Goal: Task Accomplishment & Management: Use online tool/utility

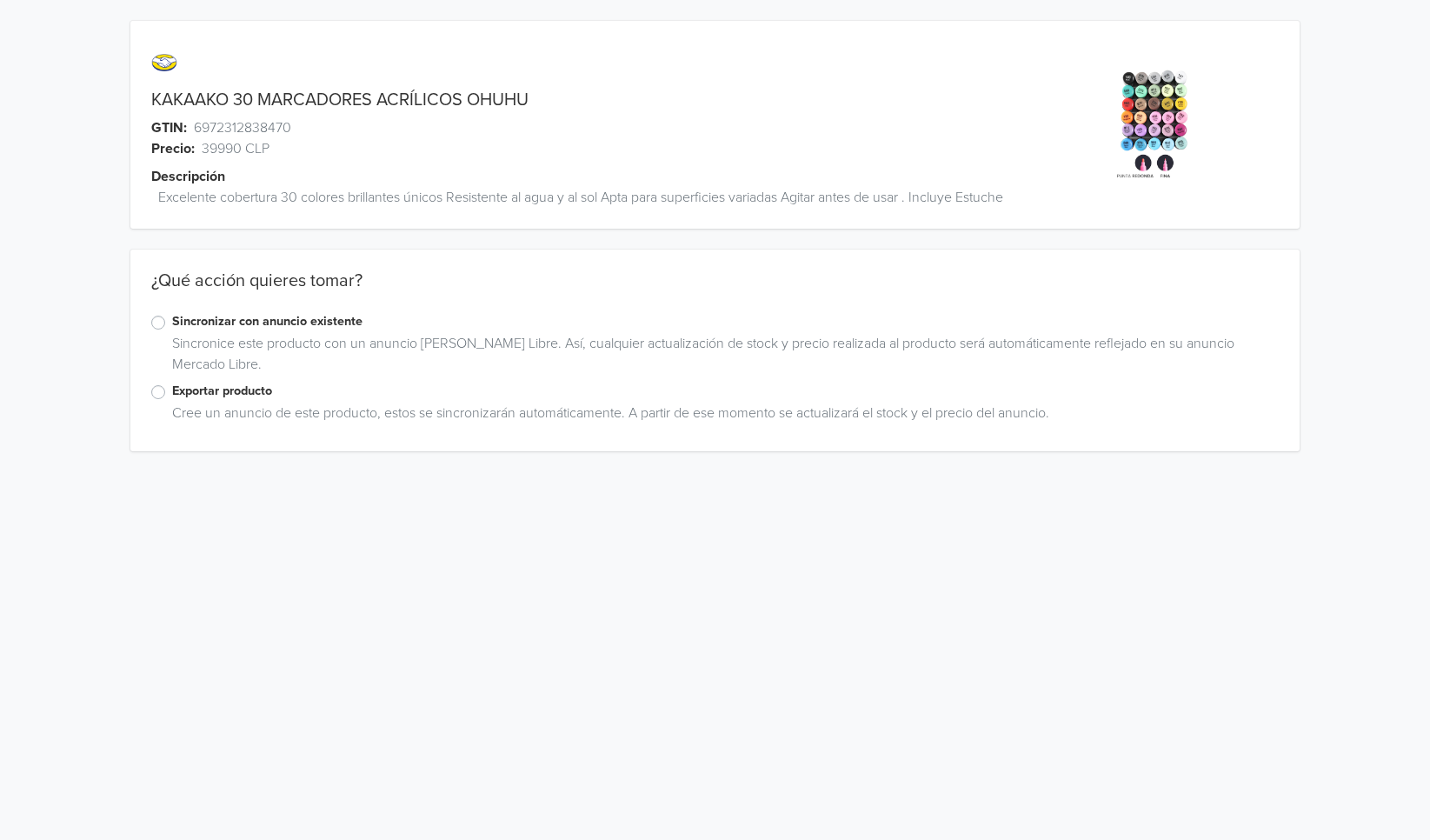
drag, startPoint x: 147, startPoint y: 381, endPoint x: 157, endPoint y: 382, distance: 10.0
click at [147, 381] on div "Sincronizar con anuncio existente Sincronice este producto con un anuncio de Me…" at bounding box center [715, 347] width 1170 height 70
click at [172, 387] on label "Exportar producto" at bounding box center [726, 391] width 1107 height 19
click at [0, 0] on input "Exportar producto" at bounding box center [0, 0] width 0 height 0
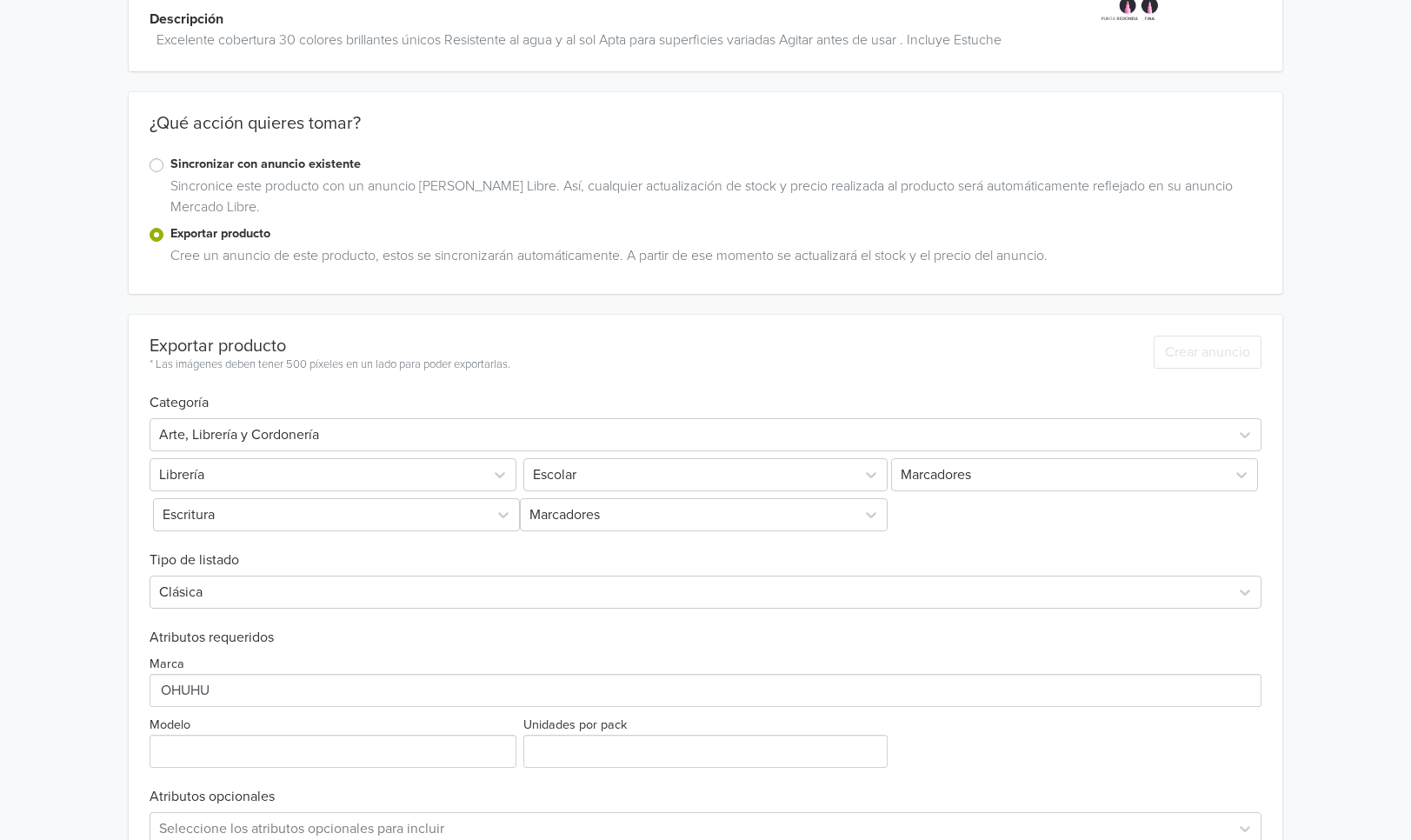
scroll to position [279, 0]
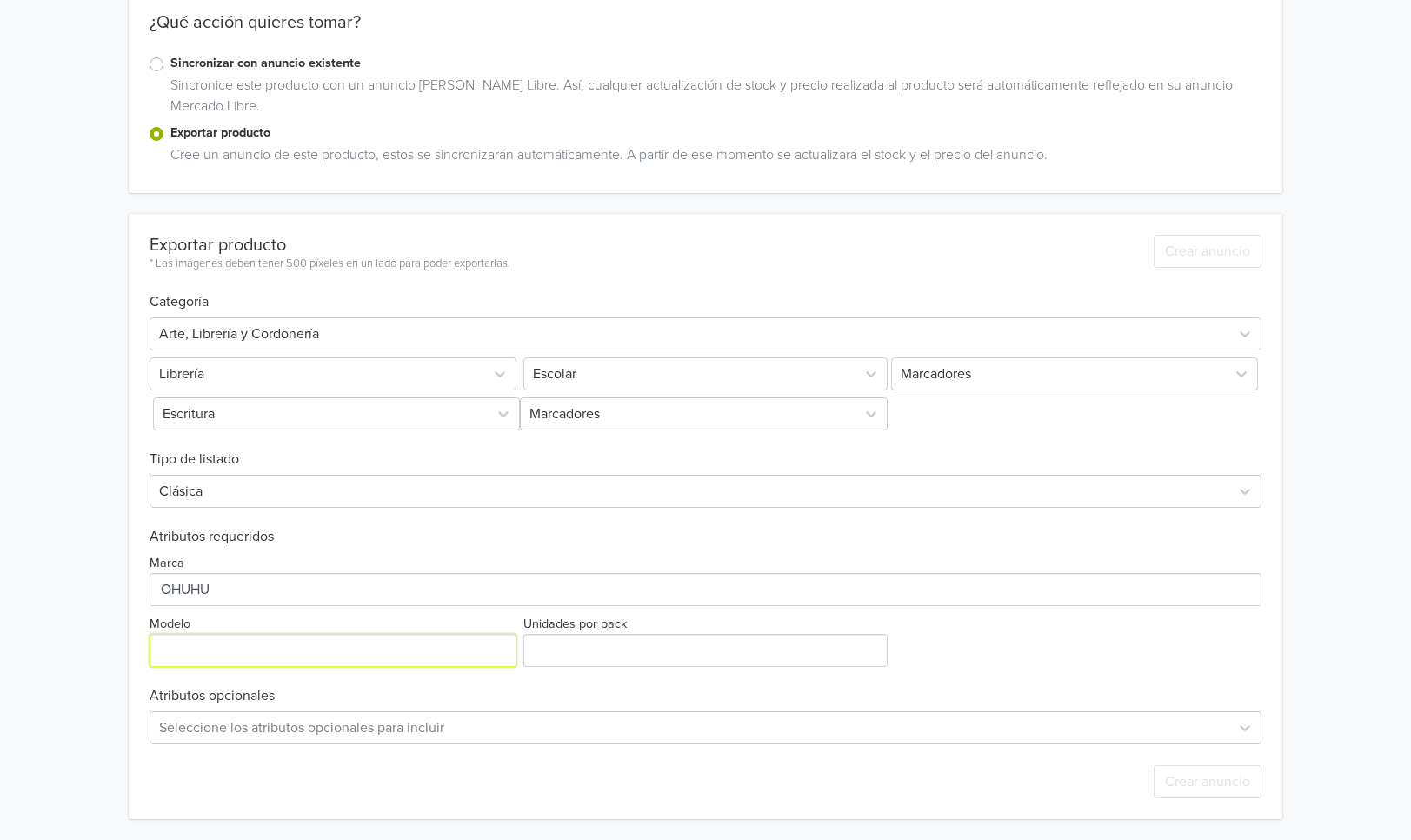
click at [289, 649] on input "Modelo" at bounding box center [332, 650] width 367 height 33
paste input "Y30-80601-08"
type input "Y30-80601-08"
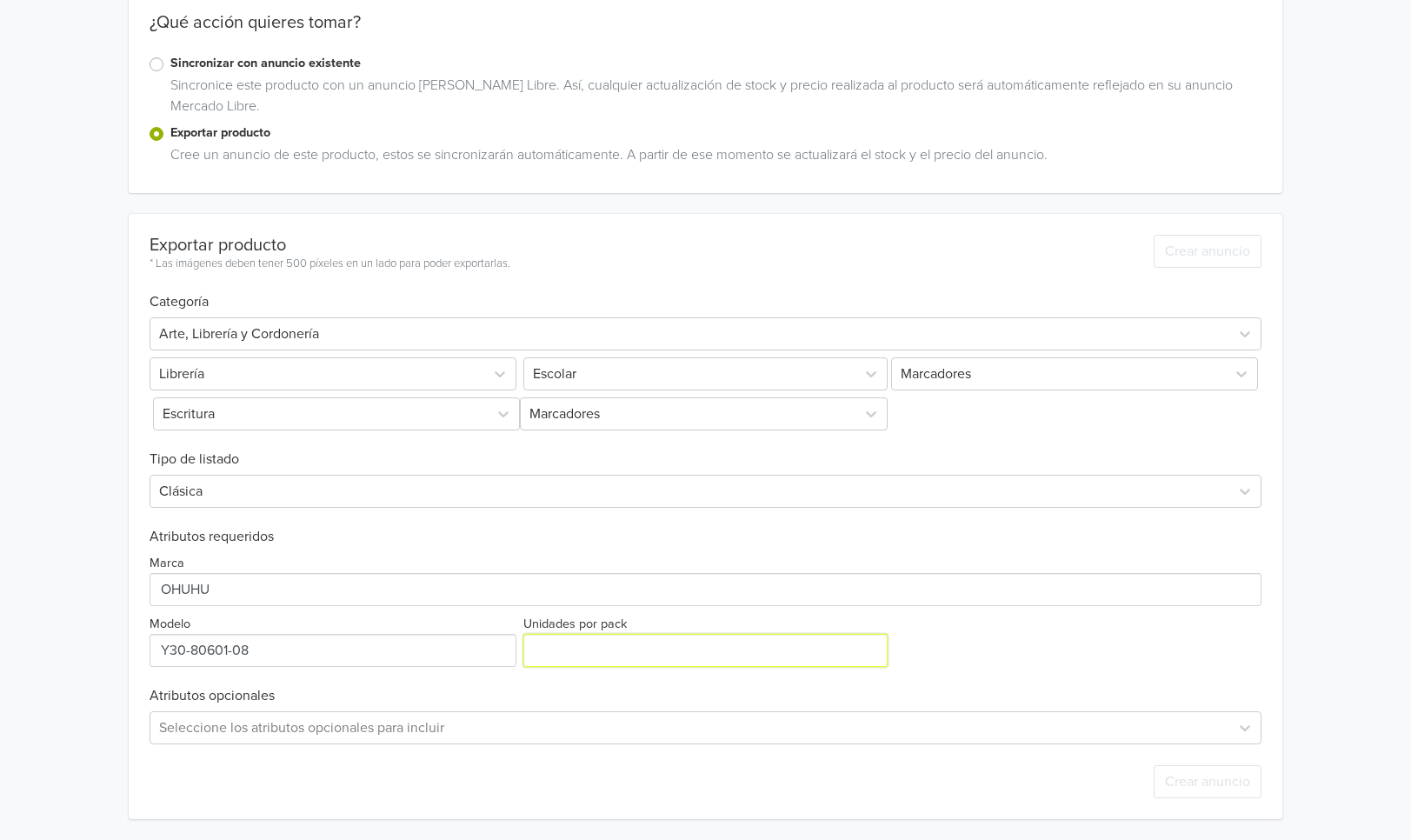
click at [621, 645] on input "Unidades por pack" at bounding box center [705, 650] width 365 height 33
type input "2"
type input "30"
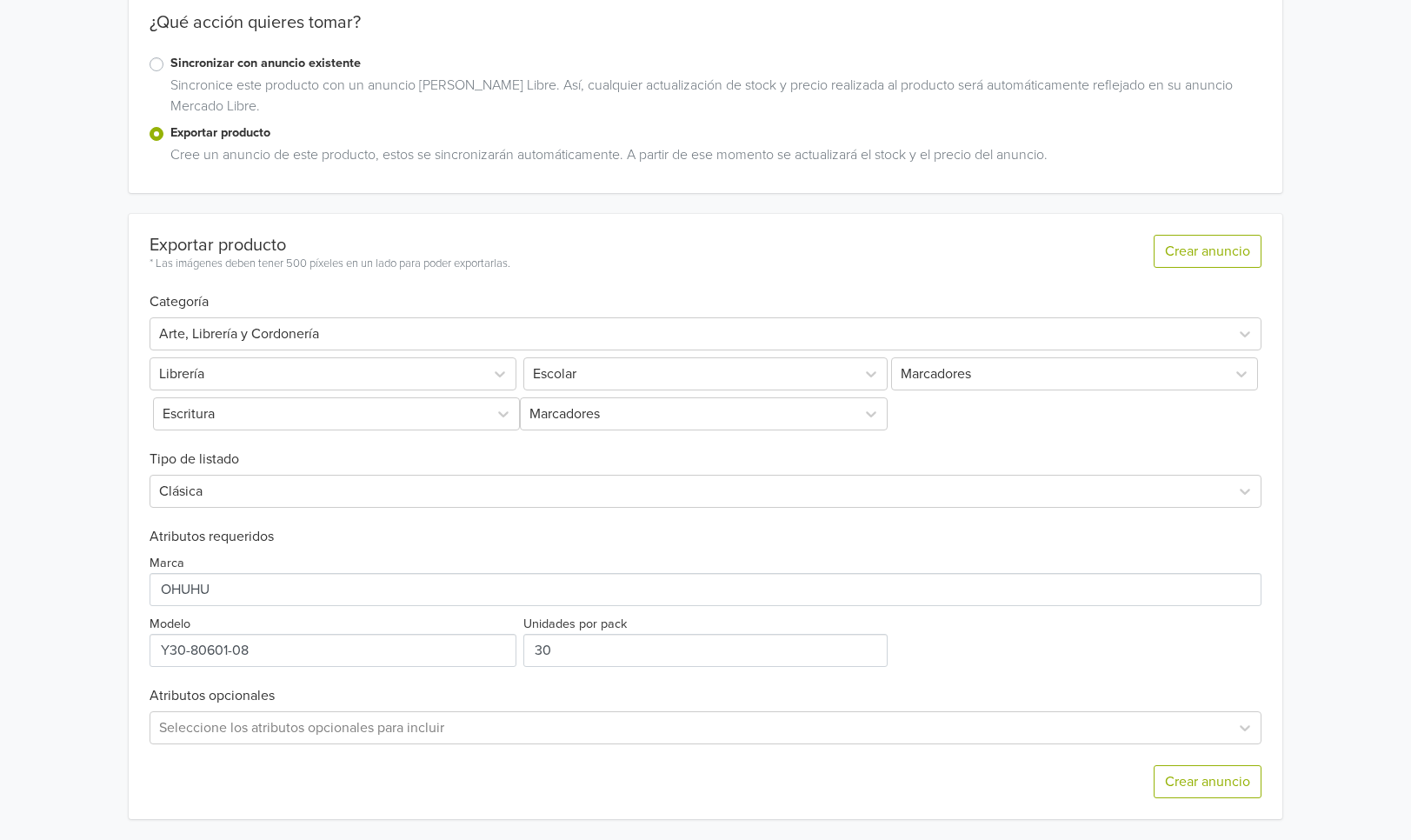
drag, startPoint x: 1007, startPoint y: 668, endPoint x: 952, endPoint y: 682, distance: 56.8
click at [1007, 668] on div "Exportar producto * Las imágenes deben tener 500 píxeles en un lado para poder …" at bounding box center [705, 516] width 1113 height 605
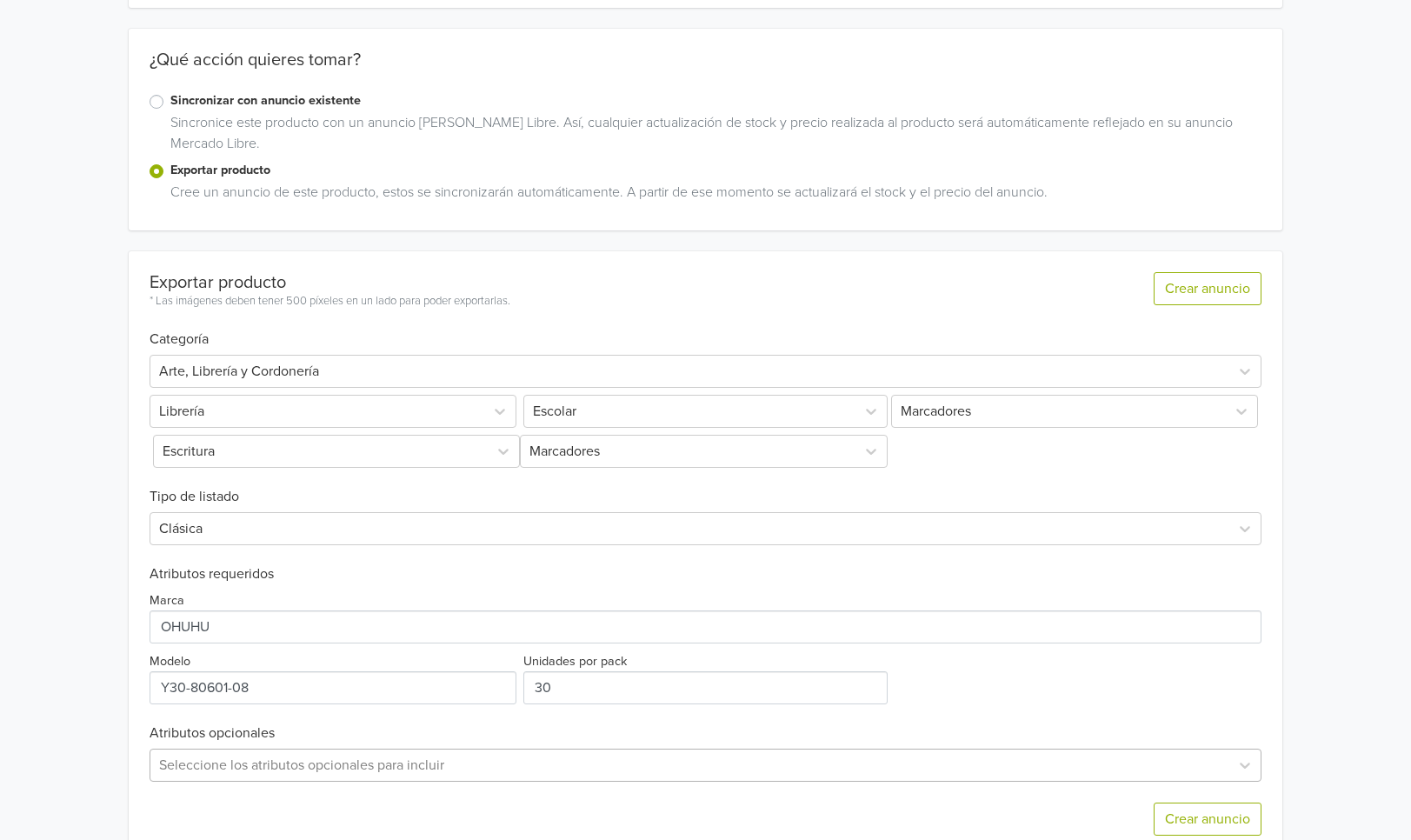
scroll to position [0, 0]
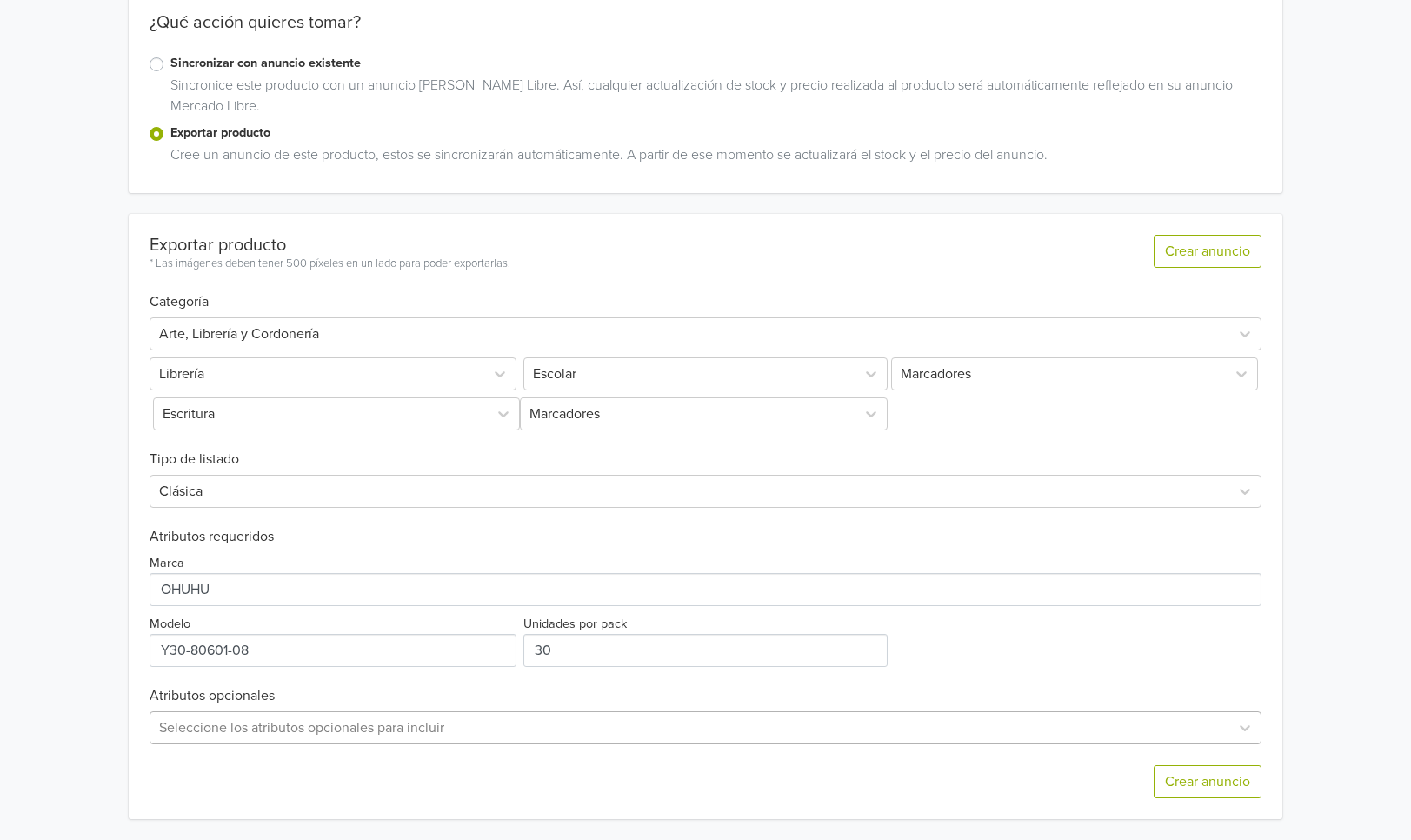
click at [660, 732] on div "Seleccione los atributos opcionales para incluir" at bounding box center [705, 727] width 1113 height 33
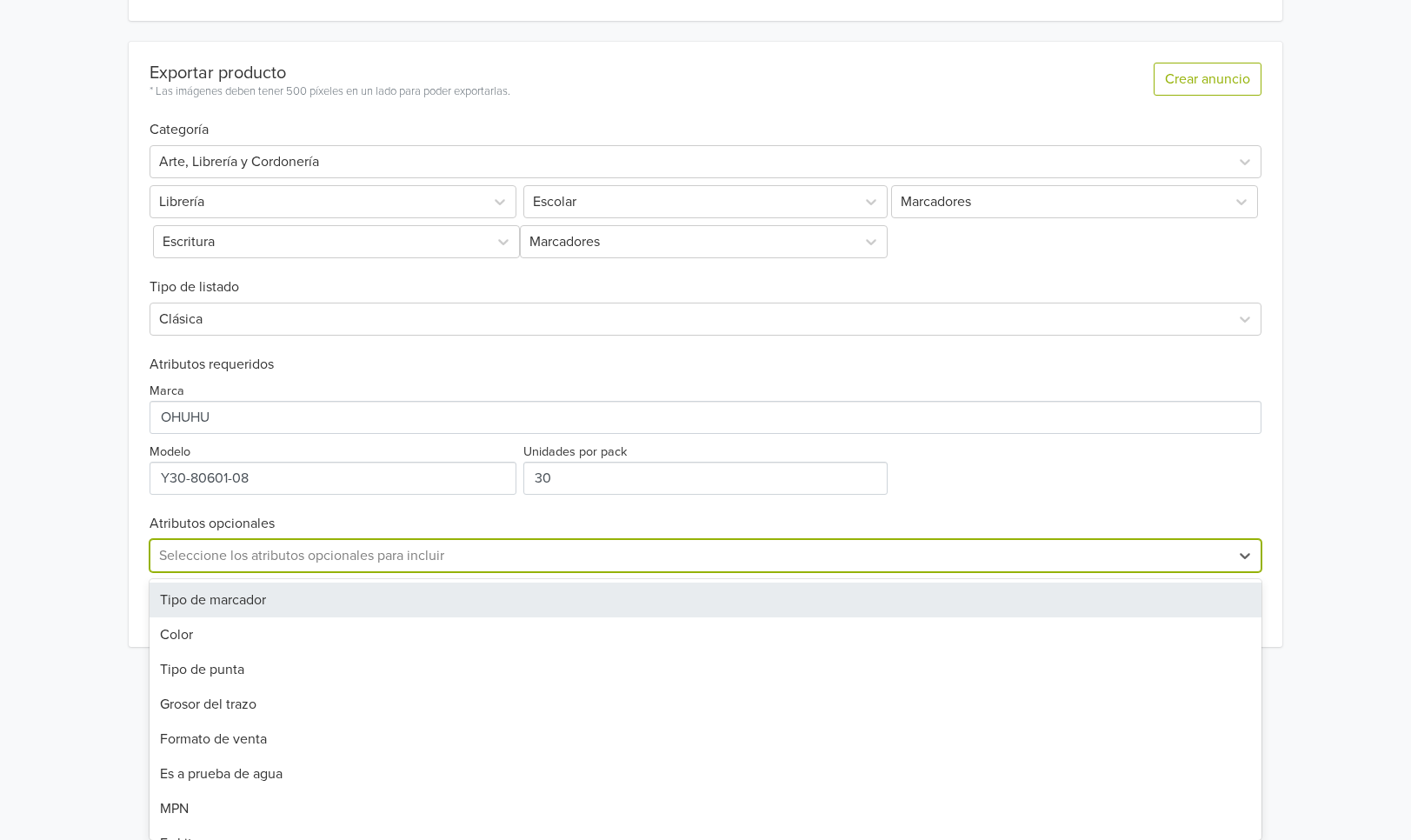
click at [542, 581] on div "Tipo de marcador Color Tipo de punta Grosor del trazo Formato de venta Es a pru…" at bounding box center [705, 710] width 1113 height 261
click at [329, 595] on div "Tipo de marcador" at bounding box center [705, 600] width 1113 height 35
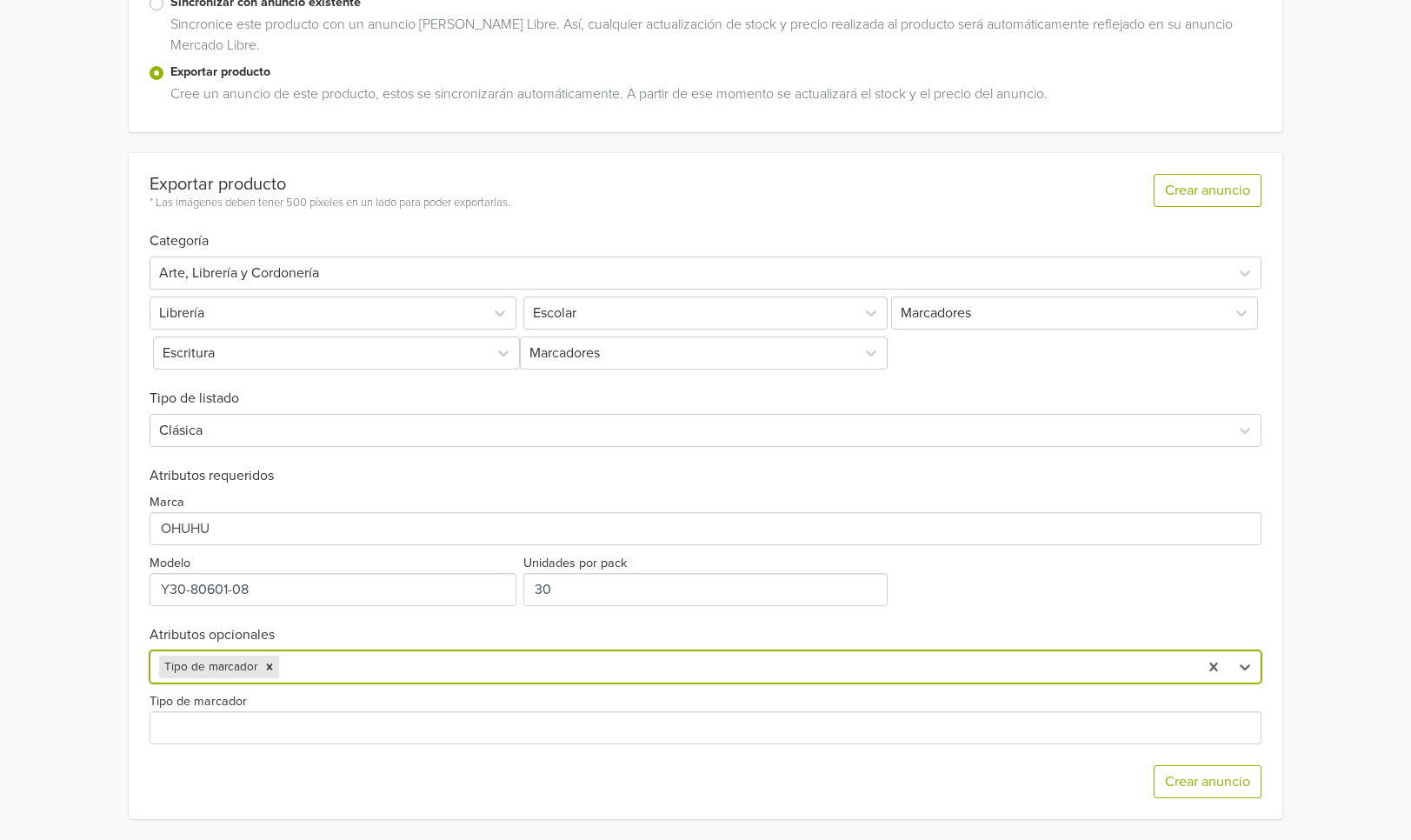
scroll to position [339, 0]
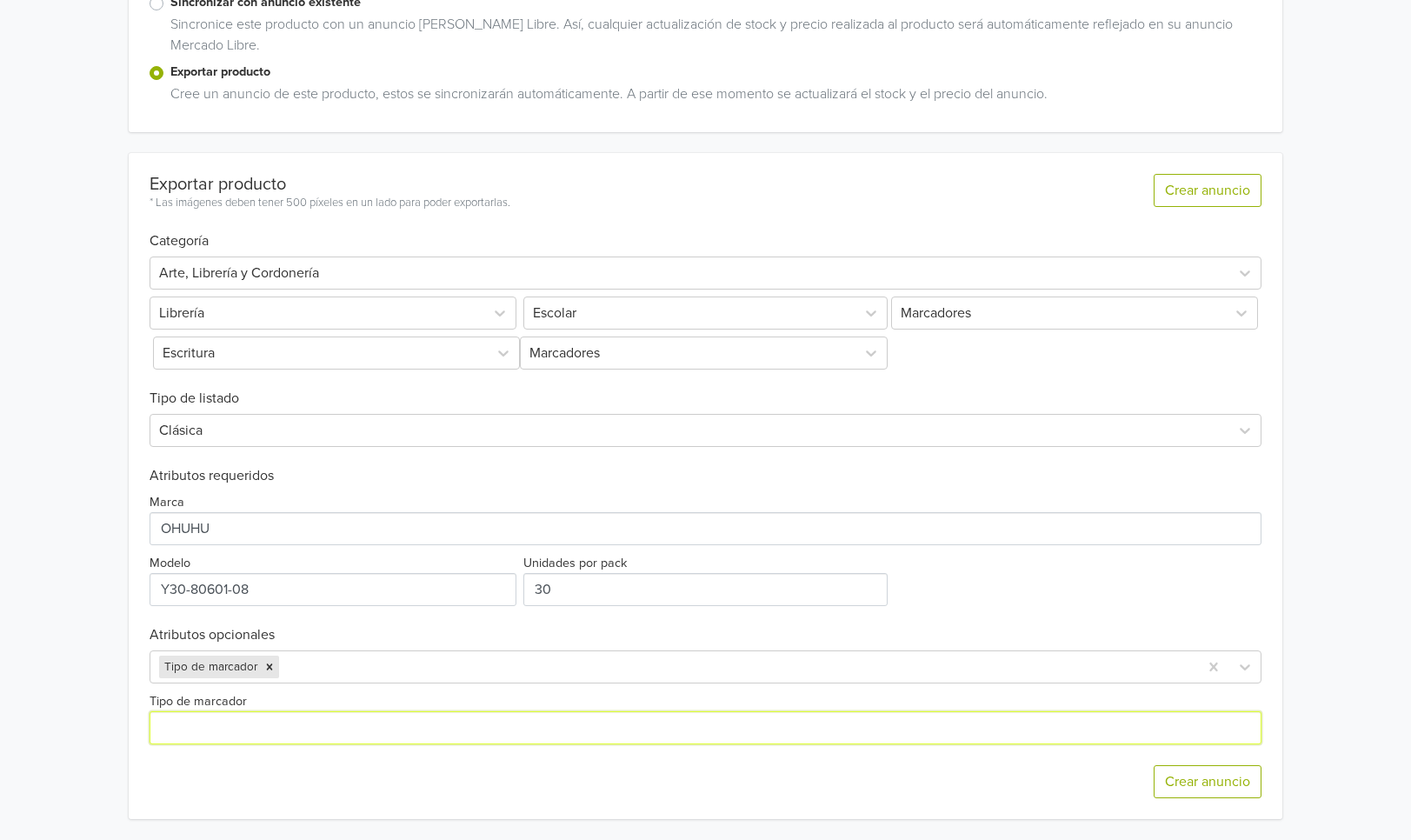
click at [296, 729] on input "Tipo de marcador" at bounding box center [705, 727] width 1113 height 33
type input "Acrílico"
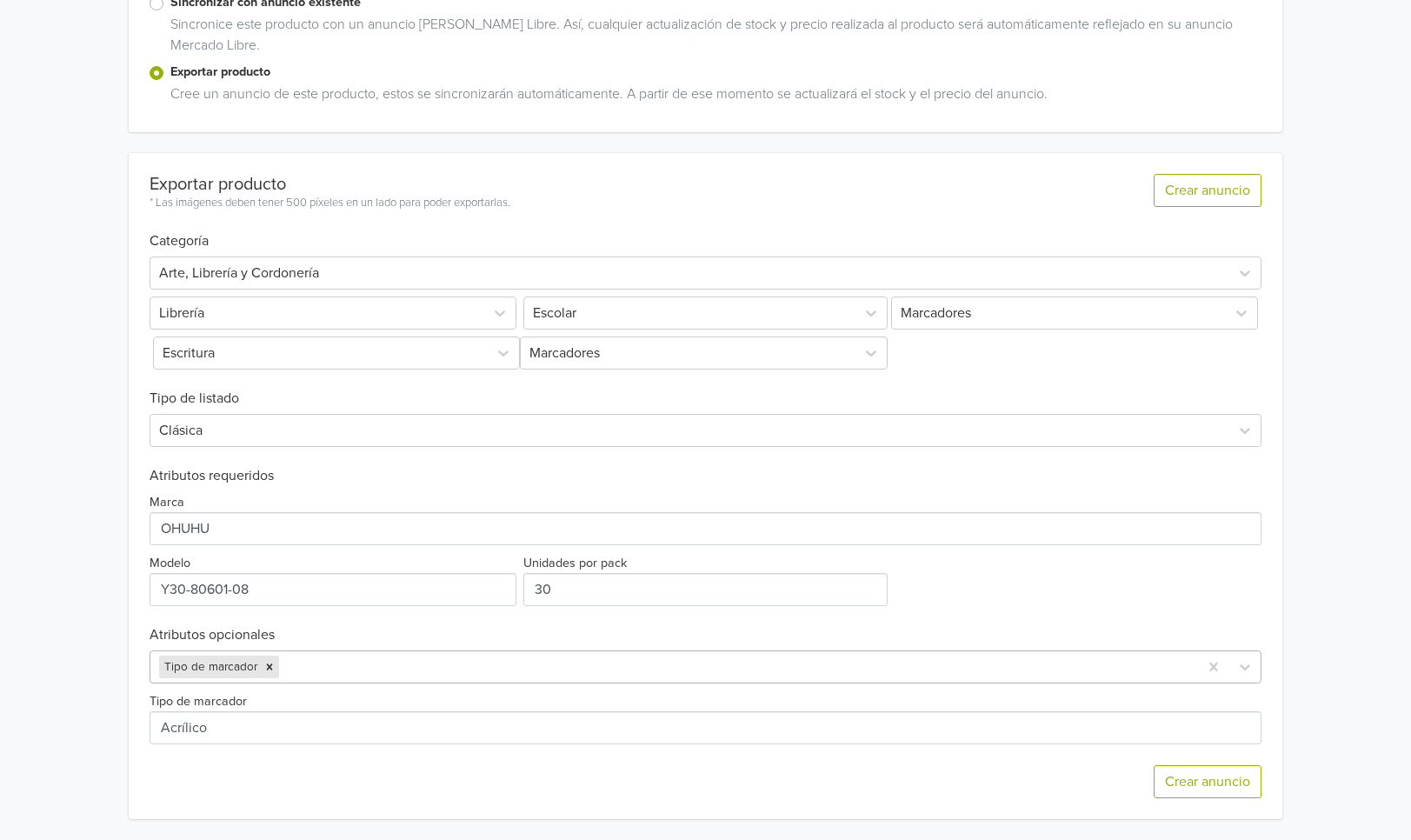
click at [433, 661] on div at bounding box center [735, 666] width 907 height 24
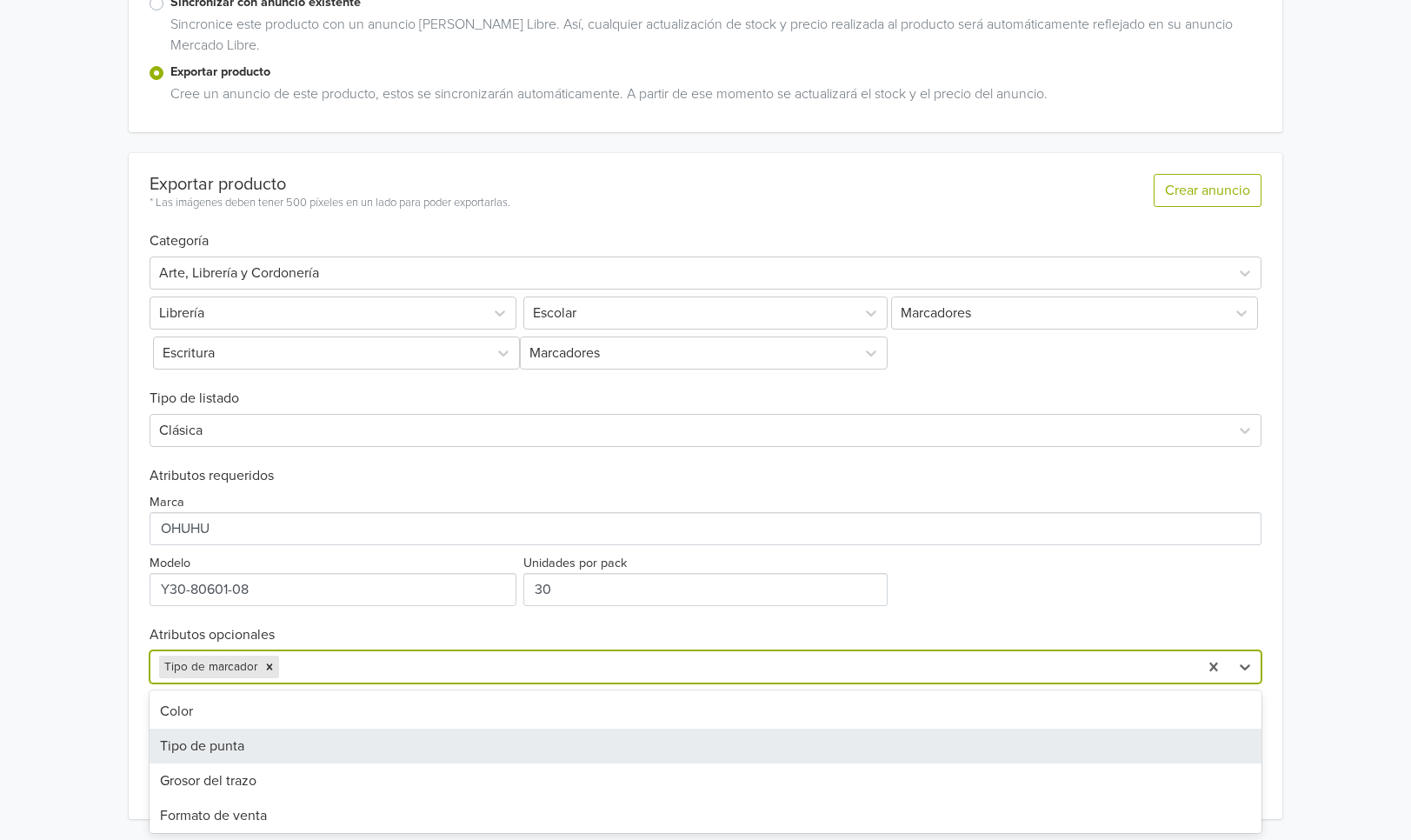
click at [383, 752] on div "Tipo de punta" at bounding box center [705, 745] width 1113 height 35
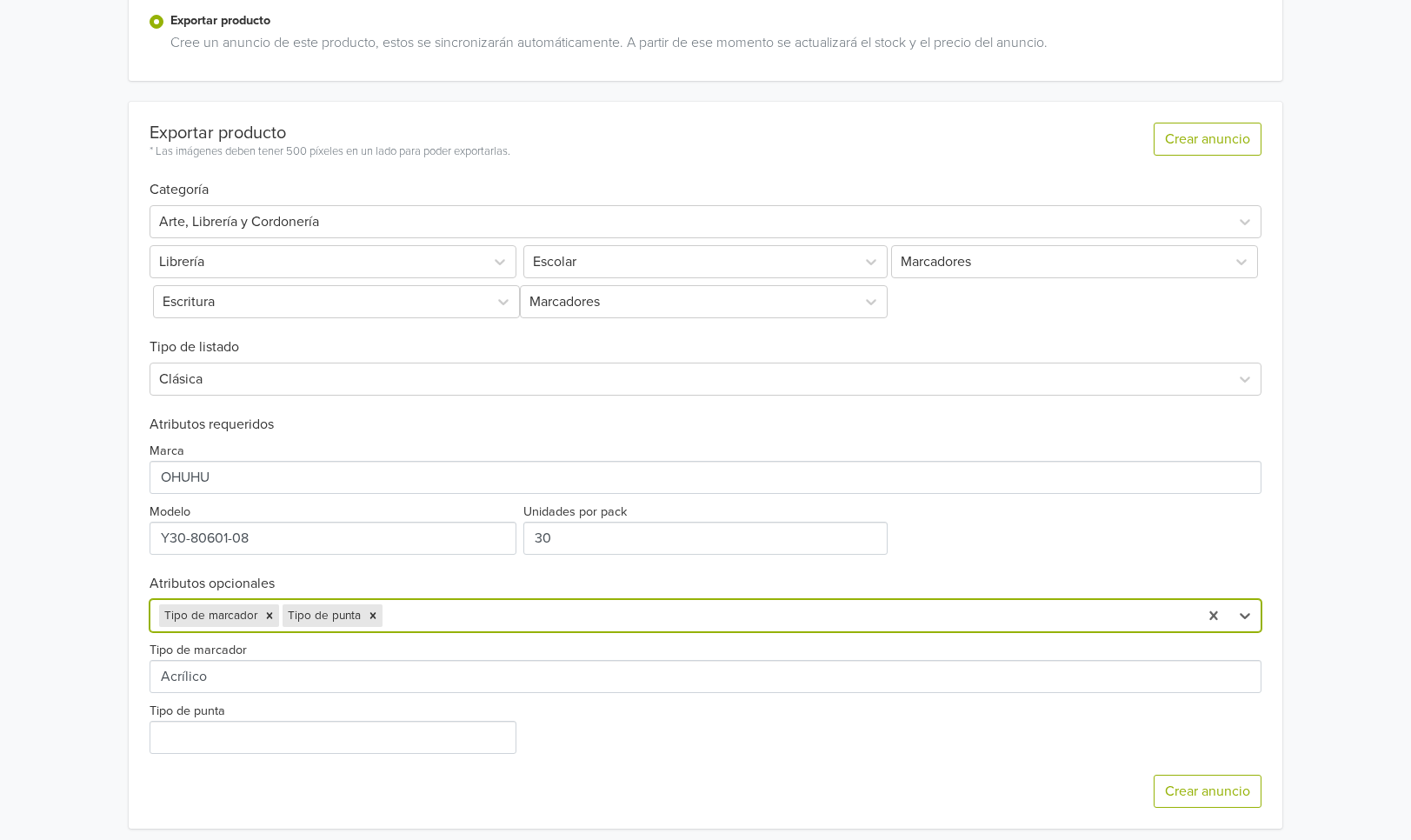
scroll to position [400, 0]
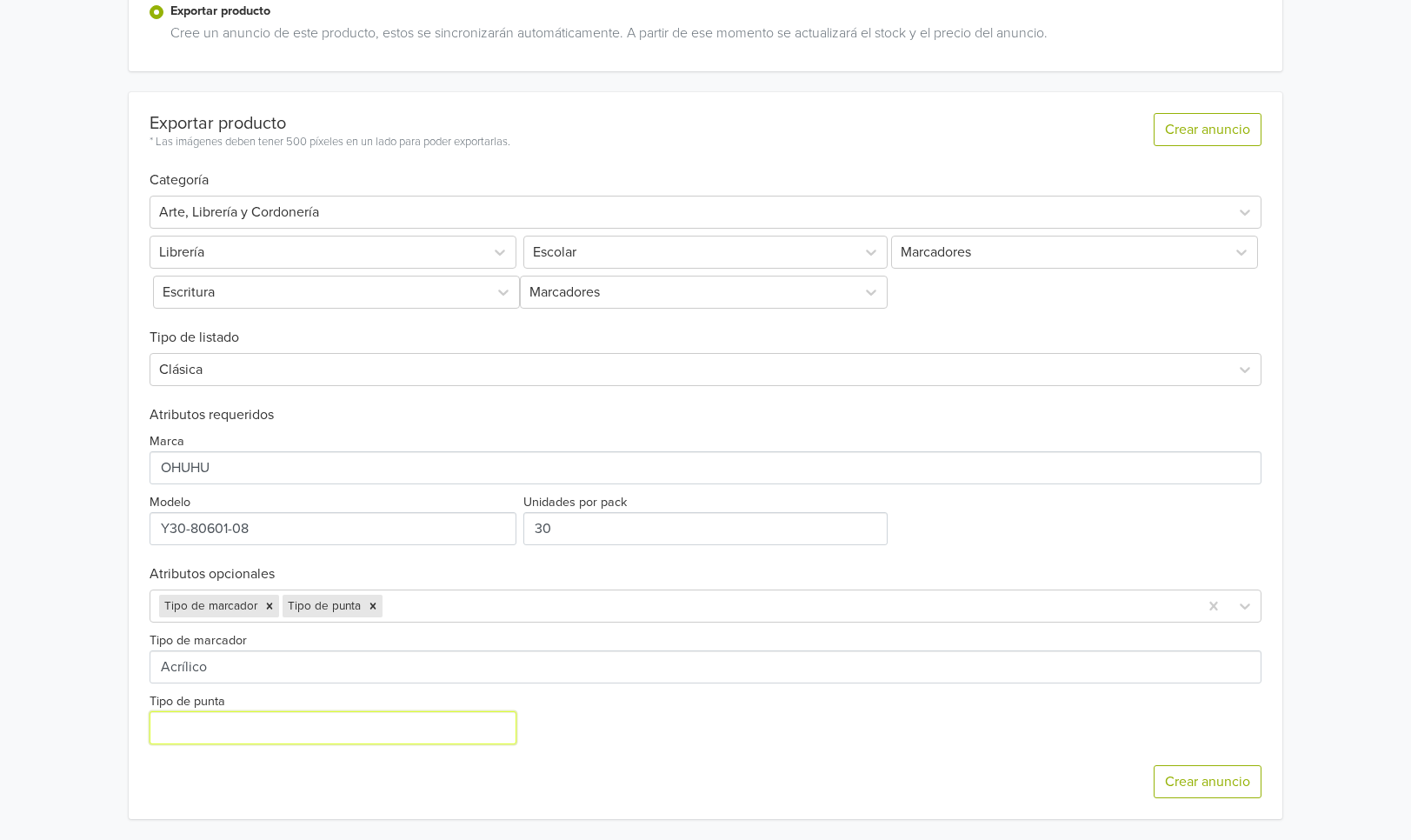
click at [353, 714] on input "Tipo de punta" at bounding box center [332, 727] width 367 height 33
type input "Redonda Fina"
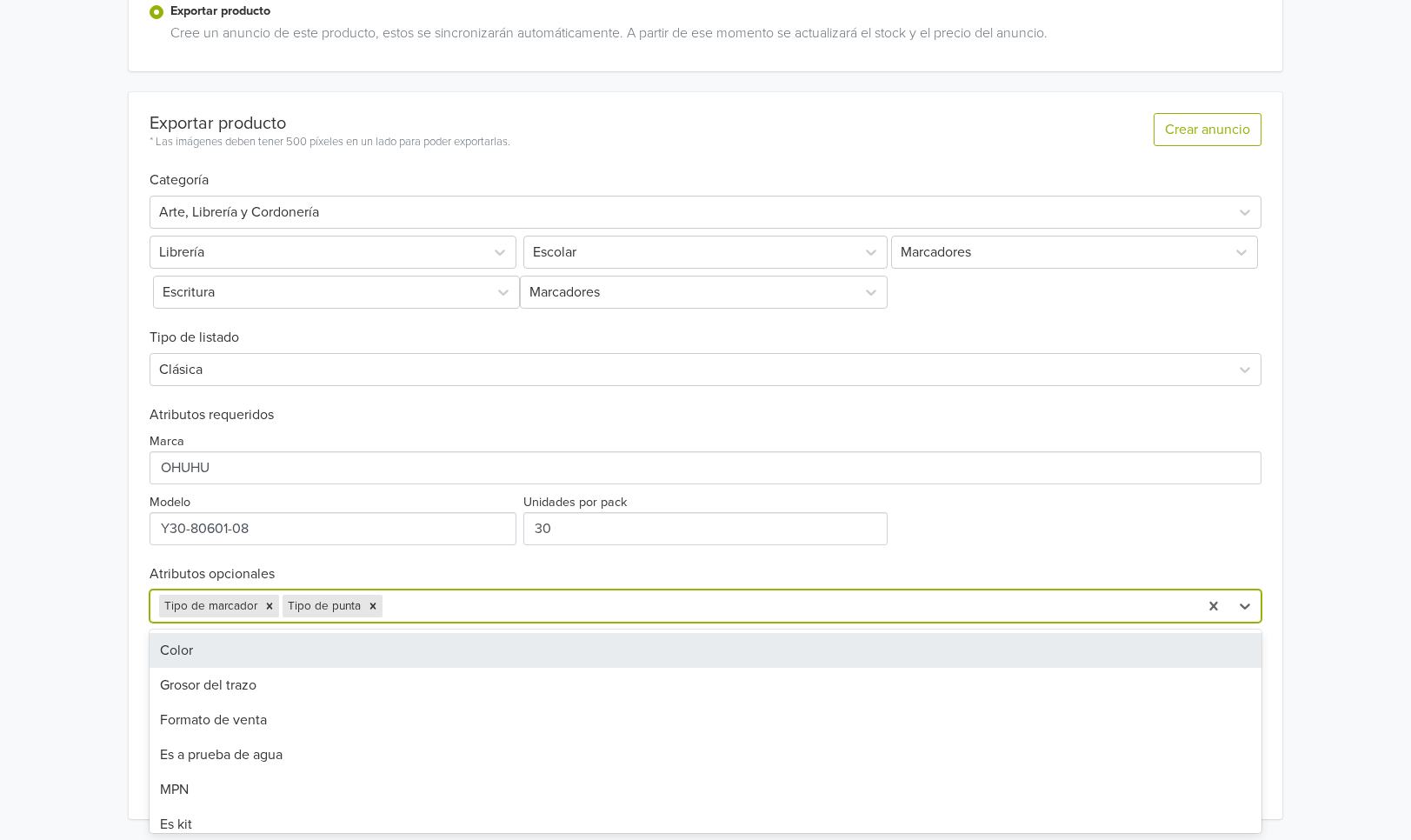
click at [419, 606] on div at bounding box center [788, 605] width 804 height 24
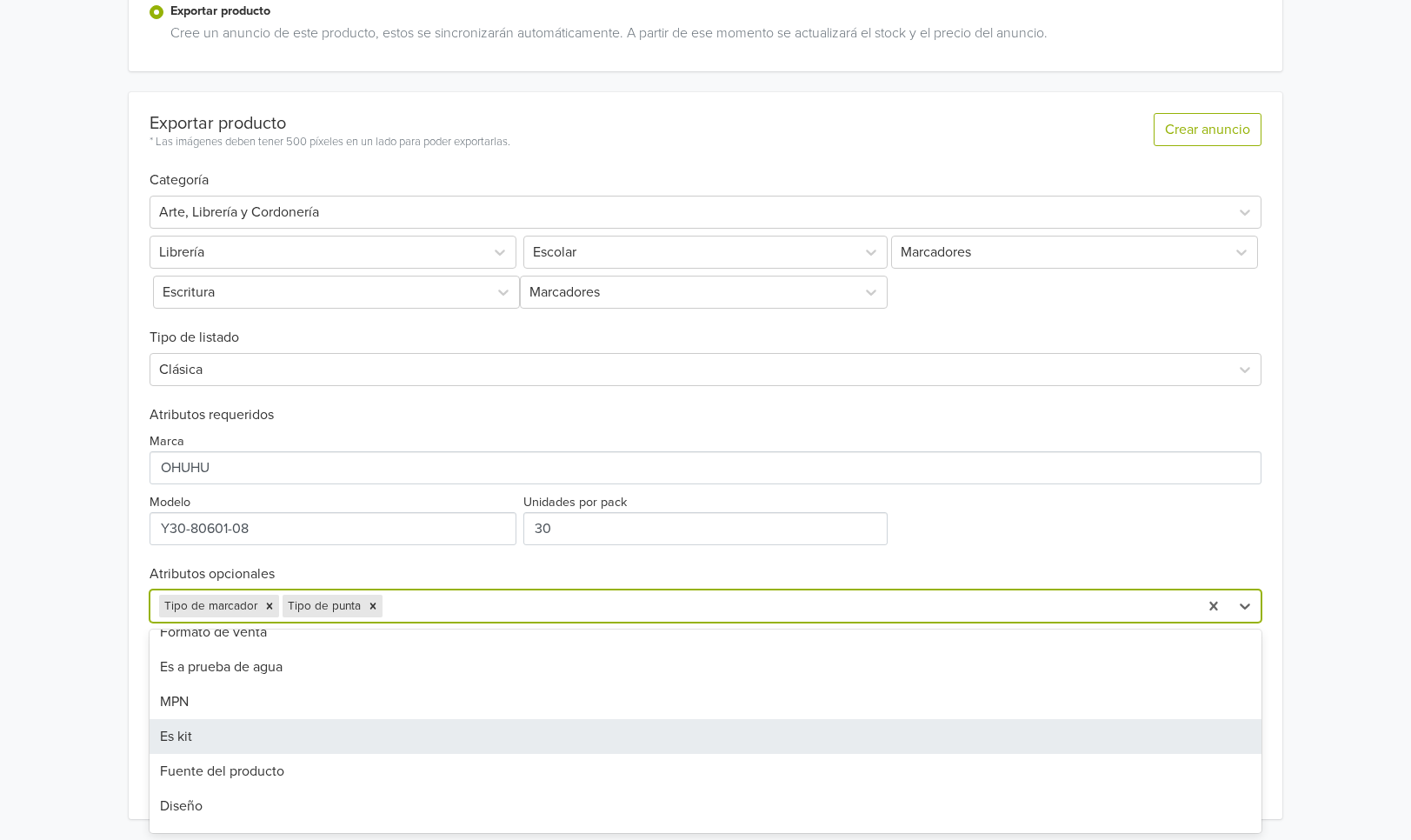
scroll to position [220, 0]
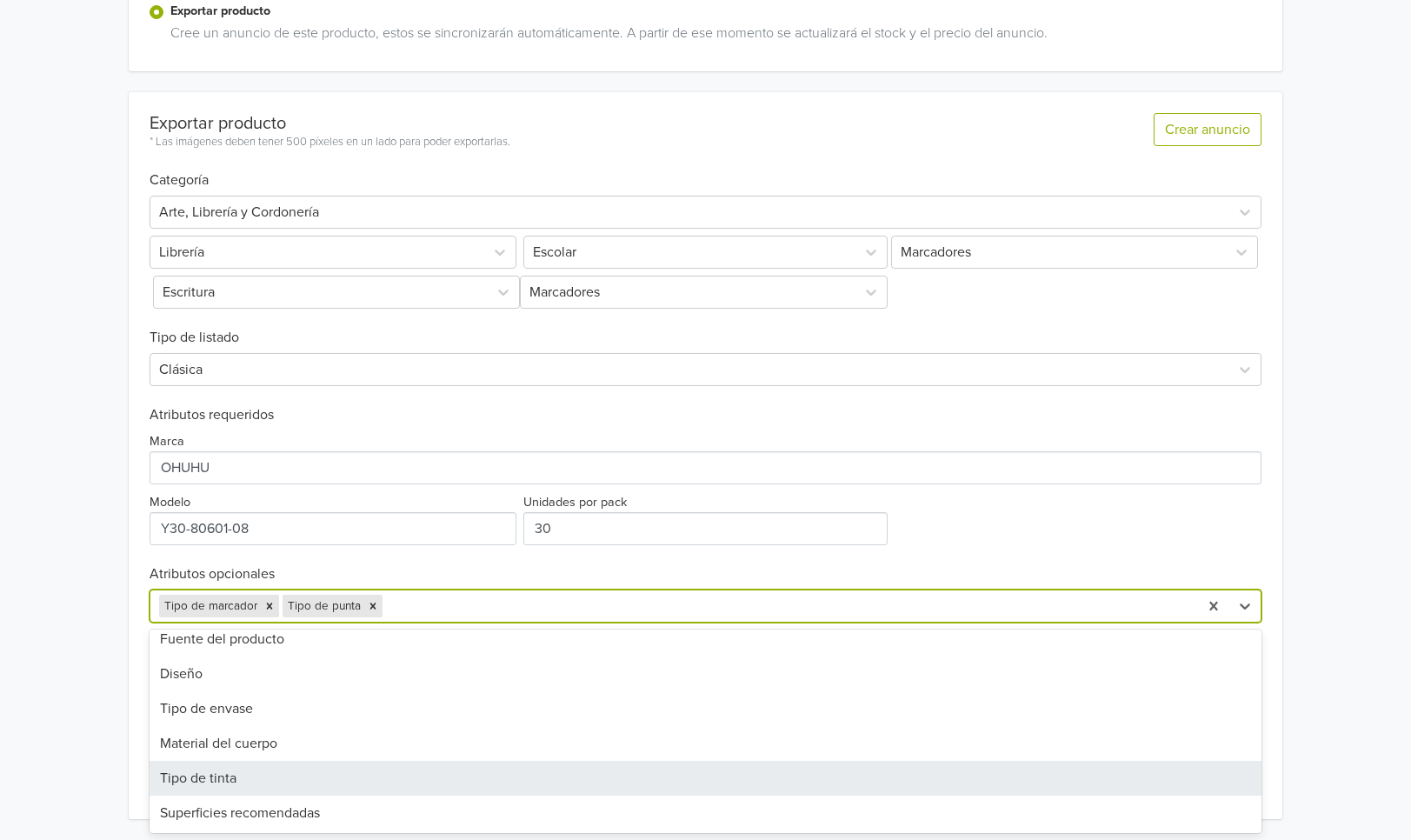
click at [353, 776] on div "Tipo de tinta" at bounding box center [705, 777] width 1113 height 35
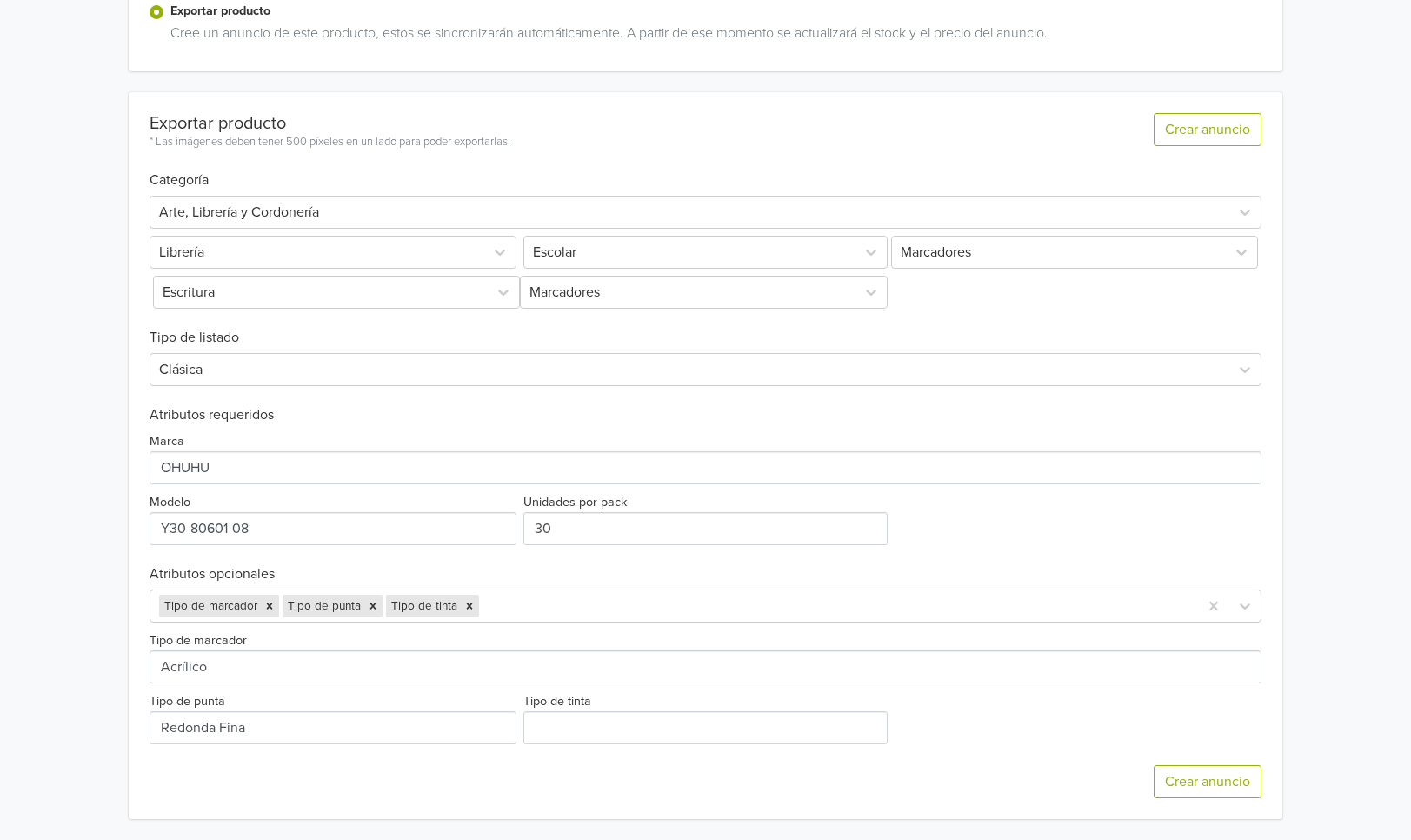
click at [542, 744] on div "Crear anuncio" at bounding box center [705, 782] width 1113 height 75
click at [559, 726] on input "Tipo de tinta" at bounding box center [705, 727] width 365 height 33
type input "a"
type input "Acrílico"
click at [634, 616] on div at bounding box center [836, 605] width 708 height 24
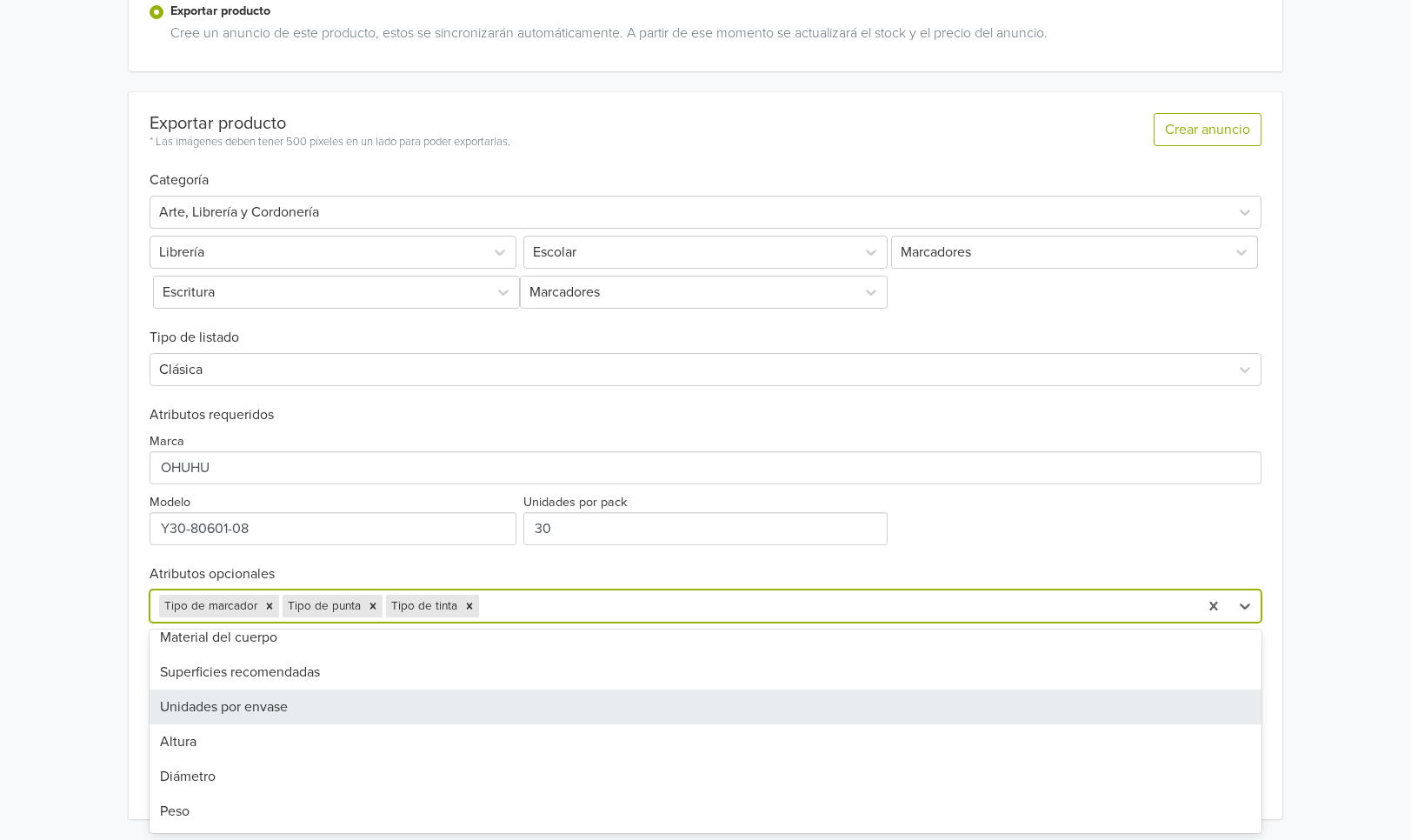
scroll to position [326, 0]
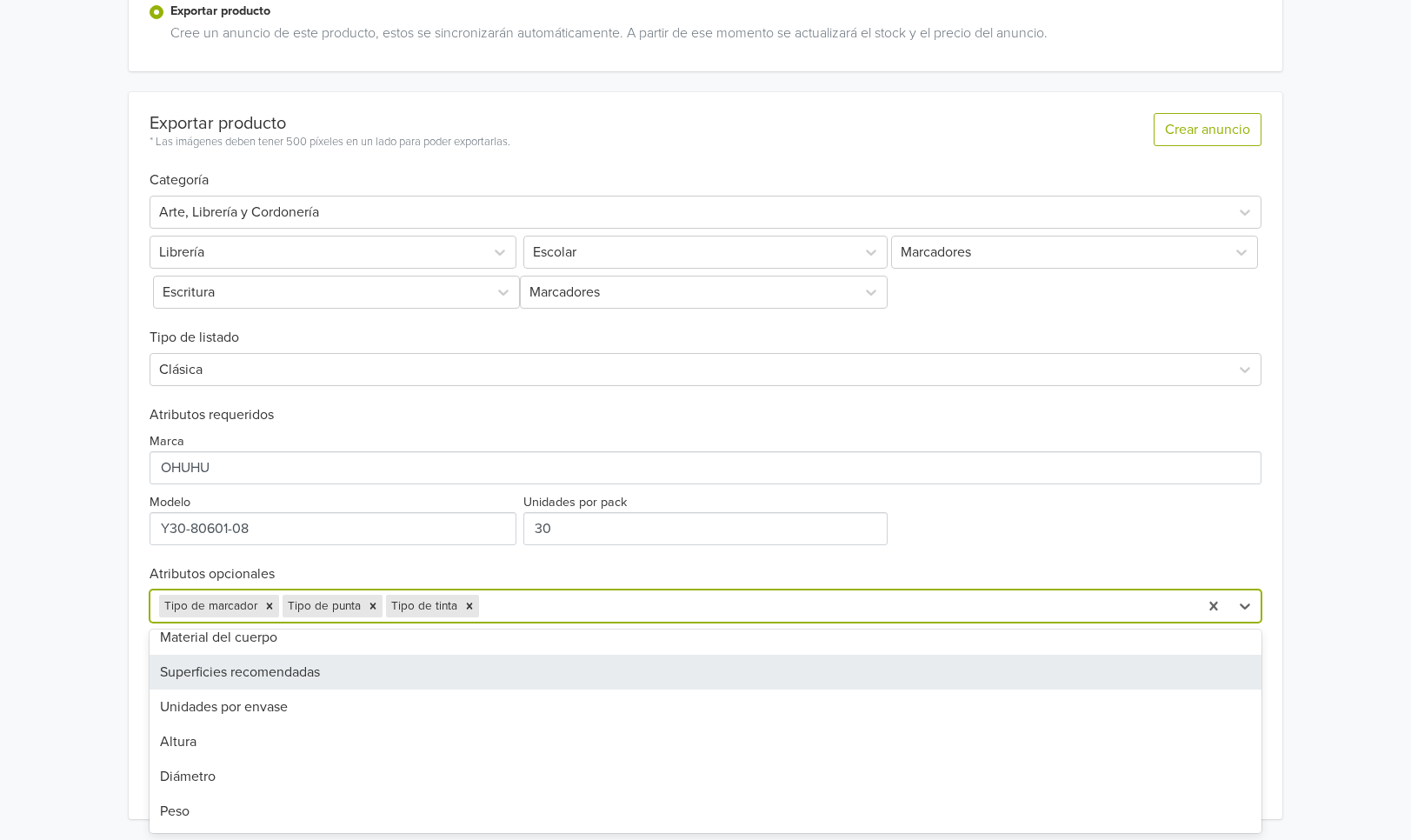
click at [442, 676] on div "Superficies recomendadas" at bounding box center [705, 671] width 1113 height 35
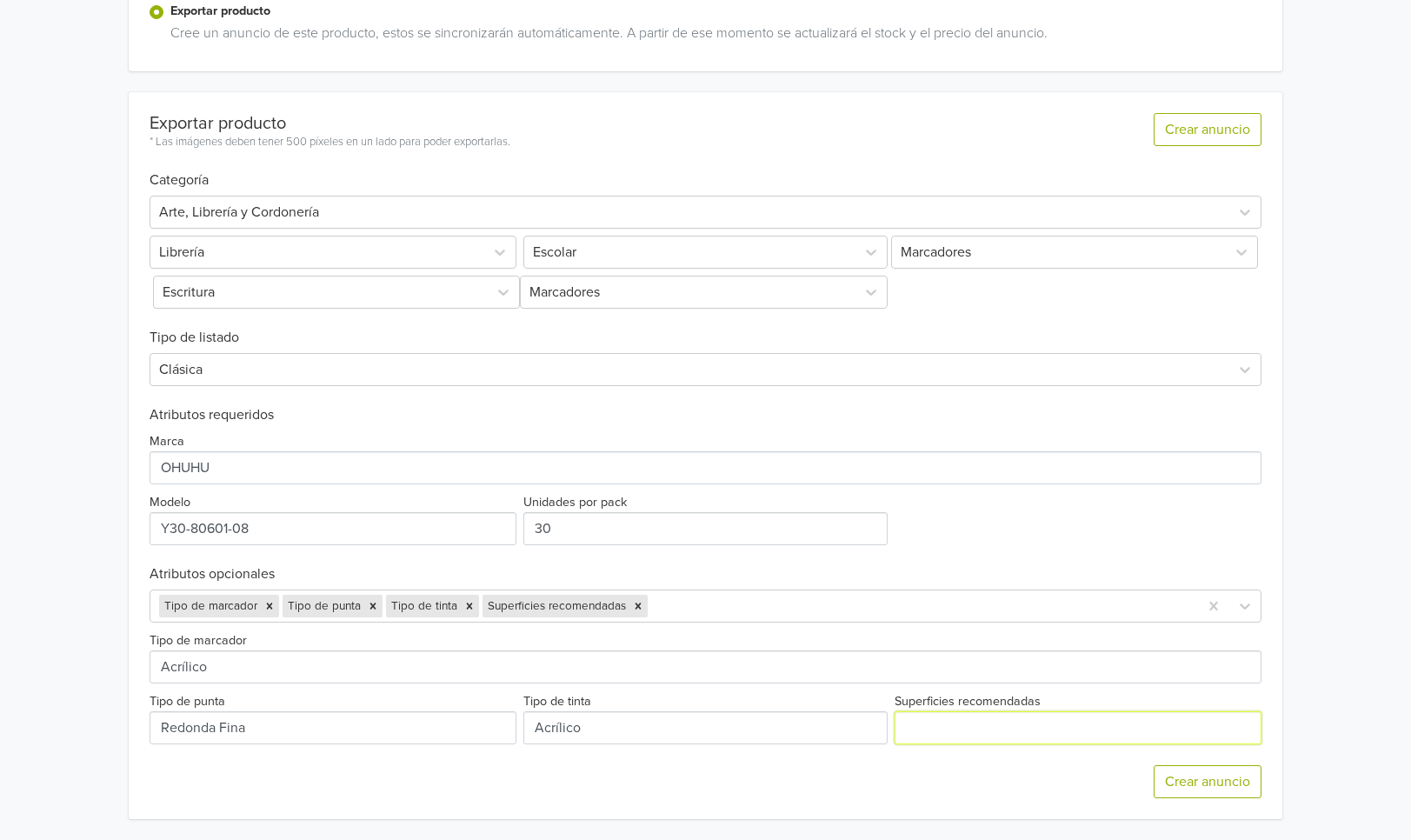
click at [921, 714] on input "Superficies recomendadas" at bounding box center [1078, 727] width 367 height 33
click at [1046, 742] on input "Superficies recomendadas" at bounding box center [1078, 727] width 367 height 33
click at [1042, 736] on input "Superficies recomendadas" at bounding box center [1078, 727] width 367 height 33
click at [985, 735] on input "Superficies recomendadas" at bounding box center [1078, 727] width 367 height 33
click at [1010, 729] on input "Superficies recomendadas" at bounding box center [1078, 727] width 367 height 33
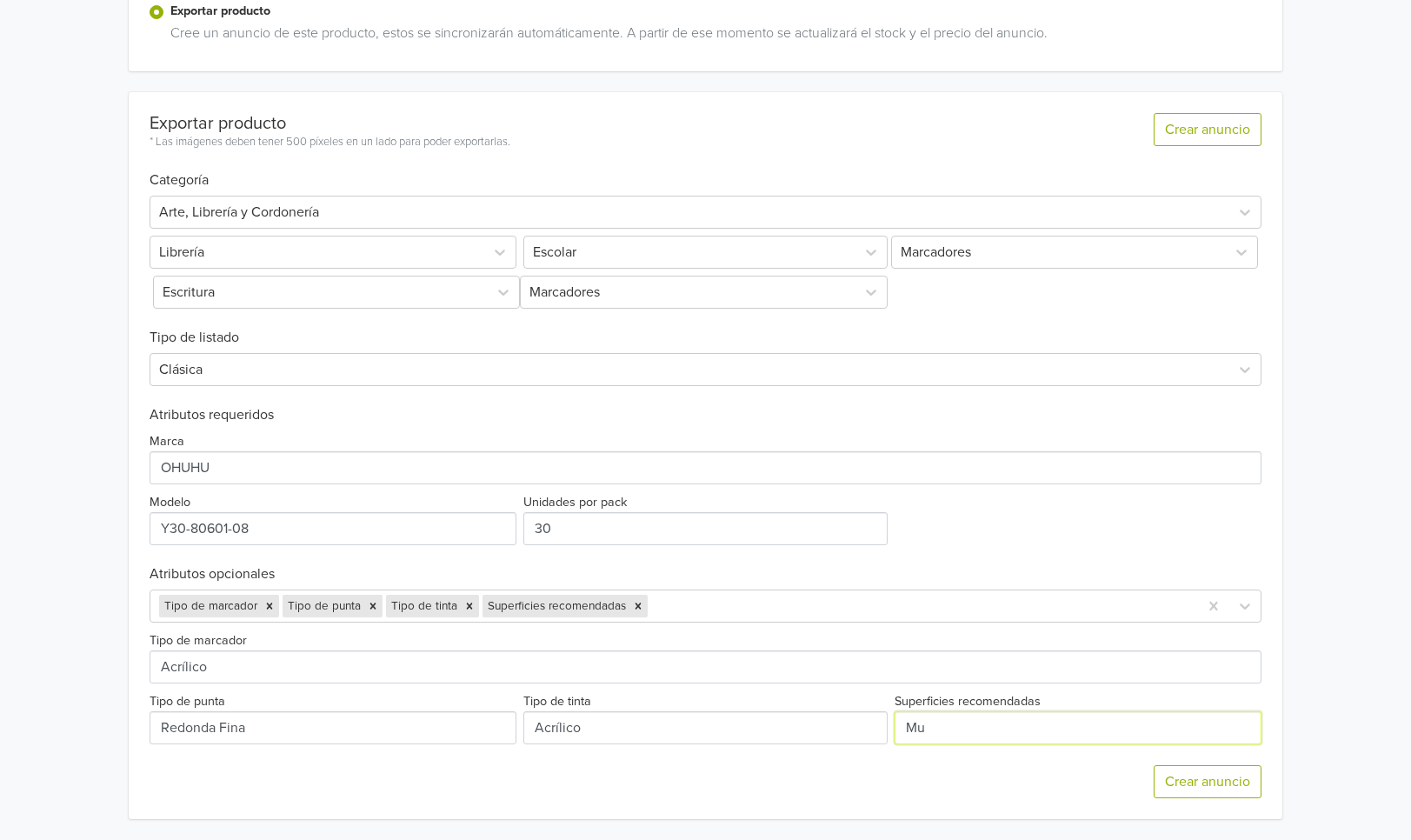
type input "M"
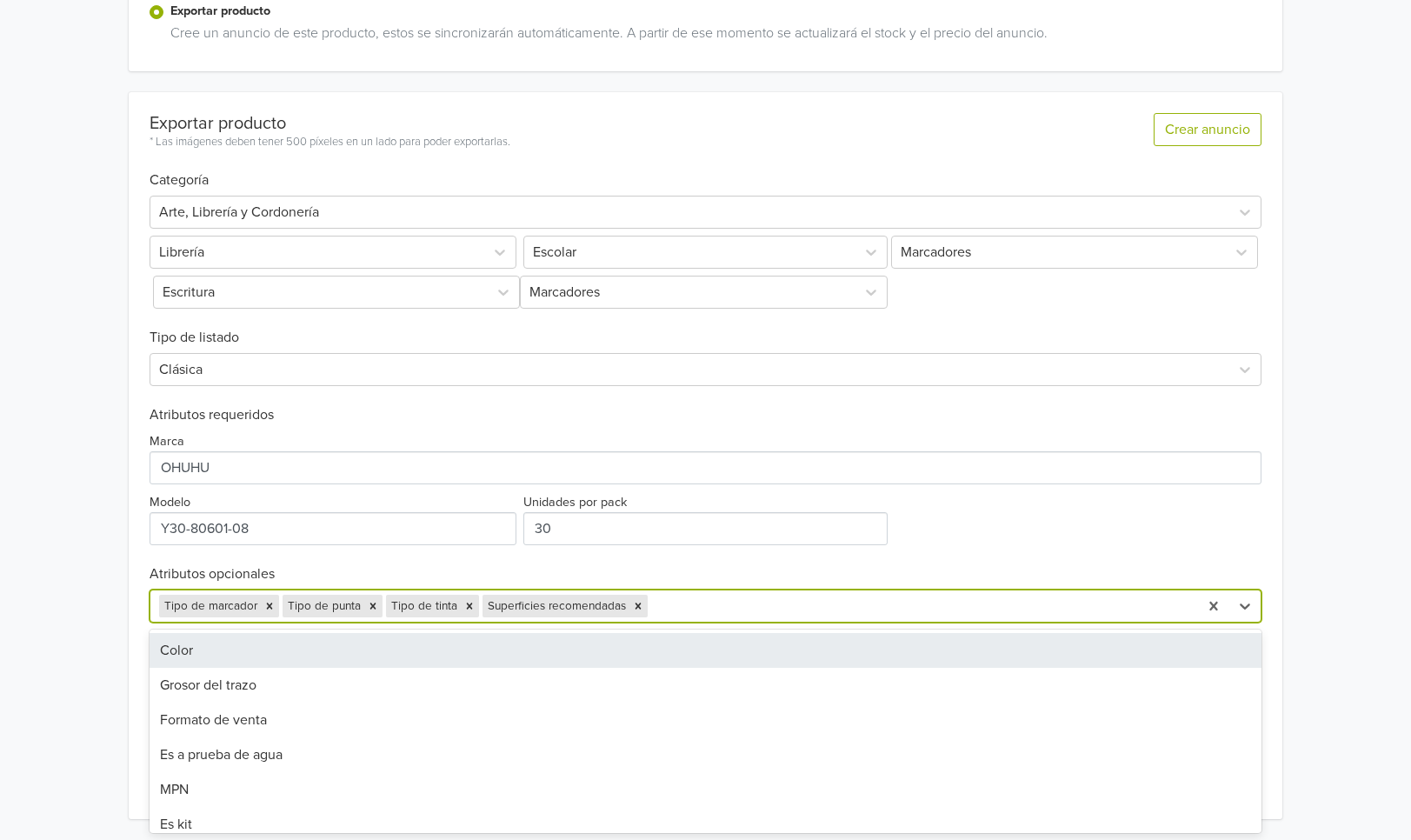
click at [692, 600] on div at bounding box center [920, 605] width 539 height 24
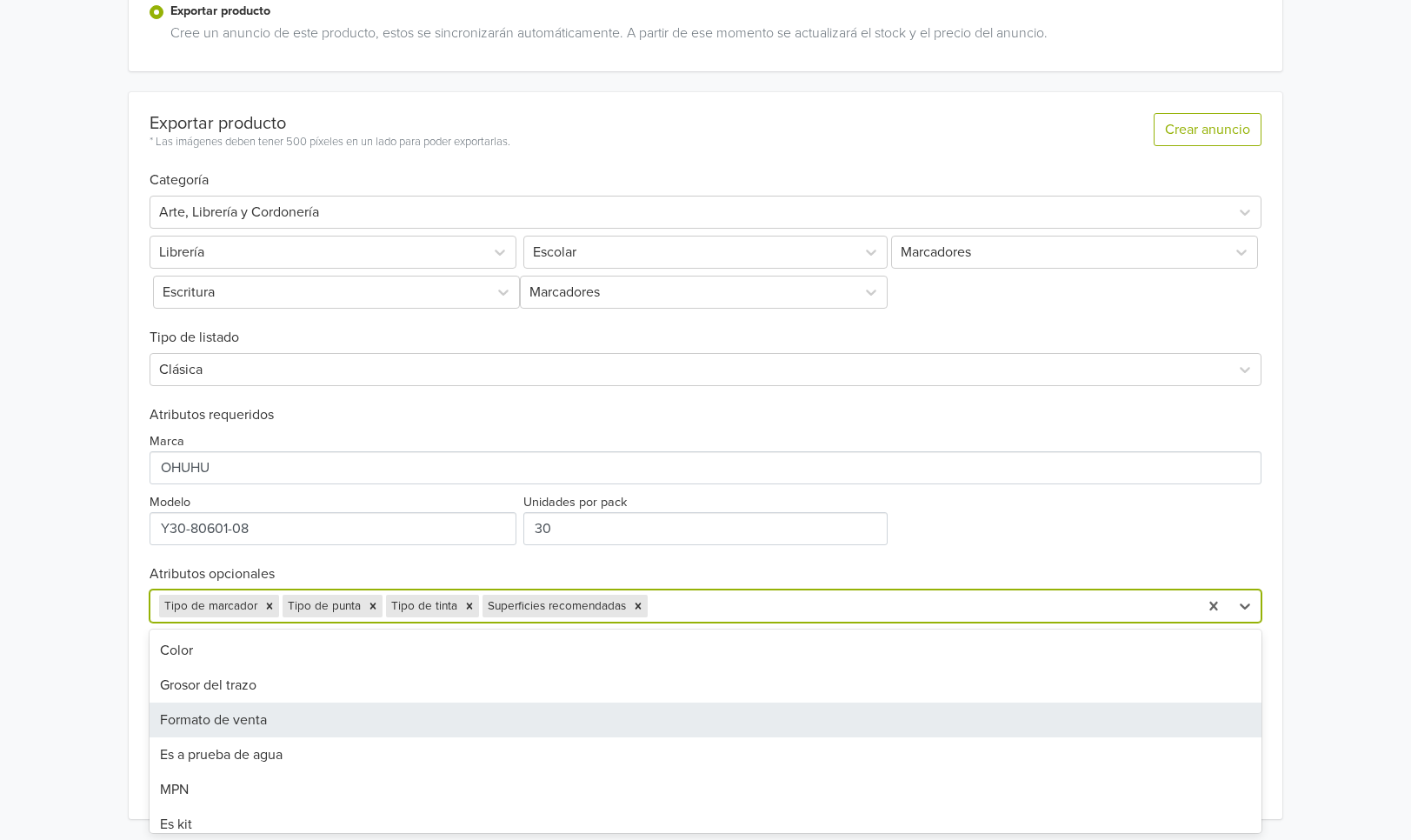
scroll to position [5, 0]
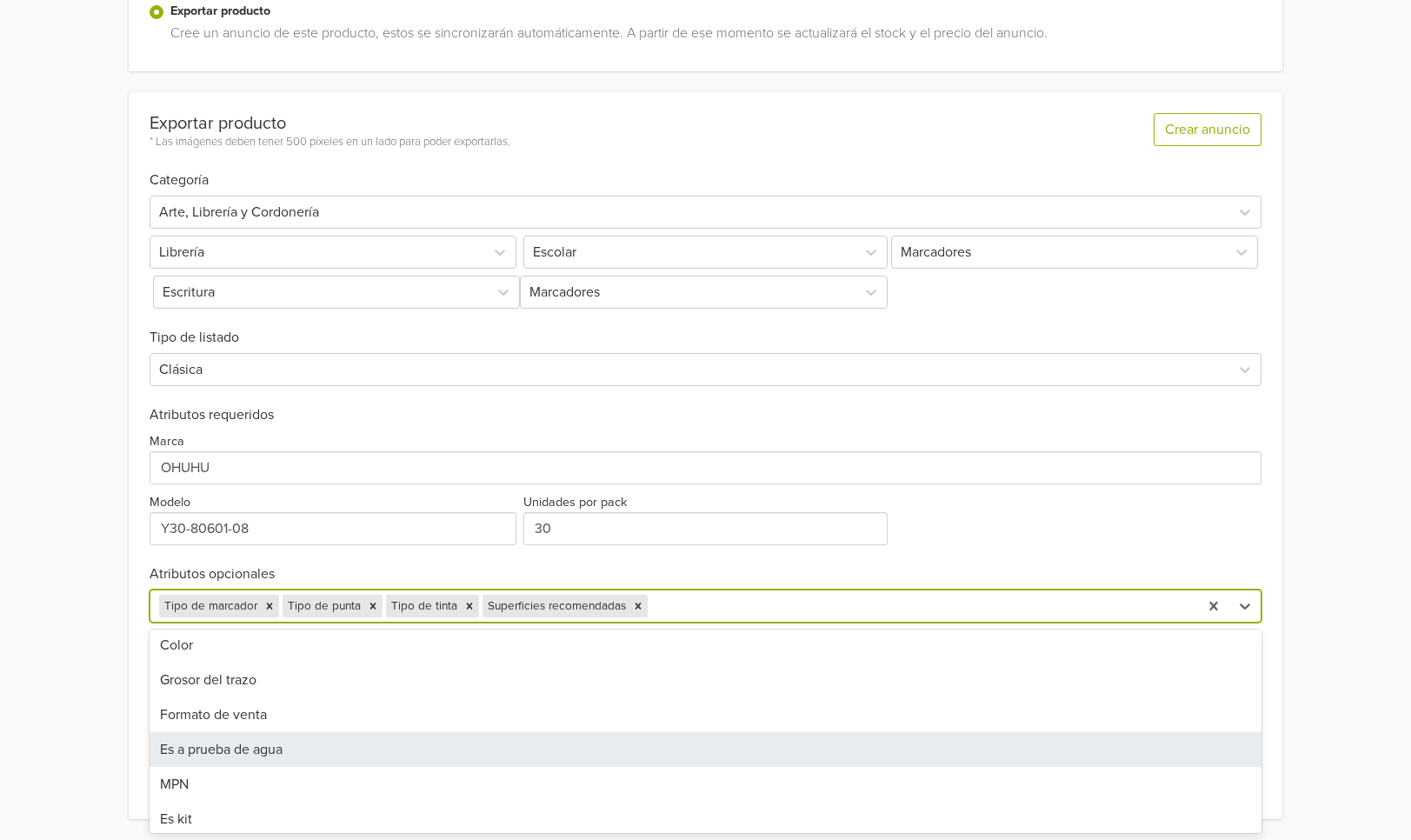
click at [316, 752] on div "Es a prueba de agua" at bounding box center [705, 749] width 1113 height 35
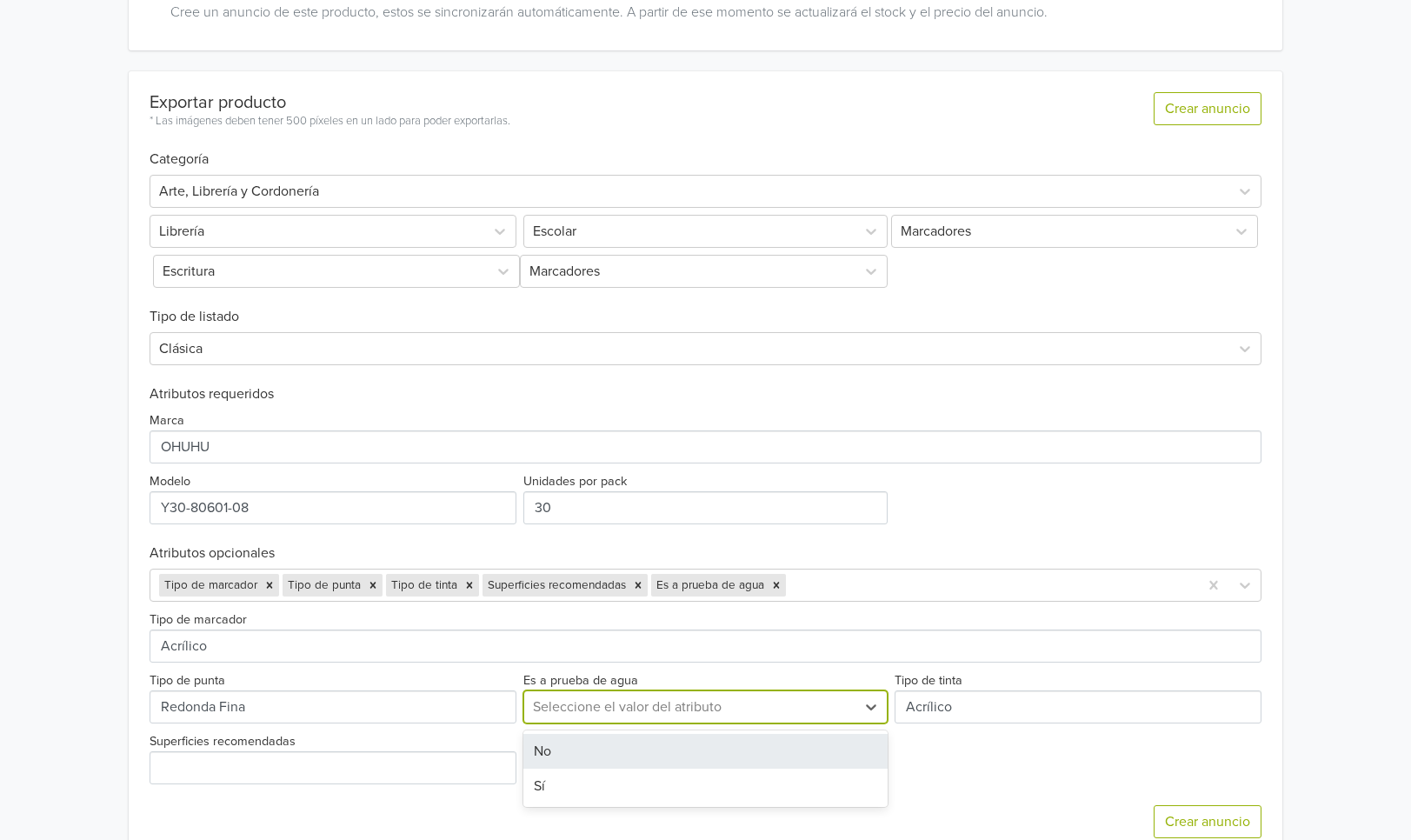
click at [749, 718] on div at bounding box center [689, 706] width 314 height 24
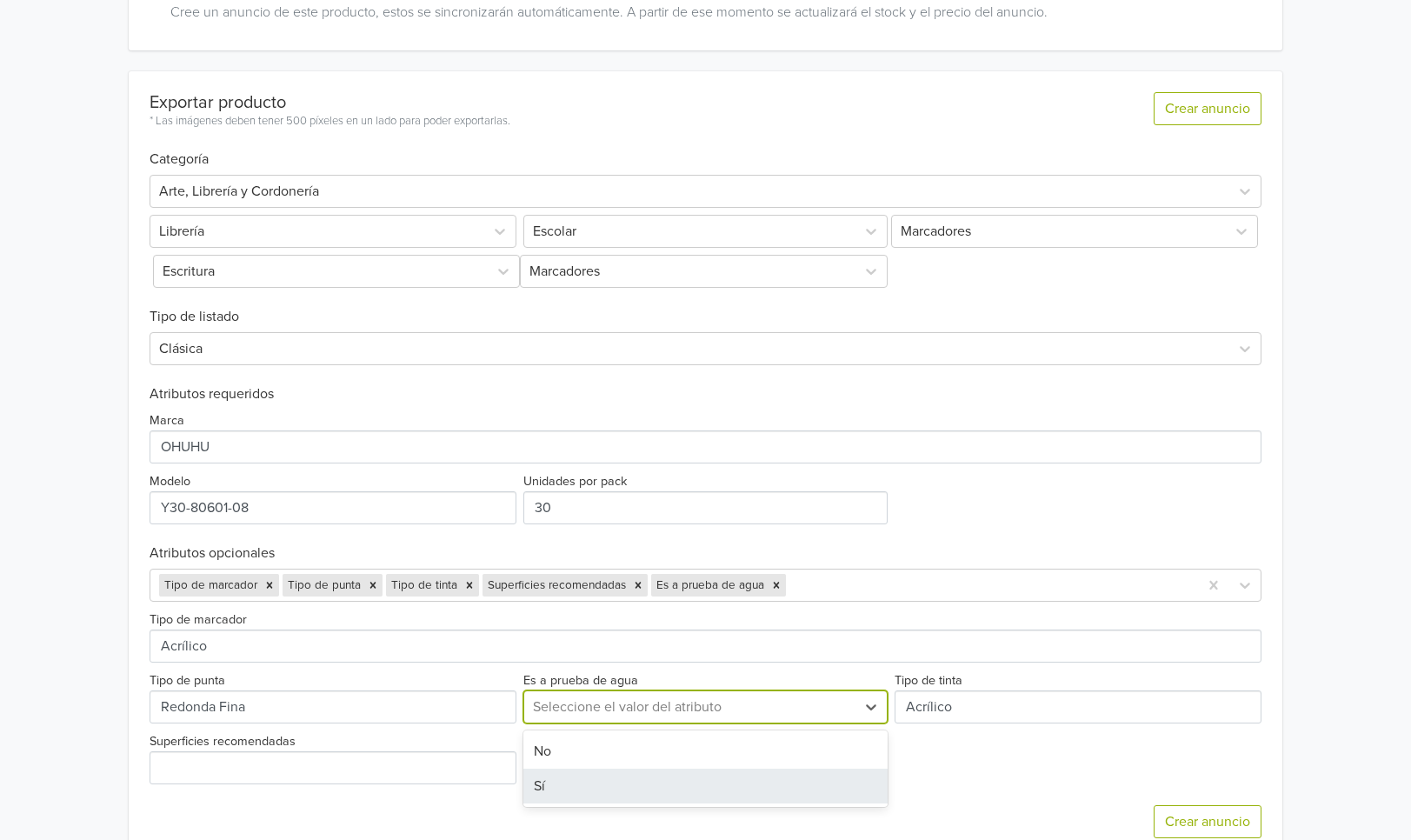
click at [627, 803] on div "Sí" at bounding box center [705, 785] width 365 height 35
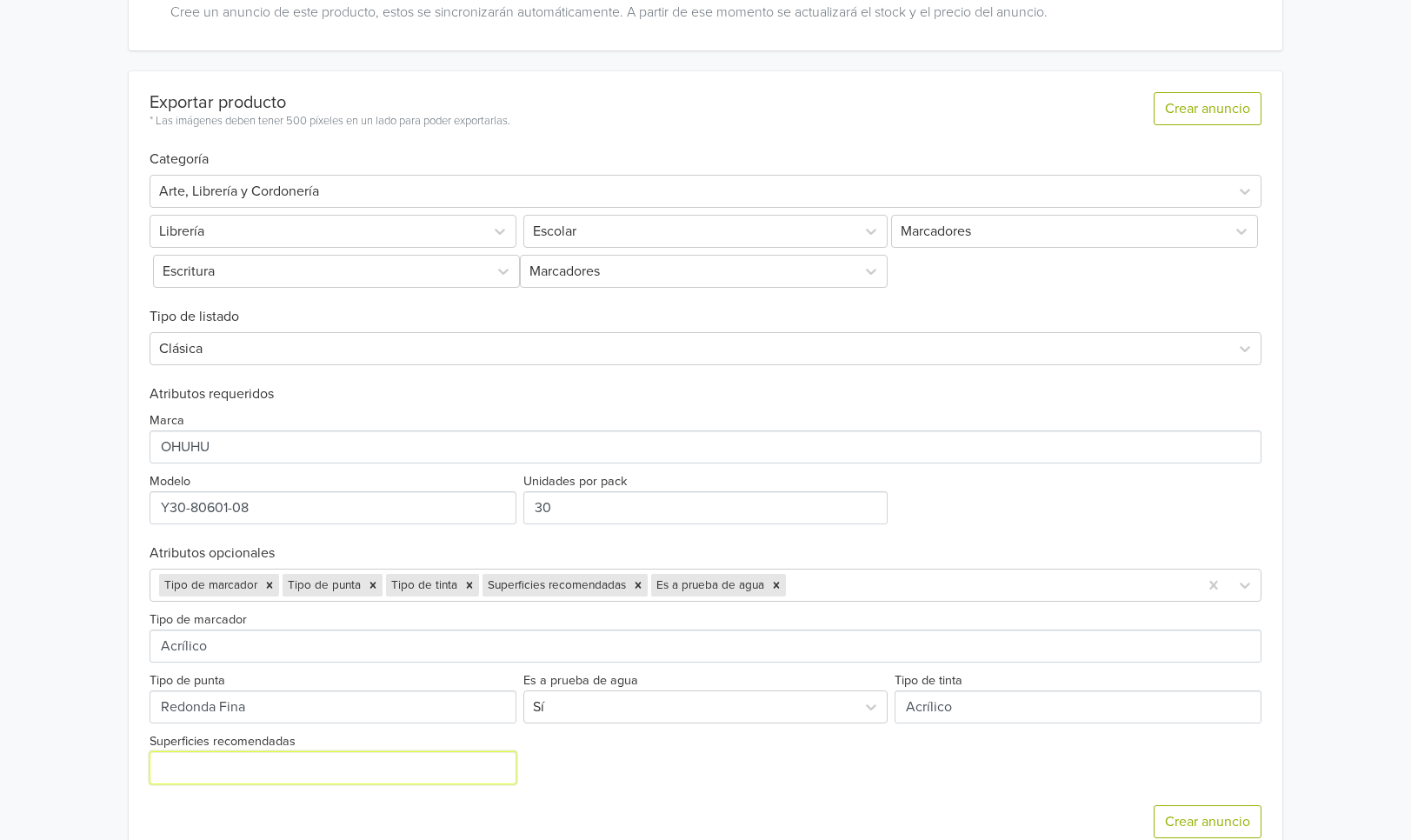
click at [431, 784] on input "Superficies recomendadas" at bounding box center [332, 767] width 367 height 33
paste input "superficies variadas"
drag, startPoint x: 298, startPoint y: 794, endPoint x: 114, endPoint y: 768, distance: 185.8
click at [114, 768] on div "KAKAAKO 30 MARCADORES ACRÍLICOS OHUHU GTIN: 6972312838470 Precio: 39990 CLP Des…" at bounding box center [705, 239] width 1384 height 1281
type input "m"
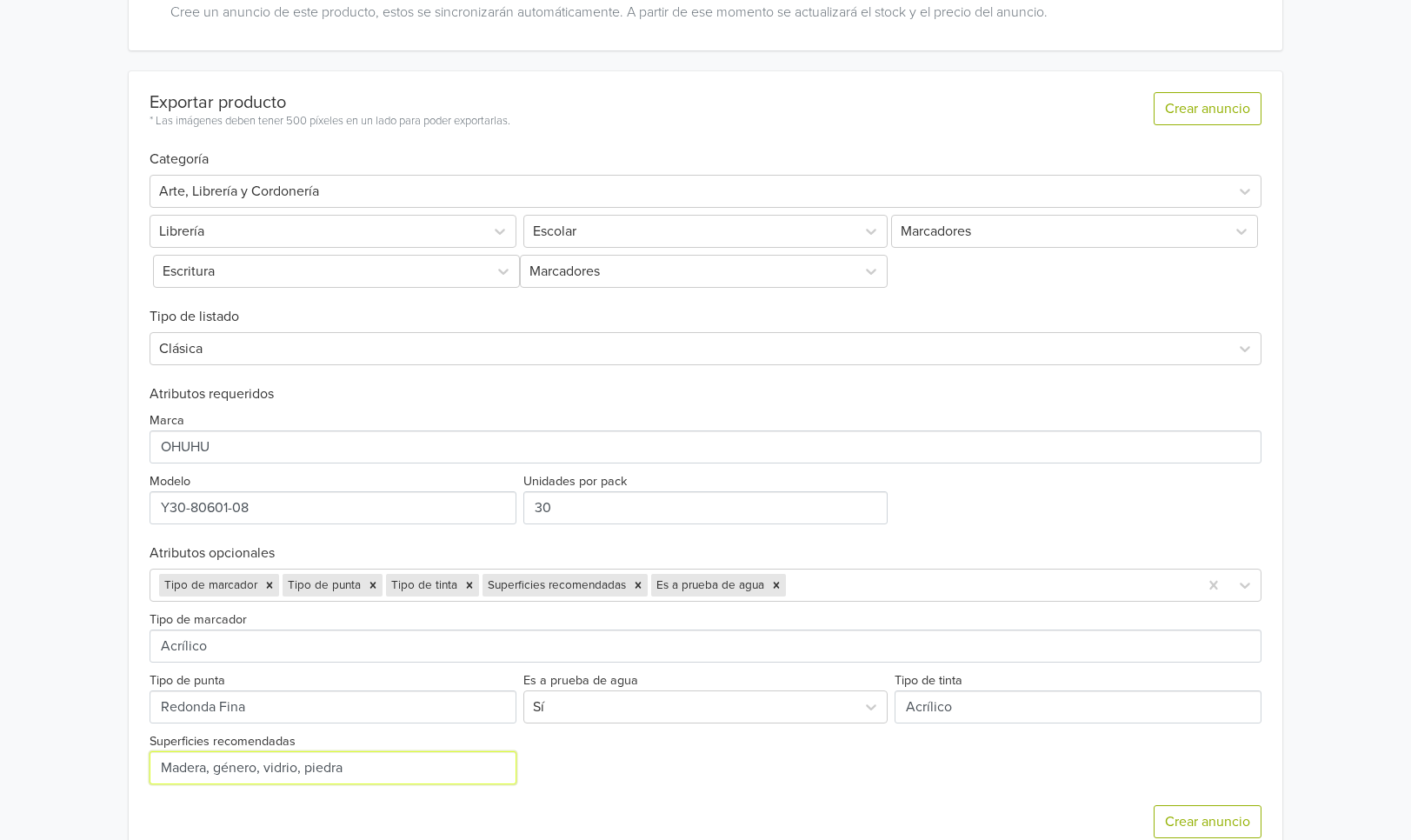
type input "Madera, género, vidrio, piedra"
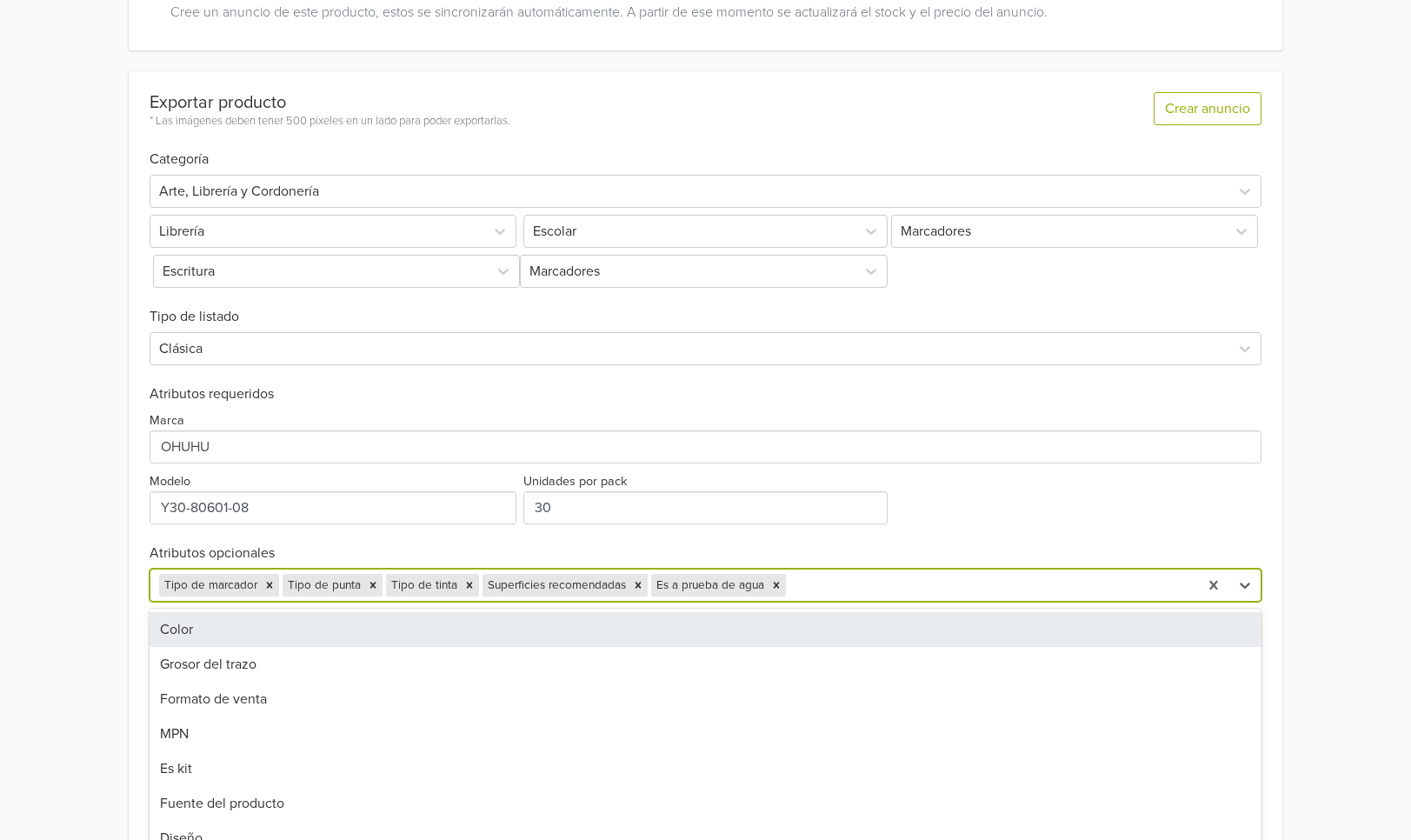
scroll to position [458, 0]
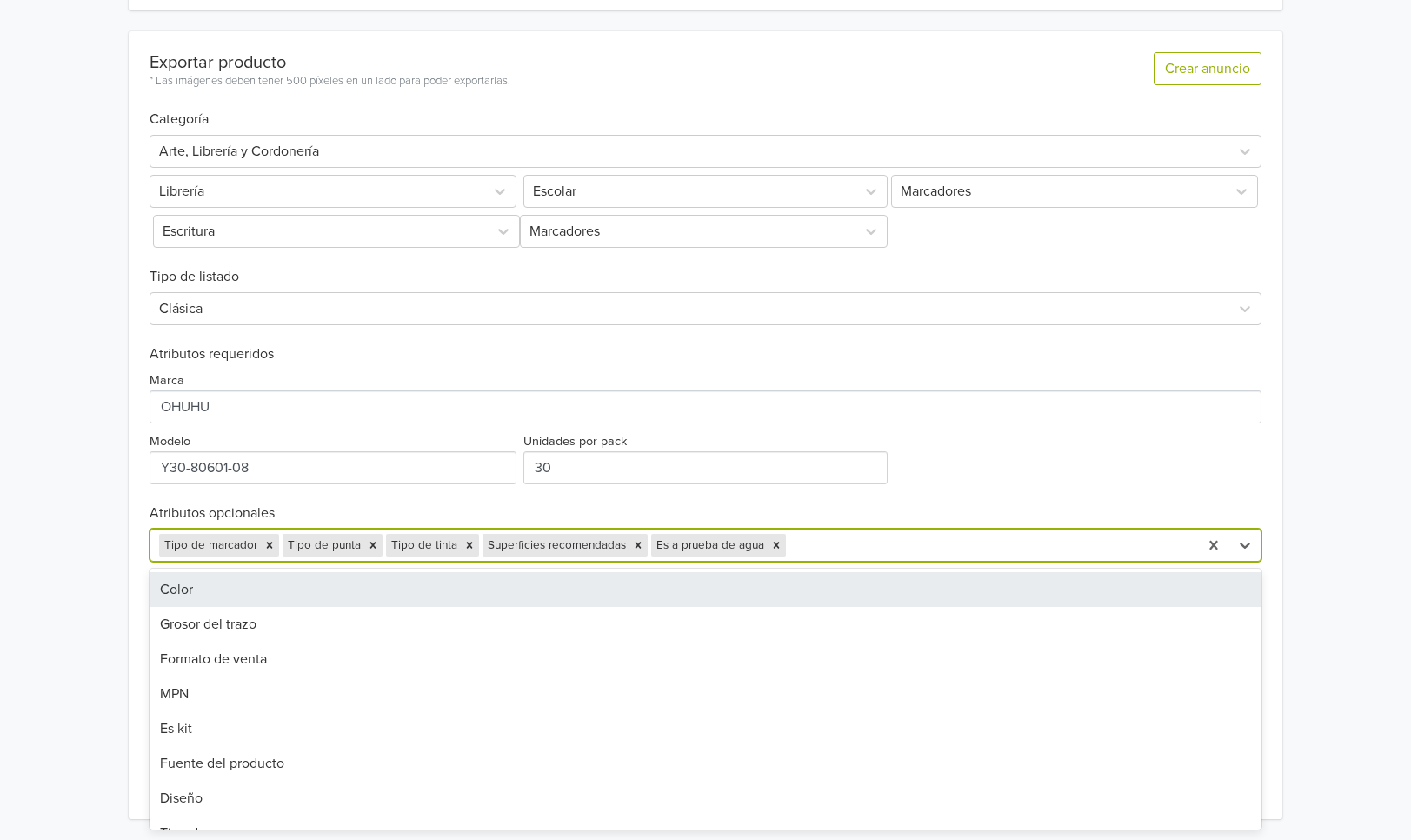
click at [809, 561] on div "Color, 1 of 14. 14 results available. Use Up and Down to choose options, press …" at bounding box center [705, 544] width 1113 height 33
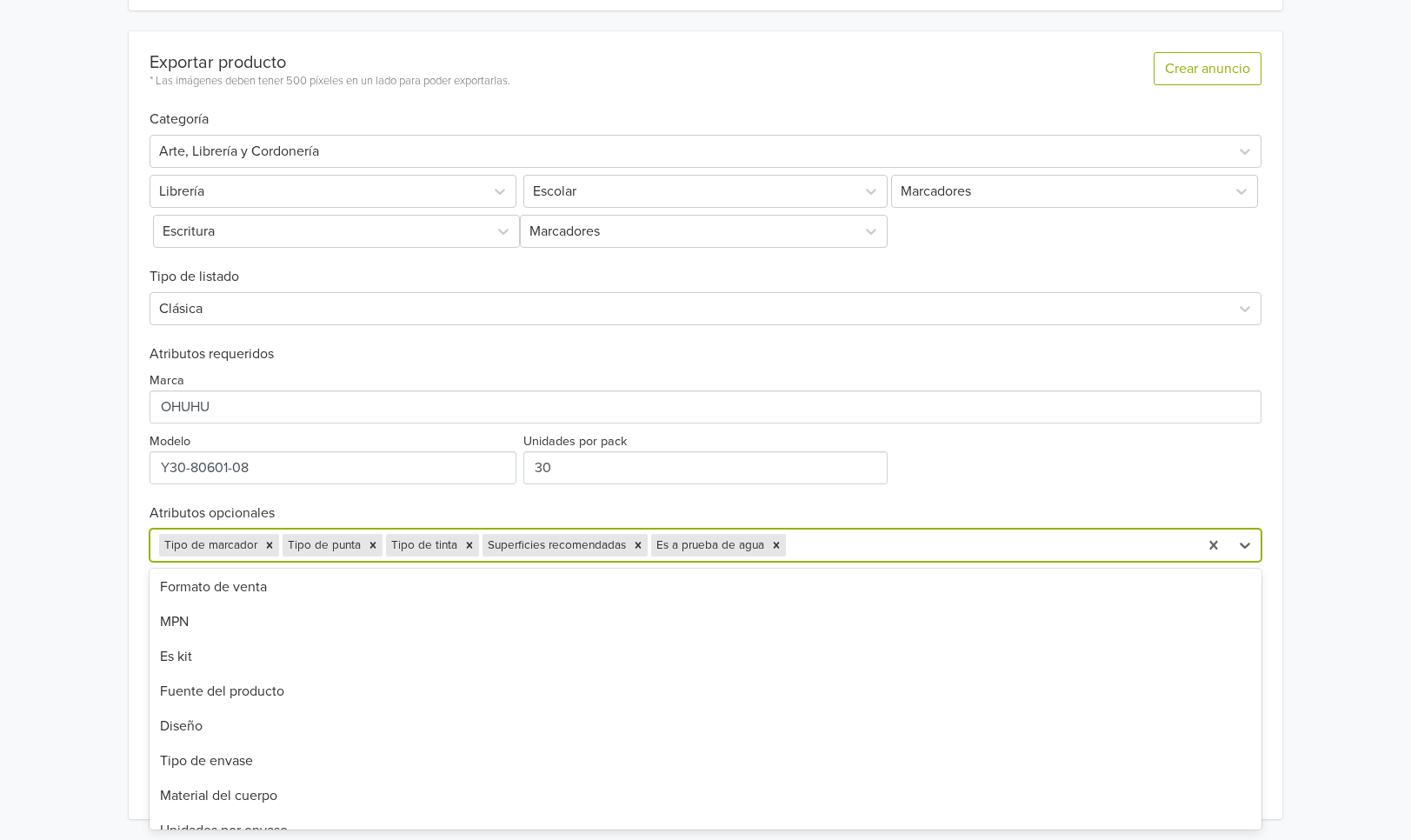
scroll to position [68, 0]
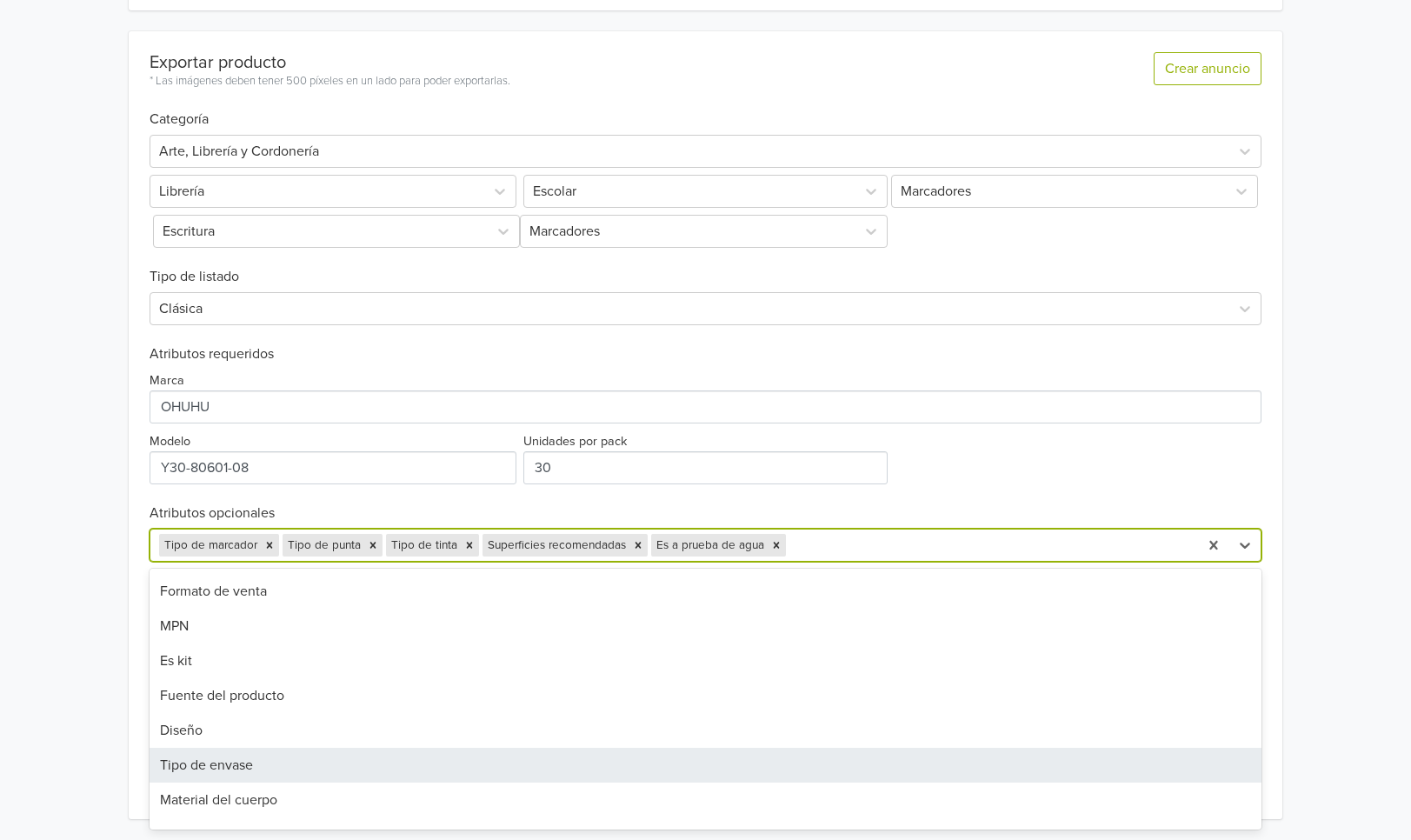
click at [515, 757] on div "Tipo de envase" at bounding box center [705, 764] width 1113 height 35
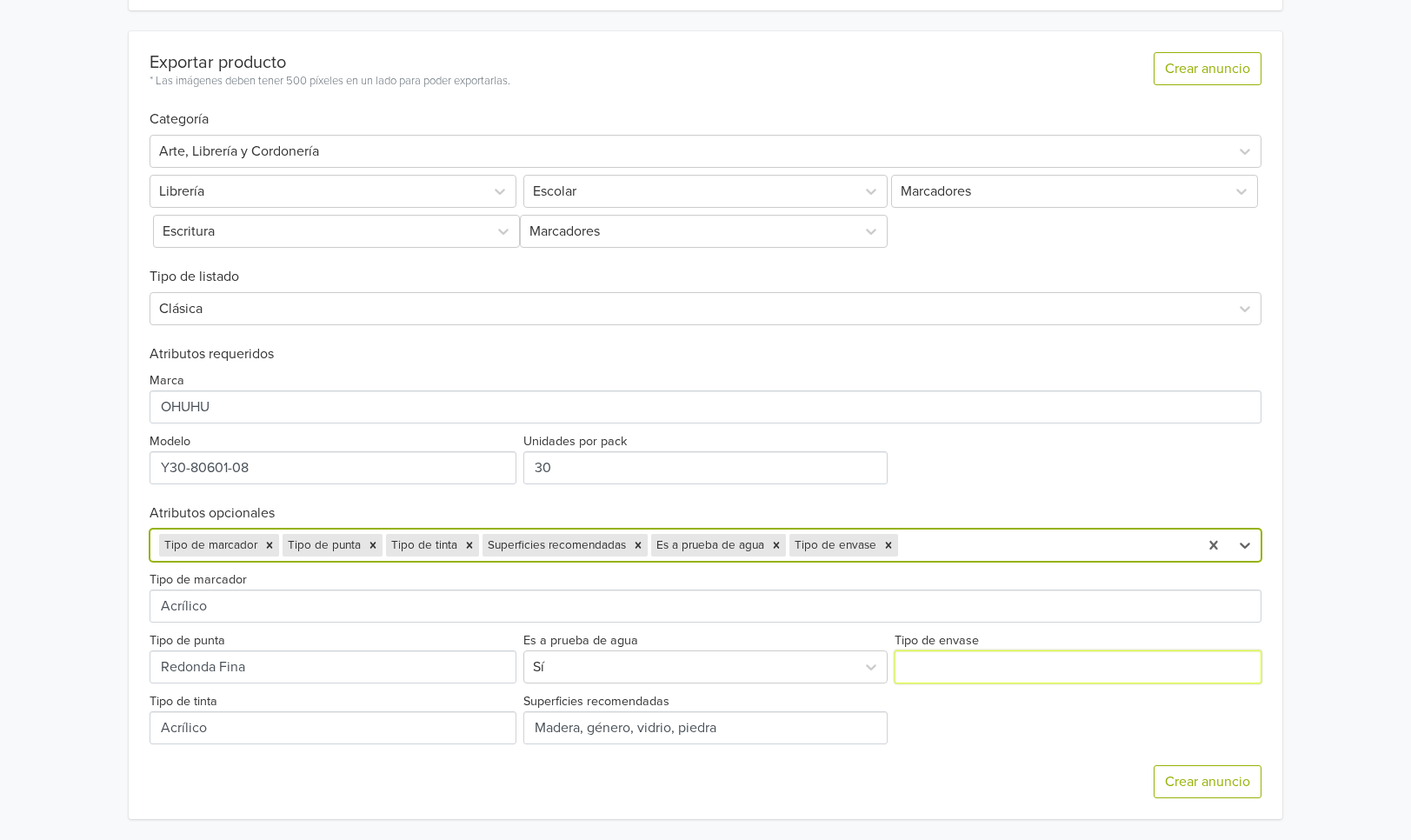
click at [932, 664] on input "Tipo de envase" at bounding box center [1078, 666] width 367 height 33
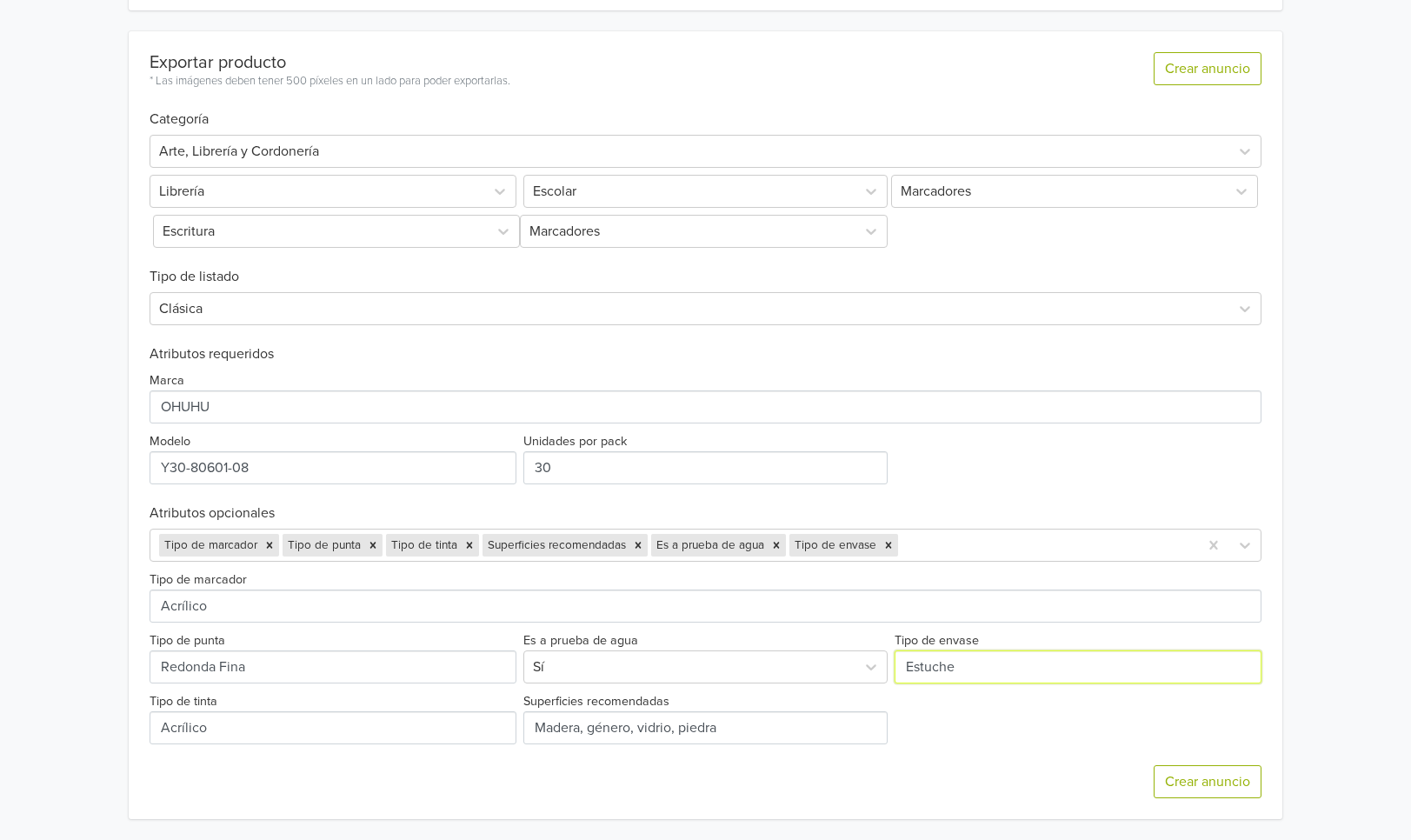
type input "Estuche"
click at [1040, 703] on div "Tipo de marcador Tipo de punta Es a prueba de agua Sí Tipo de envase Tipo de ti…" at bounding box center [705, 652] width 1113 height 182
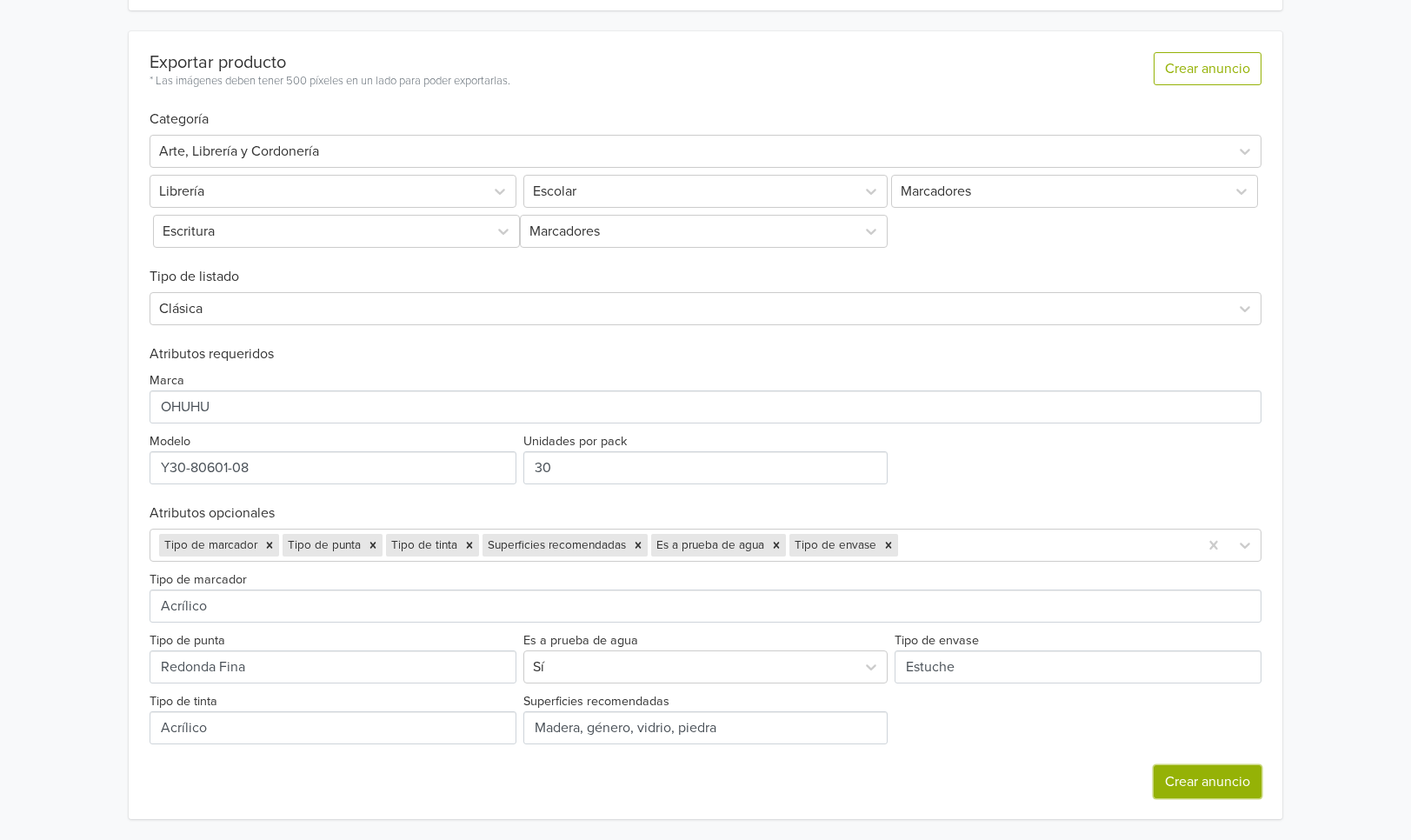
click at [1231, 786] on button "Crear anuncio" at bounding box center [1207, 781] width 108 height 33
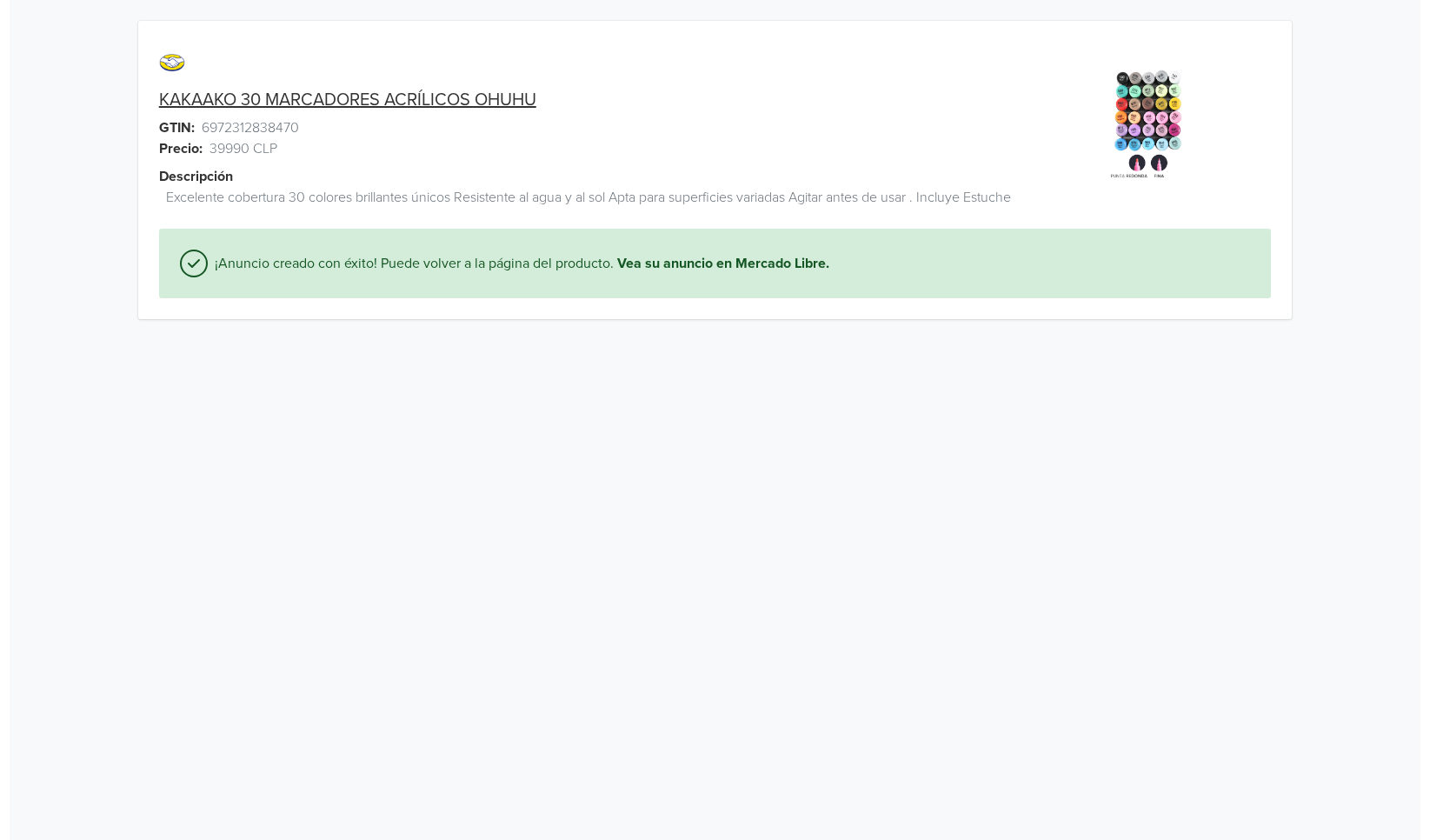
scroll to position [0, 0]
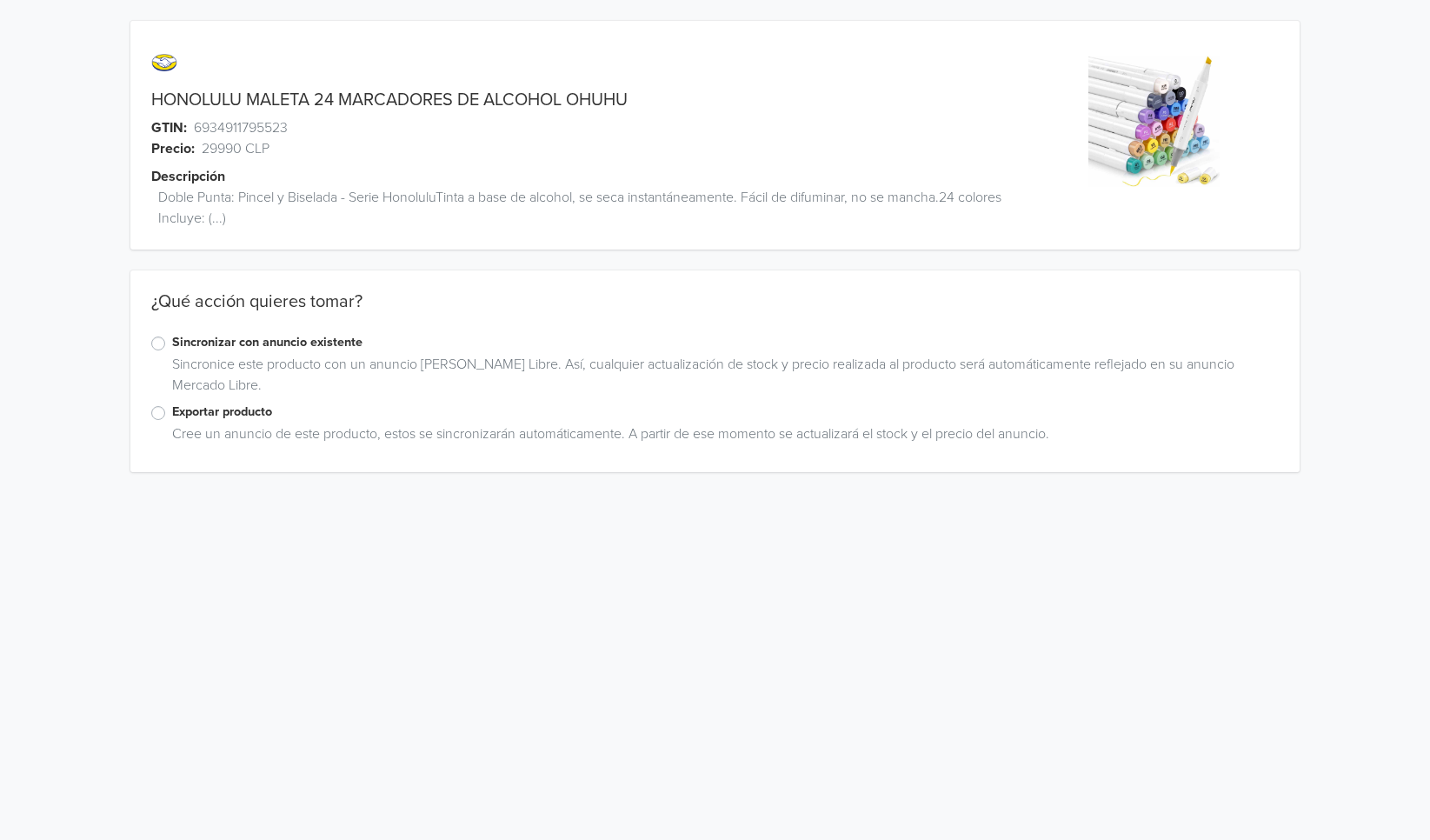
click at [224, 402] on label "Exportar producto" at bounding box center [726, 411] width 1107 height 19
click at [0, 0] on input "Exportar producto" at bounding box center [0, 0] width 0 height 0
click at [166, 422] on div "Exportar producto" at bounding box center [715, 412] width 1128 height 21
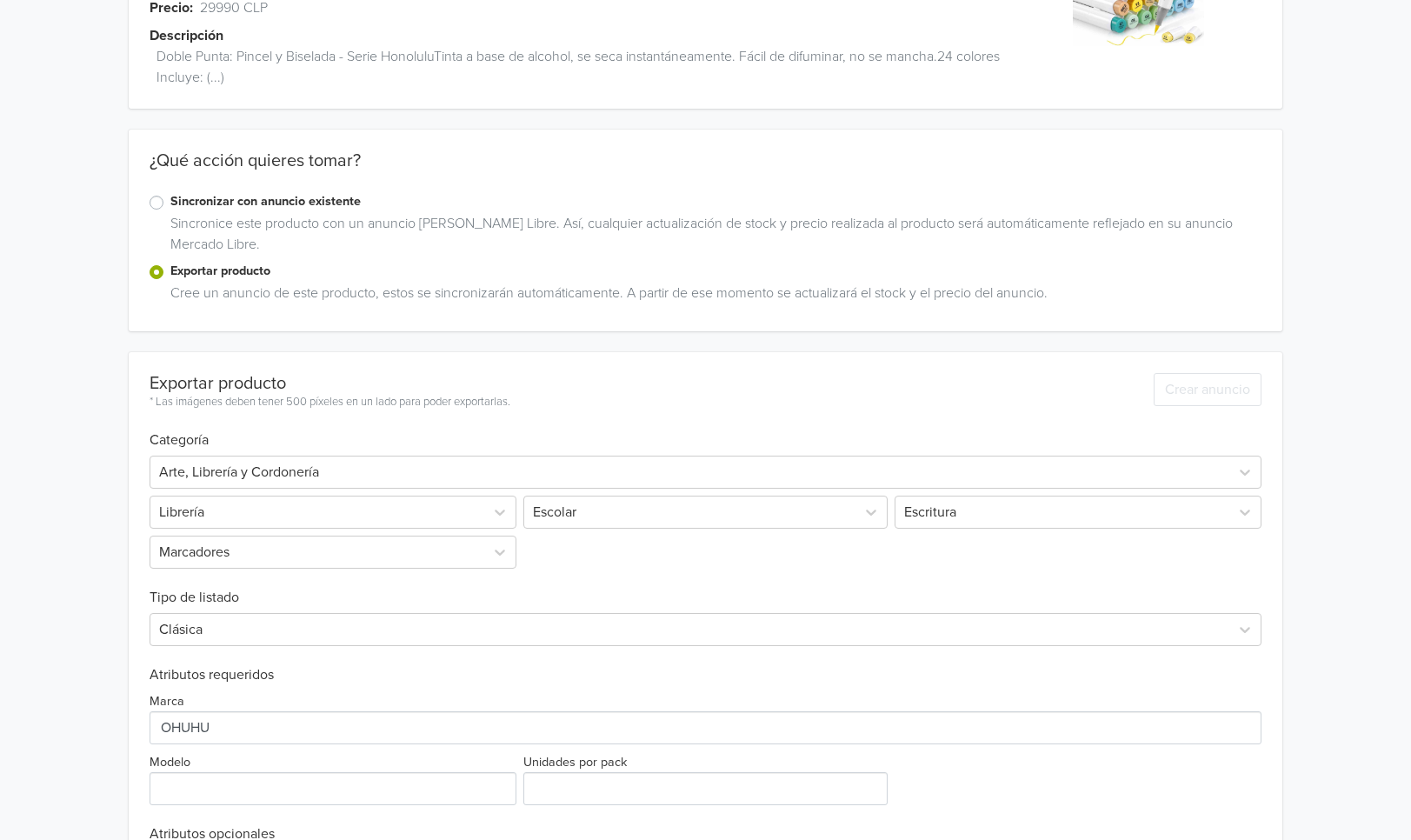
scroll to position [279, 0]
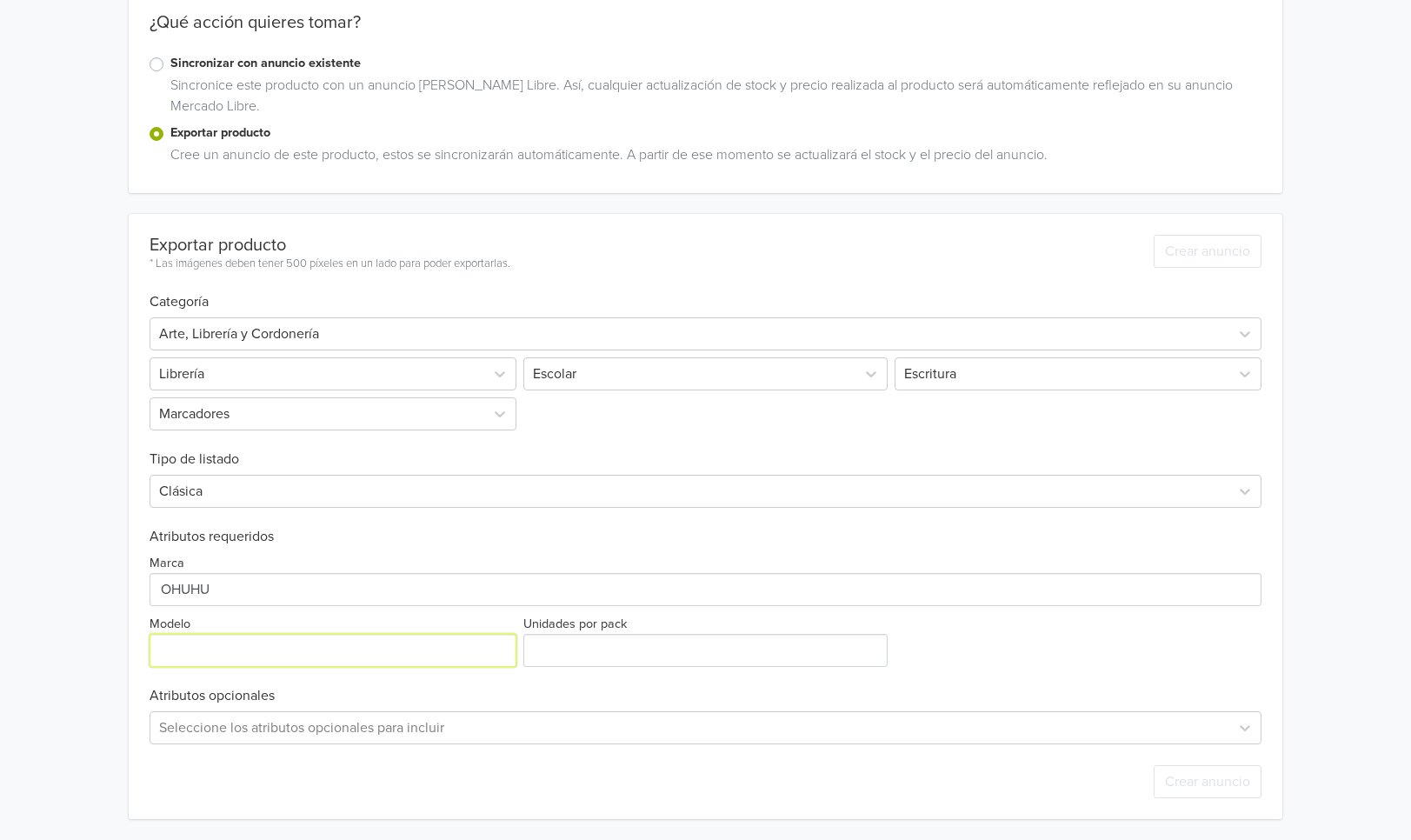
click at [248, 653] on input "Modelo" at bounding box center [332, 650] width 367 height 33
paste input "Y30-80404-23"
type input "Y30-80404-23"
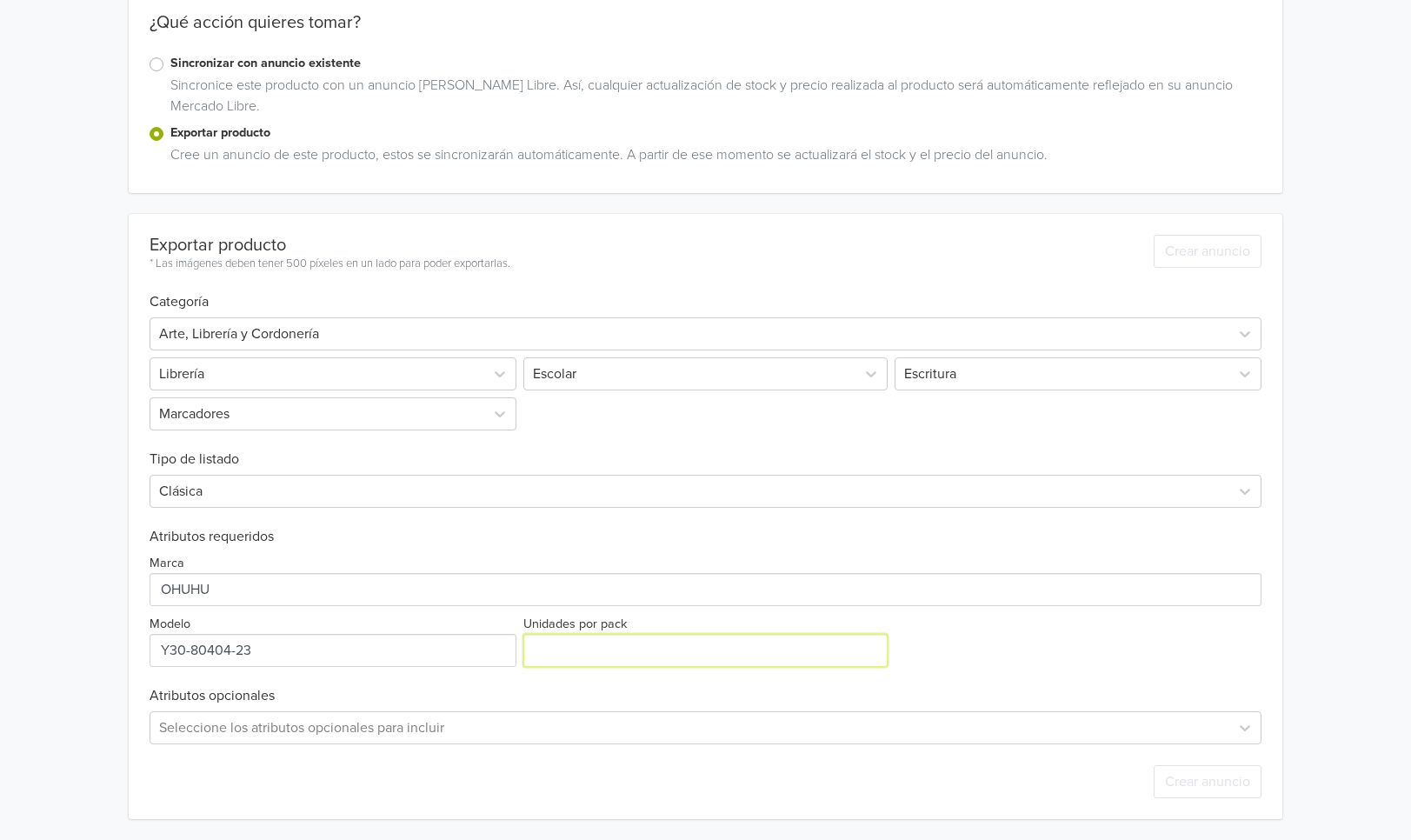
click at [622, 650] on input "Unidades por pack" at bounding box center [705, 650] width 365 height 33
type input "24"
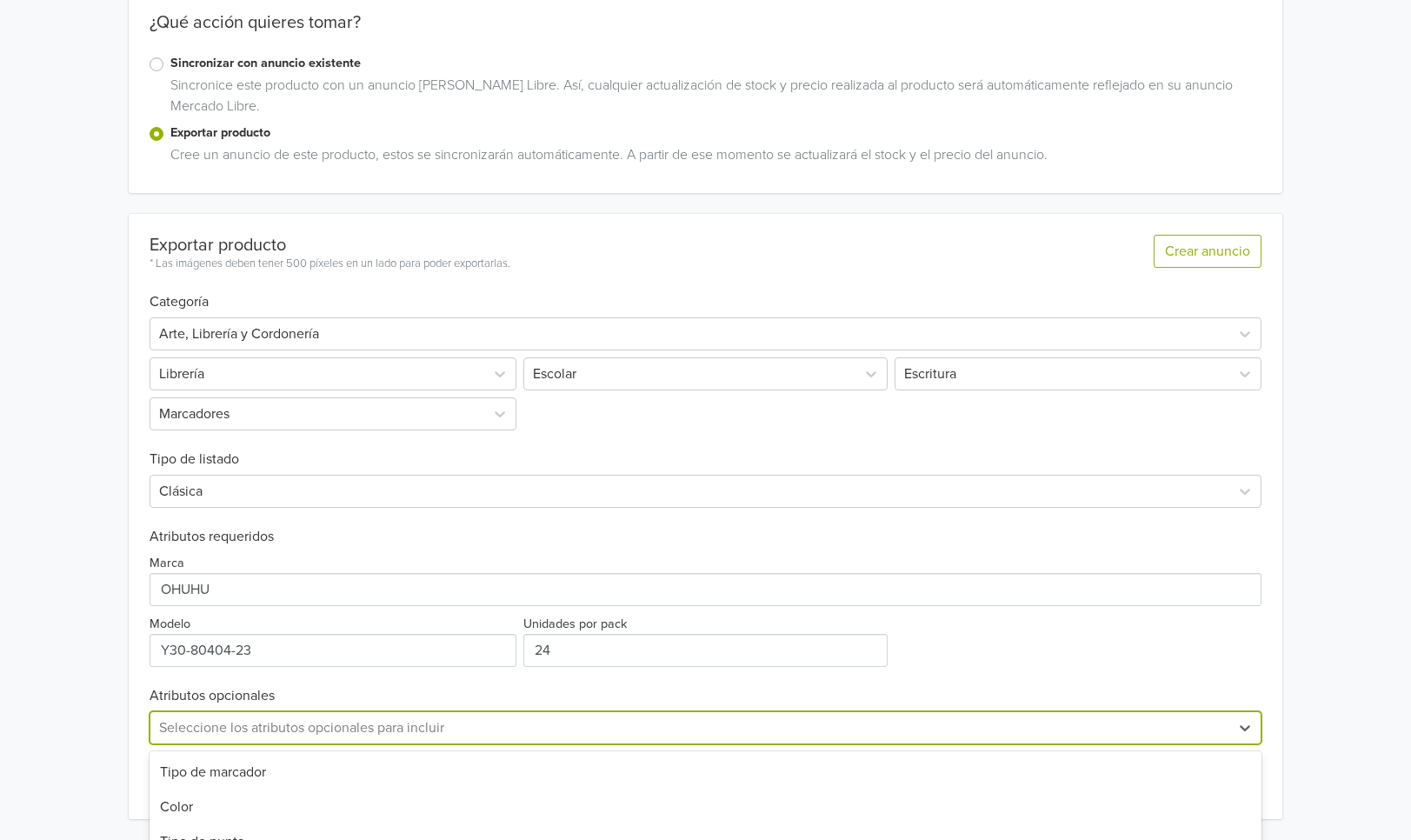
scroll to position [451, 0]
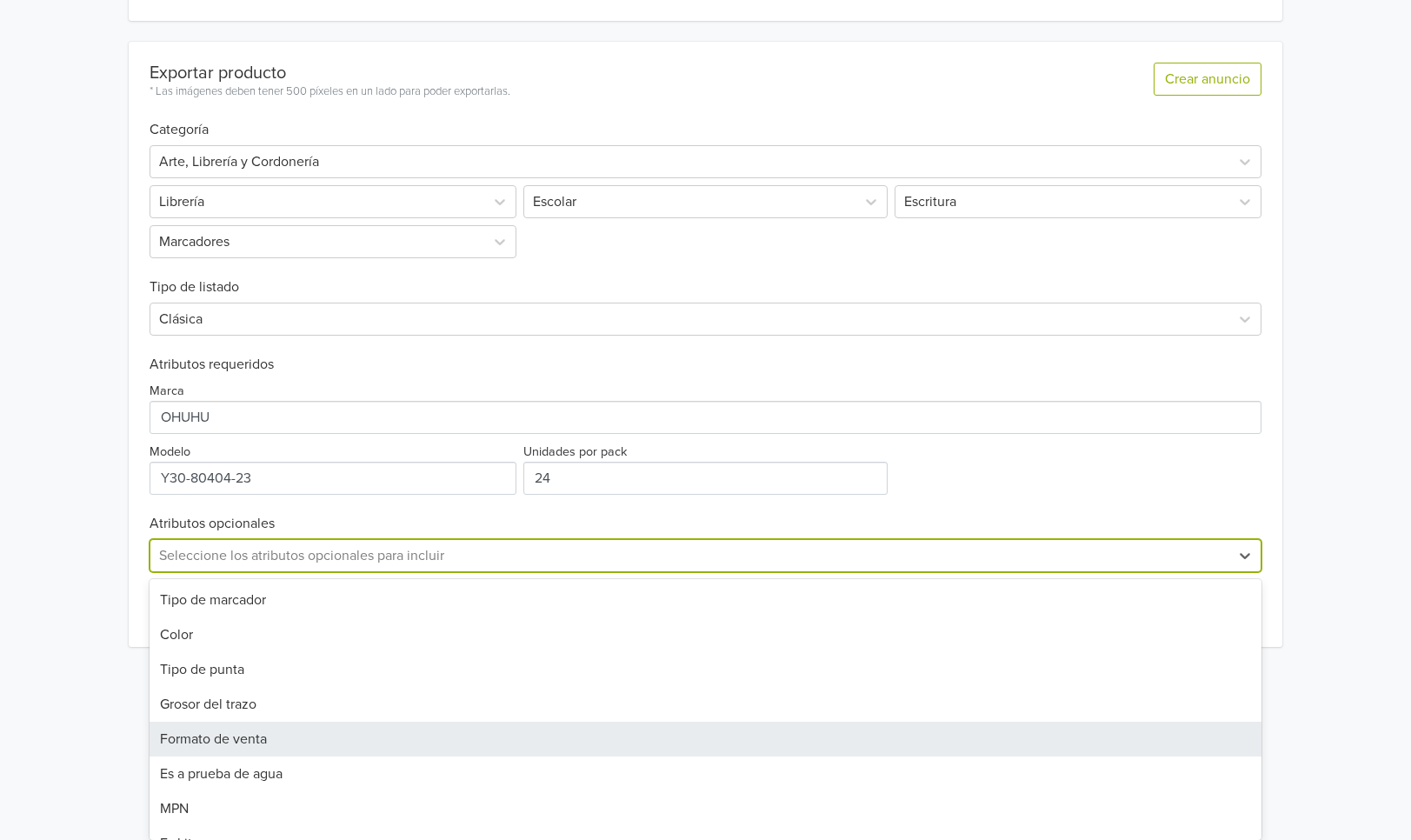
click at [526, 572] on div "Formato de venta, 5 of 19. 19 results available. Use Up and Down to choose opti…" at bounding box center [705, 555] width 1113 height 33
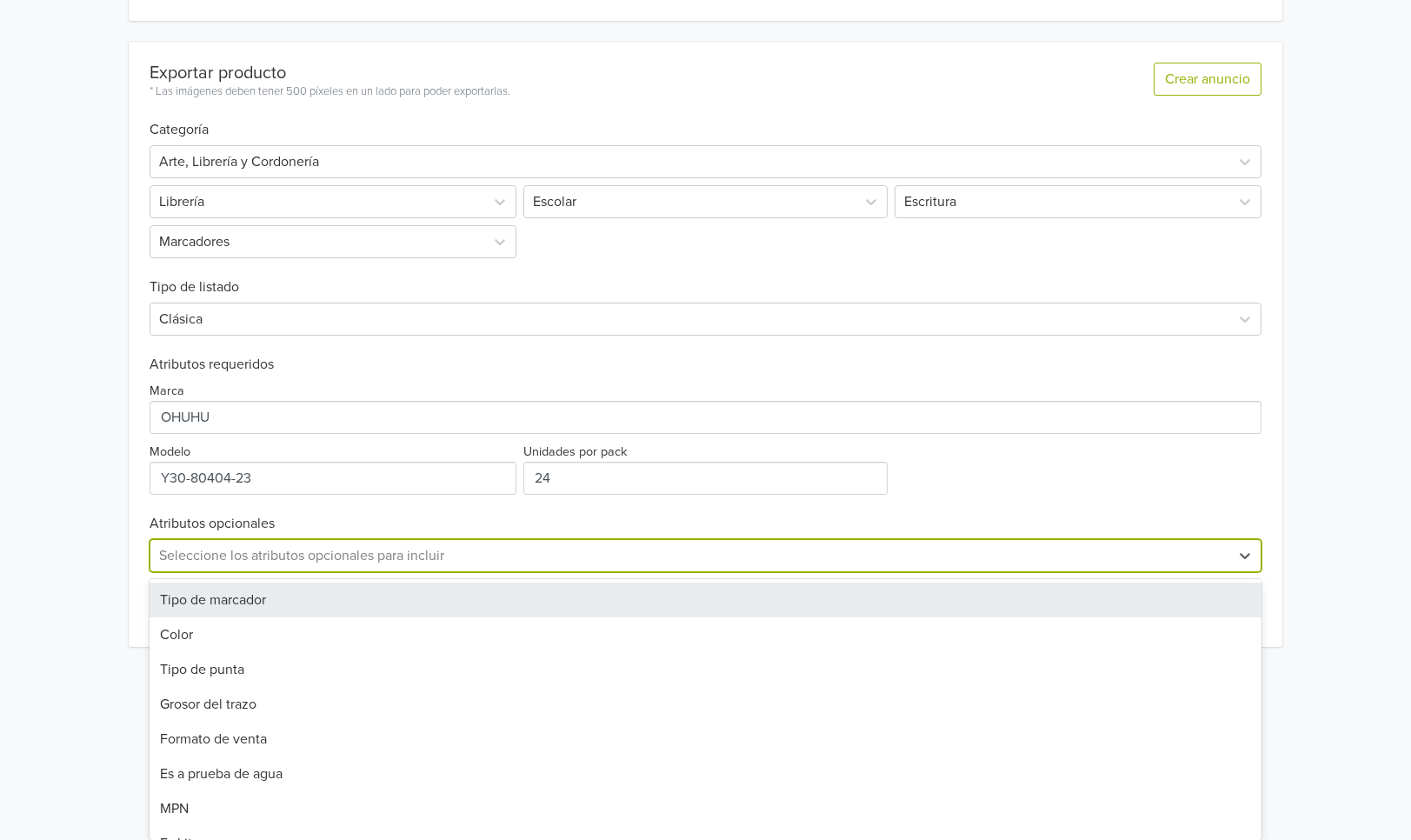
click at [493, 596] on div "Tipo de marcador" at bounding box center [705, 600] width 1113 height 35
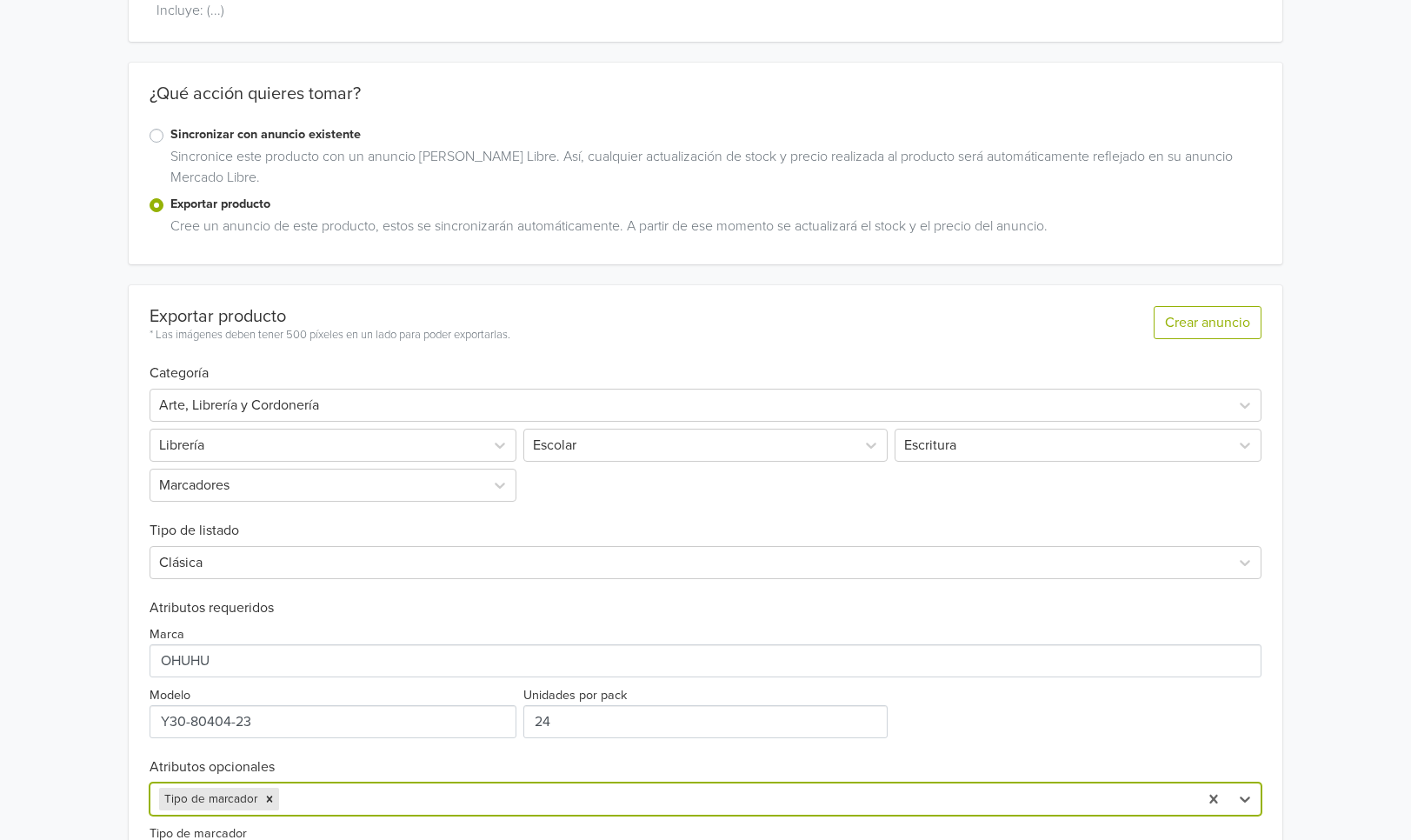
scroll to position [339, 0]
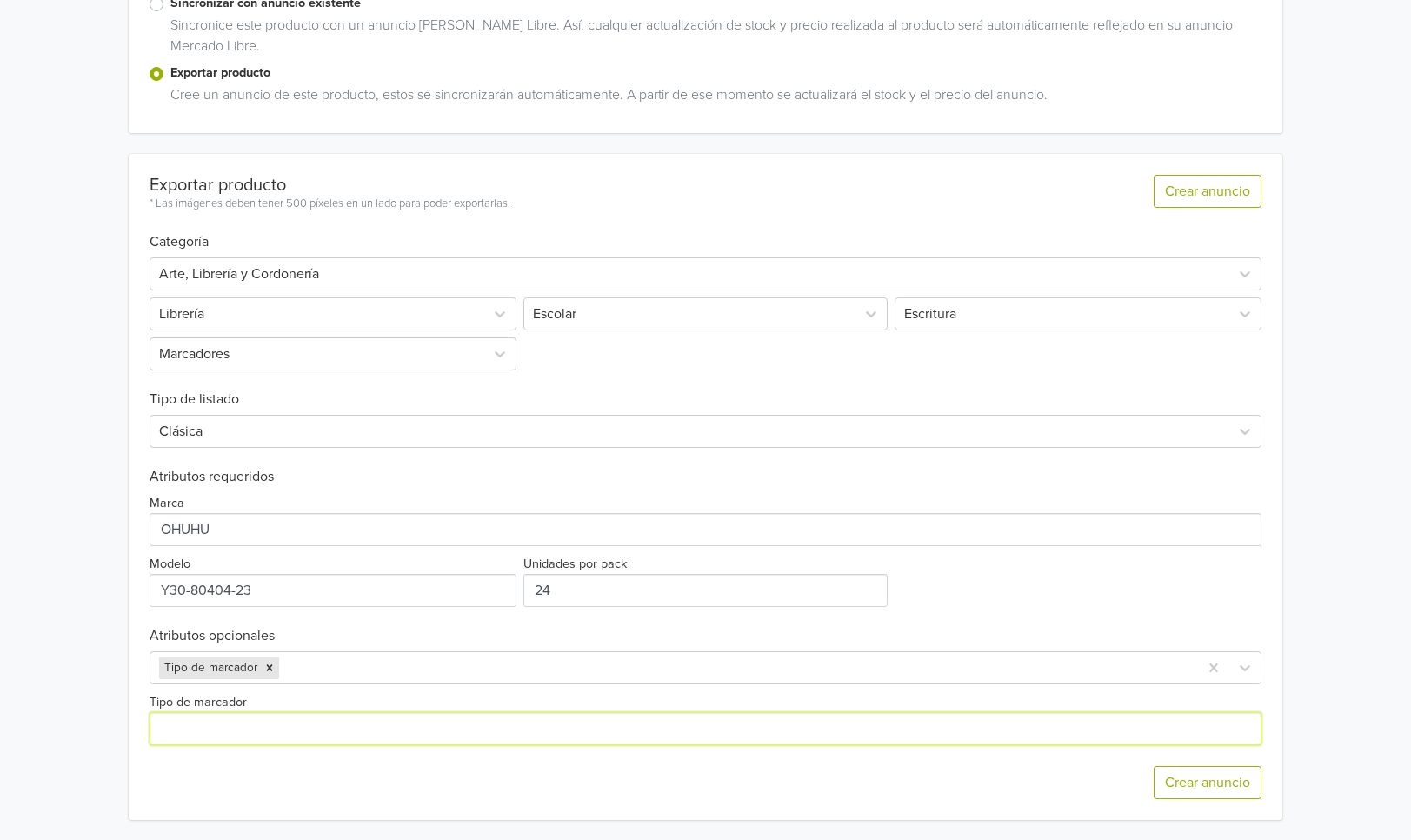
click at [419, 724] on input "Tipo de marcador" at bounding box center [705, 728] width 1113 height 33
type input "Base Alcohol"
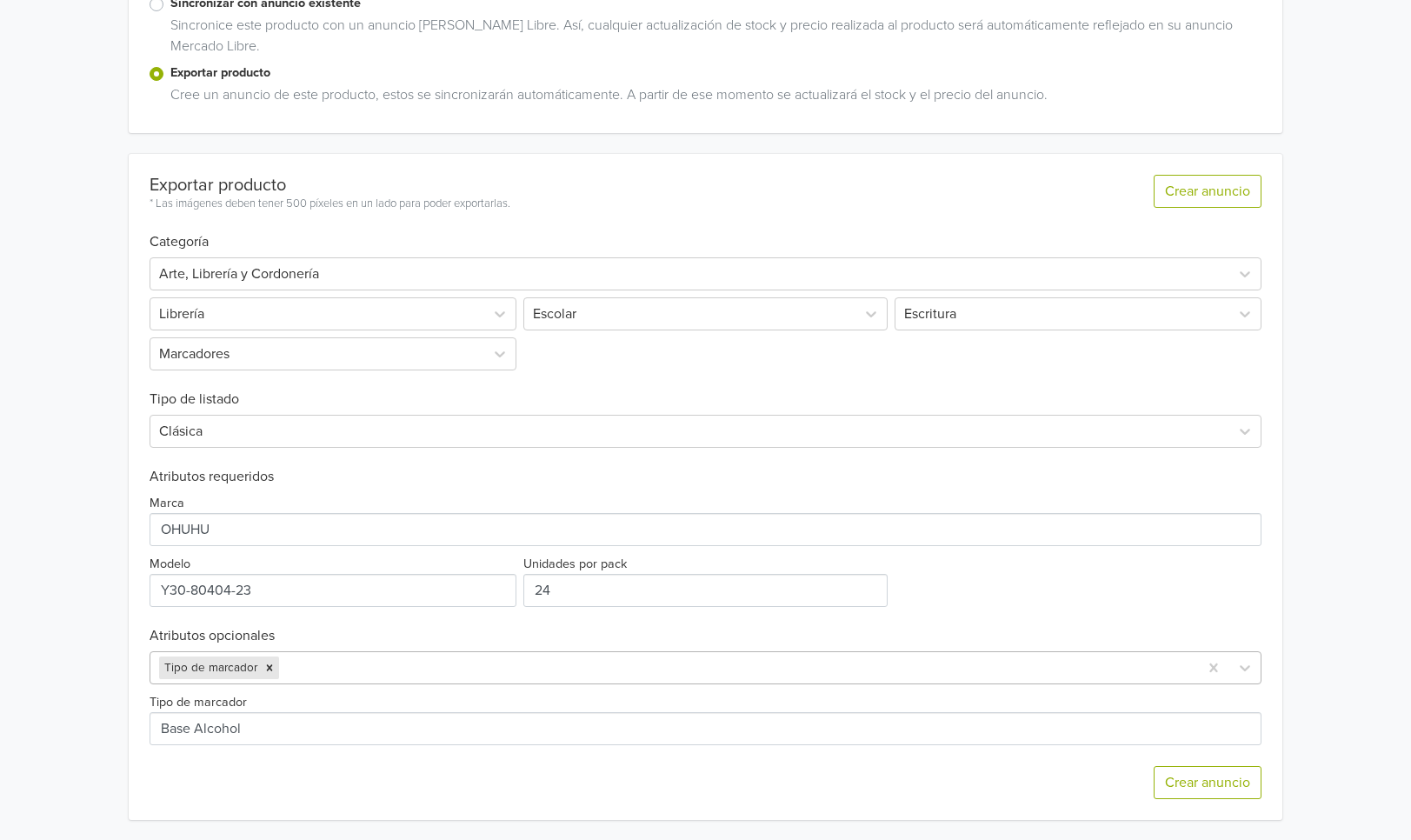
drag, startPoint x: 484, startPoint y: 659, endPoint x: 467, endPoint y: 685, distance: 31.1
click at [485, 659] on div at bounding box center [735, 667] width 907 height 24
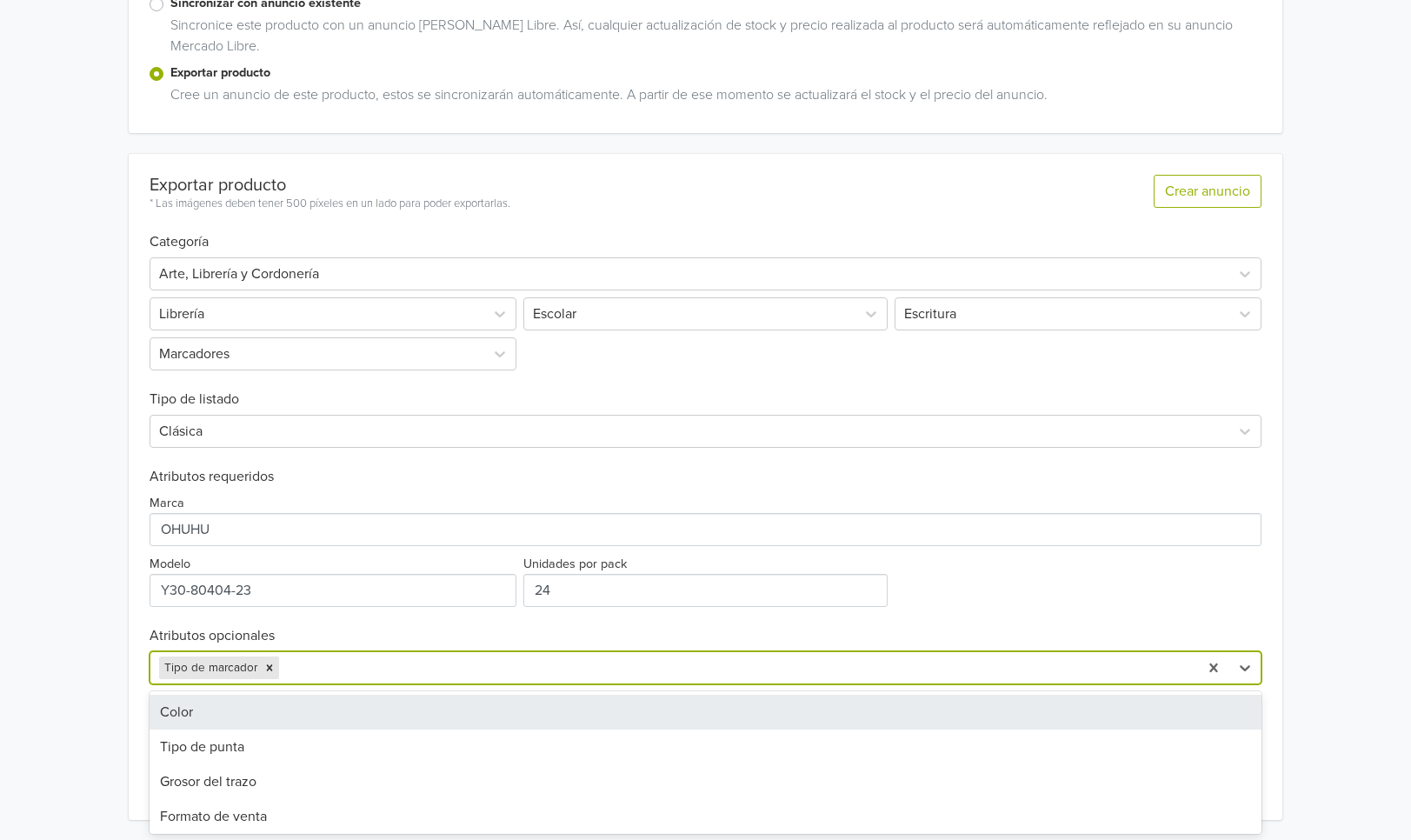
click at [333, 666] on div at bounding box center [735, 667] width 907 height 24
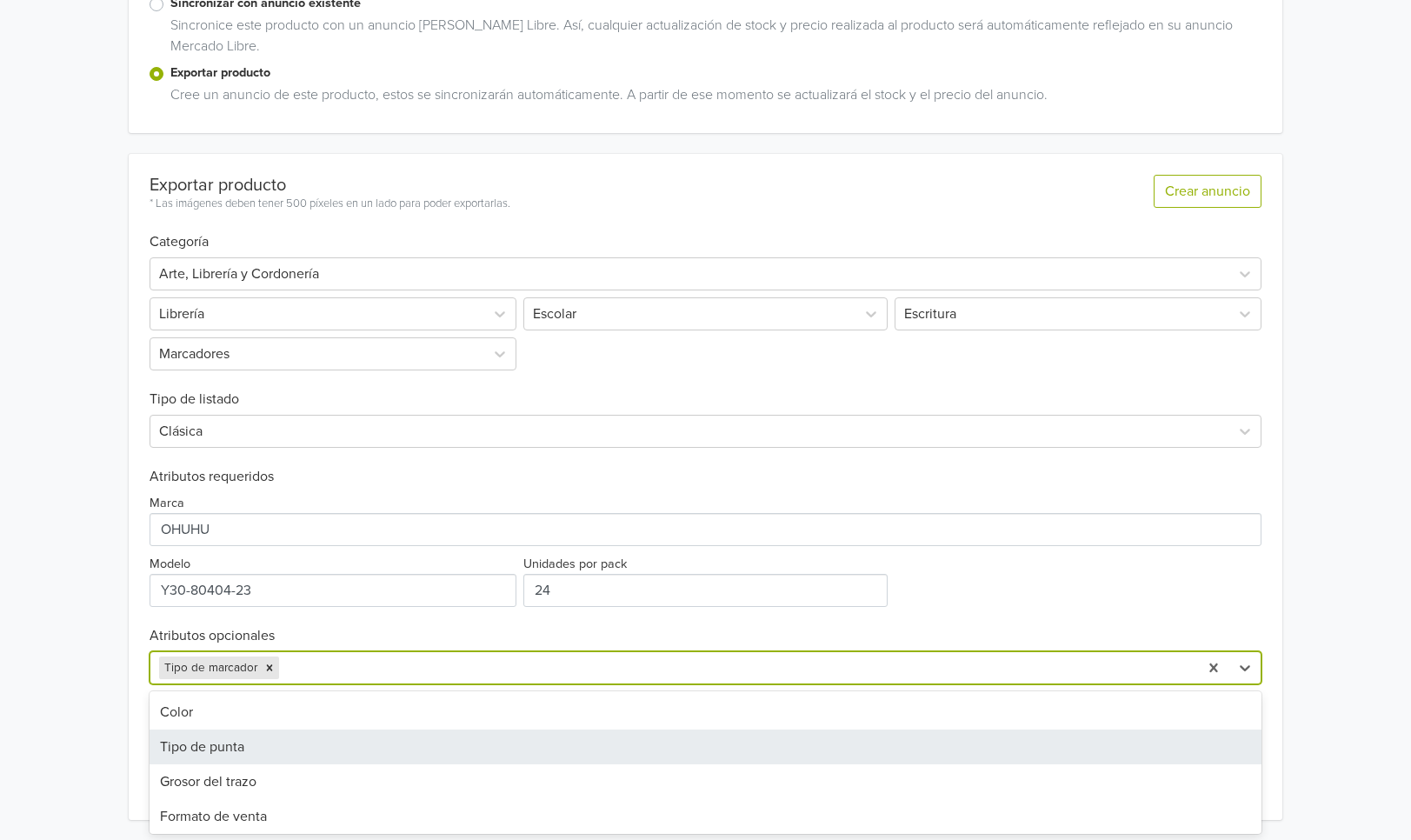
click at [304, 752] on div "Tipo de punta" at bounding box center [705, 746] width 1113 height 35
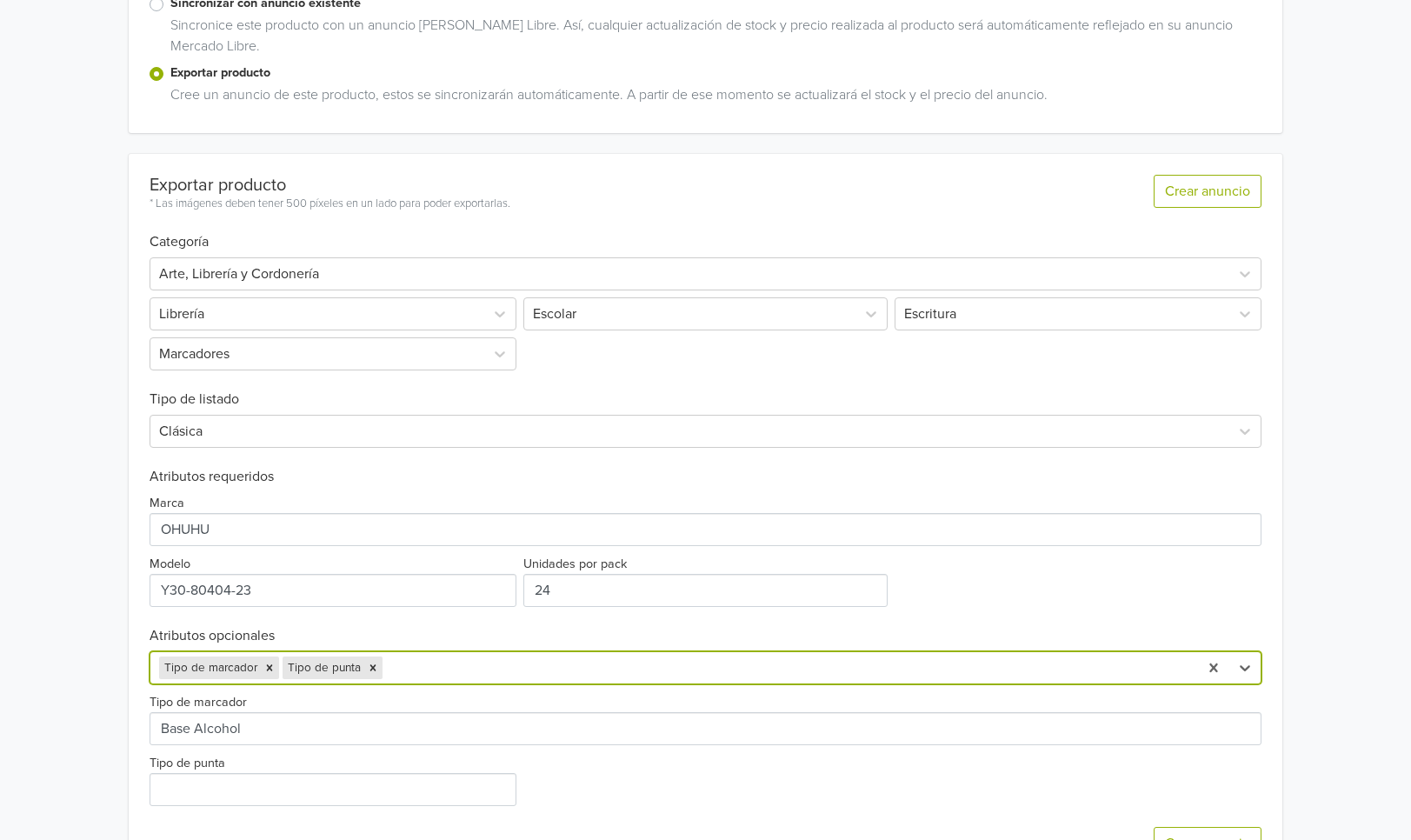
scroll to position [377, 0]
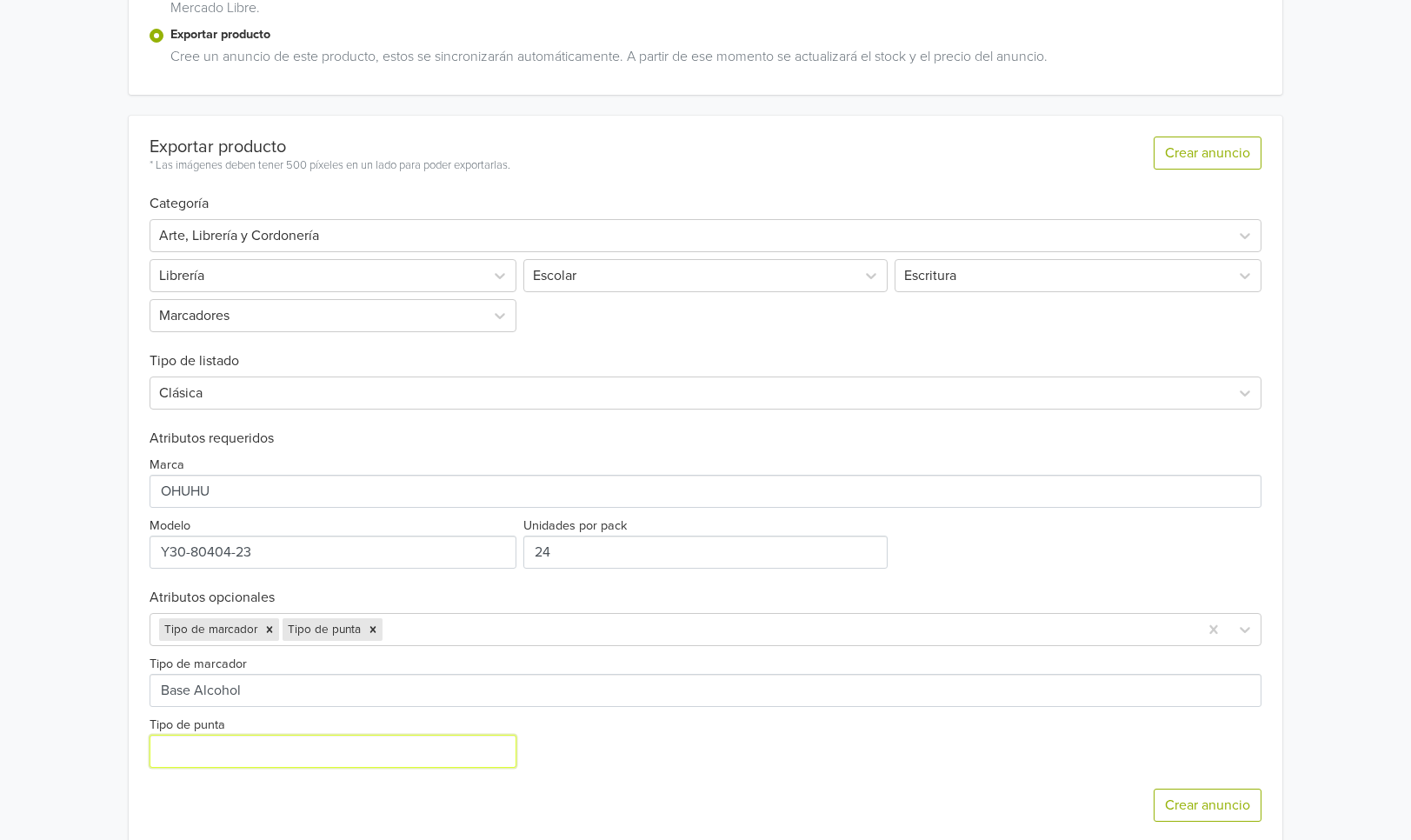
click at [307, 746] on input "Tipo de punta" at bounding box center [332, 751] width 367 height 33
paste input "Pincel y Biselada"
type input "Pincel y Biselada"
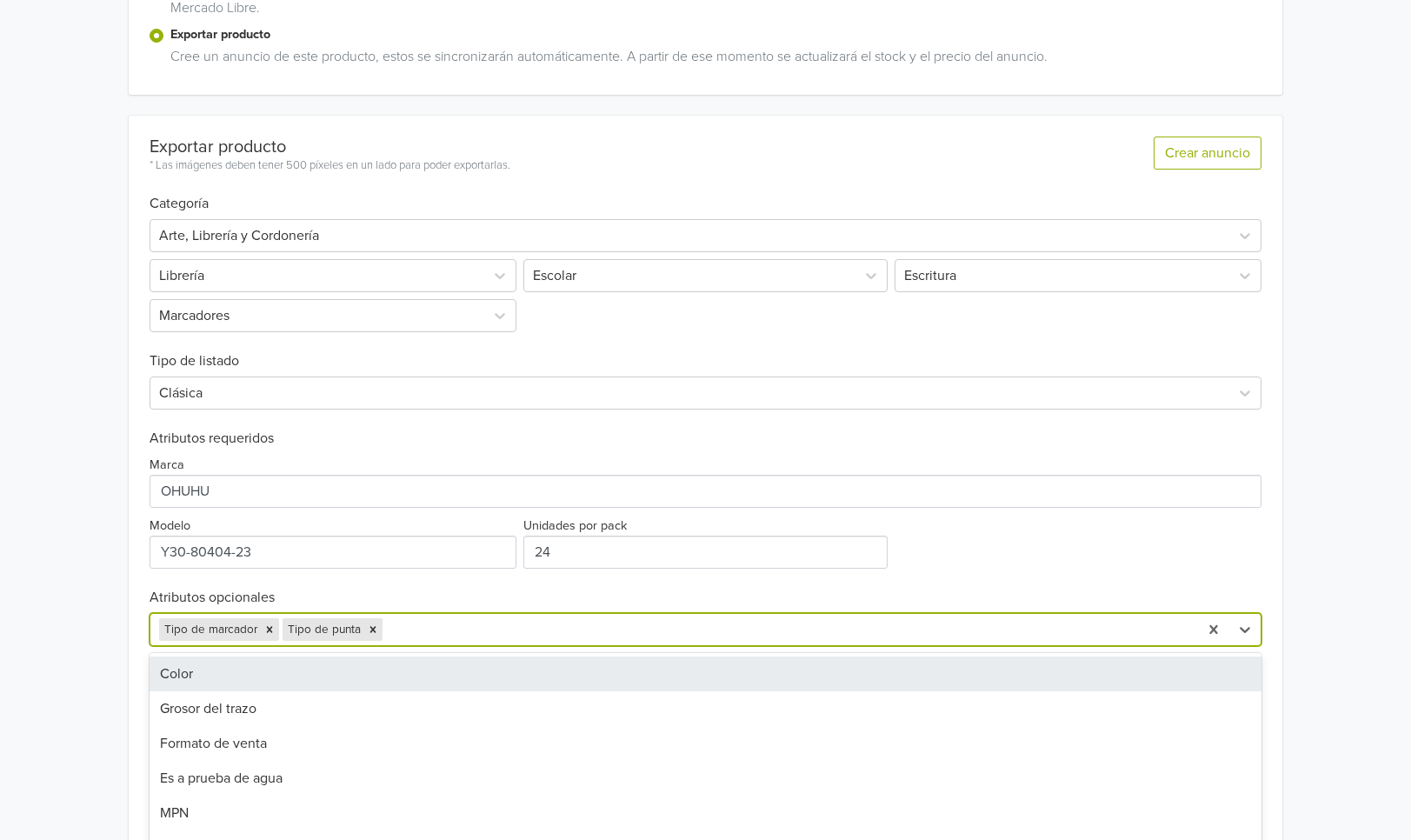
scroll to position [400, 0]
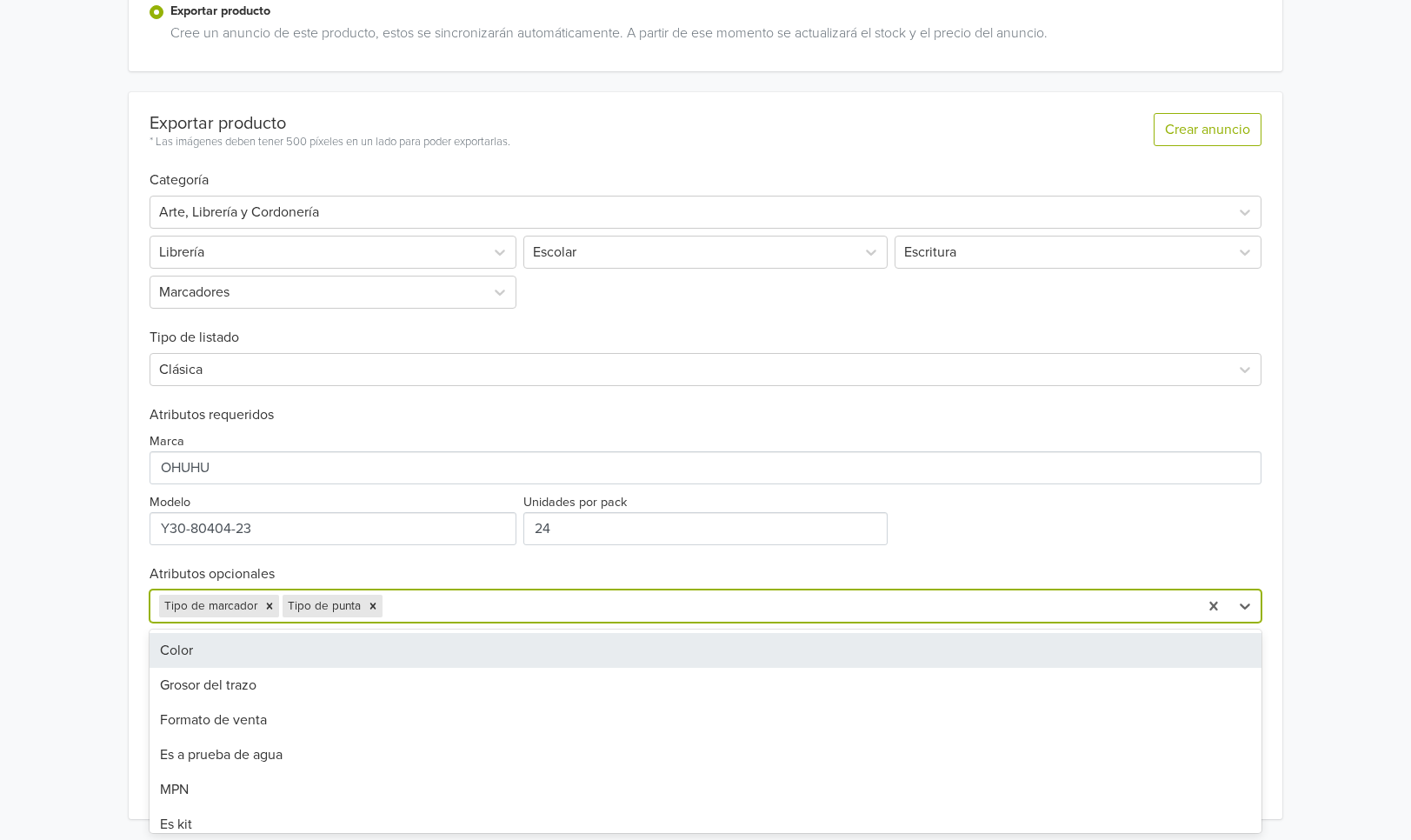
click at [432, 622] on div "Color, 1 of 17. 17 results available. Use Up and Down to choose options, press …" at bounding box center [705, 605] width 1113 height 33
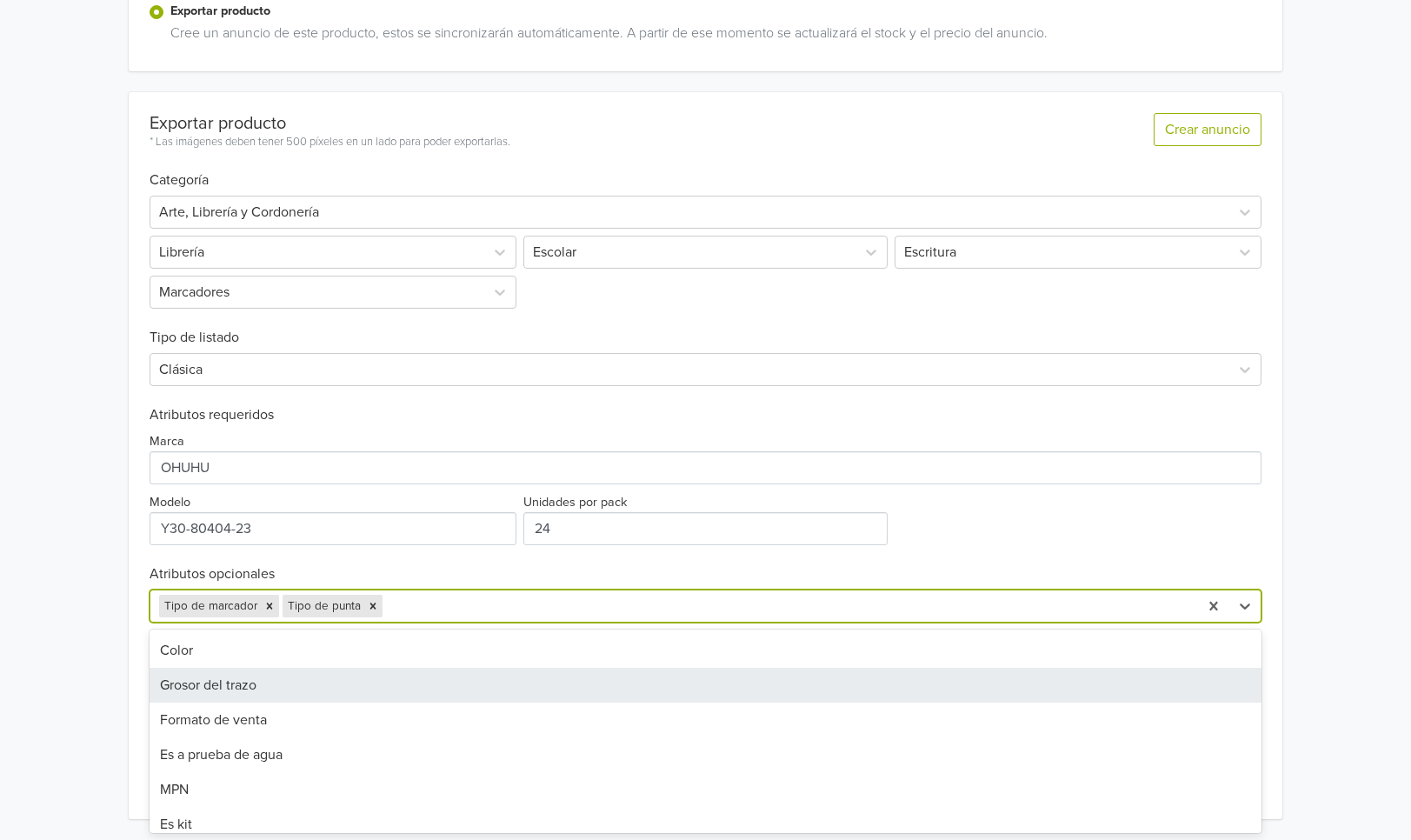
click at [328, 684] on div "Grosor del trazo" at bounding box center [705, 685] width 1113 height 35
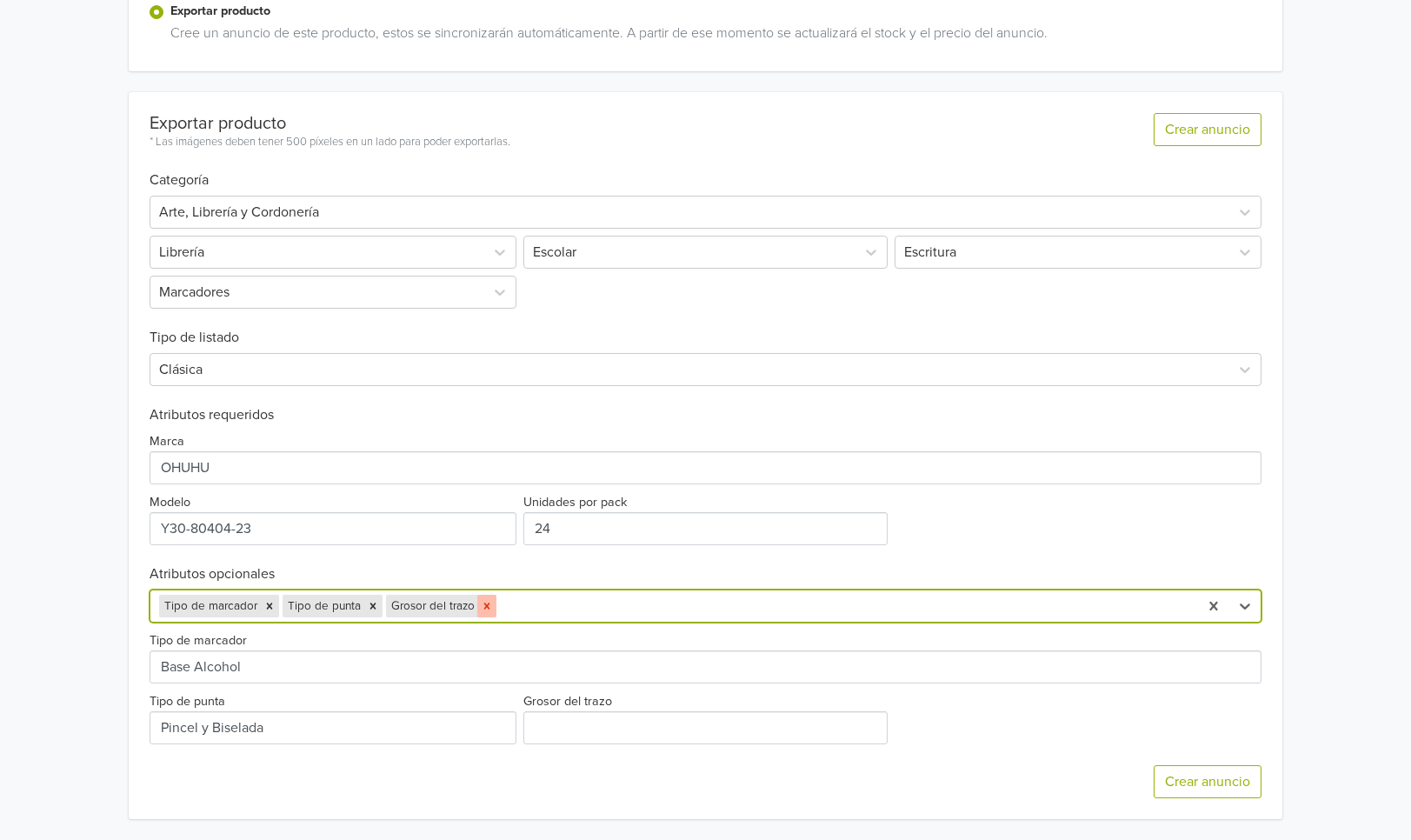
click at [481, 608] on icon "Remove Grosor del trazo" at bounding box center [487, 606] width 13 height 13
click at [428, 605] on div at bounding box center [788, 605] width 804 height 24
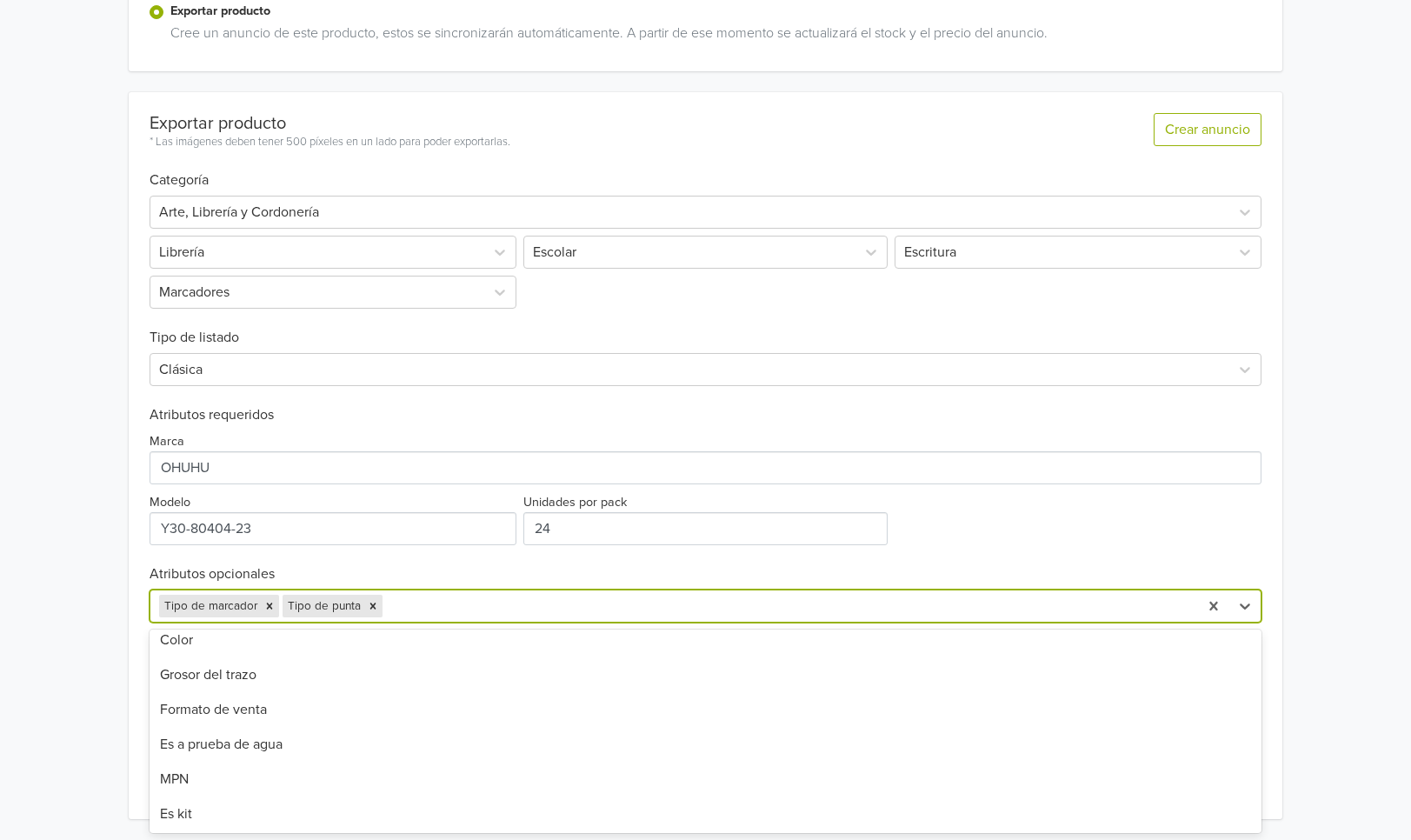
scroll to position [0, 0]
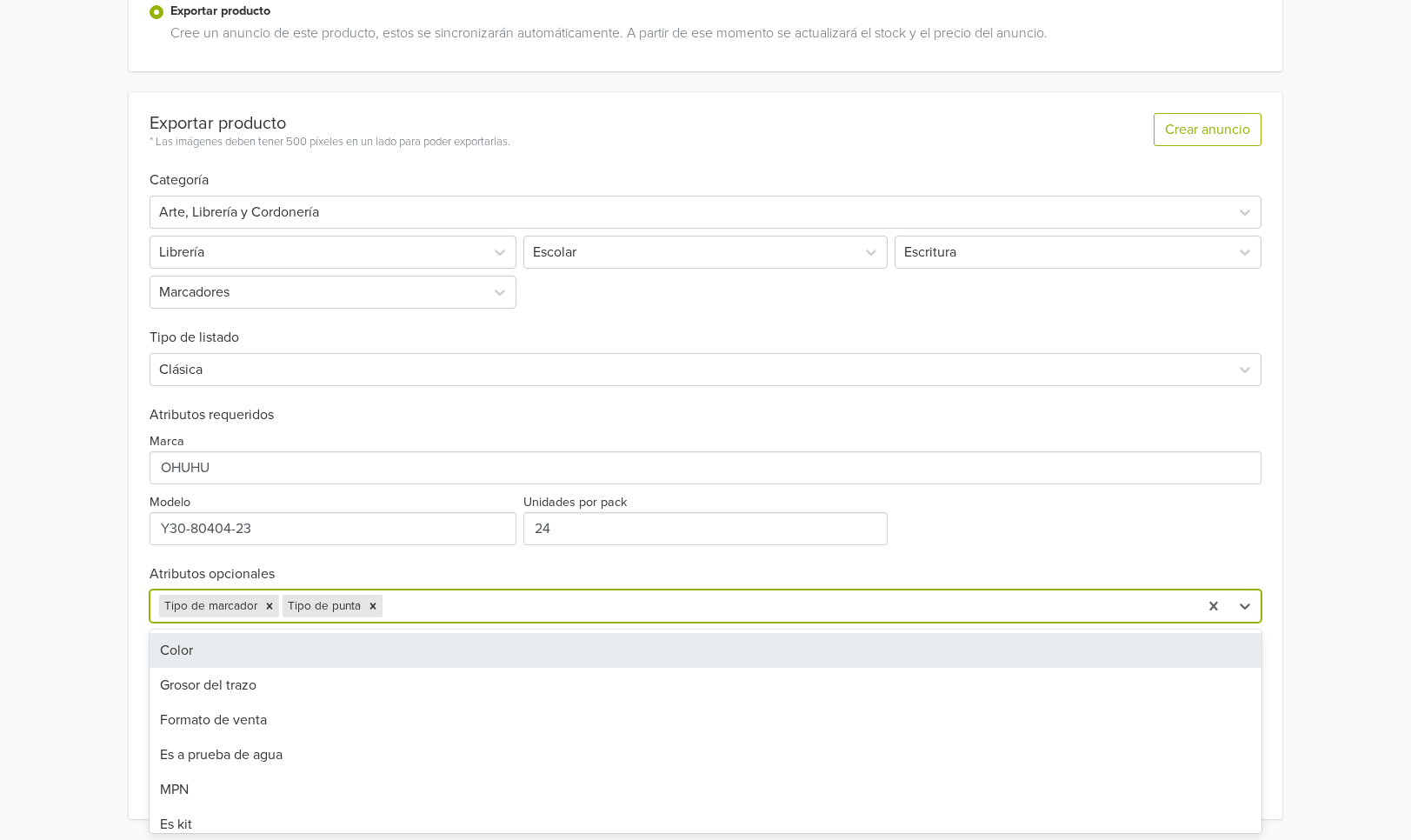
click at [330, 655] on div "Color" at bounding box center [705, 650] width 1113 height 35
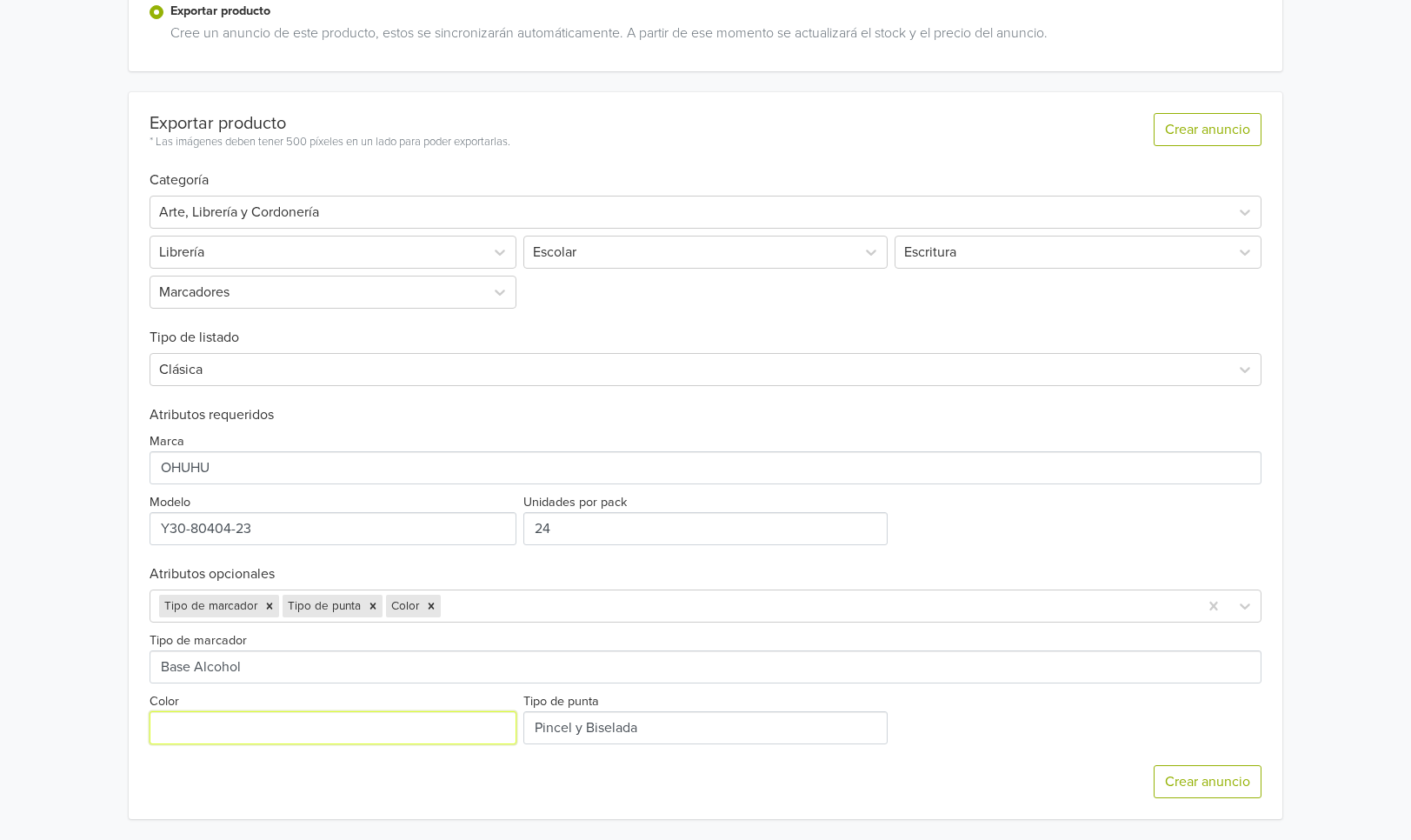
click at [419, 730] on input "Color" at bounding box center [332, 727] width 367 height 33
type input "Multicolor"
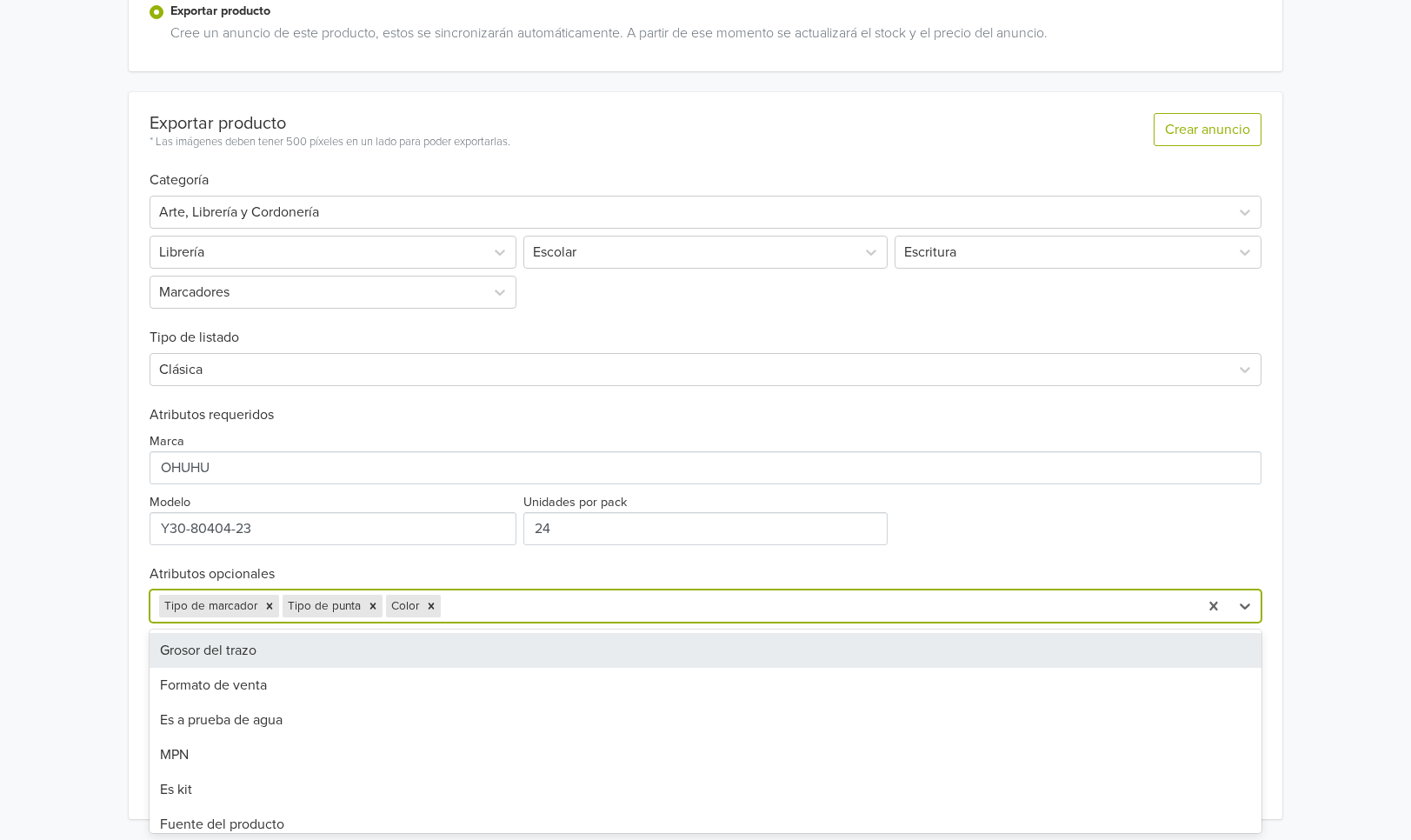
click at [659, 599] on div at bounding box center [817, 605] width 745 height 24
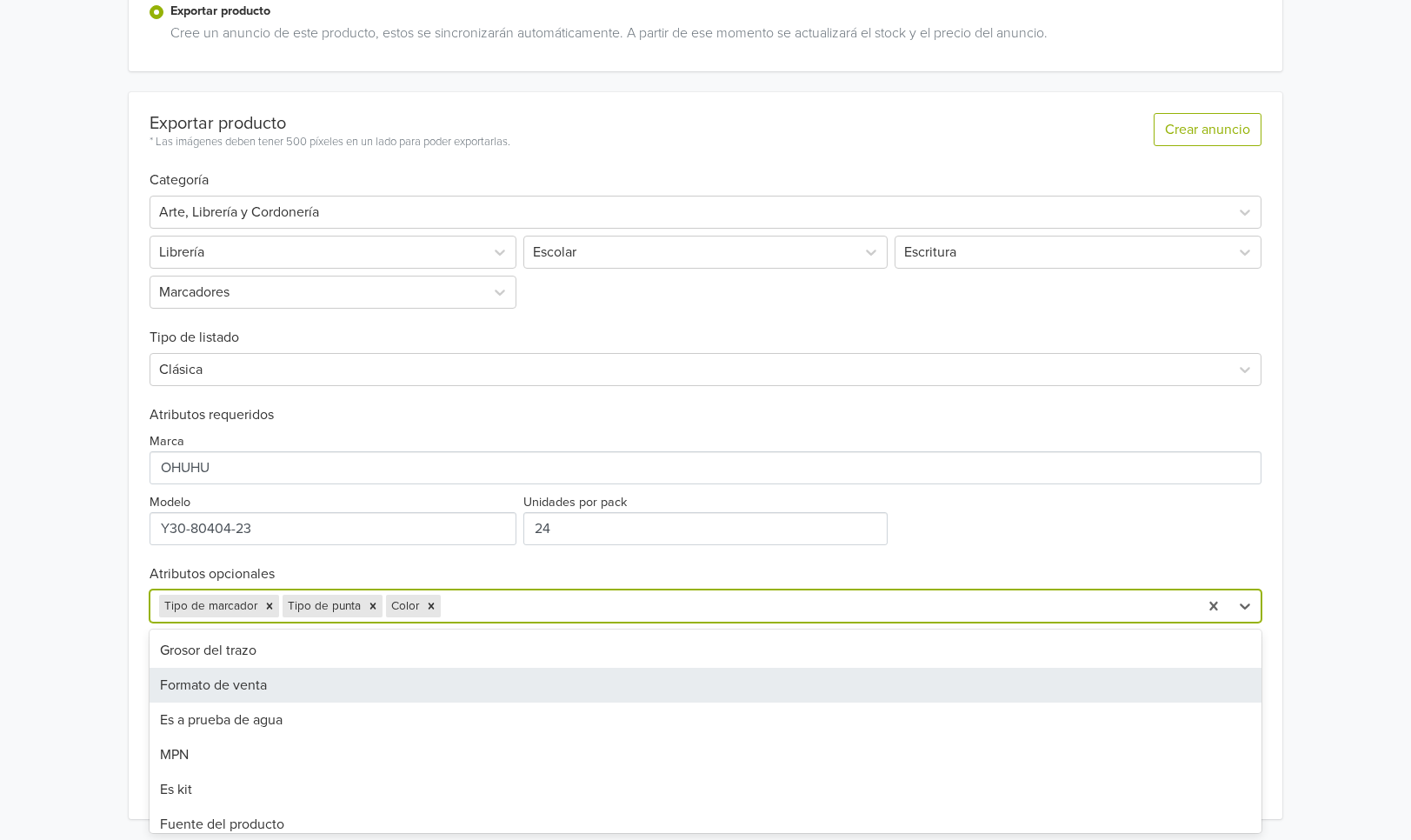
scroll to position [152, 0]
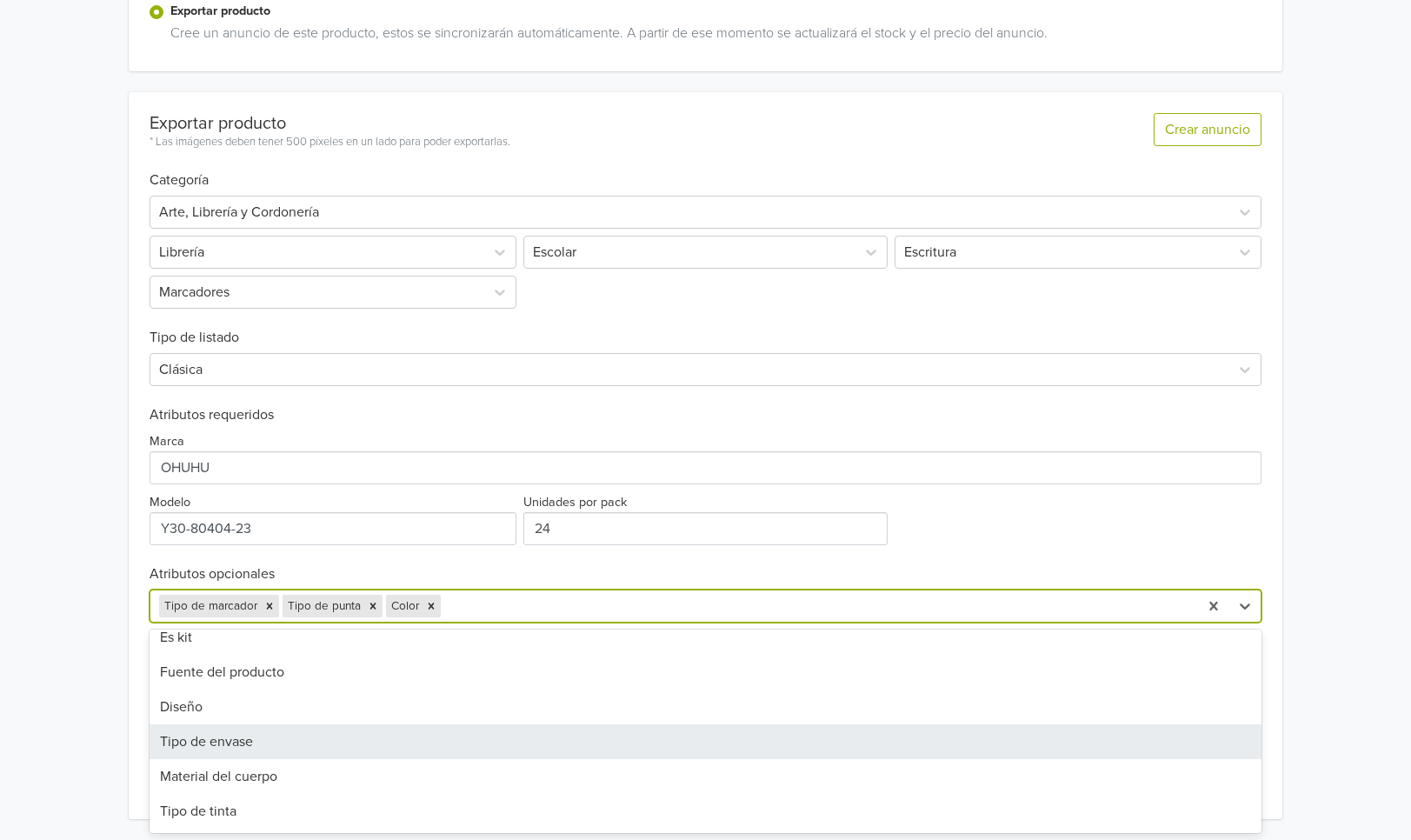
click at [486, 746] on div "Tipo de envase" at bounding box center [705, 741] width 1113 height 35
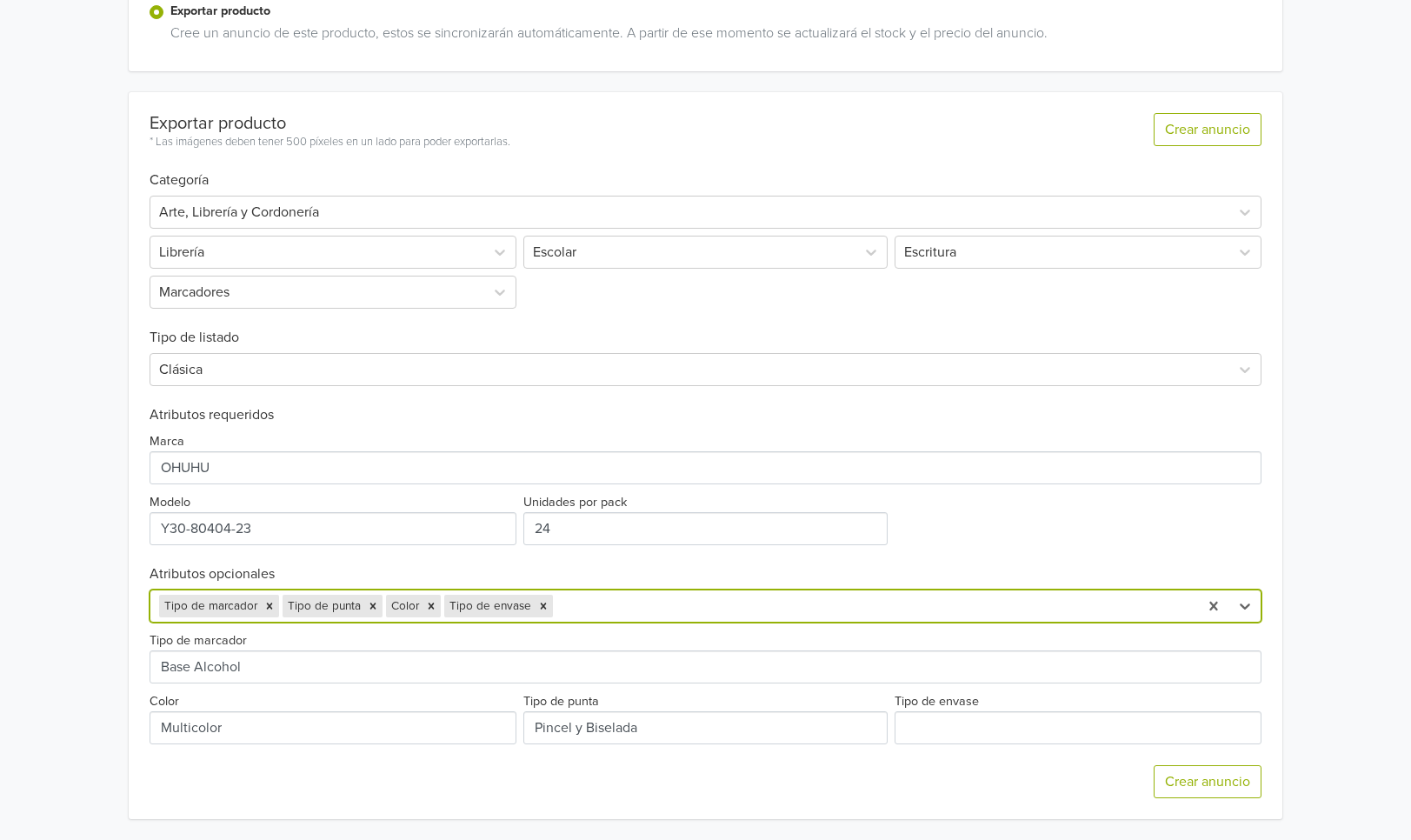
click at [999, 744] on div "Crear anuncio" at bounding box center [705, 782] width 1113 height 75
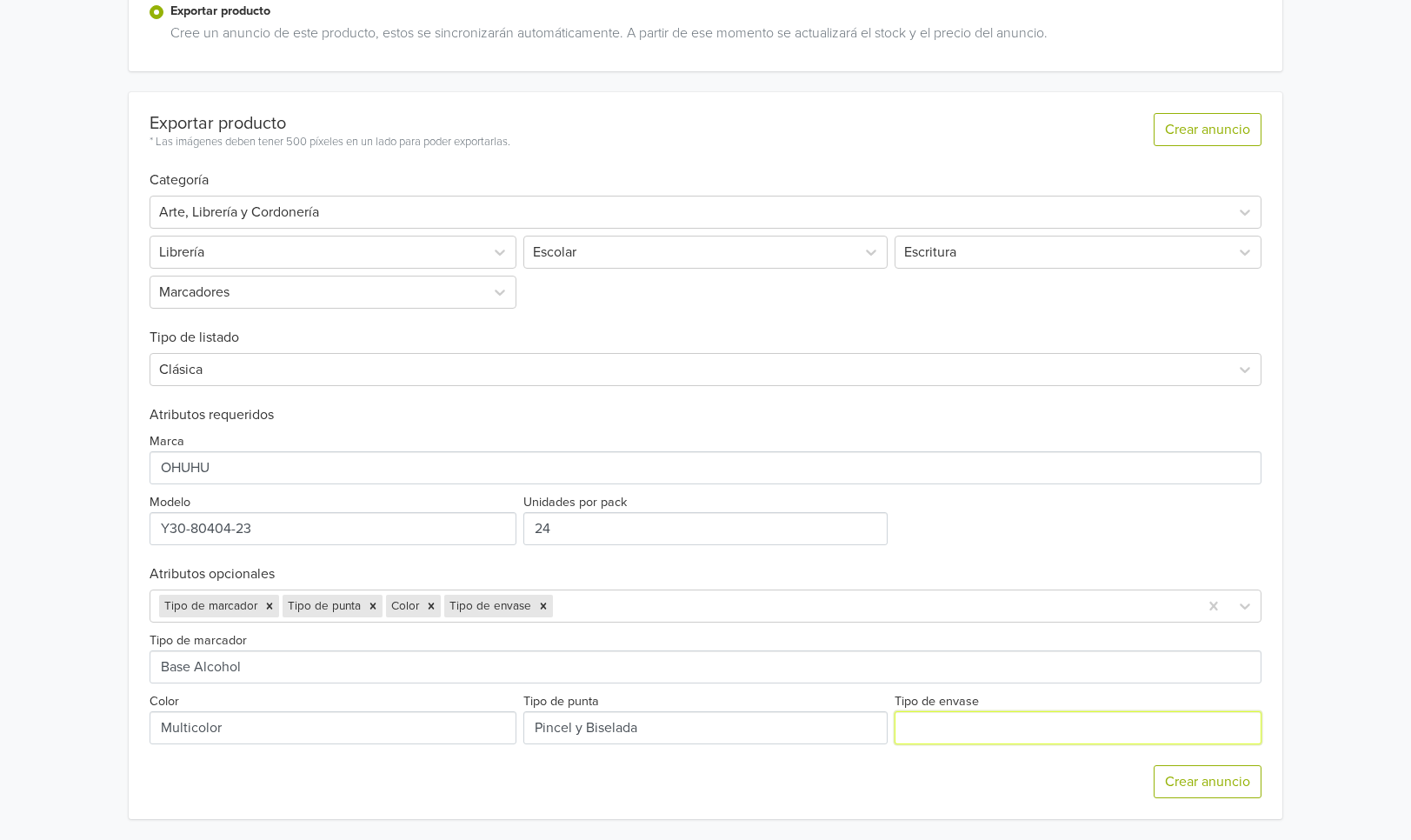
click at [996, 726] on input "Tipo de envase" at bounding box center [1078, 727] width 367 height 33
type input "m"
type input "Maleta"
click at [601, 600] on div at bounding box center [872, 605] width 634 height 24
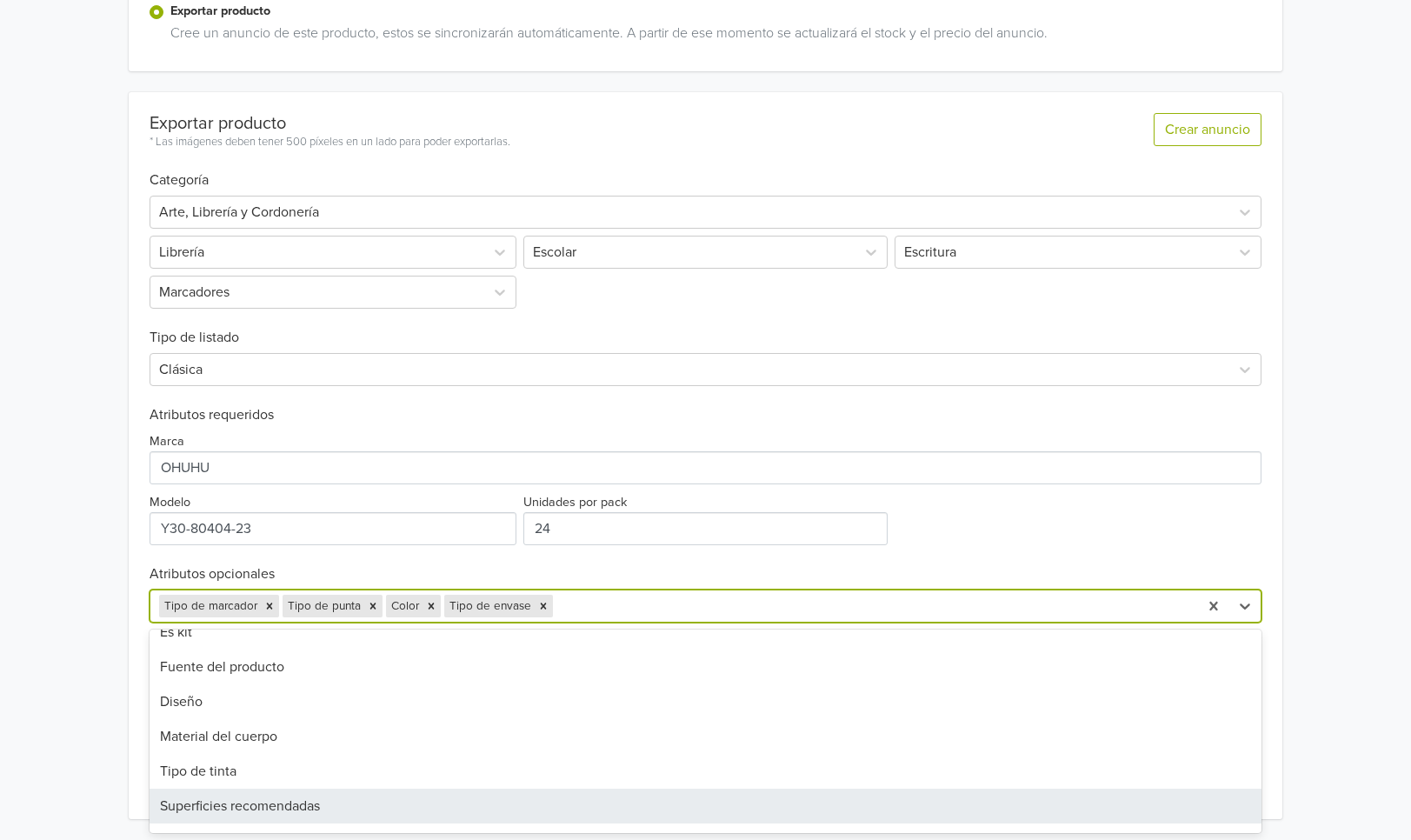
scroll to position [114, 0]
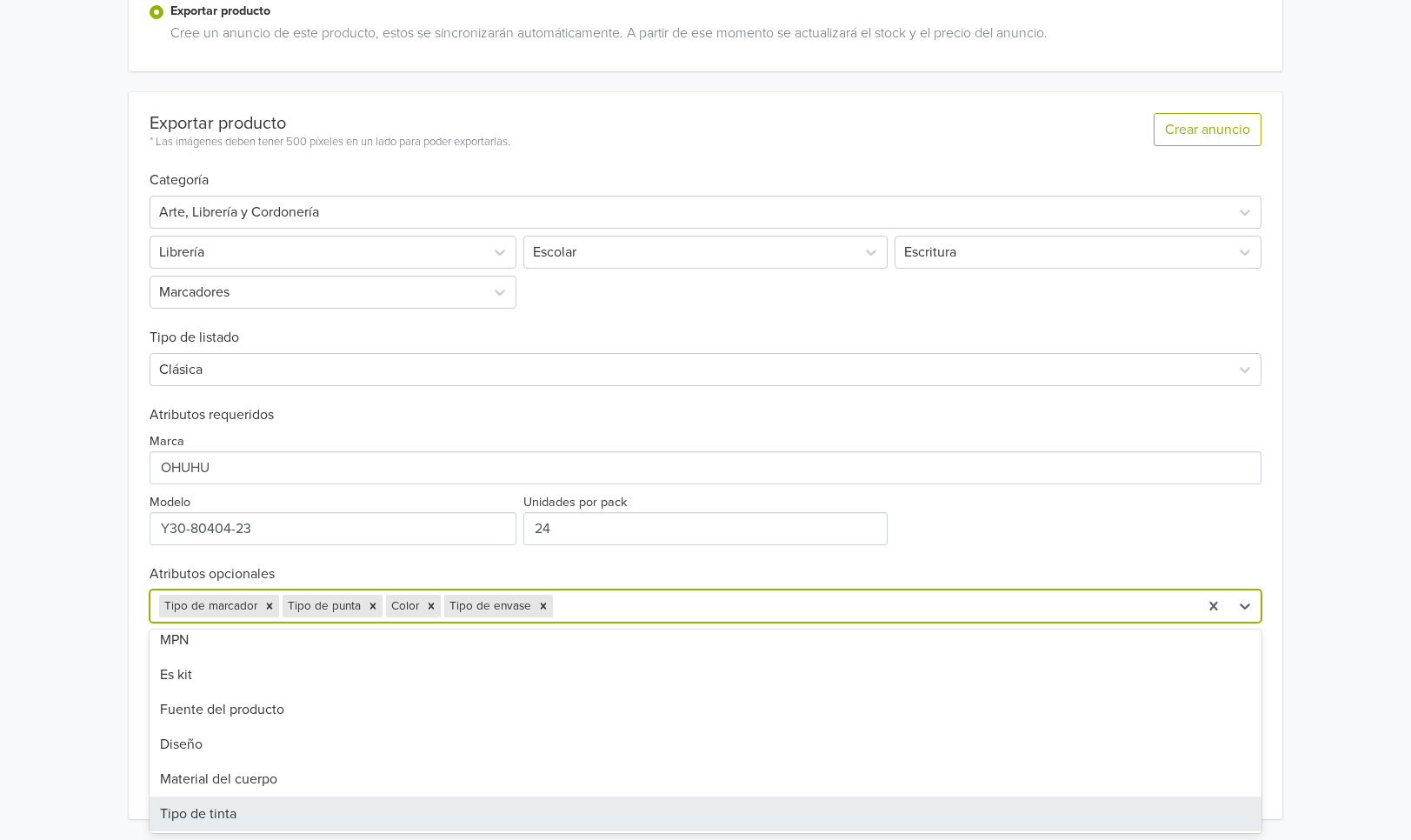
click at [310, 802] on div "Tipo de tinta" at bounding box center [705, 813] width 1113 height 35
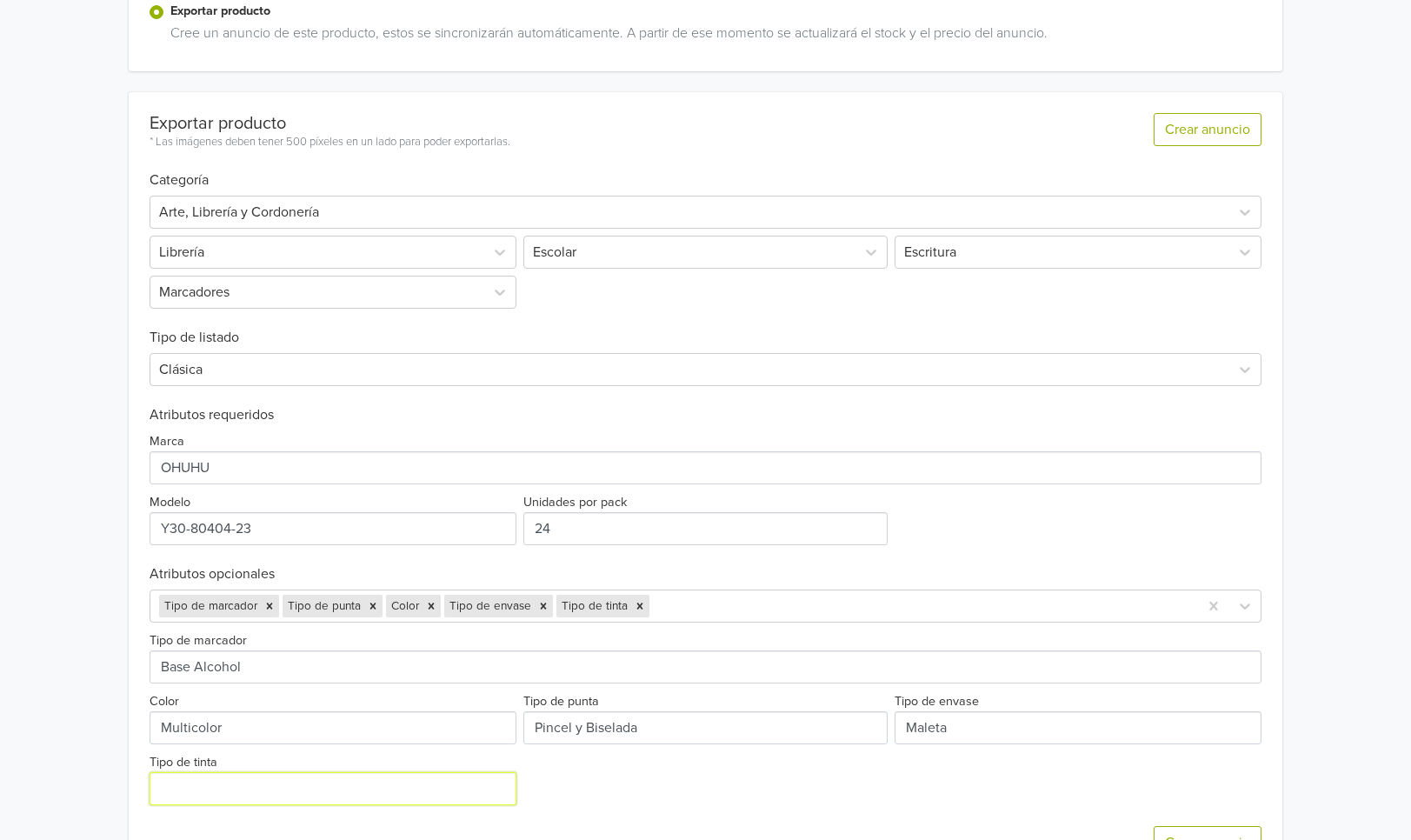
click at [238, 777] on input "Tipo de tinta" at bounding box center [332, 788] width 367 height 33
paste input "Tinta a base de alcohol, se seca instantáneamente. Fácil de difuminar, no se ma…"
type input "Tinta a base de alcohol, se seca instantáneamente. Fácil de difuminar, no se ma…"
click at [630, 787] on div "Tipo de marcador Color Tipo de punta Tipo de envase Tipo de tinta" at bounding box center [705, 713] width 1113 height 182
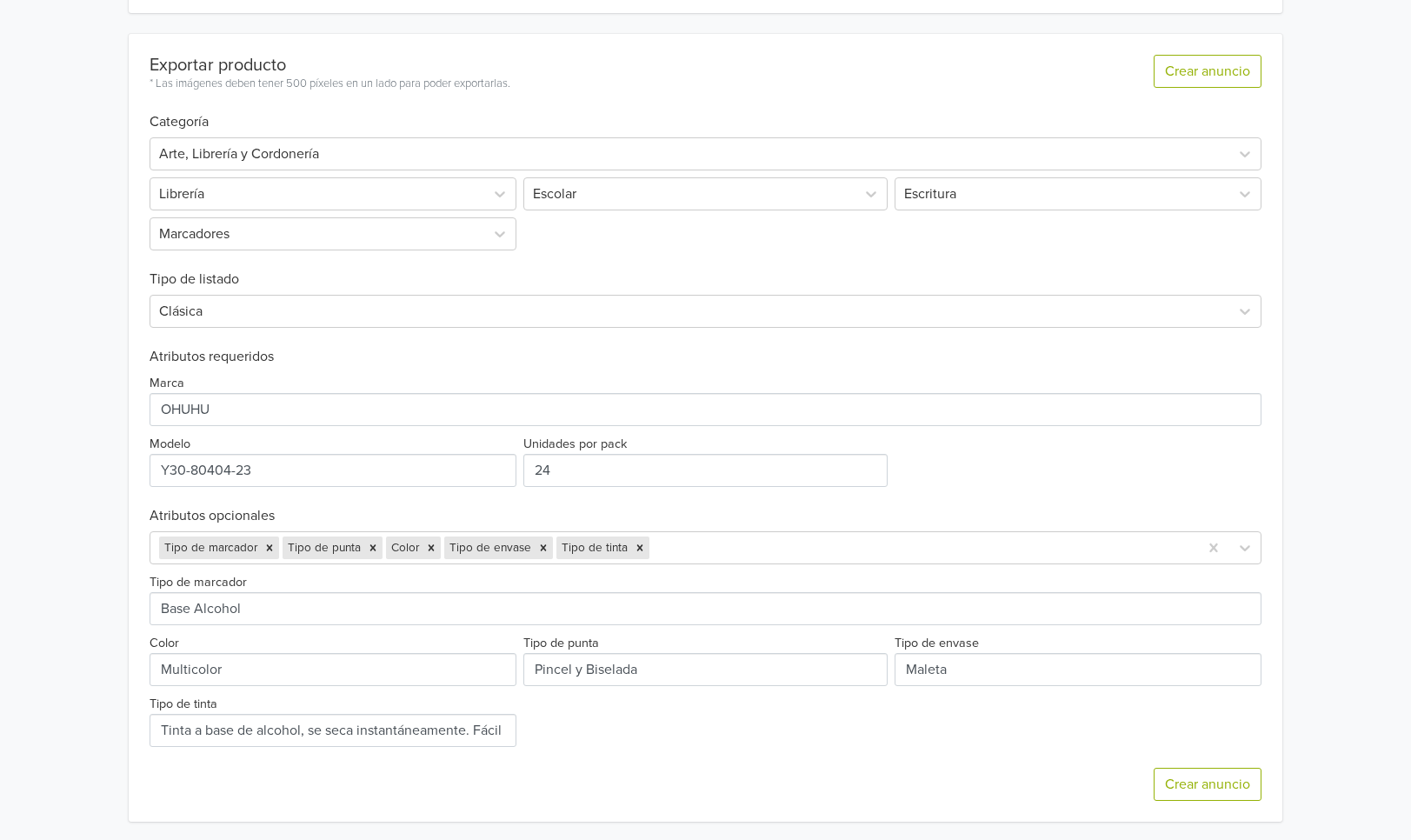
scroll to position [461, 0]
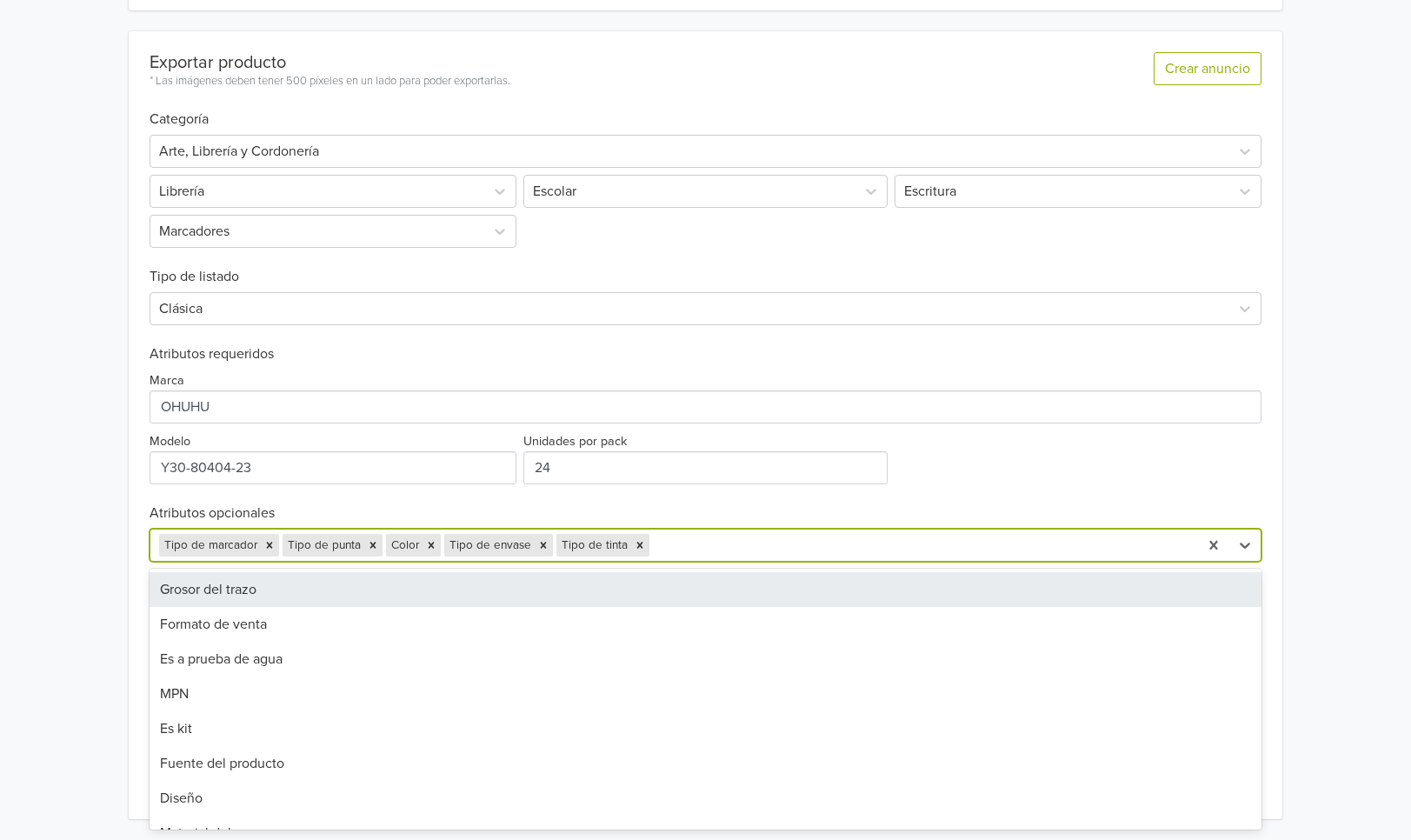
click at [710, 555] on div at bounding box center [920, 544] width 537 height 24
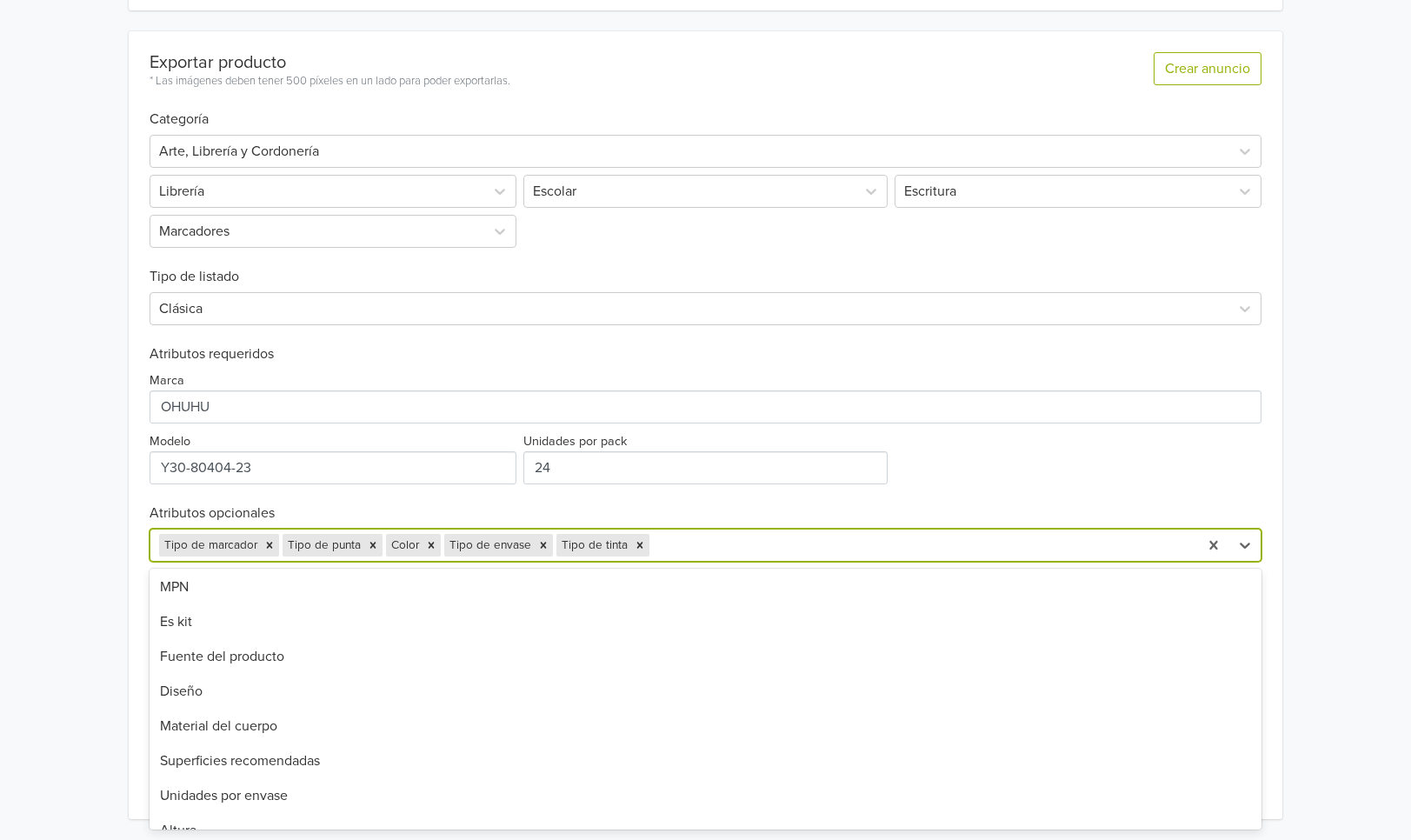
scroll to position [0, 0]
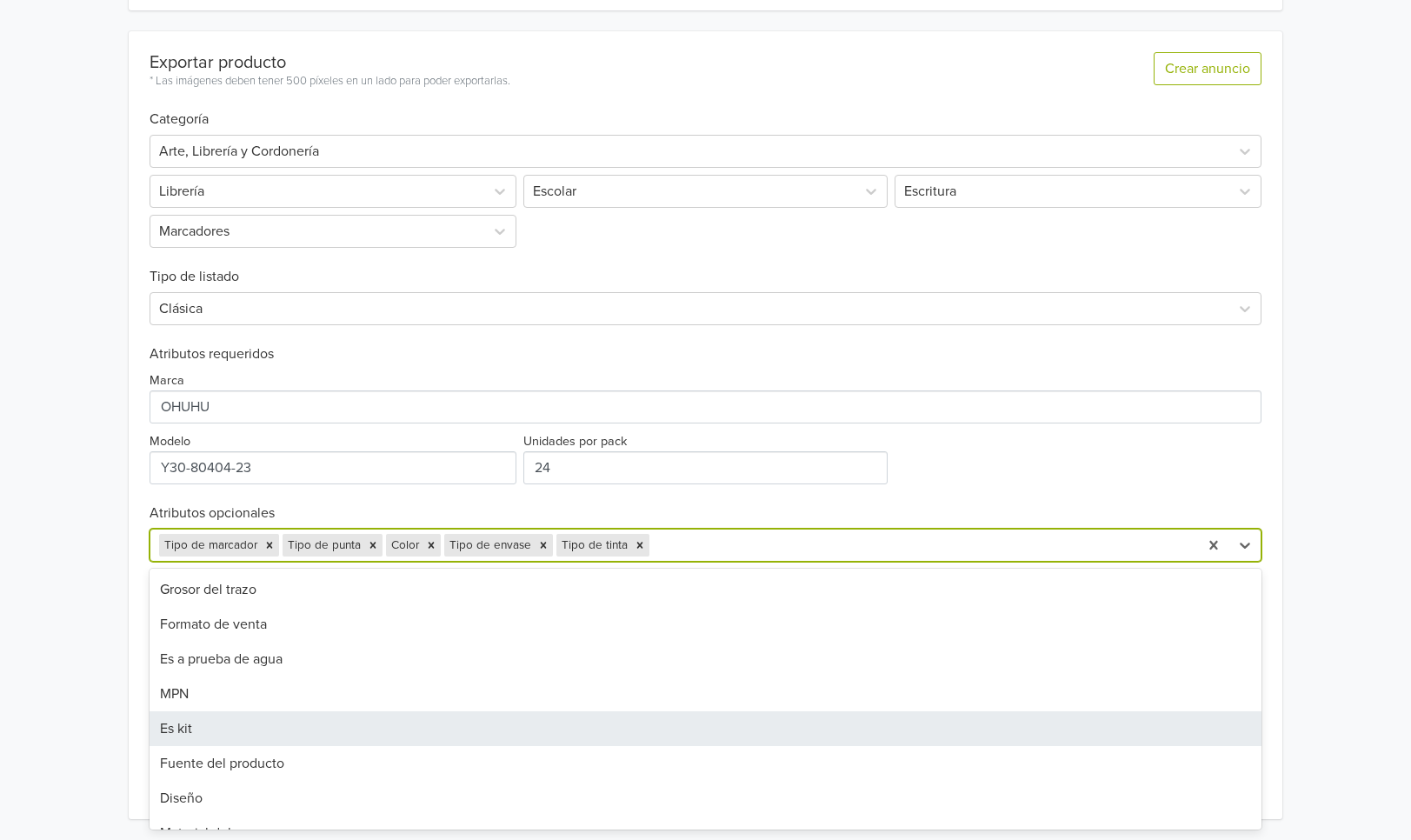
click at [1147, 436] on div "Marca Modelo Unidades por pack 24" at bounding box center [705, 424] width 1113 height 122
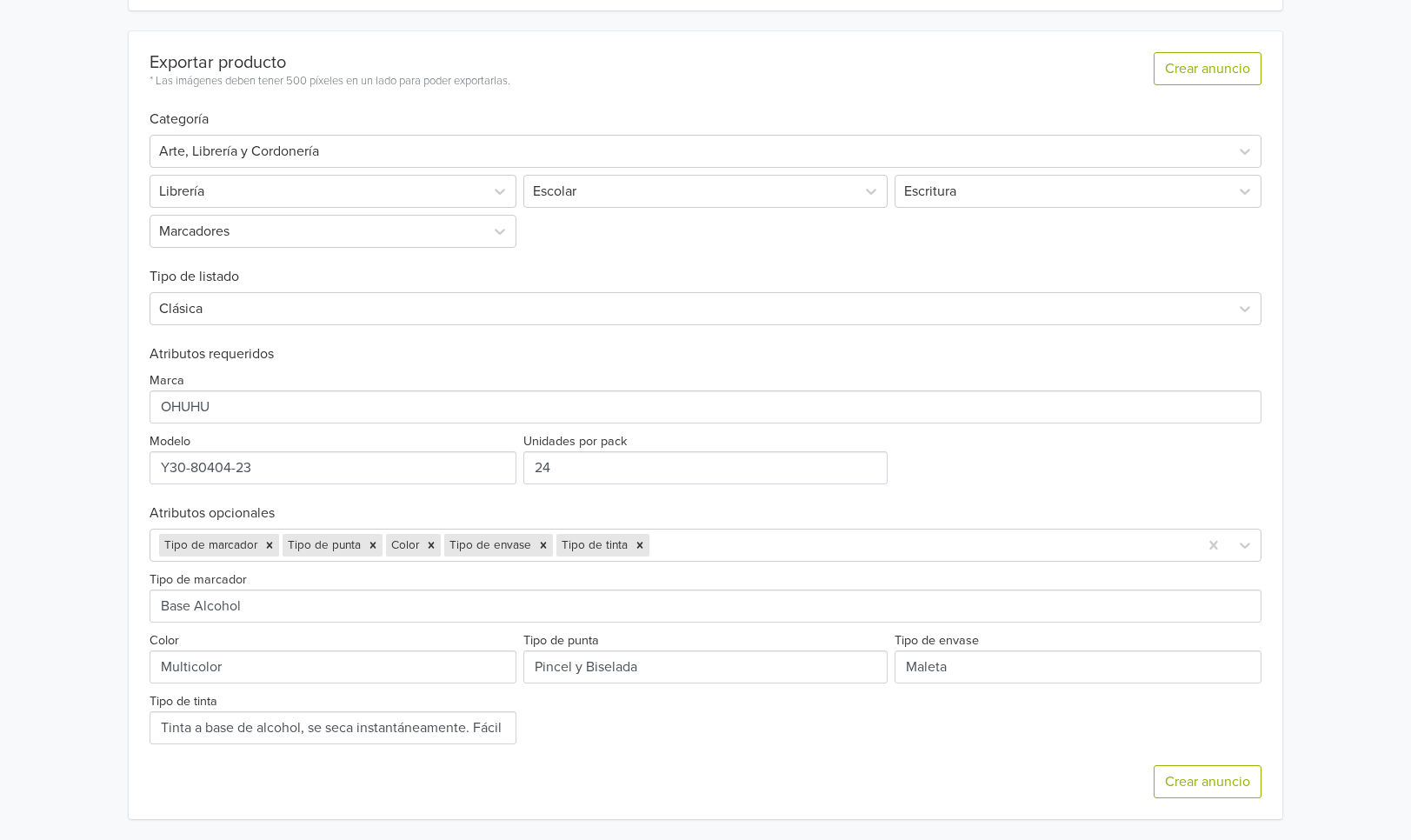
click at [1231, 799] on div "Crear anuncio" at bounding box center [705, 782] width 1113 height 75
click at [1228, 785] on button "Crear anuncio" at bounding box center [1207, 781] width 108 height 33
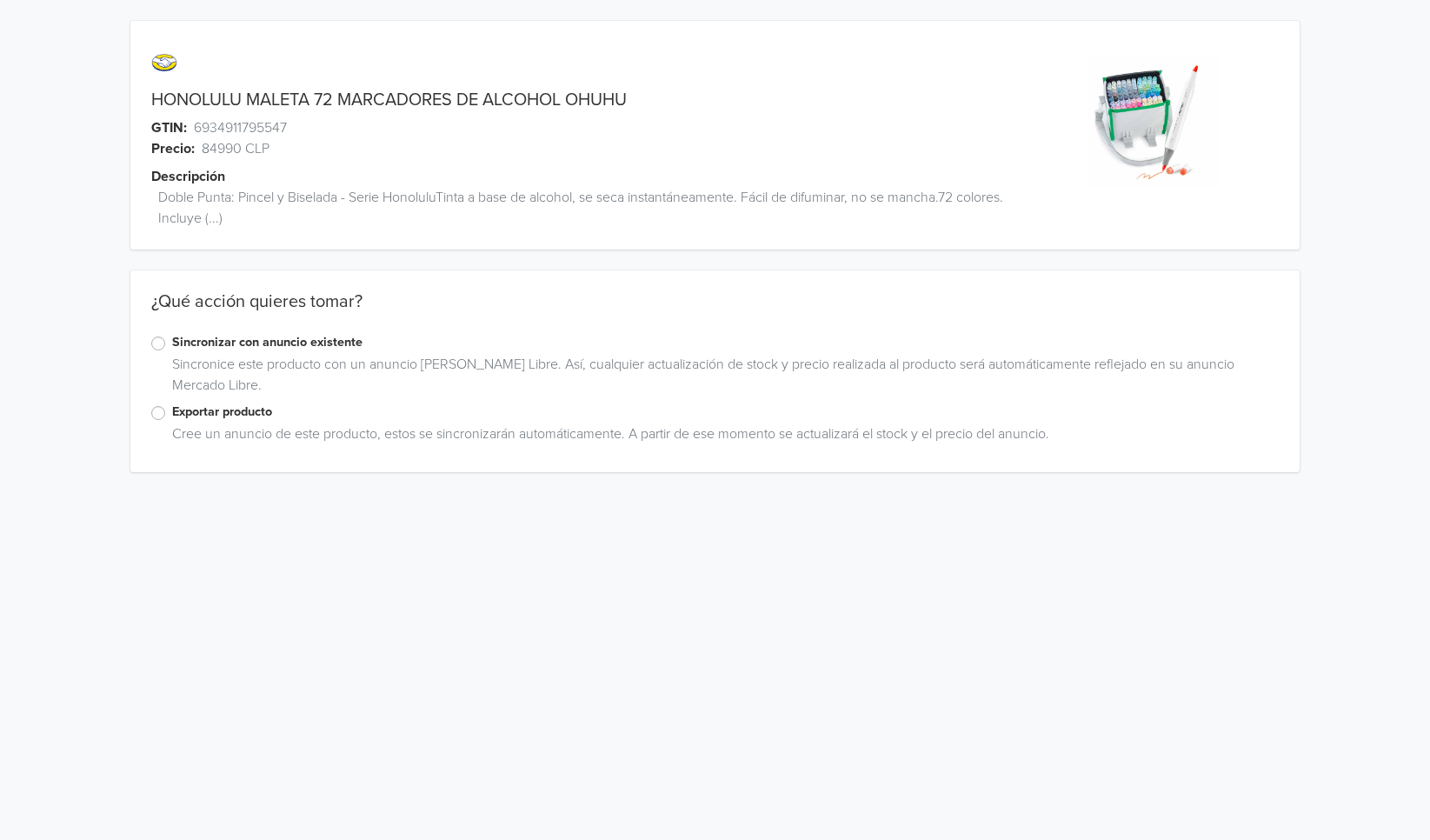
click at [172, 412] on label "Exportar producto" at bounding box center [726, 411] width 1107 height 19
click at [0, 0] on input "Exportar producto" at bounding box center [0, 0] width 0 height 0
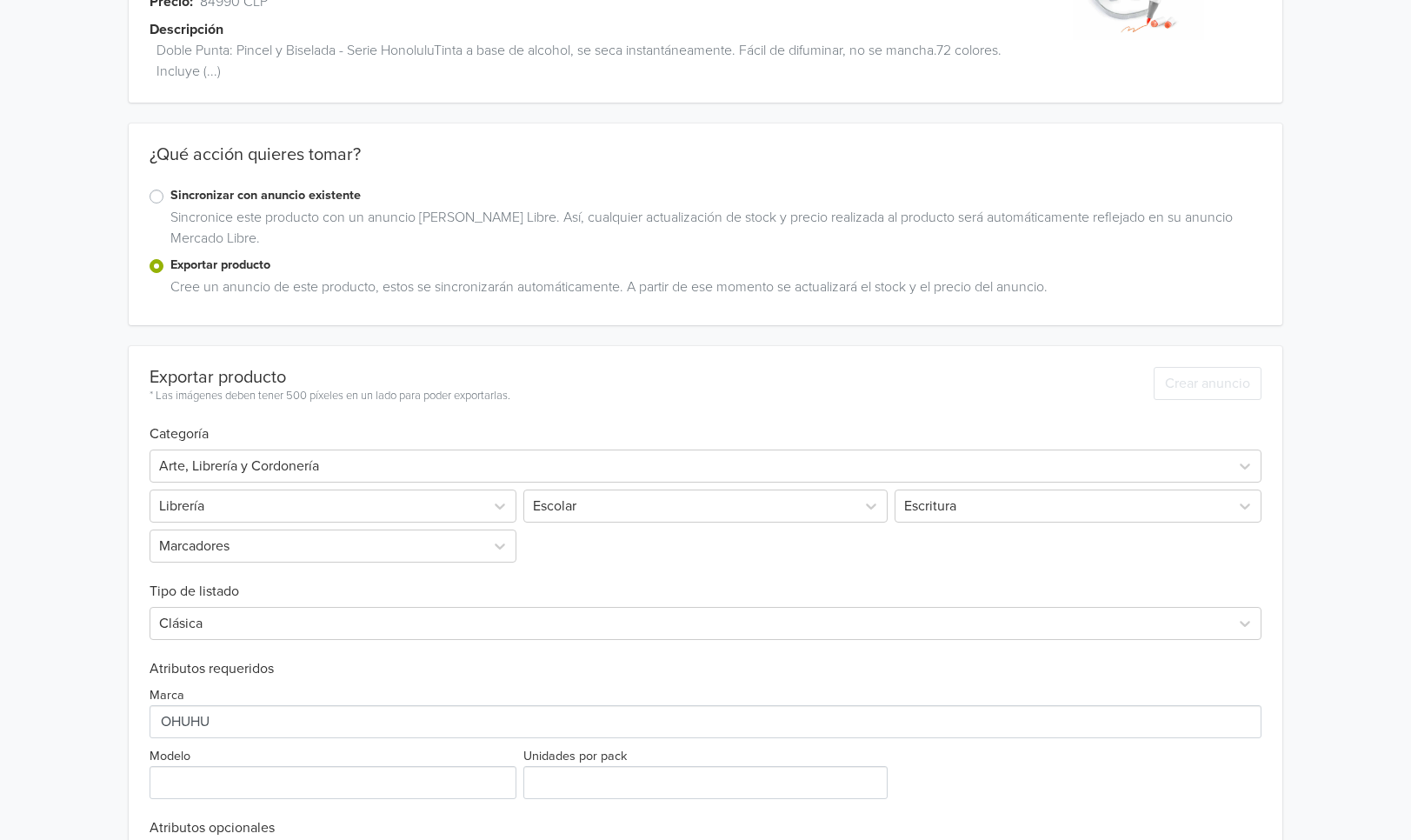
scroll to position [279, 0]
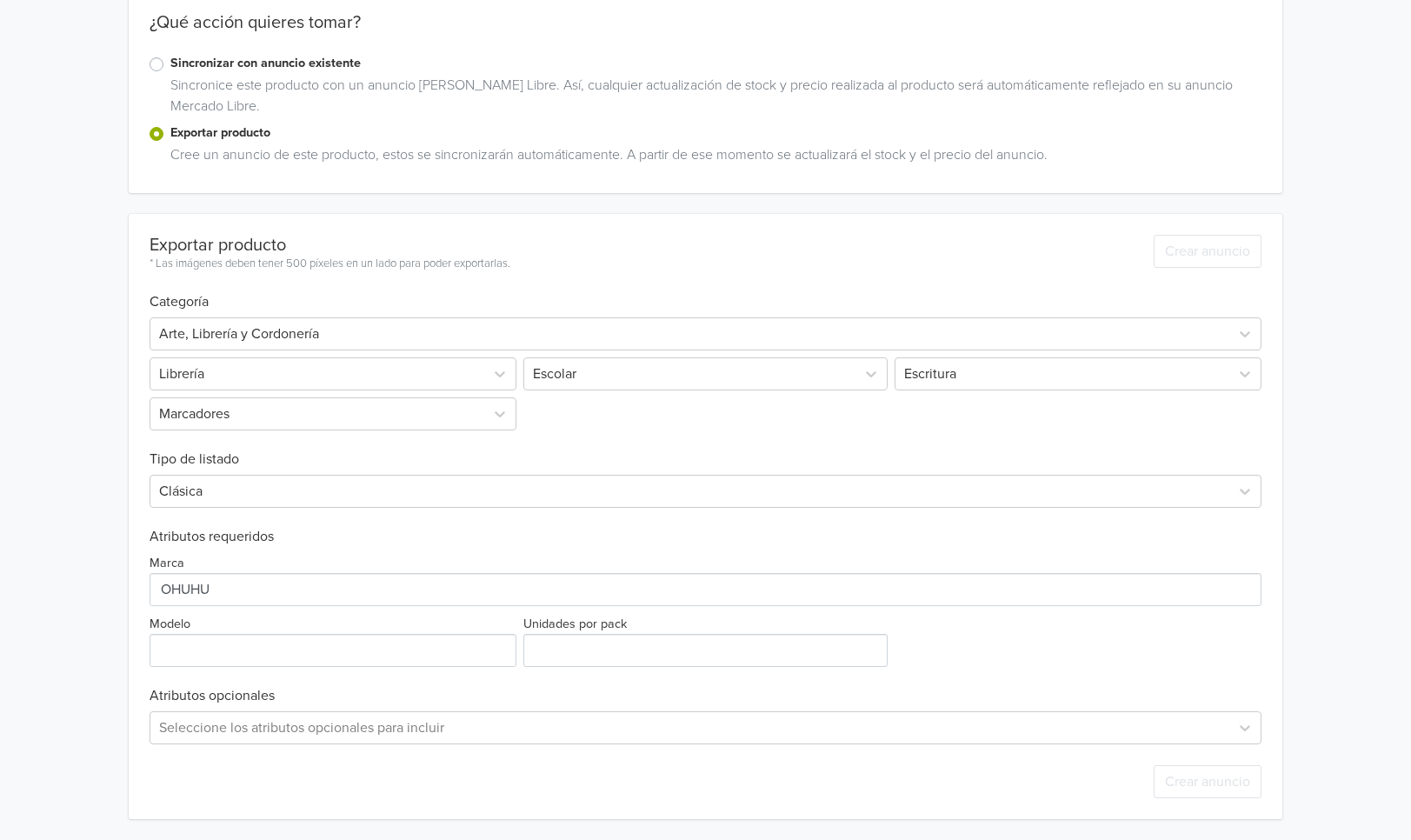
click at [381, 638] on div "Modelo" at bounding box center [334, 640] width 371 height 54
click at [380, 647] on input "Modelo" at bounding box center [332, 650] width 367 height 33
paste input "Y30-80404-25"
type input "Y30-80404-25"
click at [613, 651] on input "Unidades por pack" at bounding box center [705, 650] width 365 height 33
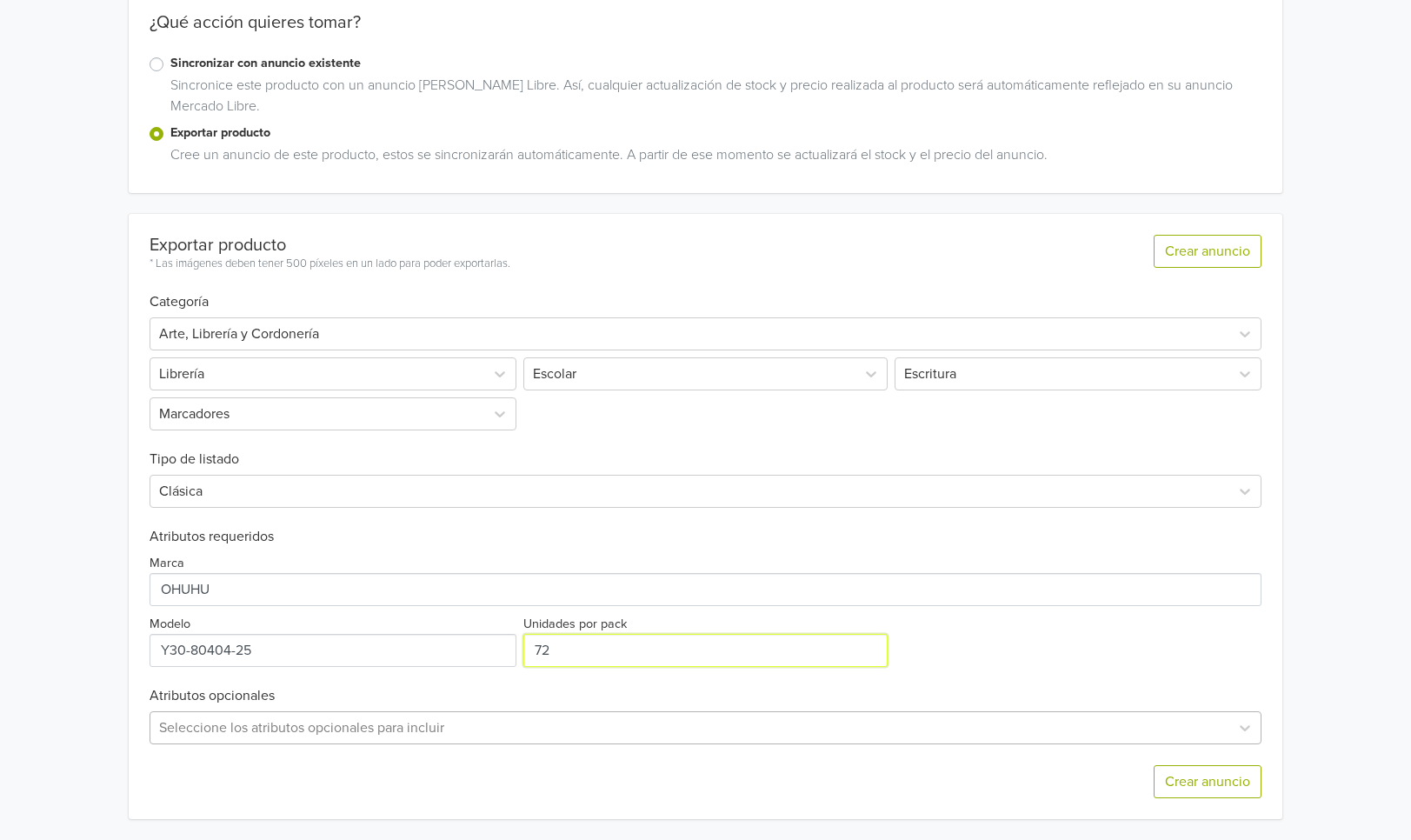
type input "72"
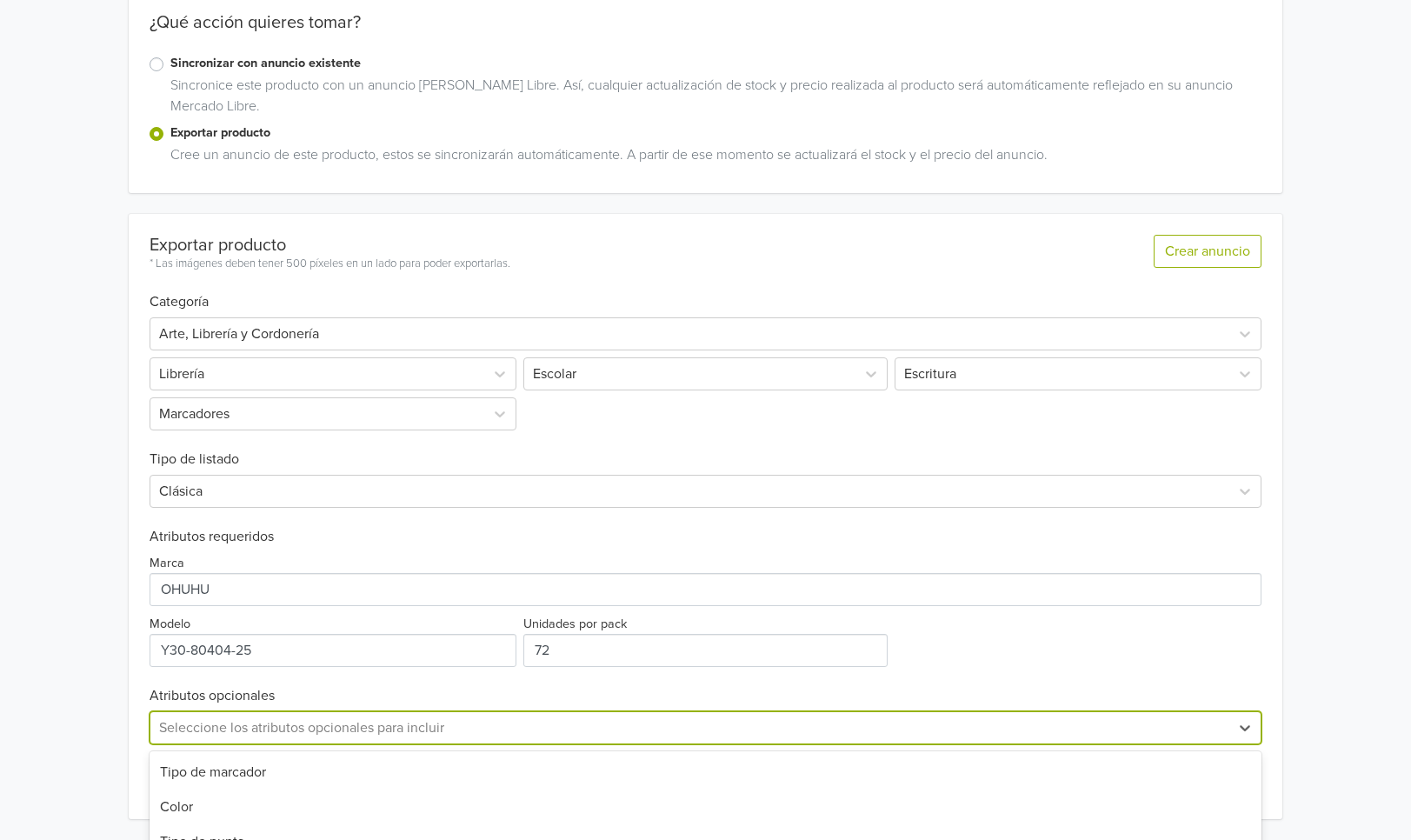
scroll to position [451, 0]
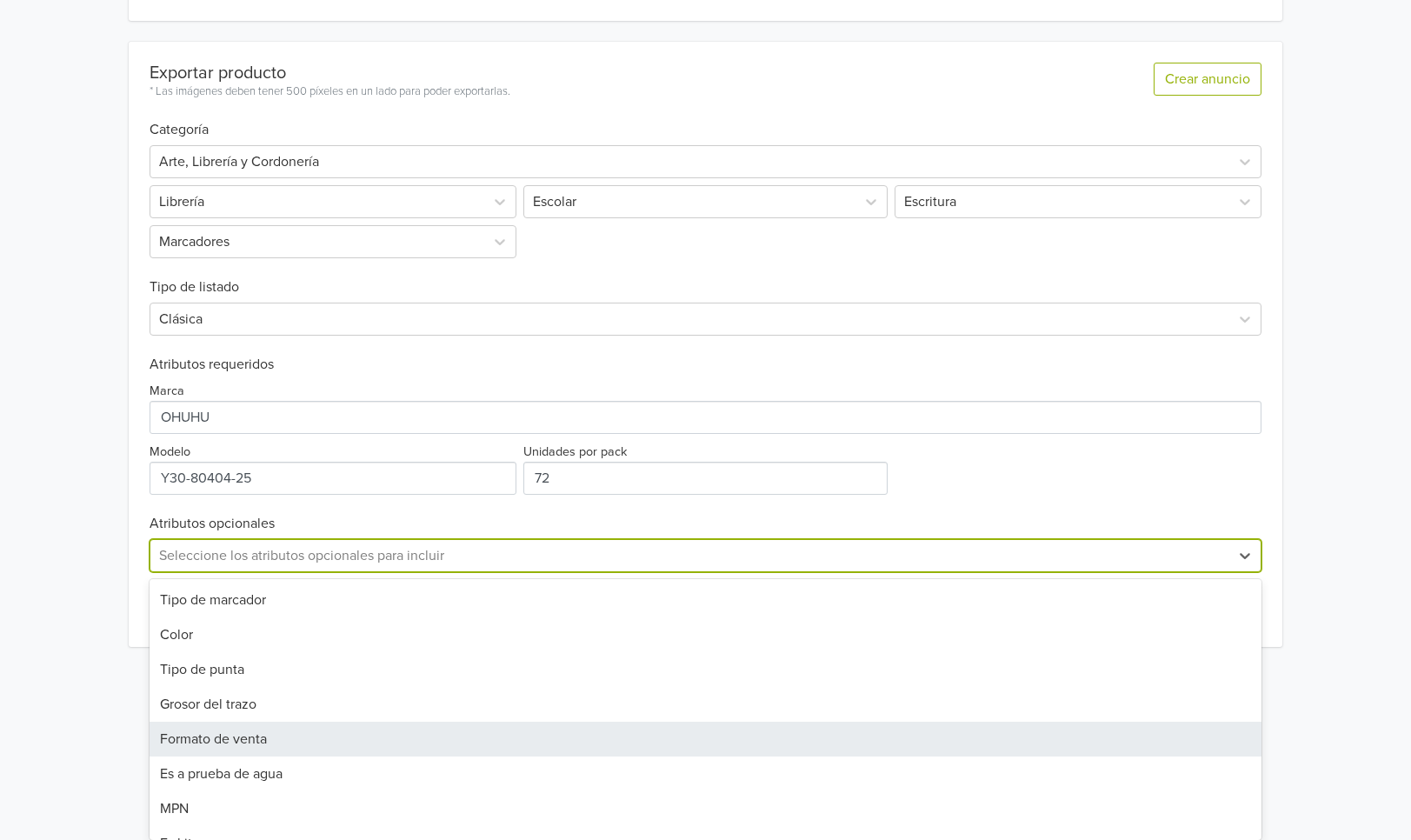
click at [492, 572] on div "Formato de venta, 5 of 19. 19 results available. Use Up and Down to choose opti…" at bounding box center [705, 555] width 1113 height 33
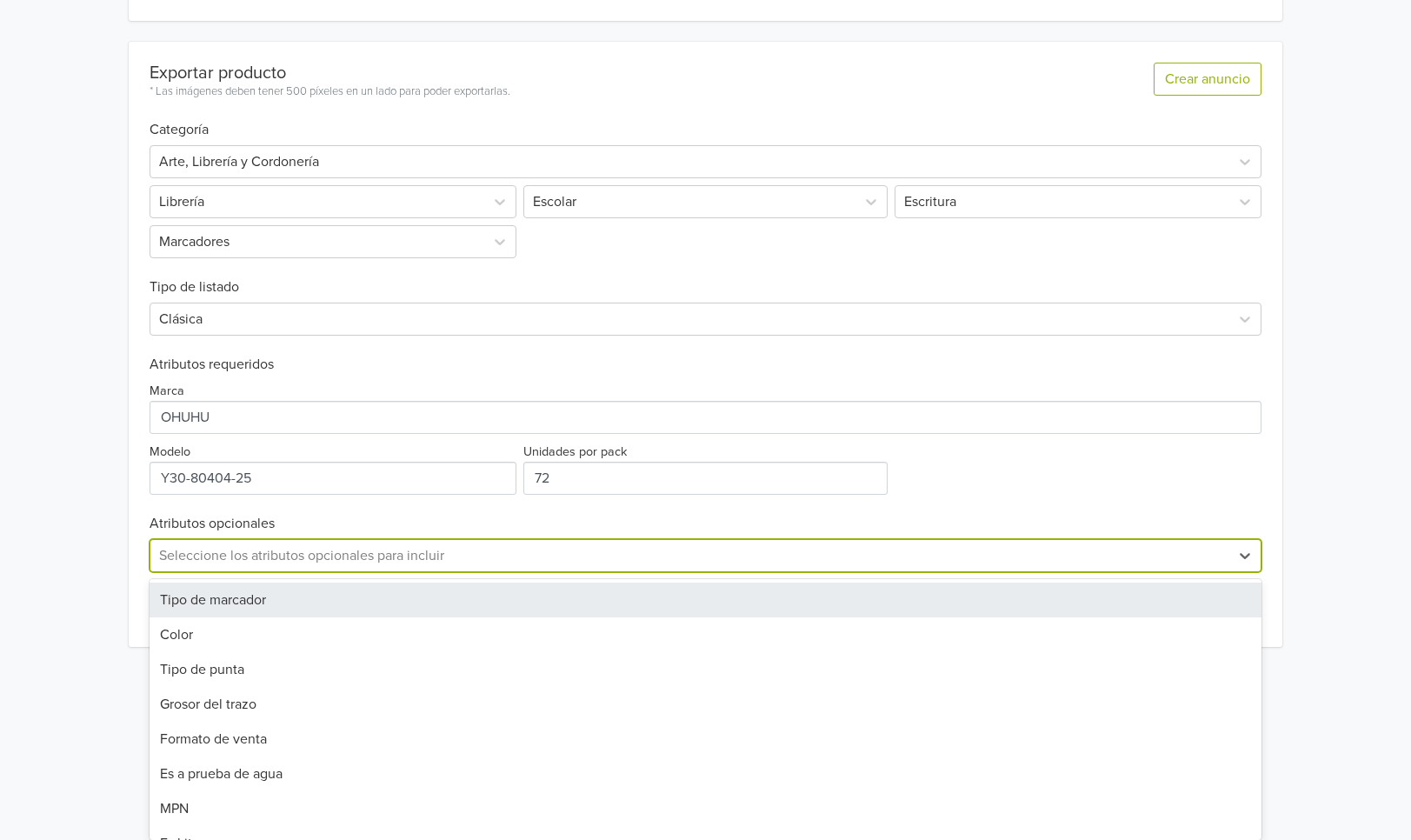
click at [337, 596] on div "Tipo de marcador" at bounding box center [705, 600] width 1113 height 35
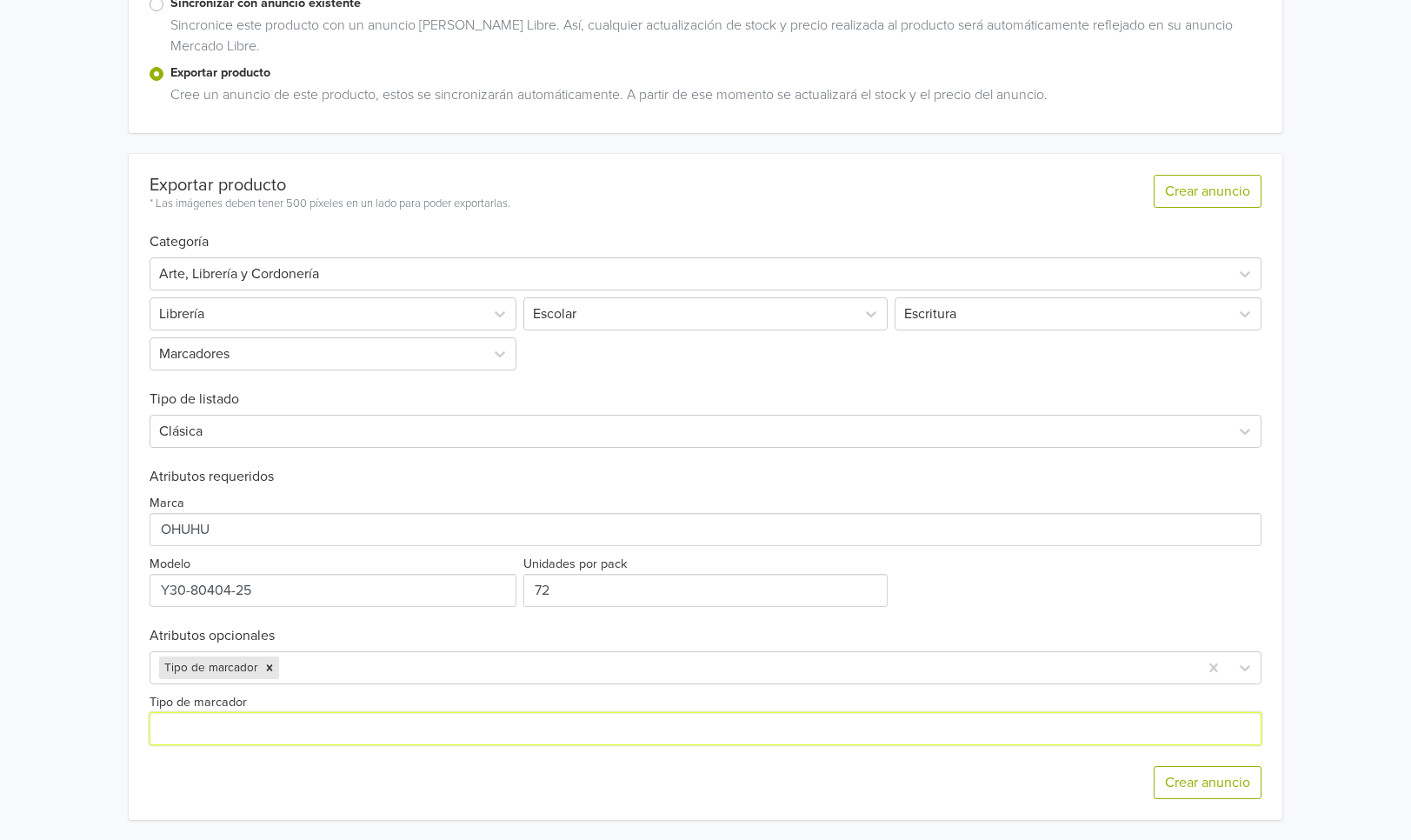
click at [281, 727] on input "Tipo de marcador" at bounding box center [705, 728] width 1113 height 33
paste input "Doble Punta: Pincel y Biselada - Serie Honolulu"
drag, startPoint x: 242, startPoint y: 727, endPoint x: 511, endPoint y: 744, distance: 269.5
click at [511, 744] on input "Tipo de marcador" at bounding box center [705, 728] width 1113 height 33
type input "Doble Punta"
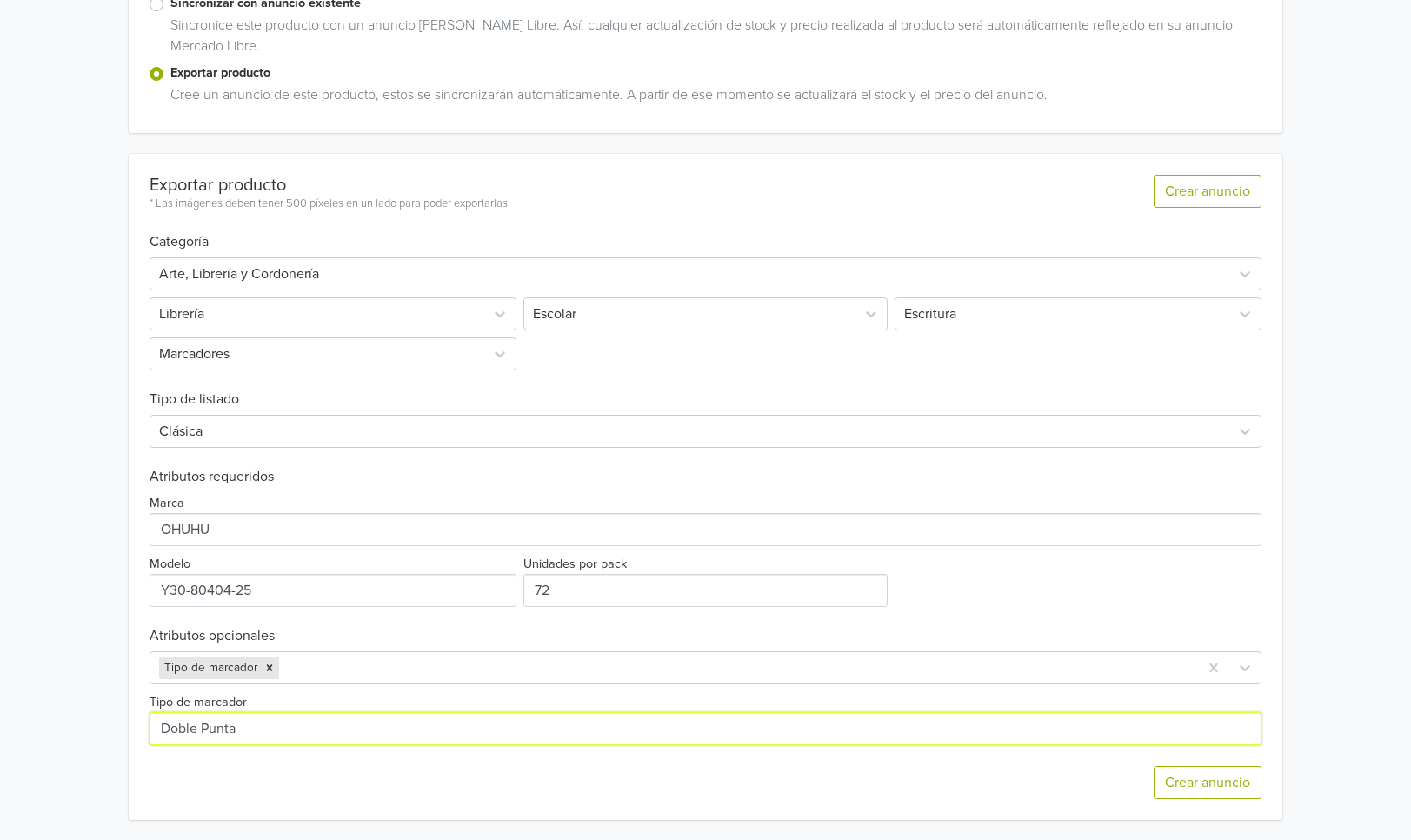
drag, startPoint x: 252, startPoint y: 741, endPoint x: 124, endPoint y: 718, distance: 130.0
click at [124, 718] on div "HONOLULU MALETA 72 MARCADORES DE ALCOHOL OHUHU GTIN: 6934911795547 Precio: 8499…" at bounding box center [705, 251] width 1384 height 1180
paste input "Doble Punta: Pincel y Biselada - Serie Honolulu"
drag, startPoint x: 353, startPoint y: 728, endPoint x: 238, endPoint y: 719, distance: 115.4
click at [238, 719] on input "Tipo de marcador" at bounding box center [705, 728] width 1113 height 33
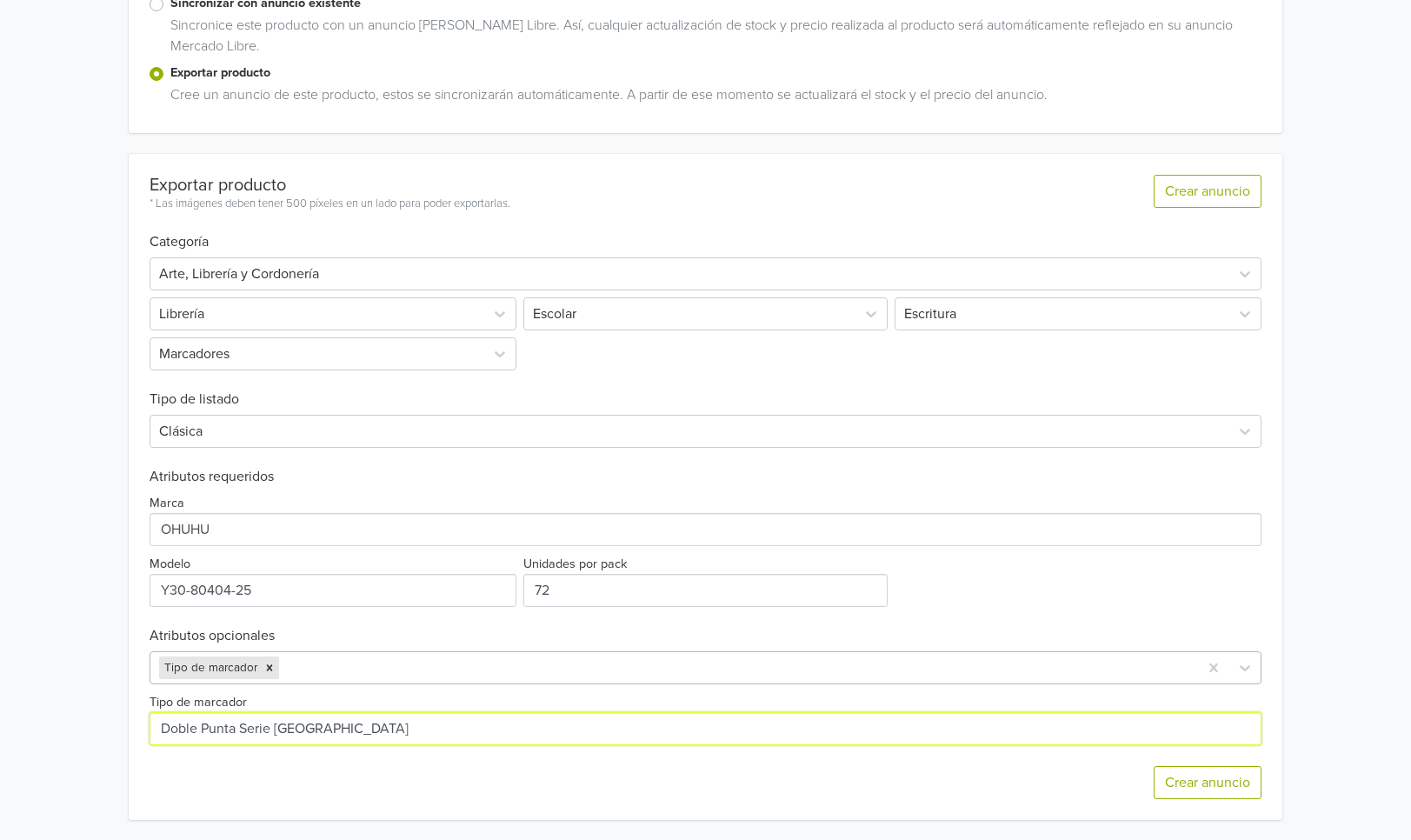
type input "Doble Punta Serie Honolulu"
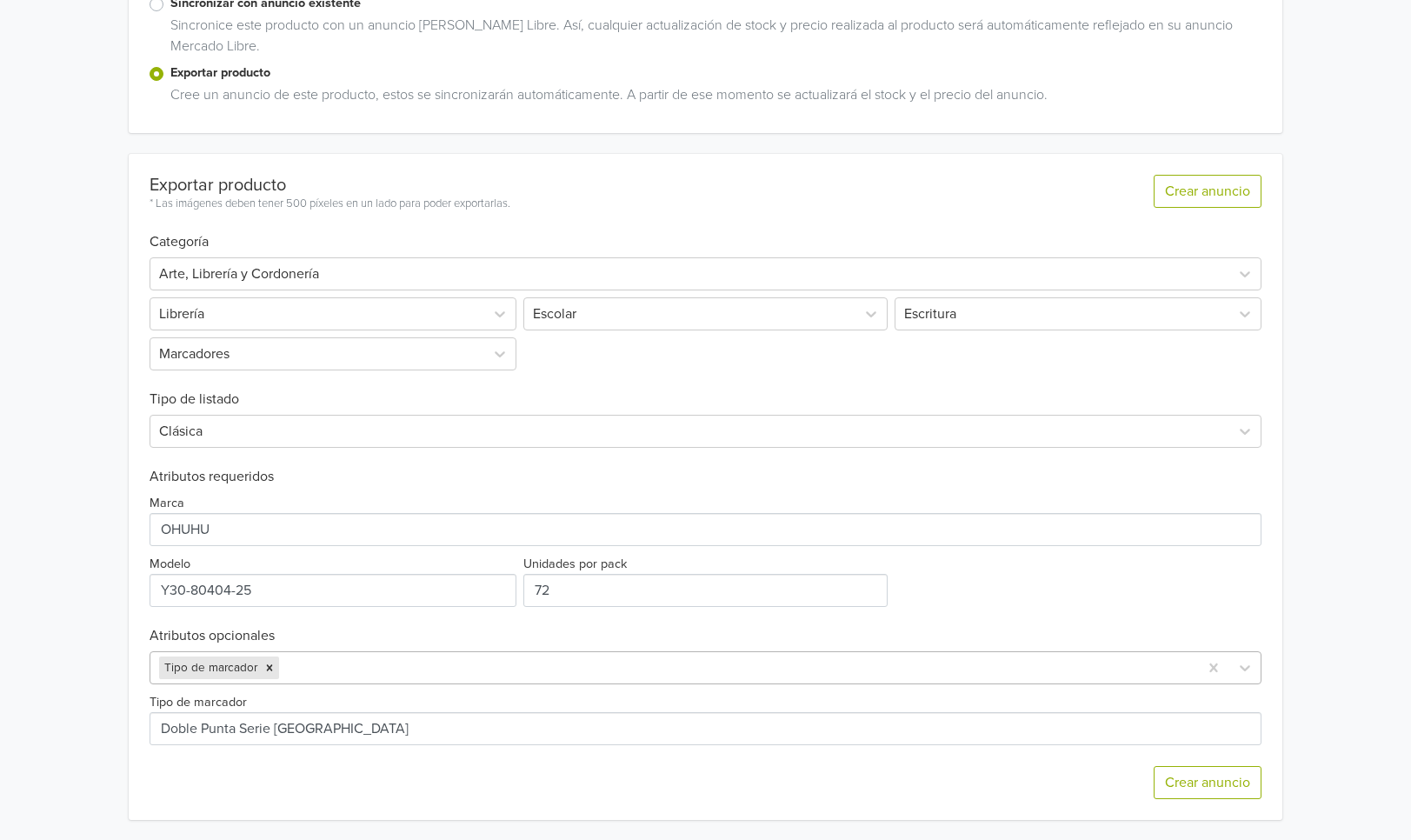
click at [414, 665] on div at bounding box center [735, 667] width 907 height 24
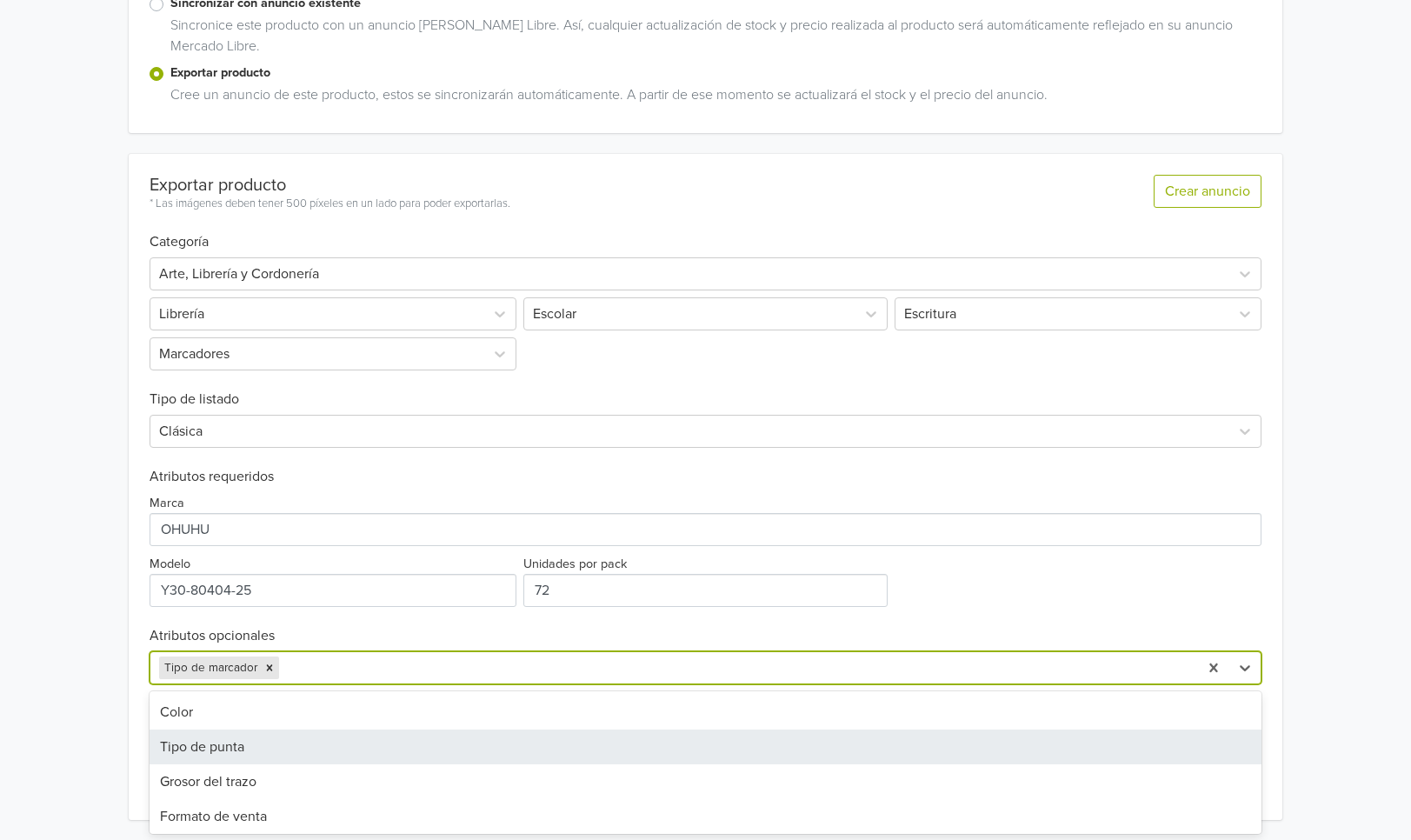
click at [289, 759] on div "Tipo de punta" at bounding box center [705, 746] width 1113 height 35
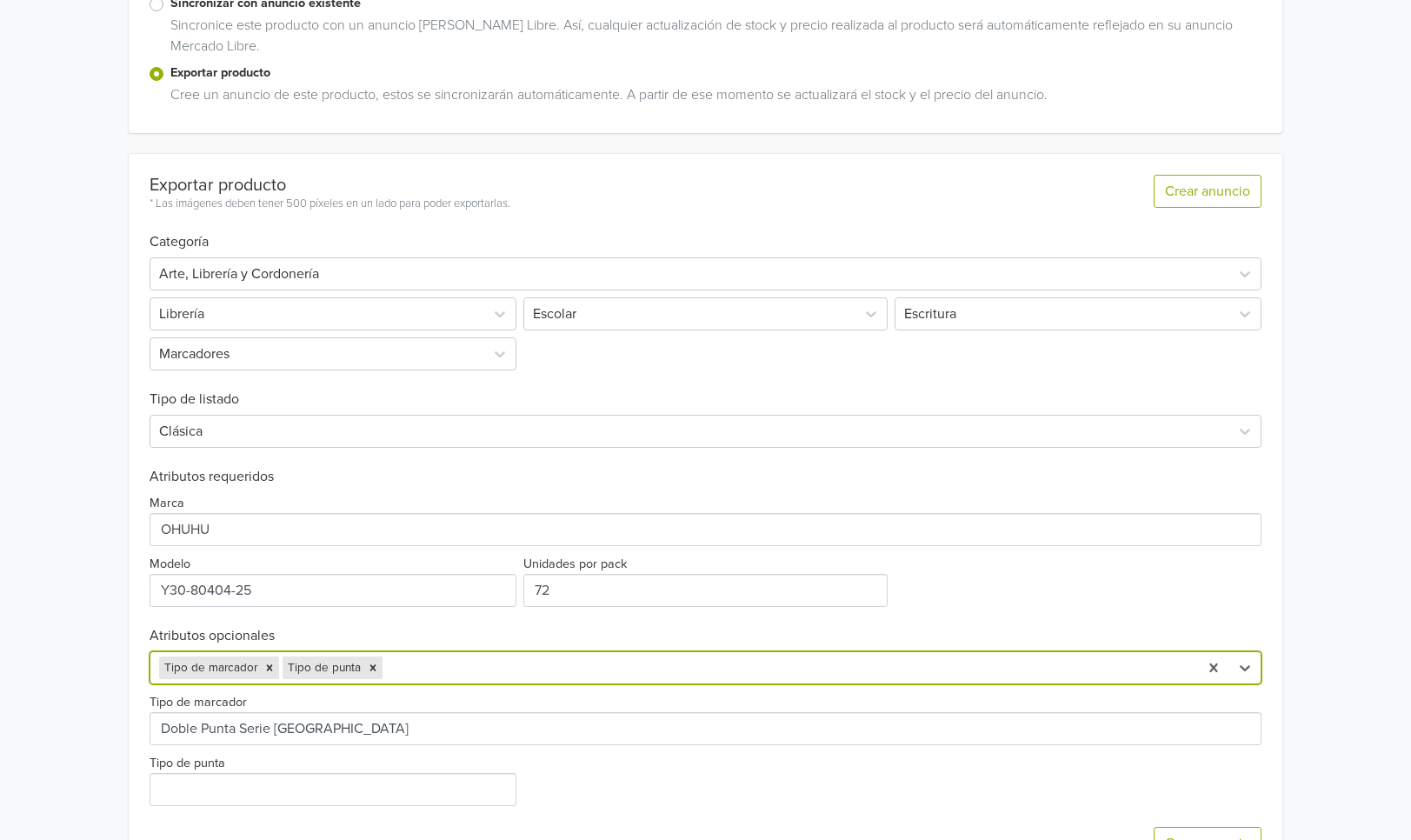
scroll to position [360, 0]
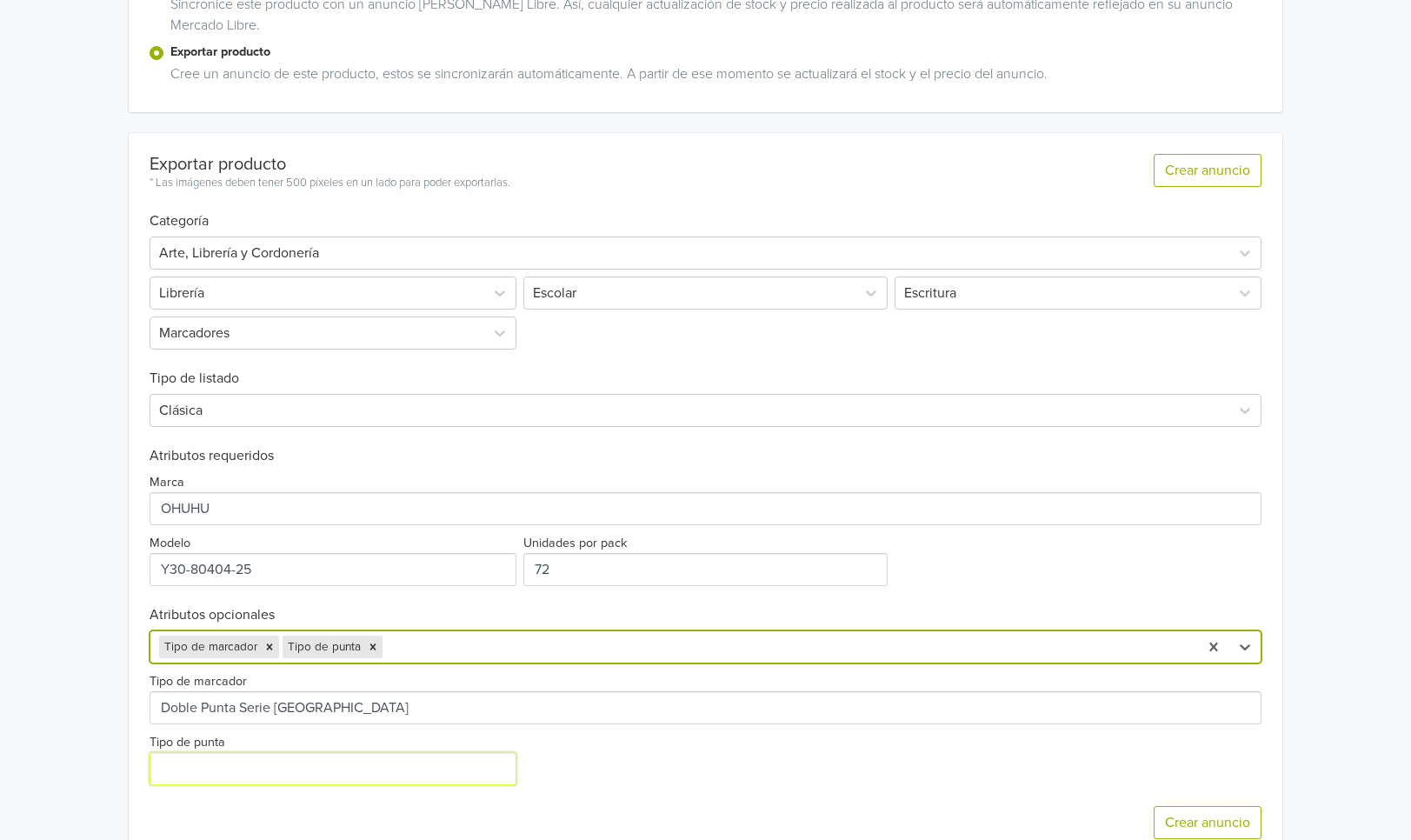
click at [279, 773] on input "Tipo de punta" at bounding box center [332, 768] width 367 height 33
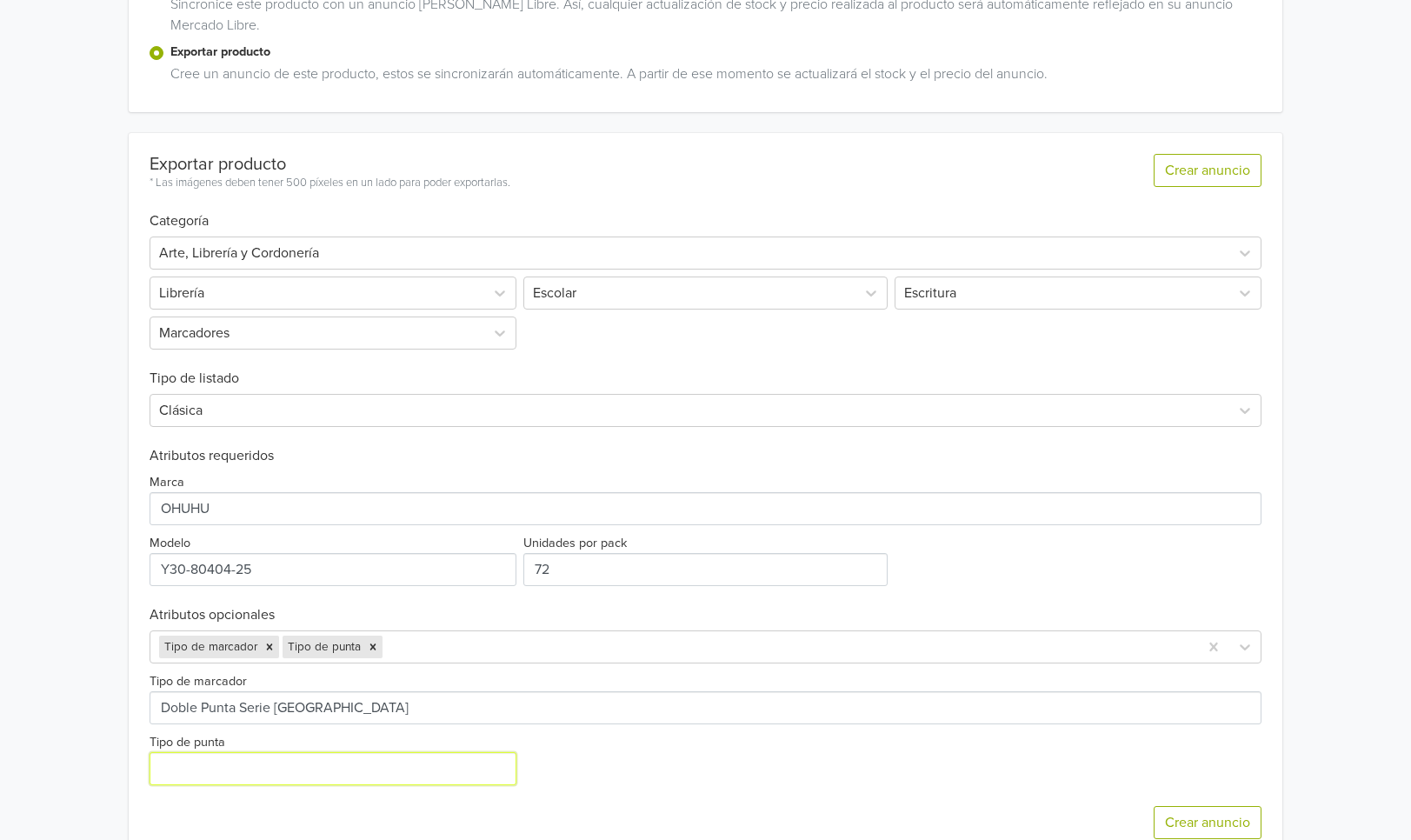
paste input "Doble Punta: Pincel y Biselada - Serie Honolulu"
drag, startPoint x: 239, startPoint y: 769, endPoint x: 61, endPoint y: 755, distance: 178.5
click at [71, 751] on div "HONOLULU MALETA 72 MARCADORES DE ALCOHOL OHUHU GTIN: 6934911795547 Precio: 8499…" at bounding box center [705, 260] width 1384 height 1240
click at [163, 766] on input "Tipo de punta" at bounding box center [332, 768] width 367 height 33
drag, startPoint x: 408, startPoint y: 769, endPoint x: 264, endPoint y: 768, distance: 144.0
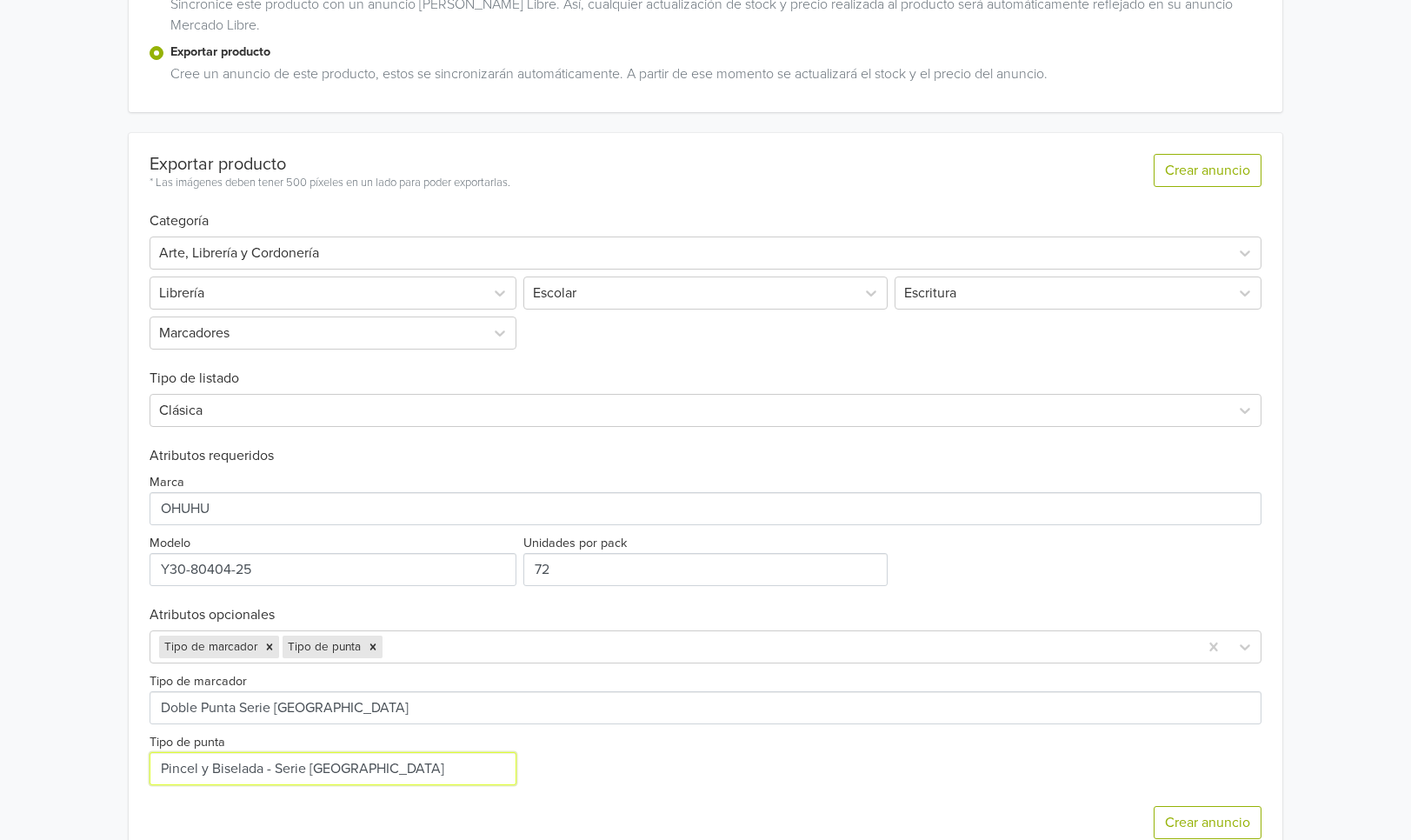
click at [264, 768] on input "Tipo de punta" at bounding box center [332, 768] width 367 height 33
type input "Pincel y Biselada"
click at [416, 649] on div "Exportar producto * Las imágenes deben tener 500 píxeles en un lado para poder …" at bounding box center [705, 496] width 1113 height 727
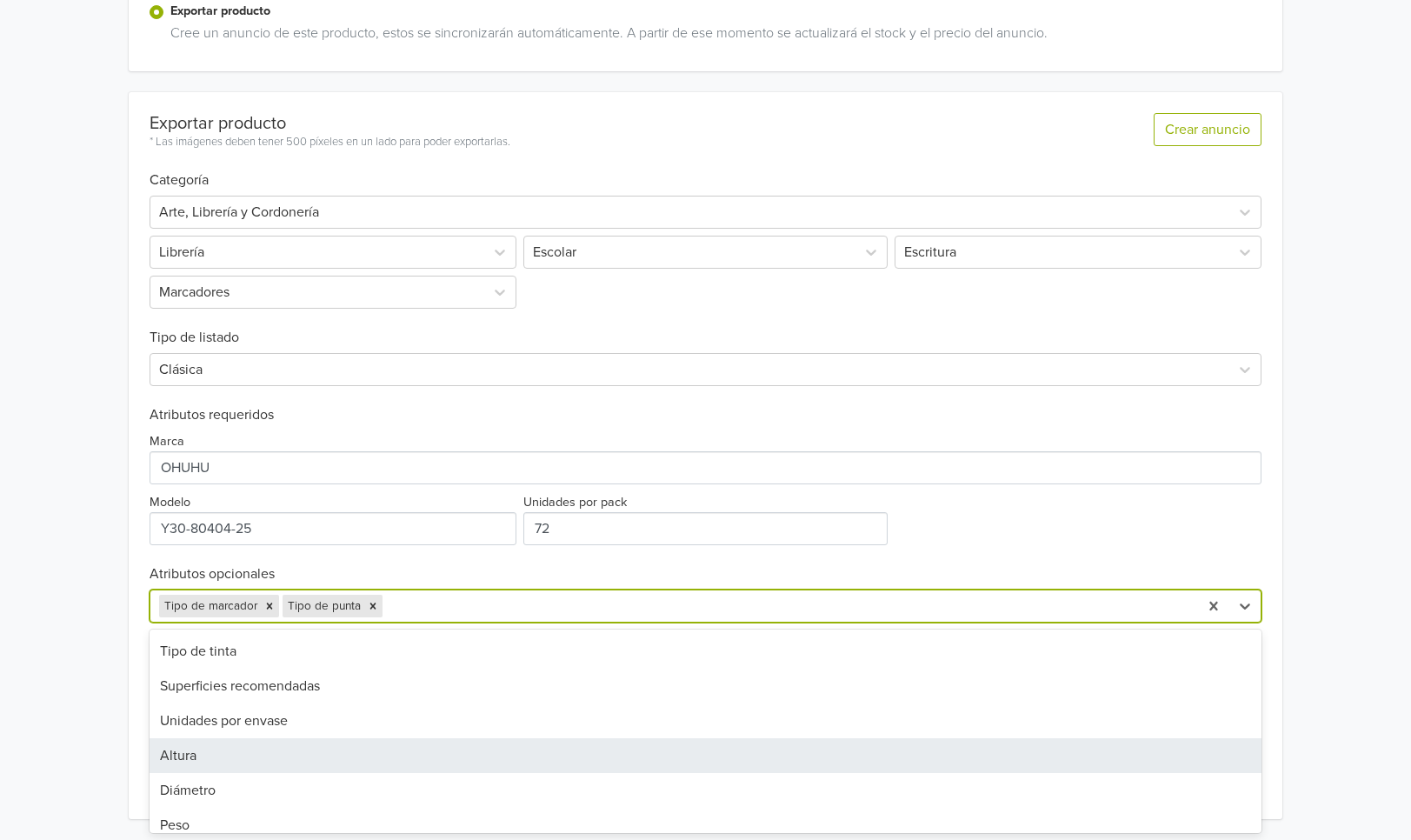
scroll to position [312, 0]
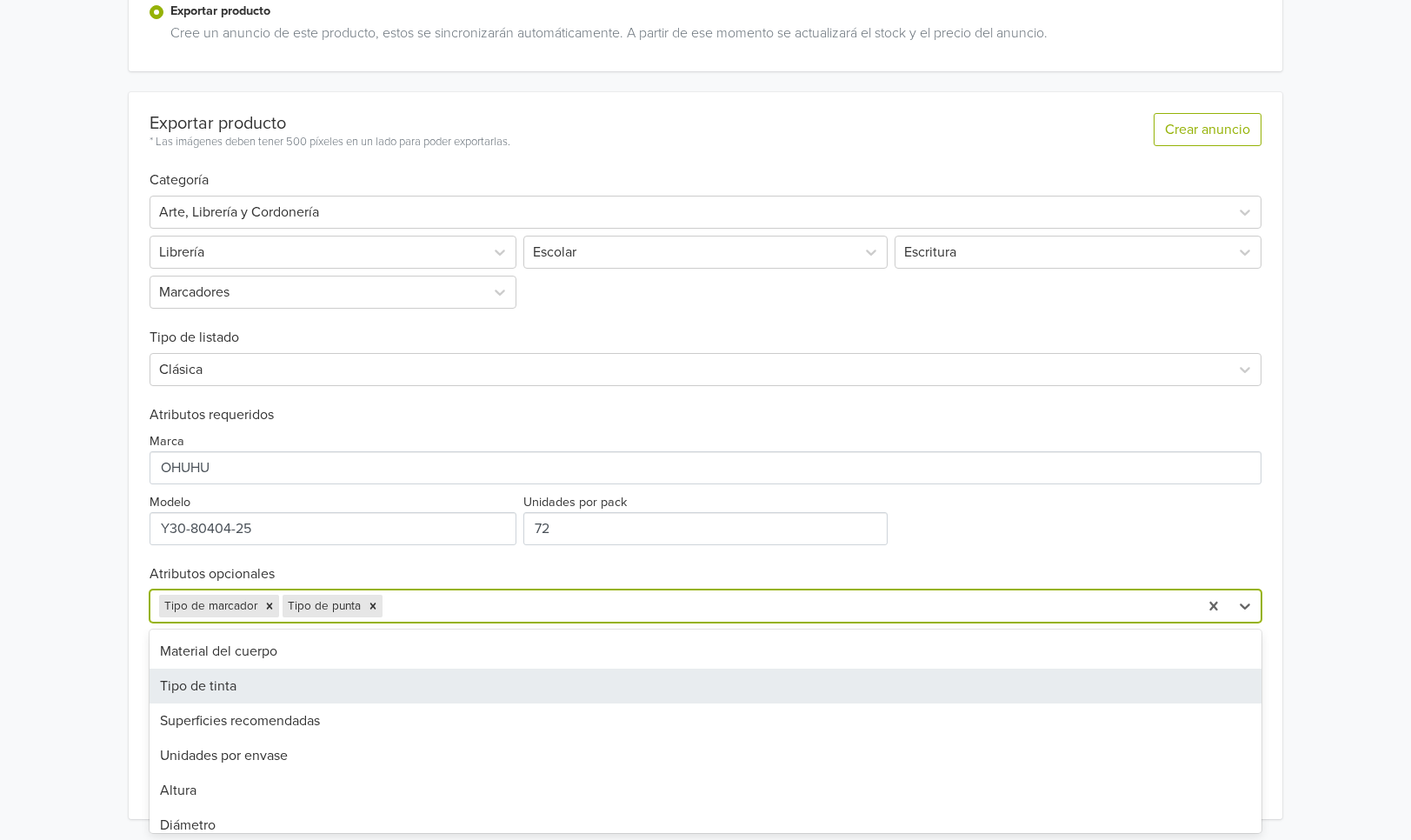
click at [279, 693] on div "Tipo de tinta" at bounding box center [705, 685] width 1113 height 35
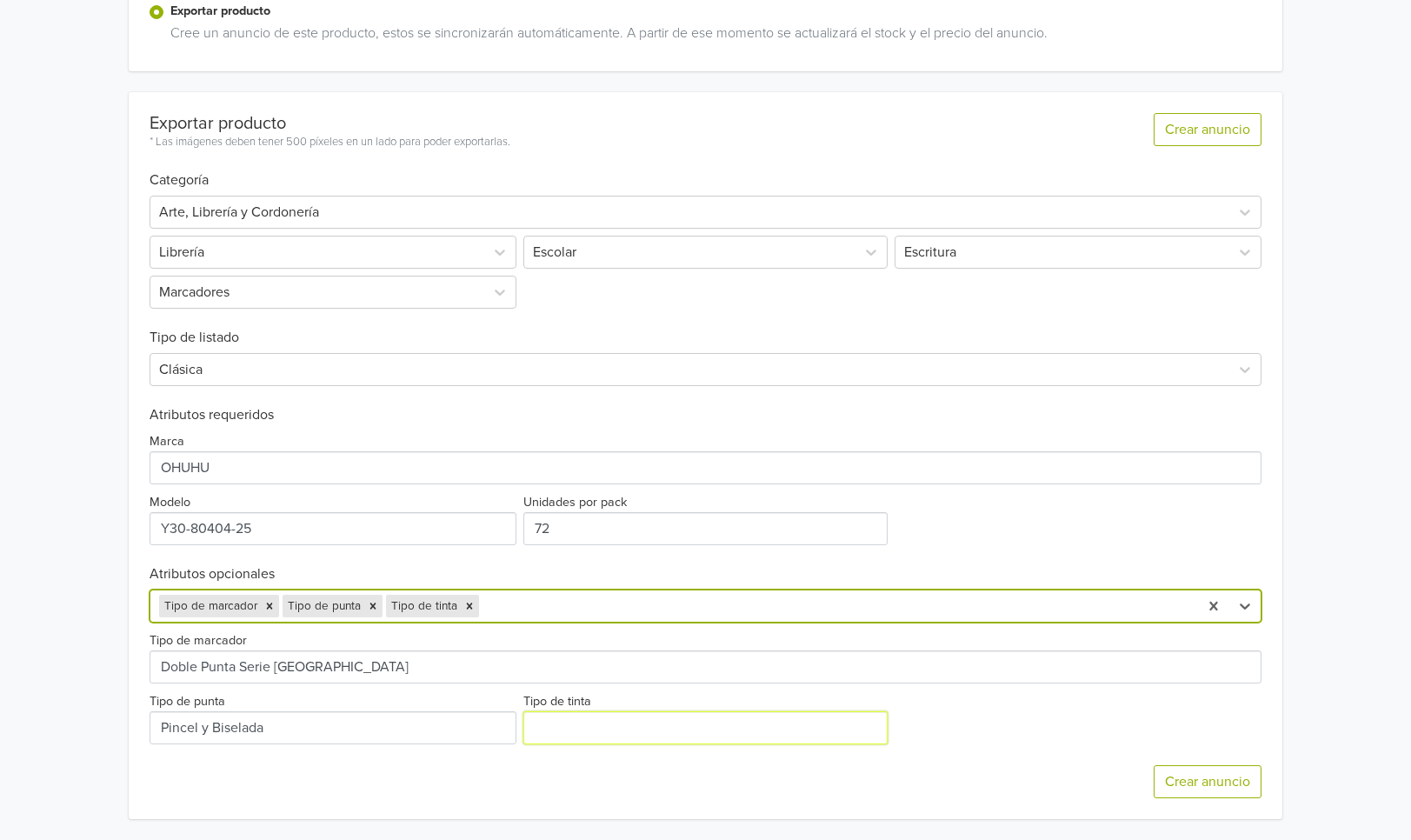
click at [550, 728] on input "Tipo de tinta" at bounding box center [705, 727] width 365 height 33
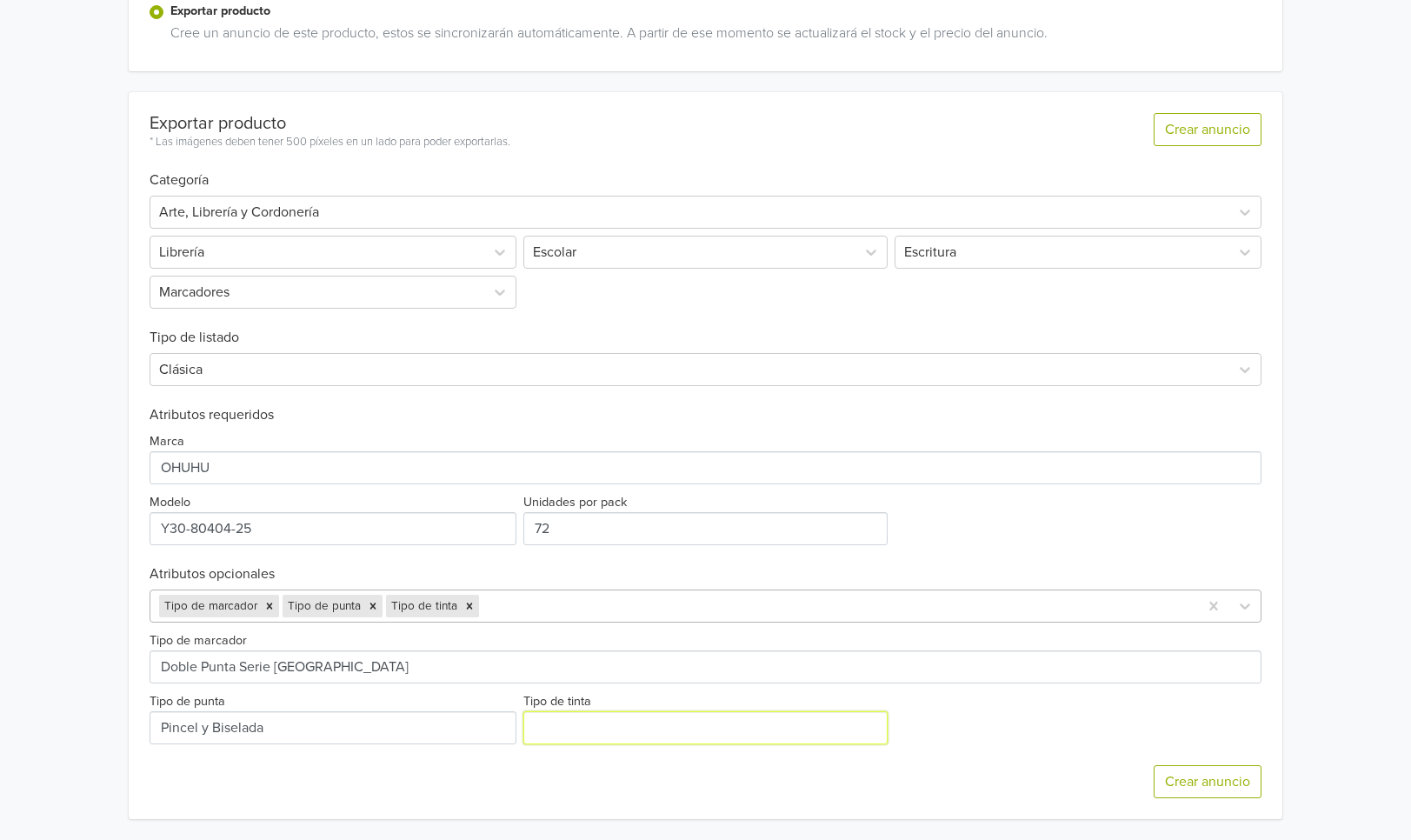
paste input "Tinta a base de alcohol, se seca instantáneamente. Fácil de difuminar, no se ma…"
type input "Tinta a base de alcohol, se seca instantáneamente. Fácil de difuminar, no se ma…"
click at [538, 606] on div at bounding box center [836, 605] width 708 height 24
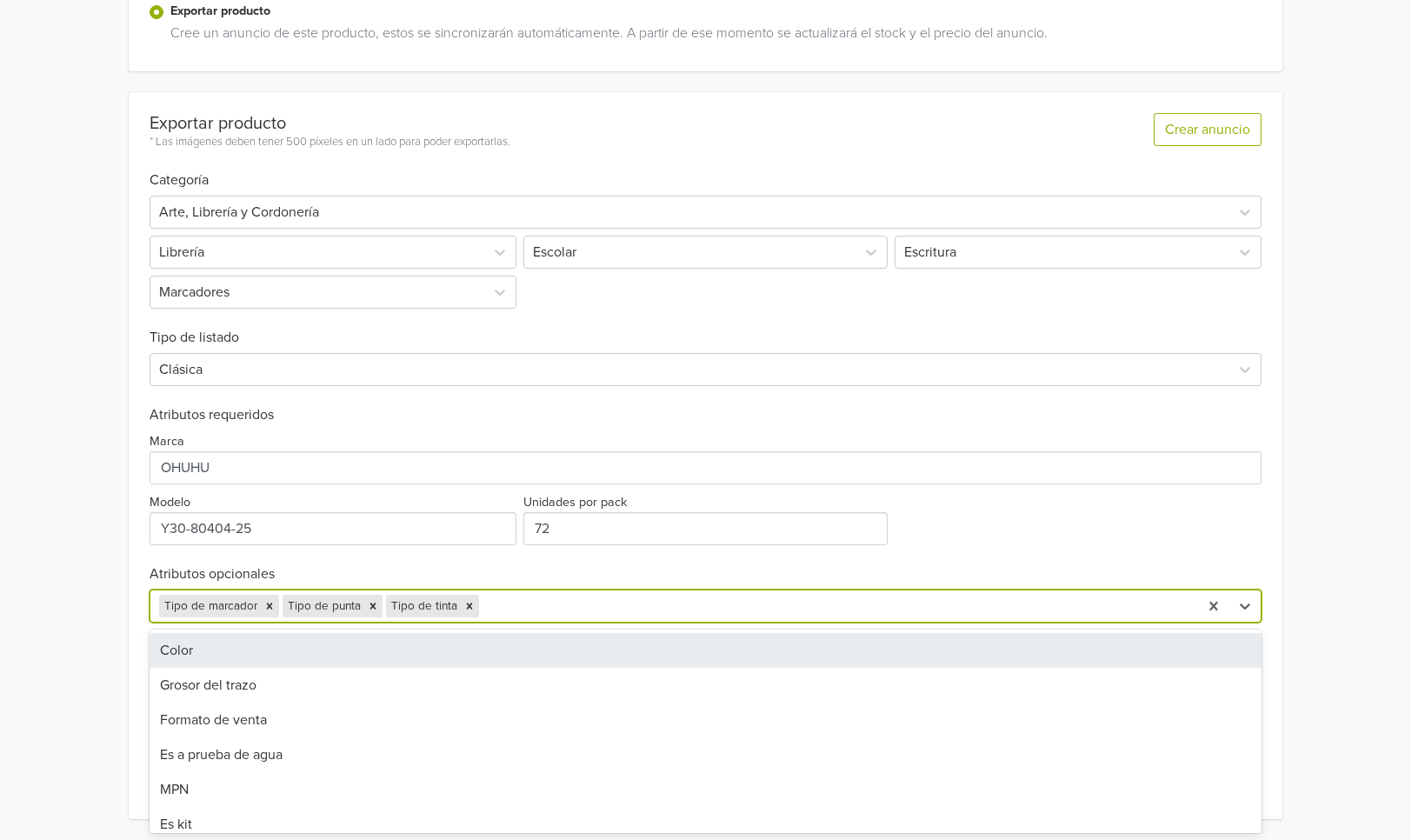
click at [261, 642] on div "Color" at bounding box center [705, 650] width 1113 height 35
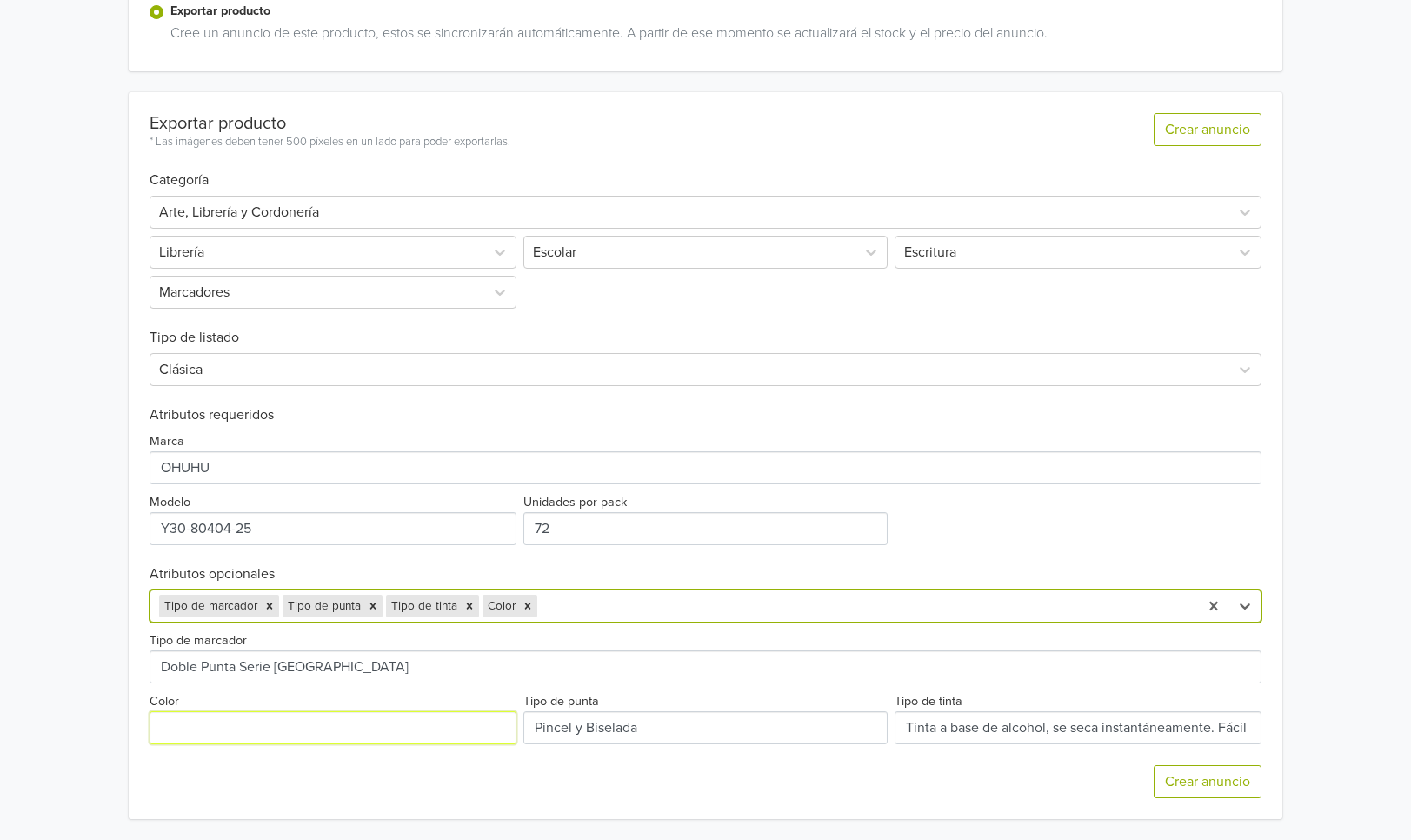
click at [291, 720] on input "Color" at bounding box center [332, 727] width 367 height 33
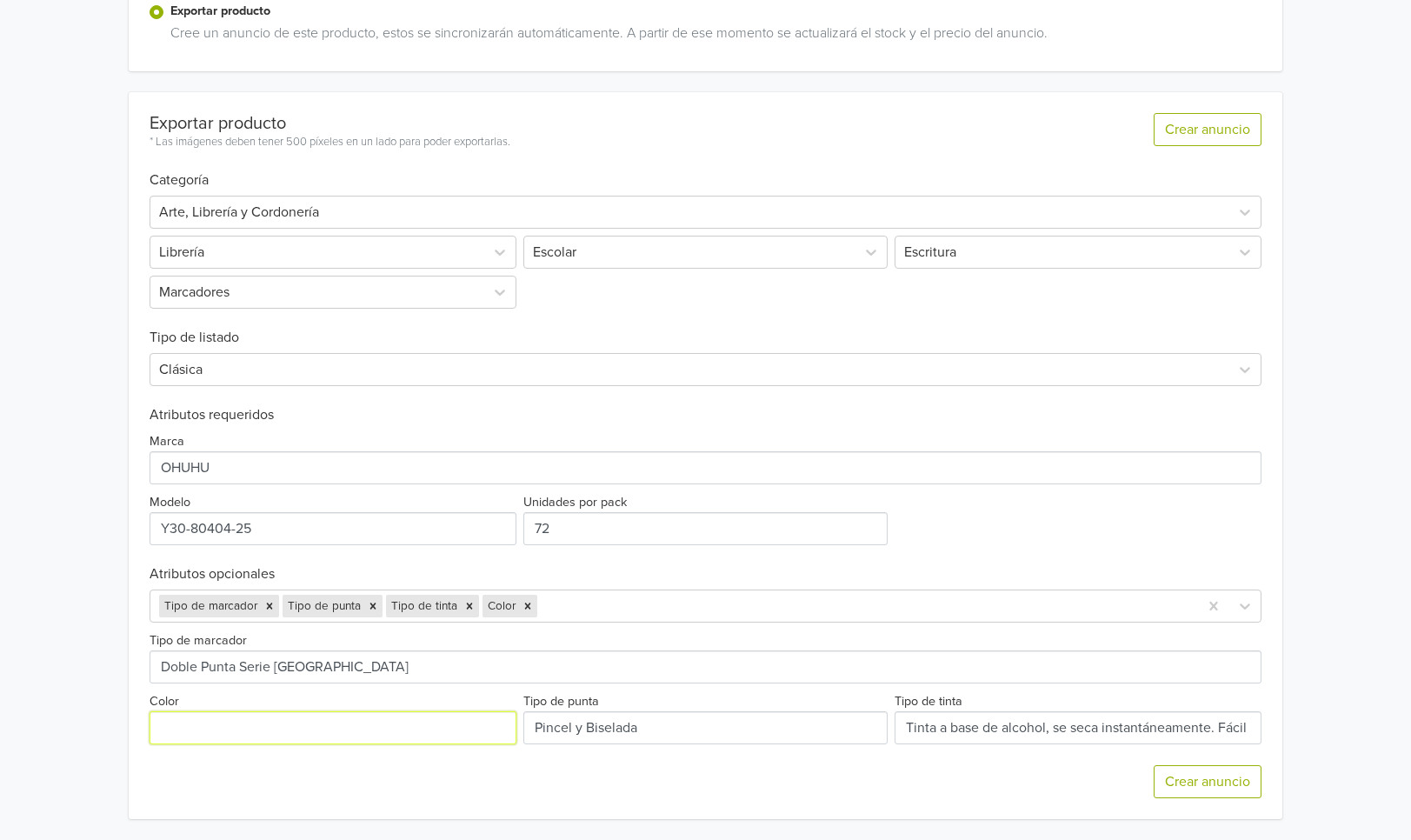
paste input "72 colores. Incluye: 1 Blender"
type input "72 colores. Incluye: 1 Blender"
click at [592, 601] on div at bounding box center [865, 605] width 650 height 24
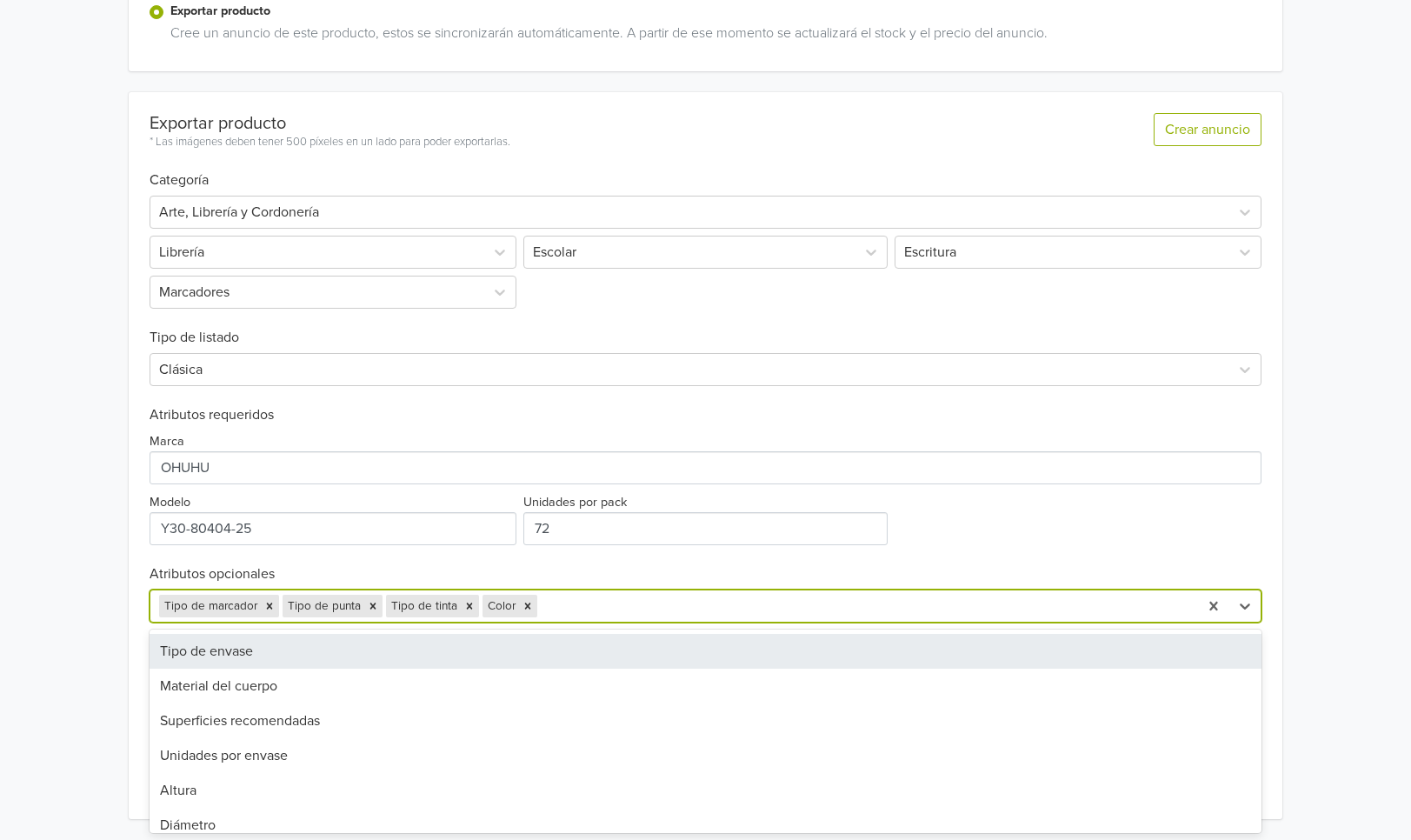
scroll to position [238, 0]
click at [264, 652] on div "Tipo de envase" at bounding box center [705, 656] width 1113 height 35
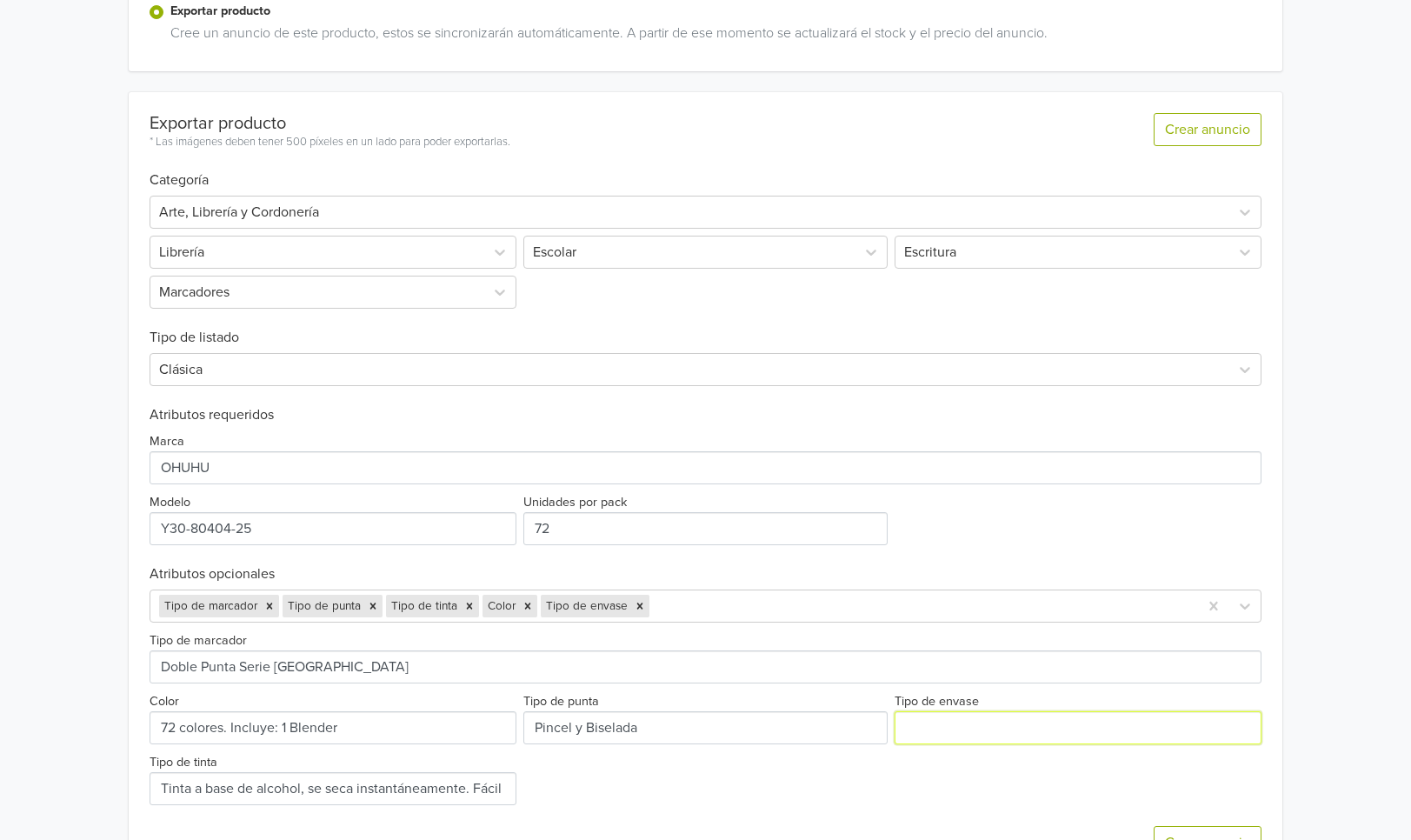
click at [953, 715] on input "Tipo de envase" at bounding box center [1078, 727] width 367 height 33
type input "Maleta"
click at [1336, 578] on div "HONOLULU MALETA 72 MARCADORES DE ALCOHOL OHUHU GTIN: 6934911795547 Precio: 8499…" at bounding box center [705, 250] width 1384 height 1301
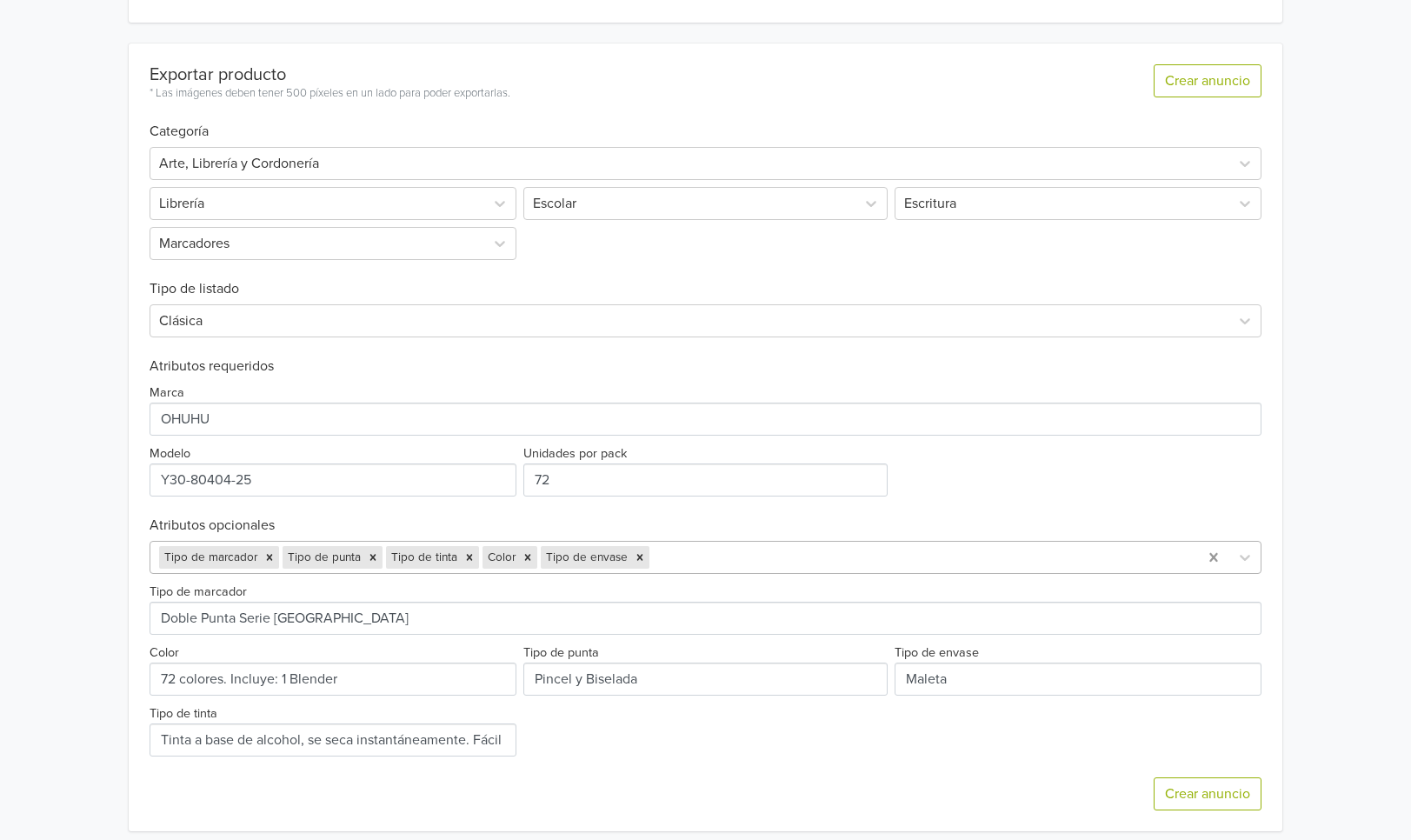
scroll to position [461, 0]
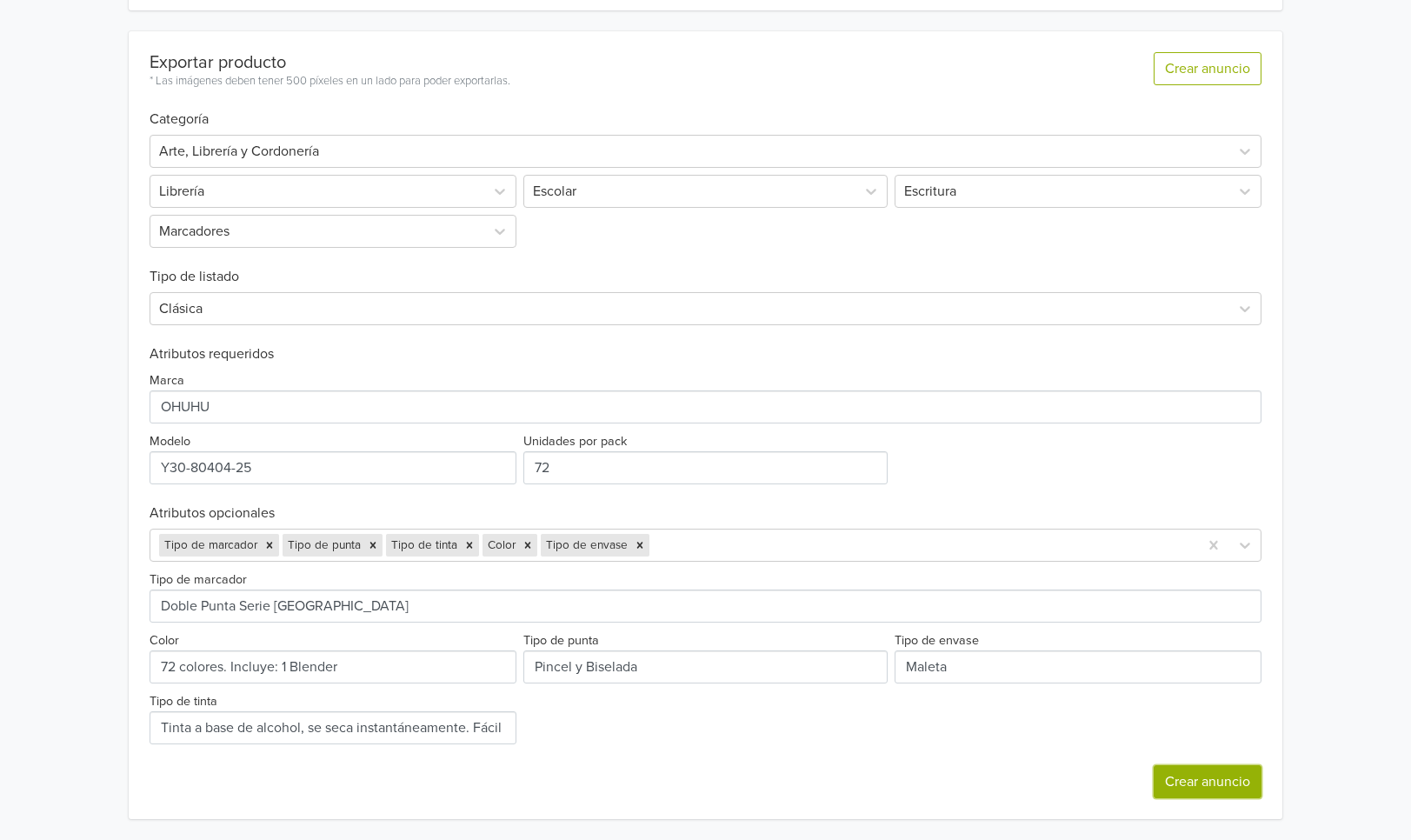
click at [1236, 788] on button "Crear anuncio" at bounding box center [1207, 781] width 108 height 33
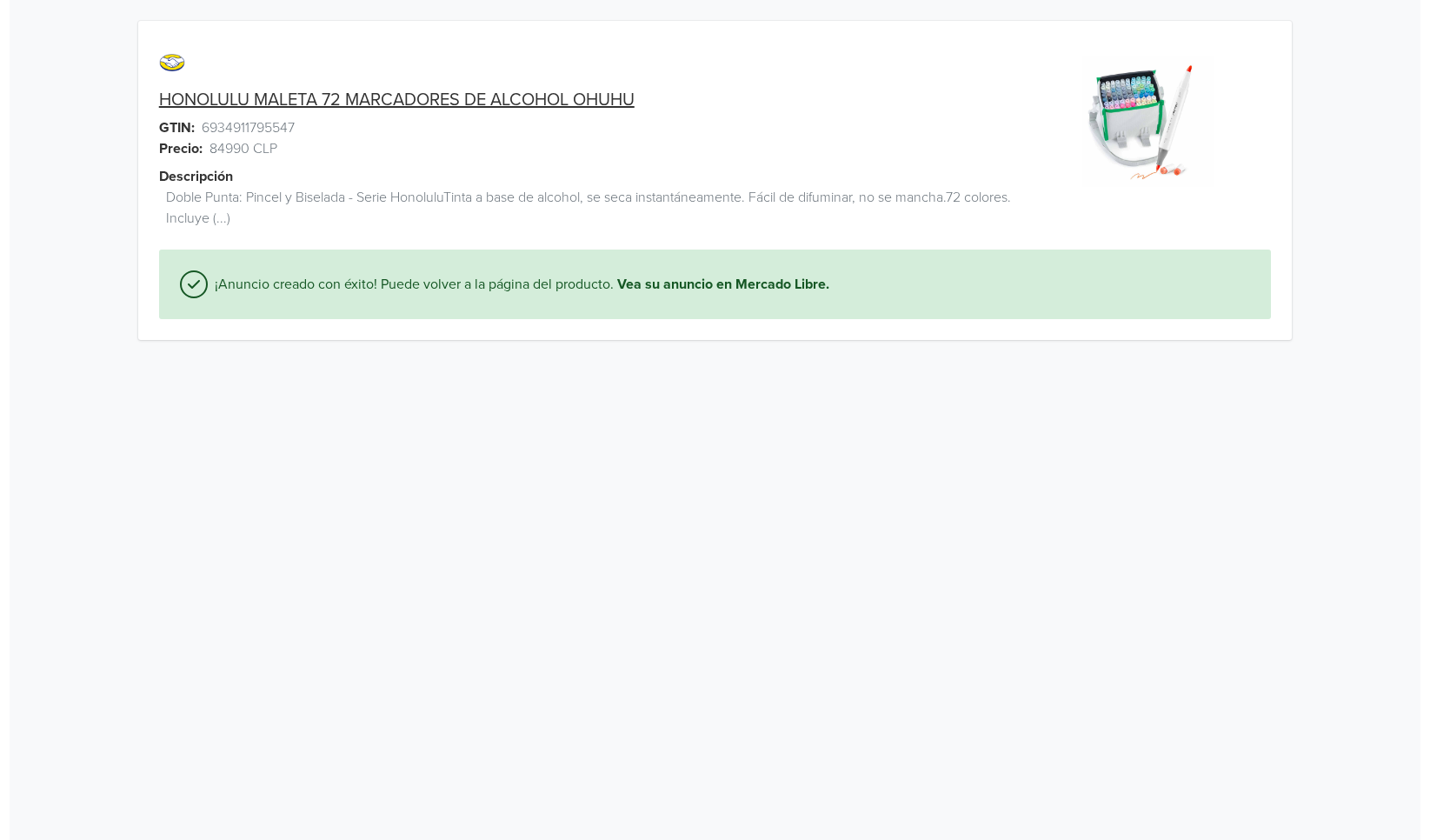
scroll to position [0, 0]
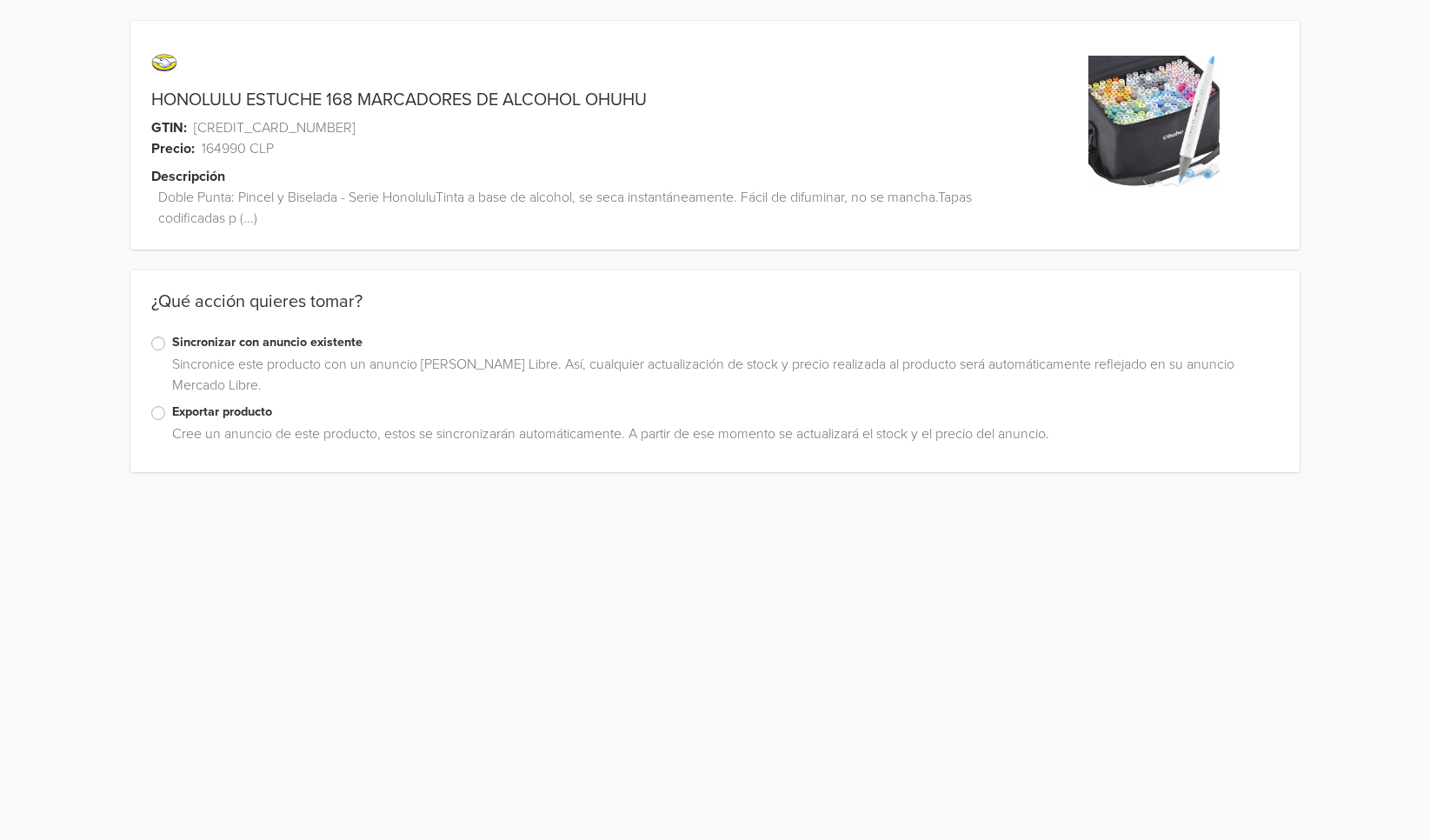
click at [172, 414] on label "Exportar producto" at bounding box center [726, 411] width 1107 height 19
click at [0, 0] on input "Exportar producto" at bounding box center [0, 0] width 0 height 0
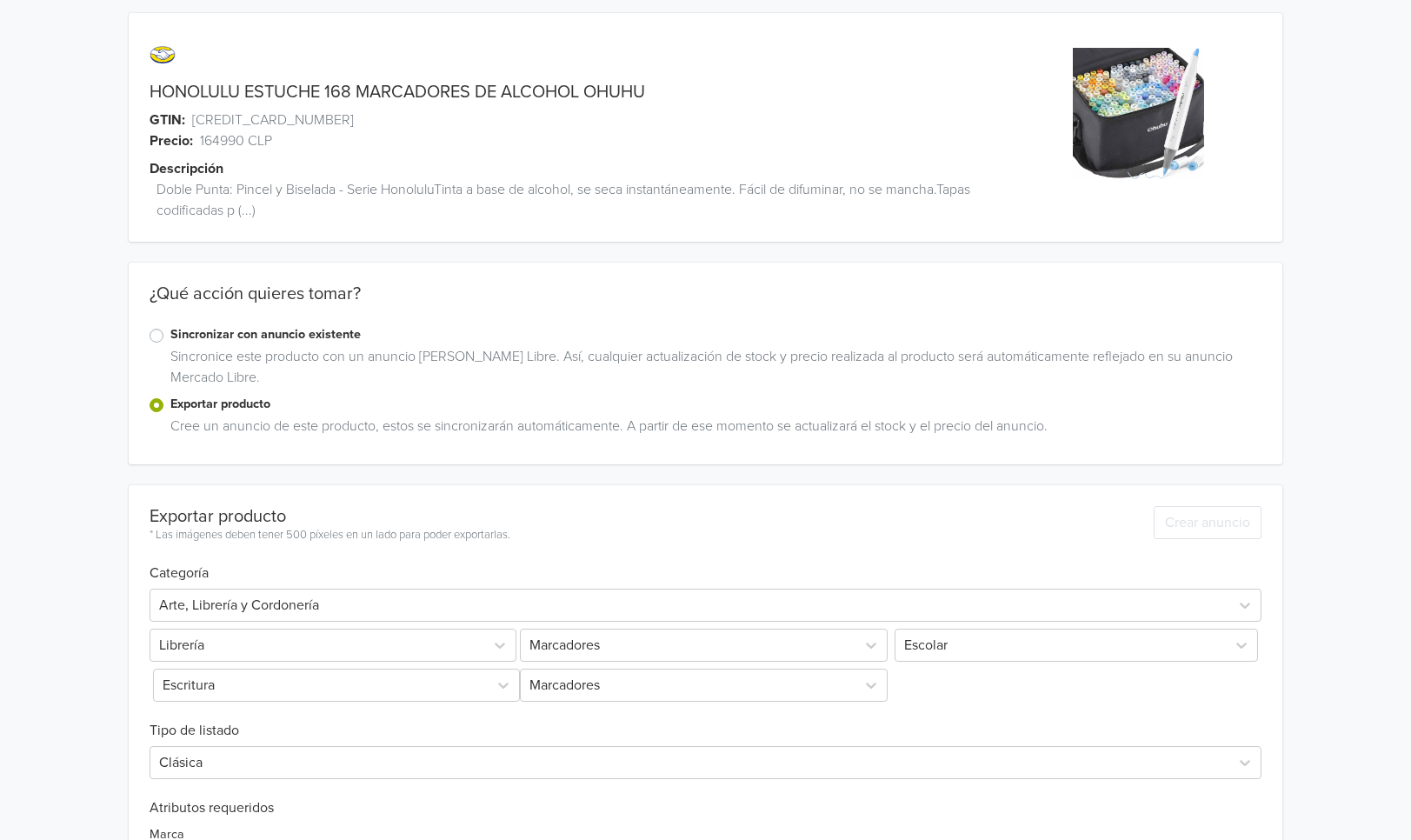
scroll to position [279, 0]
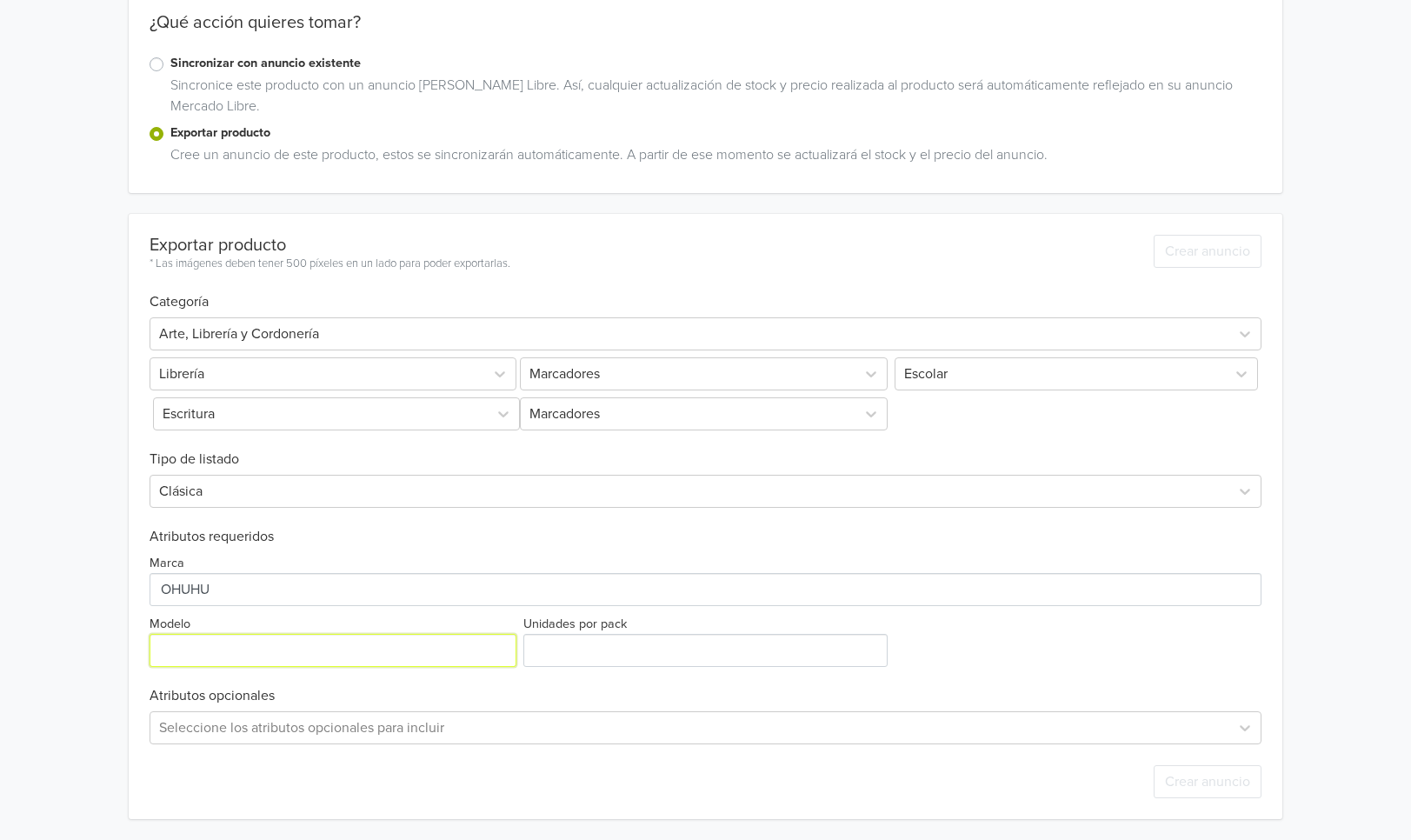
click at [345, 661] on input "Modelo" at bounding box center [332, 650] width 367 height 33
paste input "Y30-80404-05"
type input "Y30-80404-05"
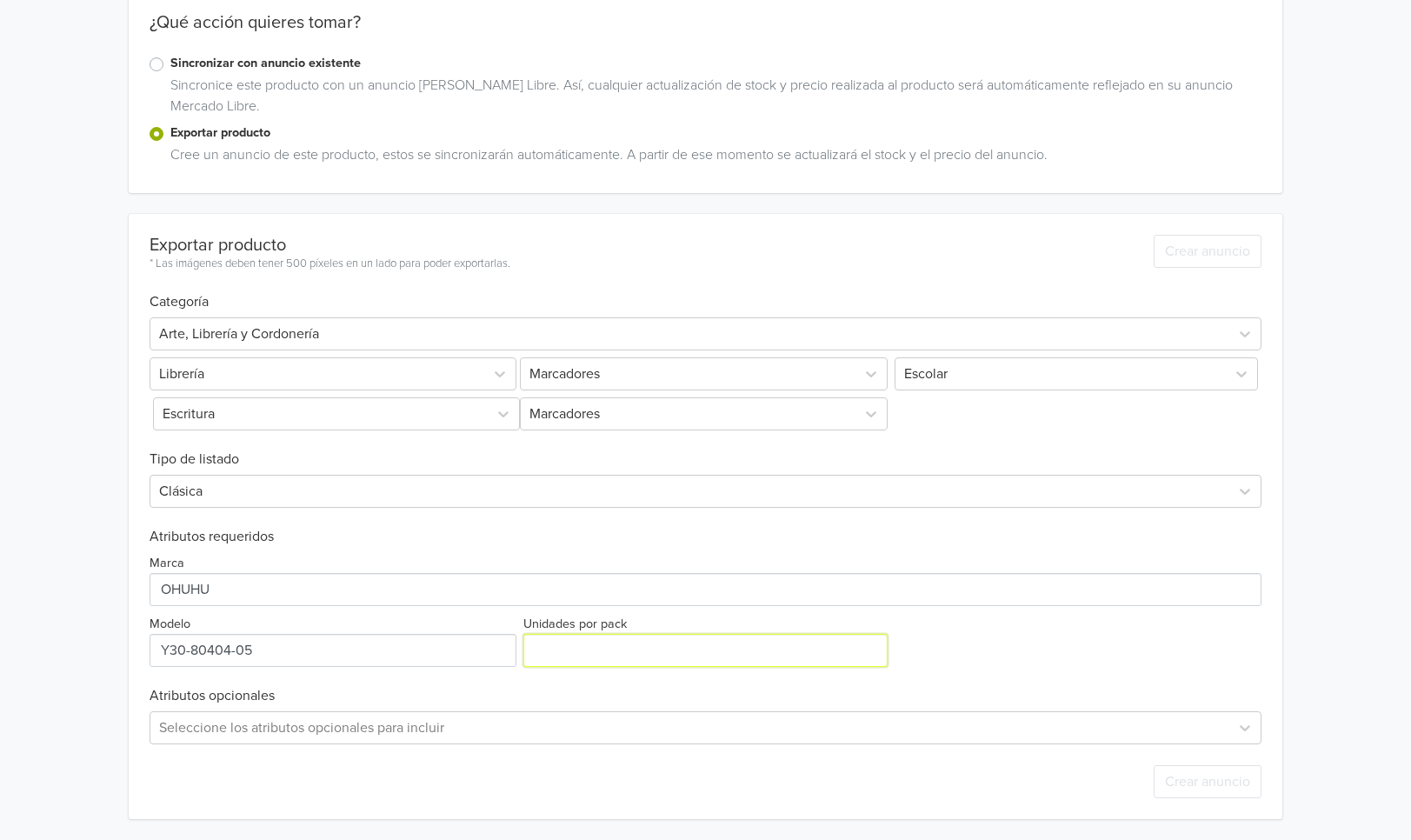
click at [664, 659] on input "Unidades por pack" at bounding box center [705, 650] width 365 height 33
type input "168"
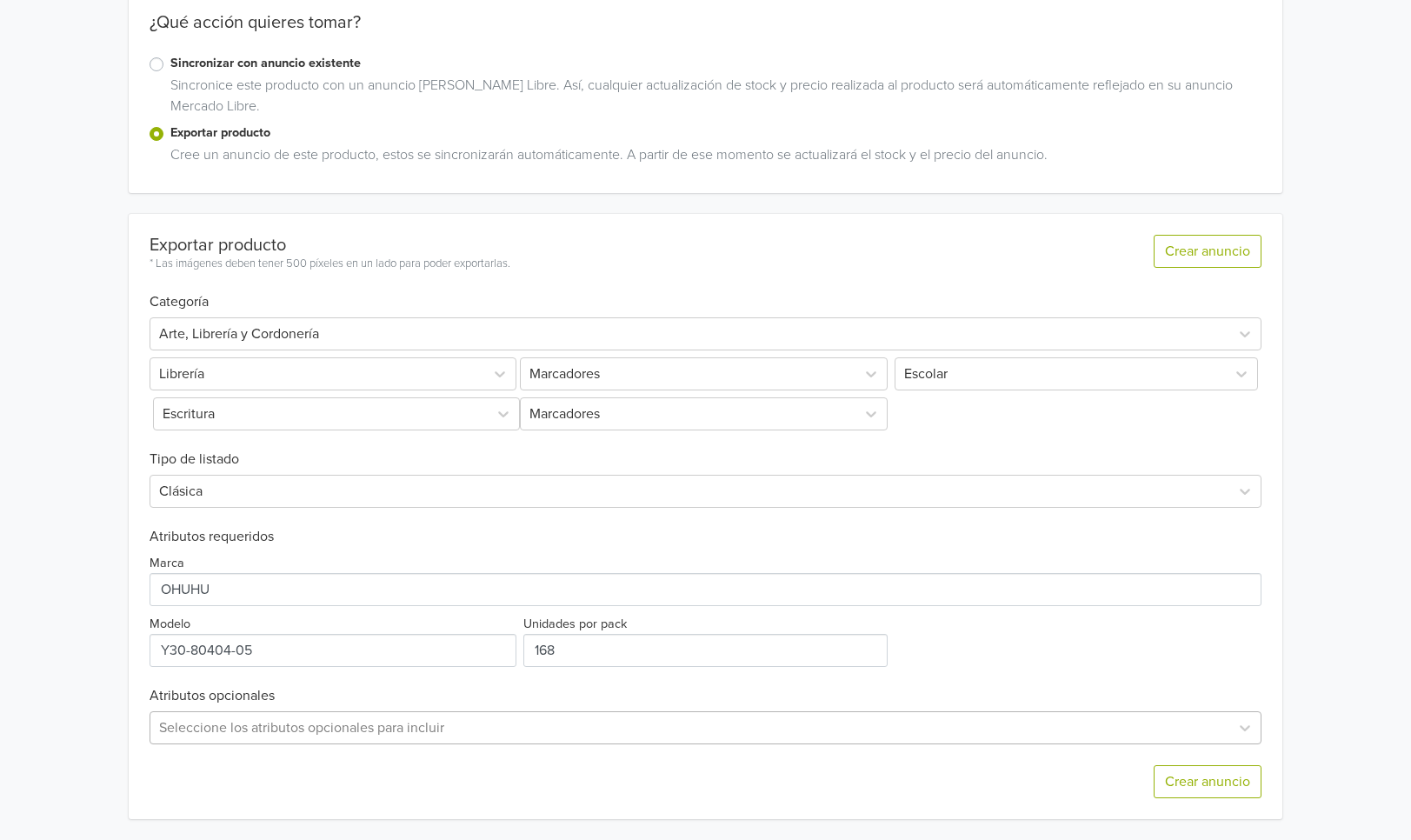
click at [432, 722] on div "Seleccione los atributos opcionales para incluir" at bounding box center [705, 727] width 1113 height 33
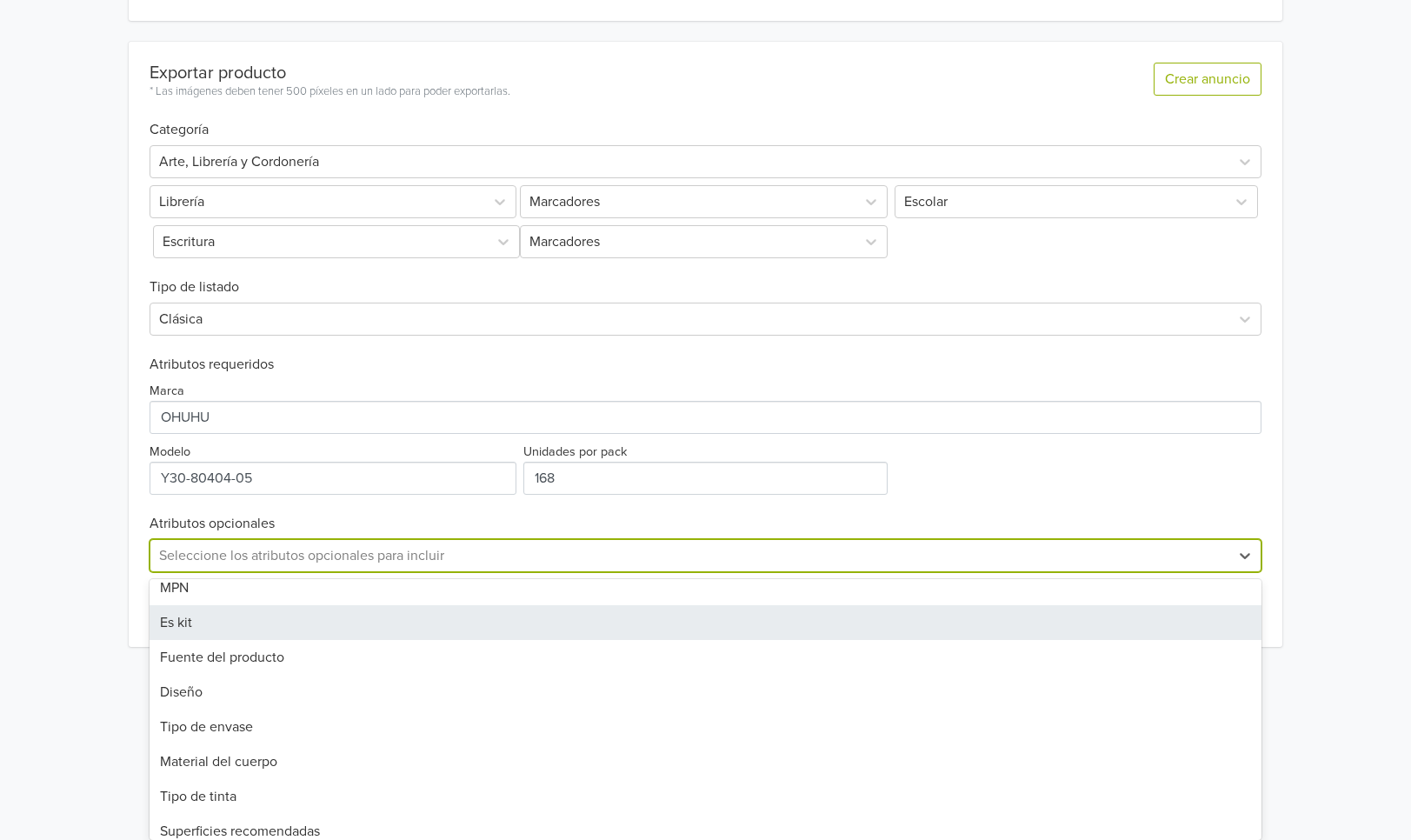
scroll to position [0, 0]
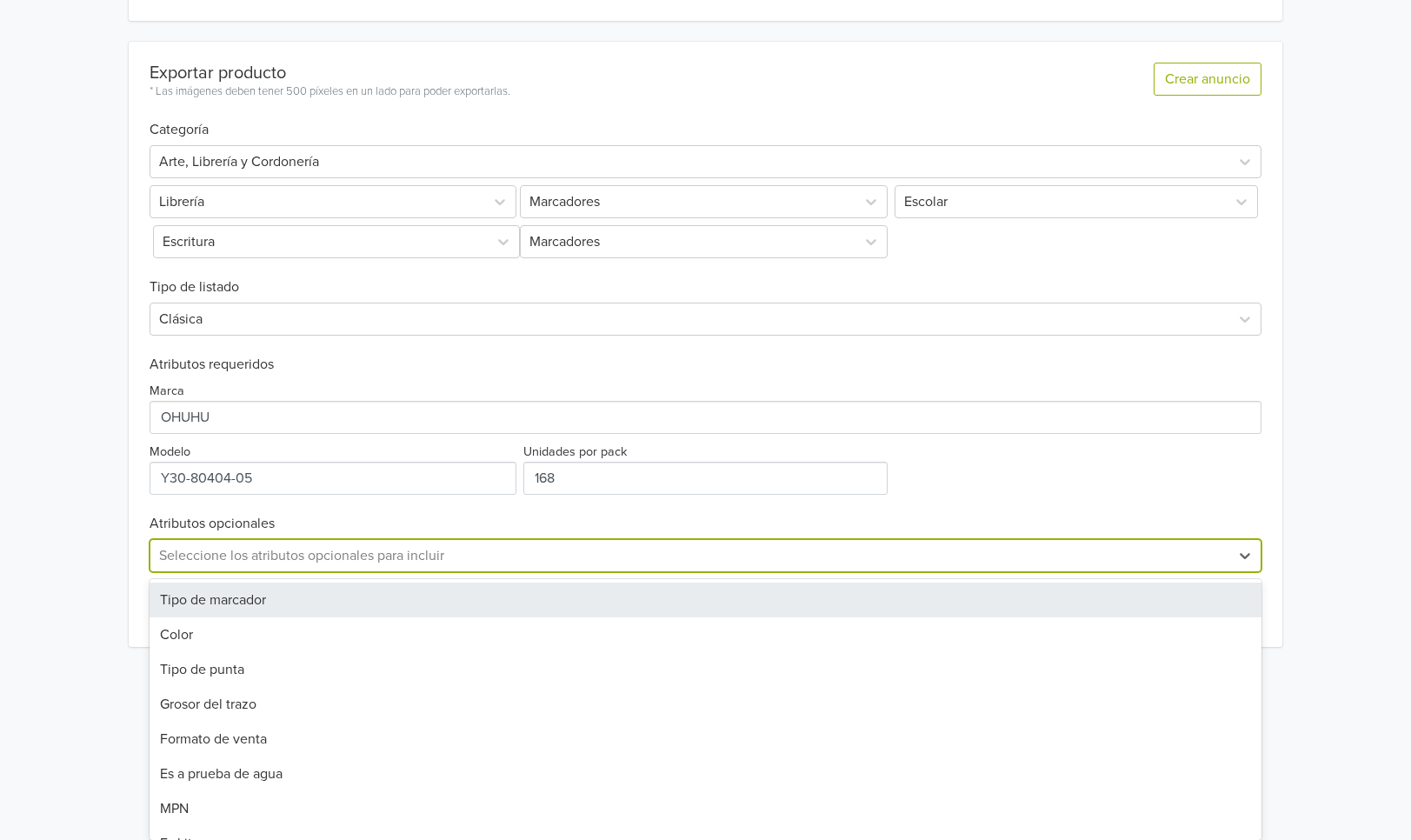
click at [285, 598] on div "Tipo de marcador" at bounding box center [705, 600] width 1113 height 35
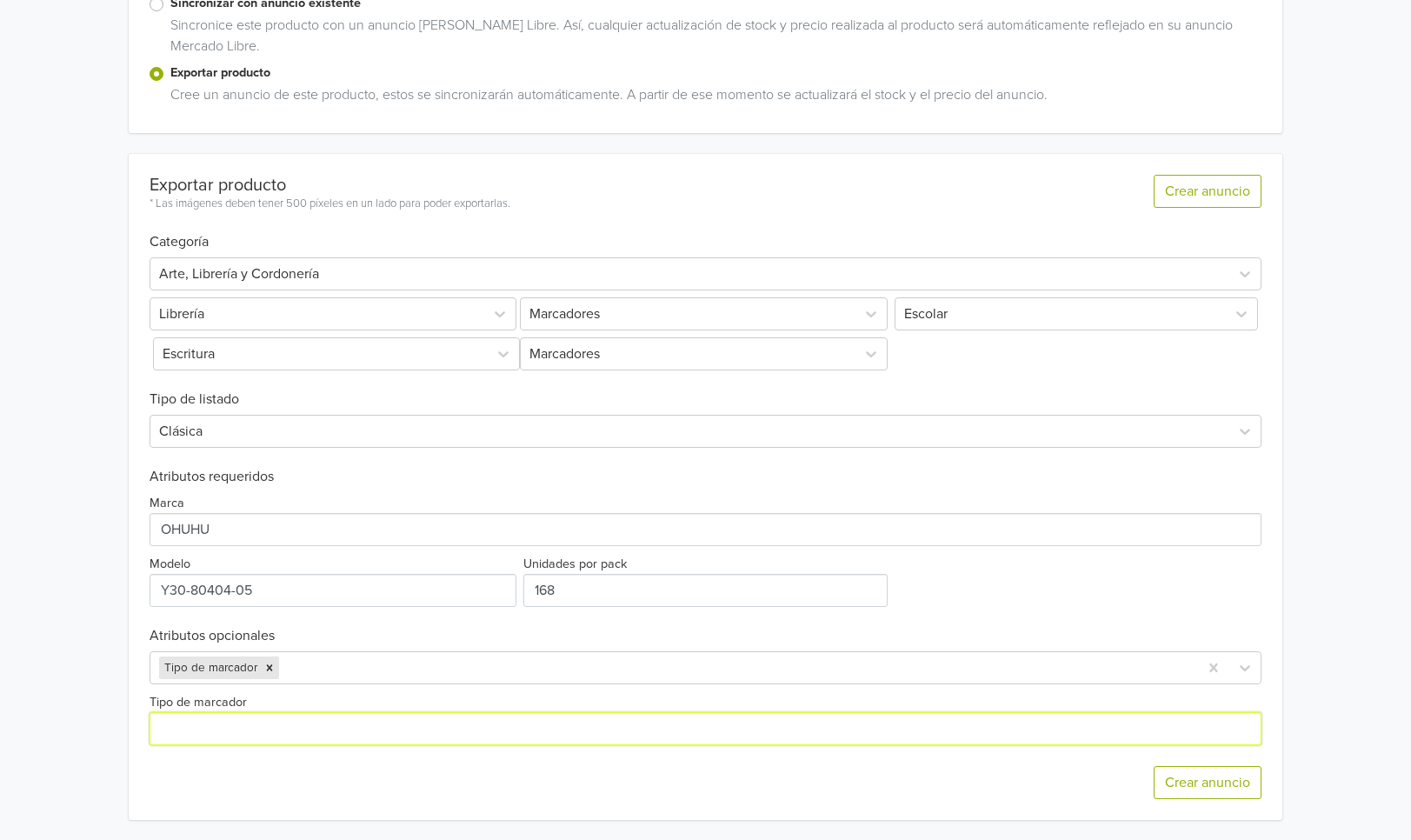
click at [299, 723] on input "Tipo de marcador" at bounding box center [705, 728] width 1113 height 33
paste input "Doble Punta: Pincel y Biselada - Serie Honolulu"
drag, startPoint x: 349, startPoint y: 725, endPoint x: 237, endPoint y: 724, distance: 112.0
click at [237, 724] on input "Tipo de marcador" at bounding box center [705, 728] width 1113 height 33
type input "Doble Punta Serie Honolulu"
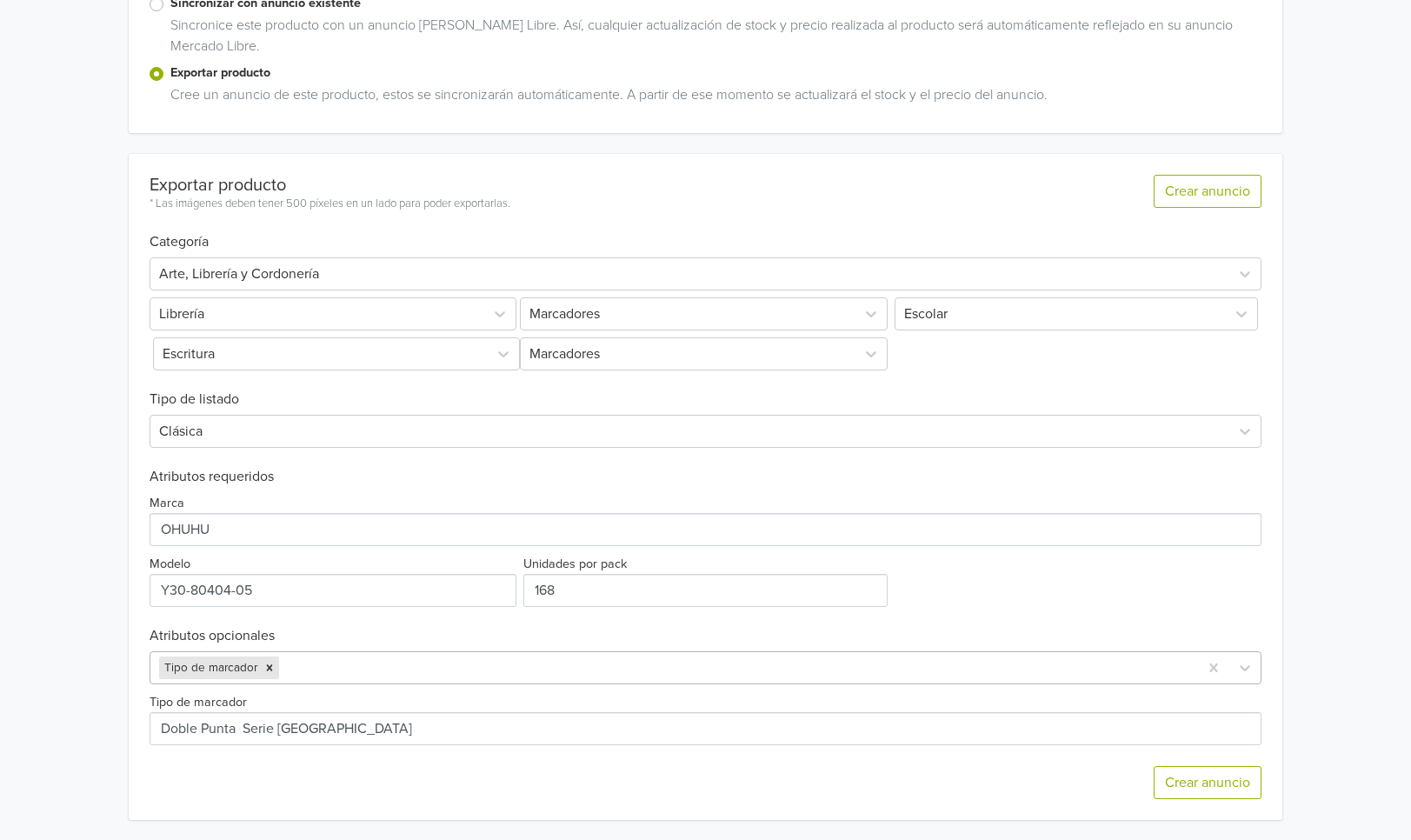
click at [407, 660] on div at bounding box center [735, 667] width 907 height 24
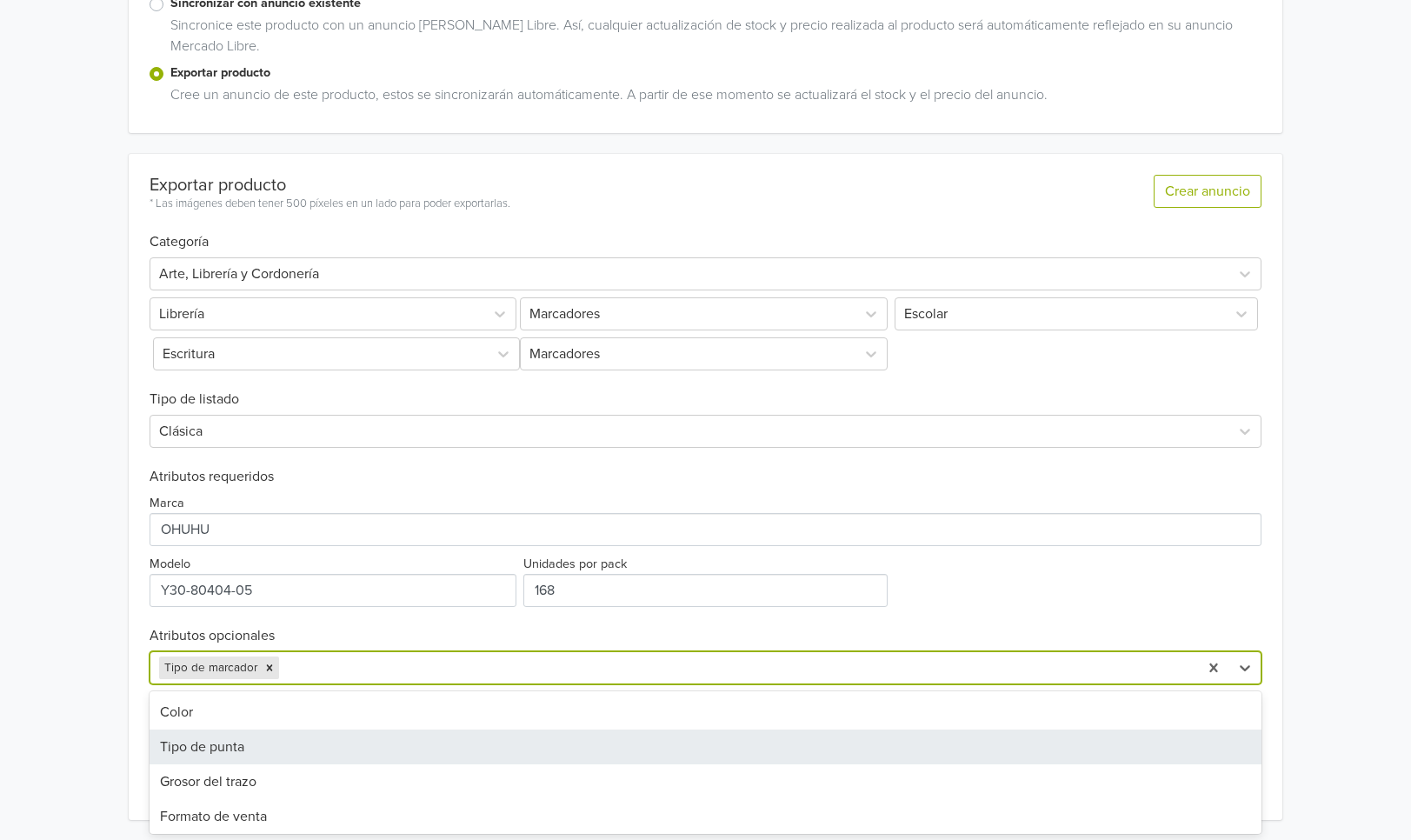
click at [365, 745] on div "Tipo de punta" at bounding box center [705, 746] width 1113 height 35
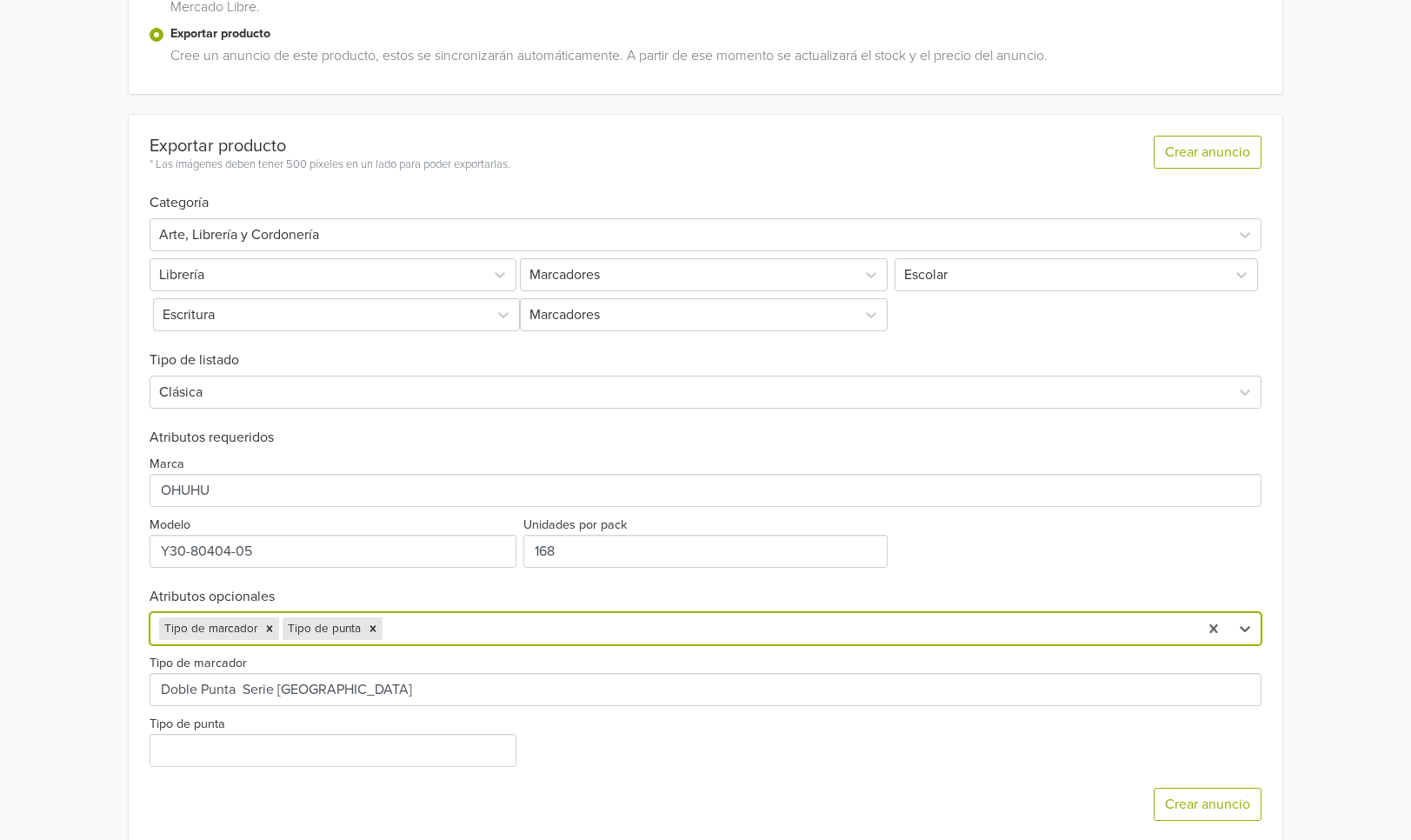
scroll to position [400, 0]
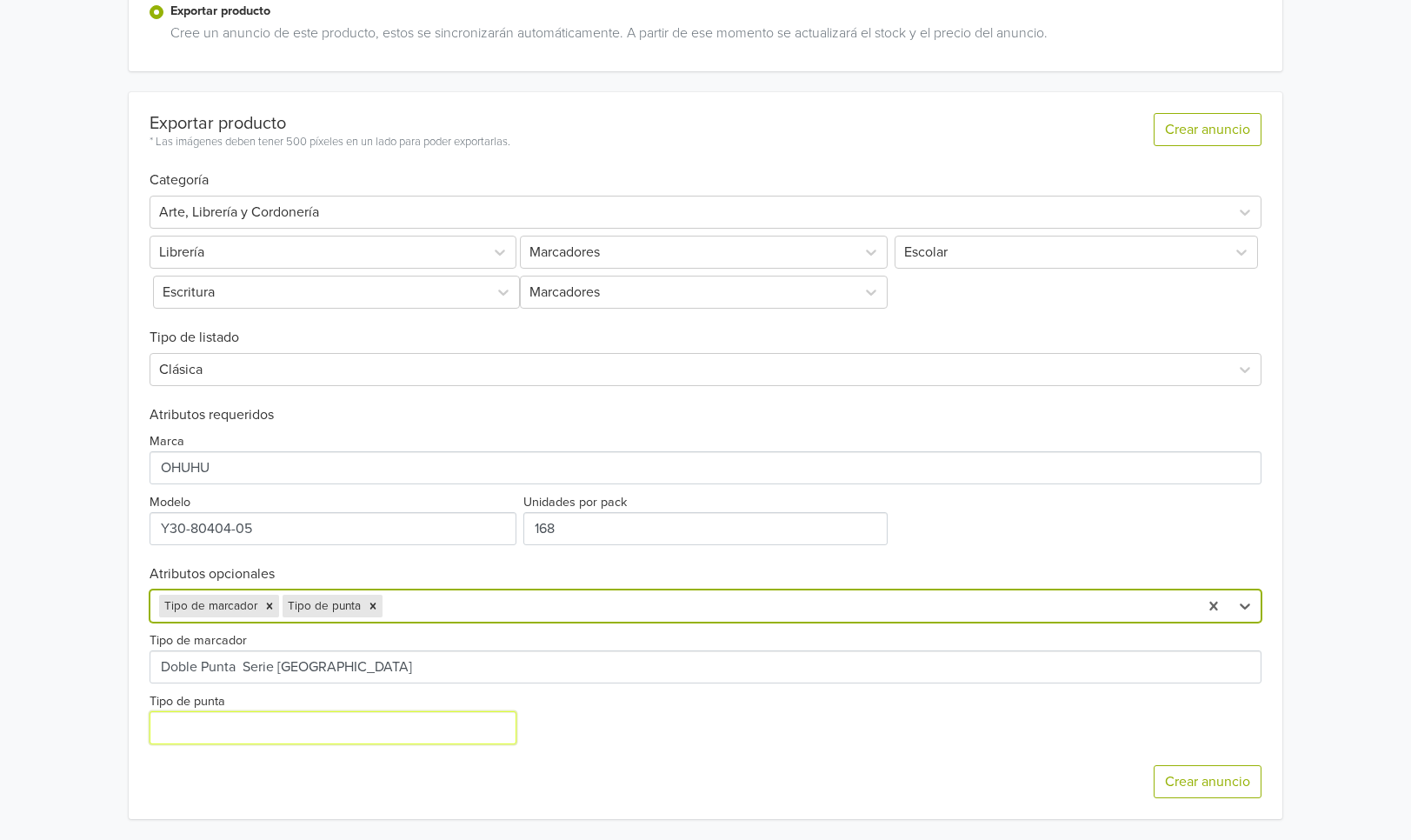
click at [198, 720] on input "Tipo de punta" at bounding box center [332, 727] width 367 height 33
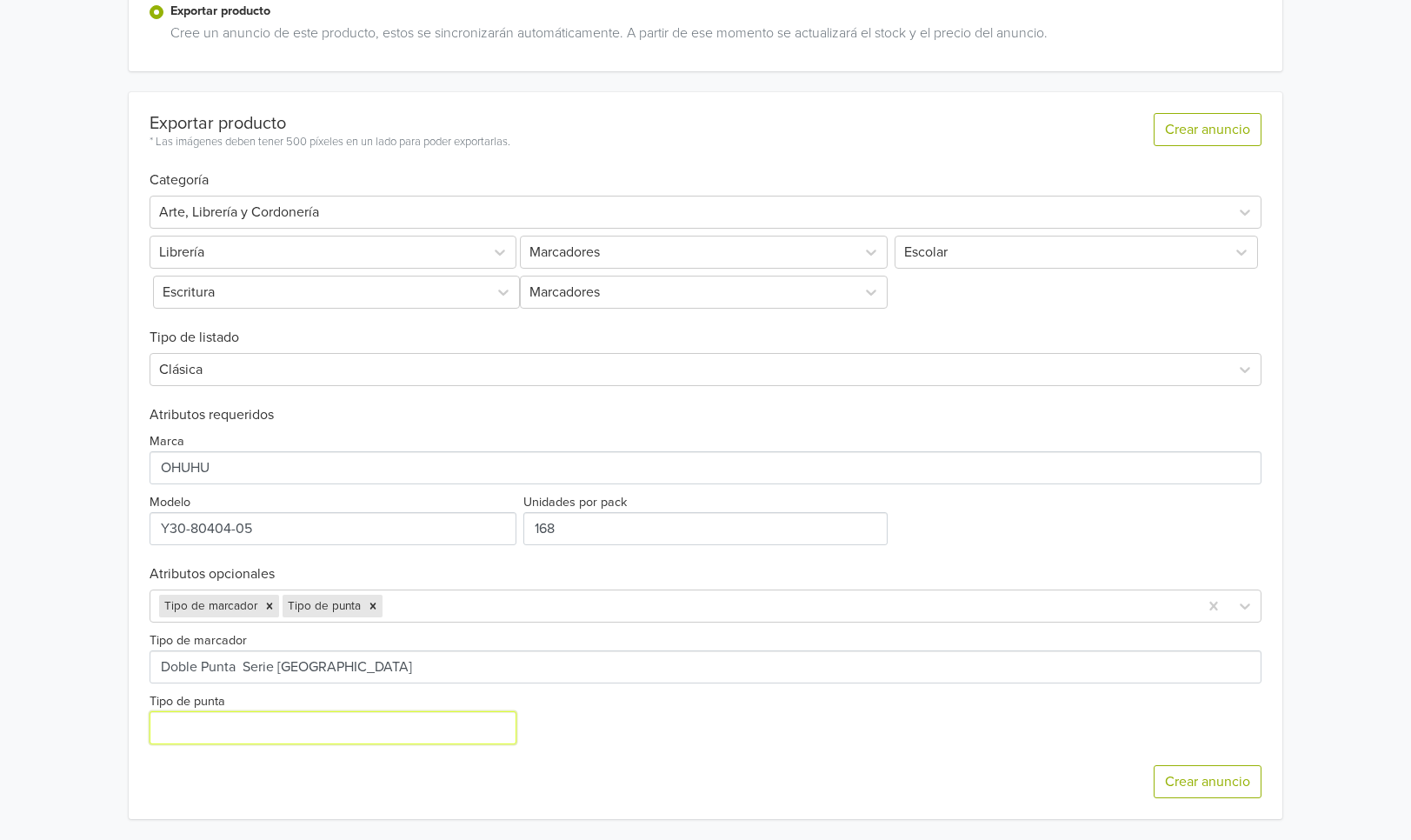
paste input "Doble Punta: Pincel y Biselada - Serie Honolulu"
drag, startPoint x: 207, startPoint y: 727, endPoint x: 123, endPoint y: 725, distance: 84.0
click at [123, 725] on div "HONOLULU ESTUCHE 168 MARCADORES DE ALCOHOL OHUHU GTIN: 6934911795783 Precio: 16…" at bounding box center [705, 220] width 1384 height 1240
drag, startPoint x: 391, startPoint y: 724, endPoint x: 265, endPoint y: 726, distance: 126.0
click at [265, 726] on input "Tipo de punta" at bounding box center [332, 727] width 367 height 33
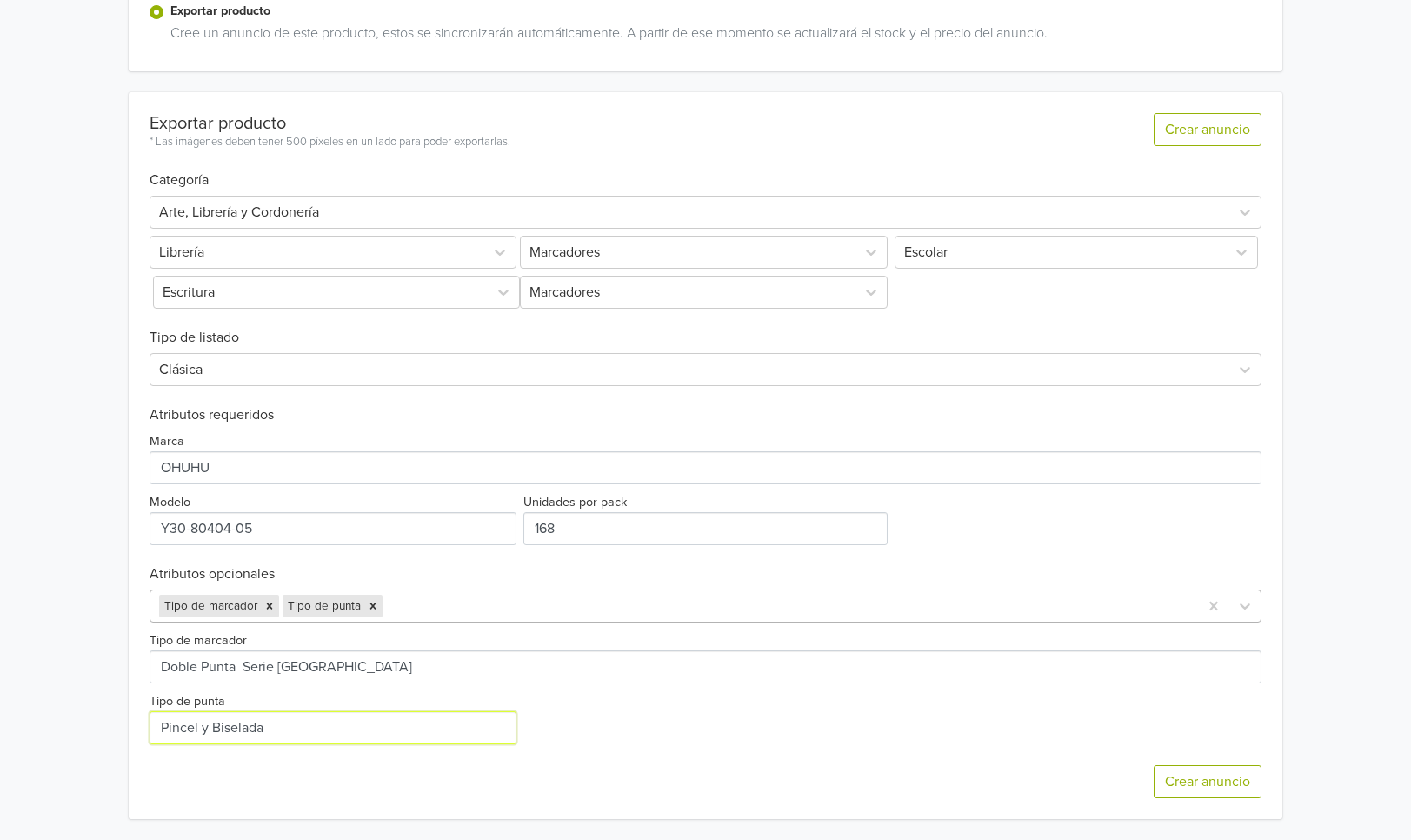
type input "Pincel y Biselada"
click at [400, 609] on div at bounding box center [788, 605] width 804 height 24
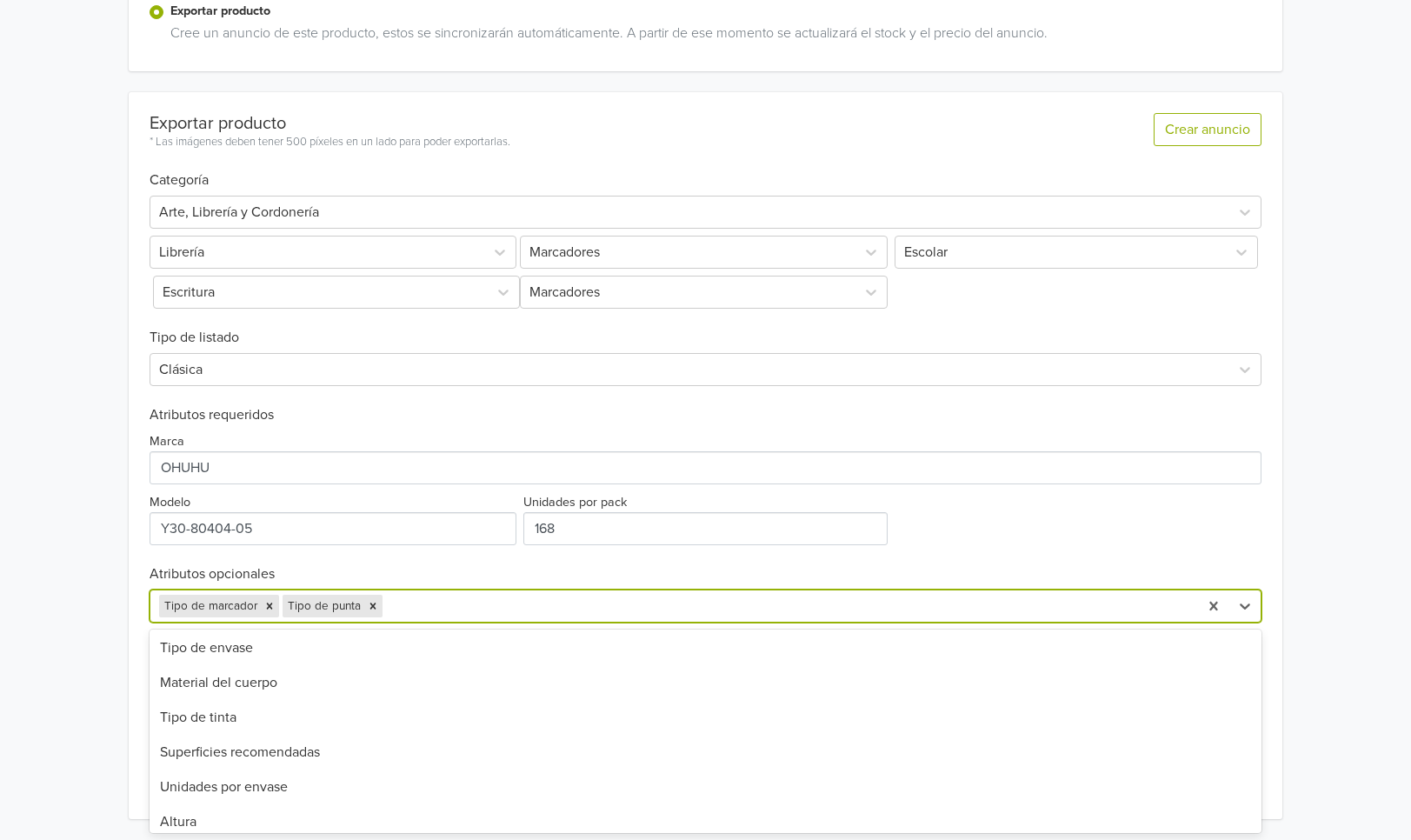
scroll to position [305, 0]
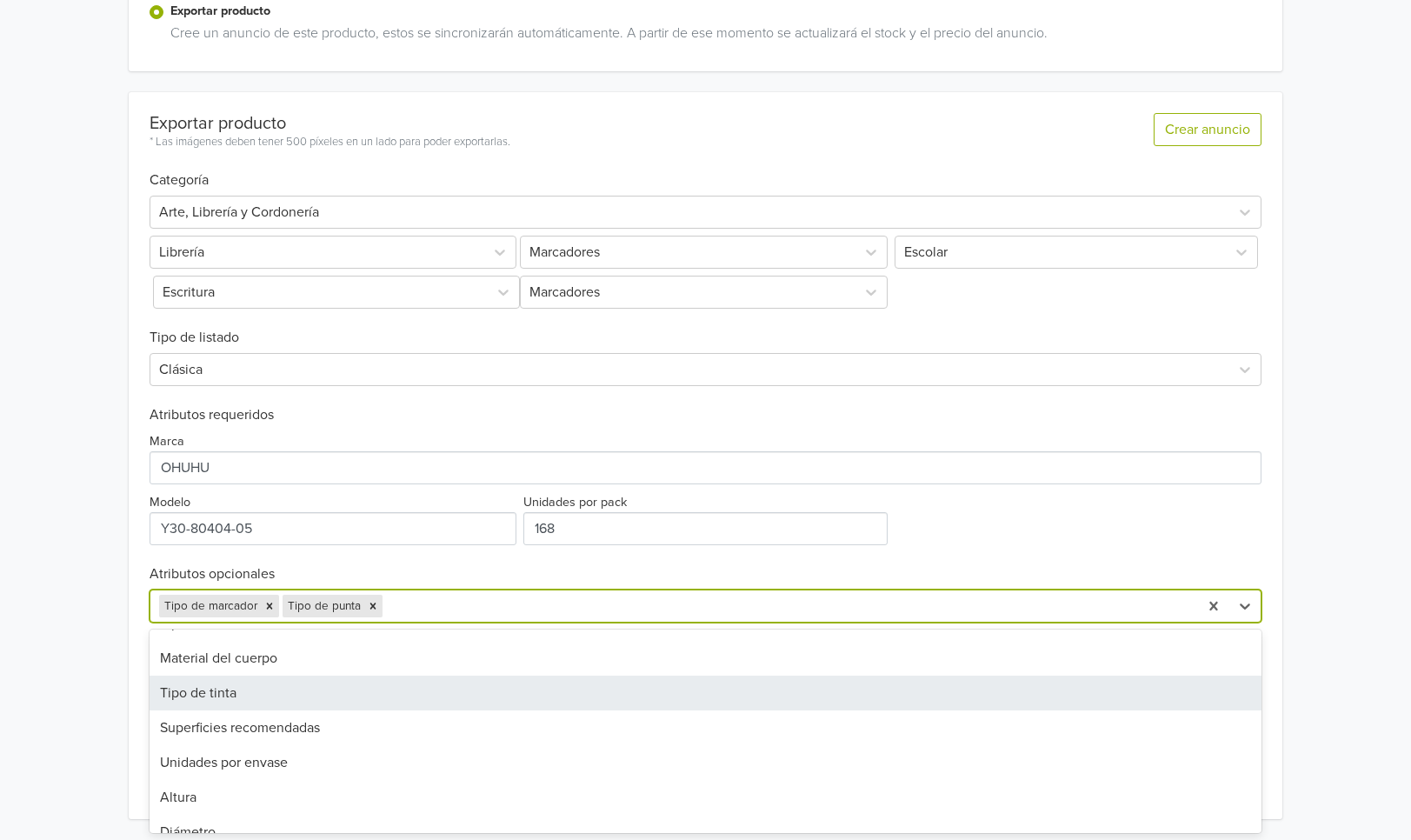
click at [461, 701] on div "Tipo de tinta" at bounding box center [705, 693] width 1113 height 35
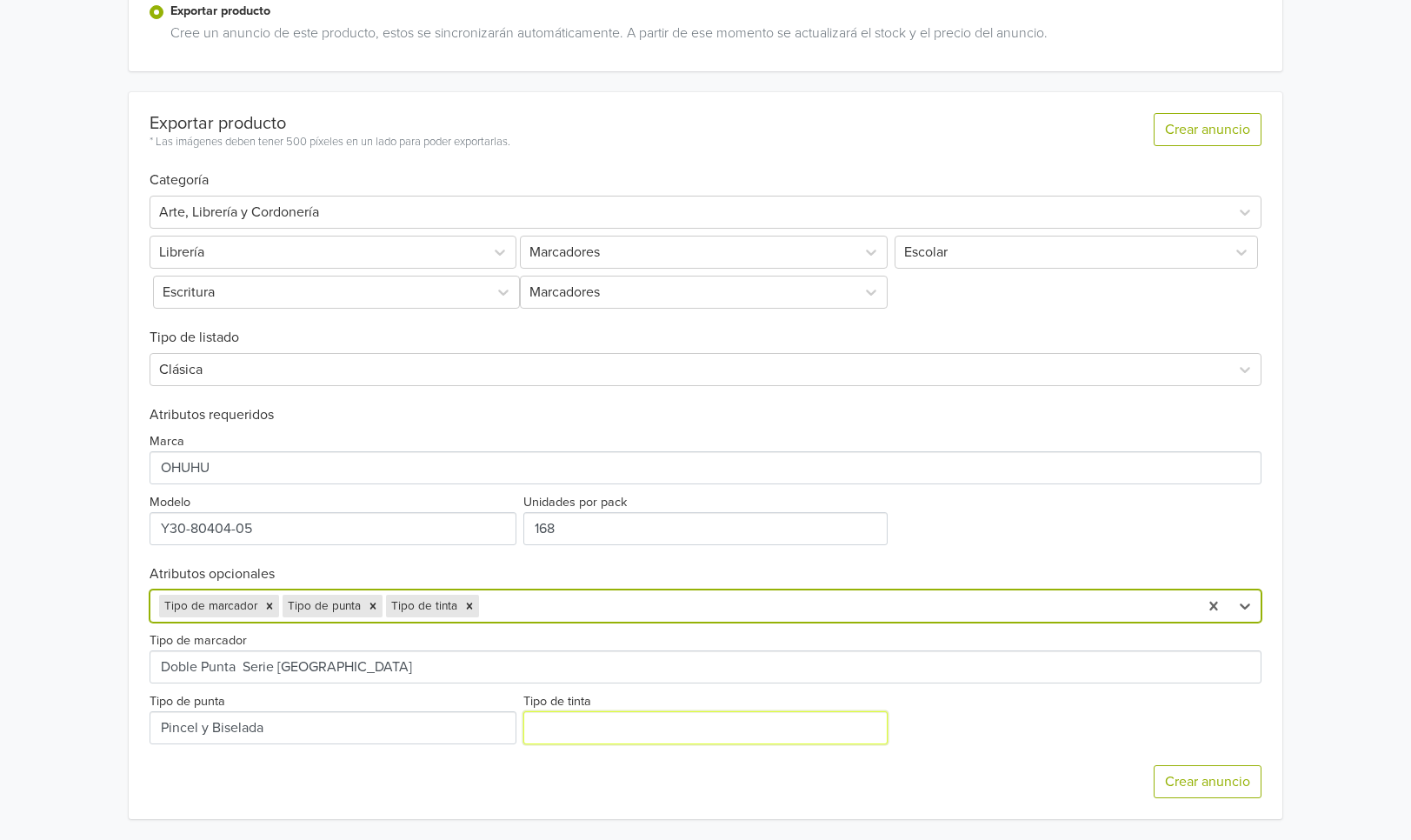
click at [586, 734] on input "Tipo de tinta" at bounding box center [705, 727] width 365 height 33
paste input "Tinta a base de alcohol, se seca instantáneamente. Fácil de difuminar, no se ma…"
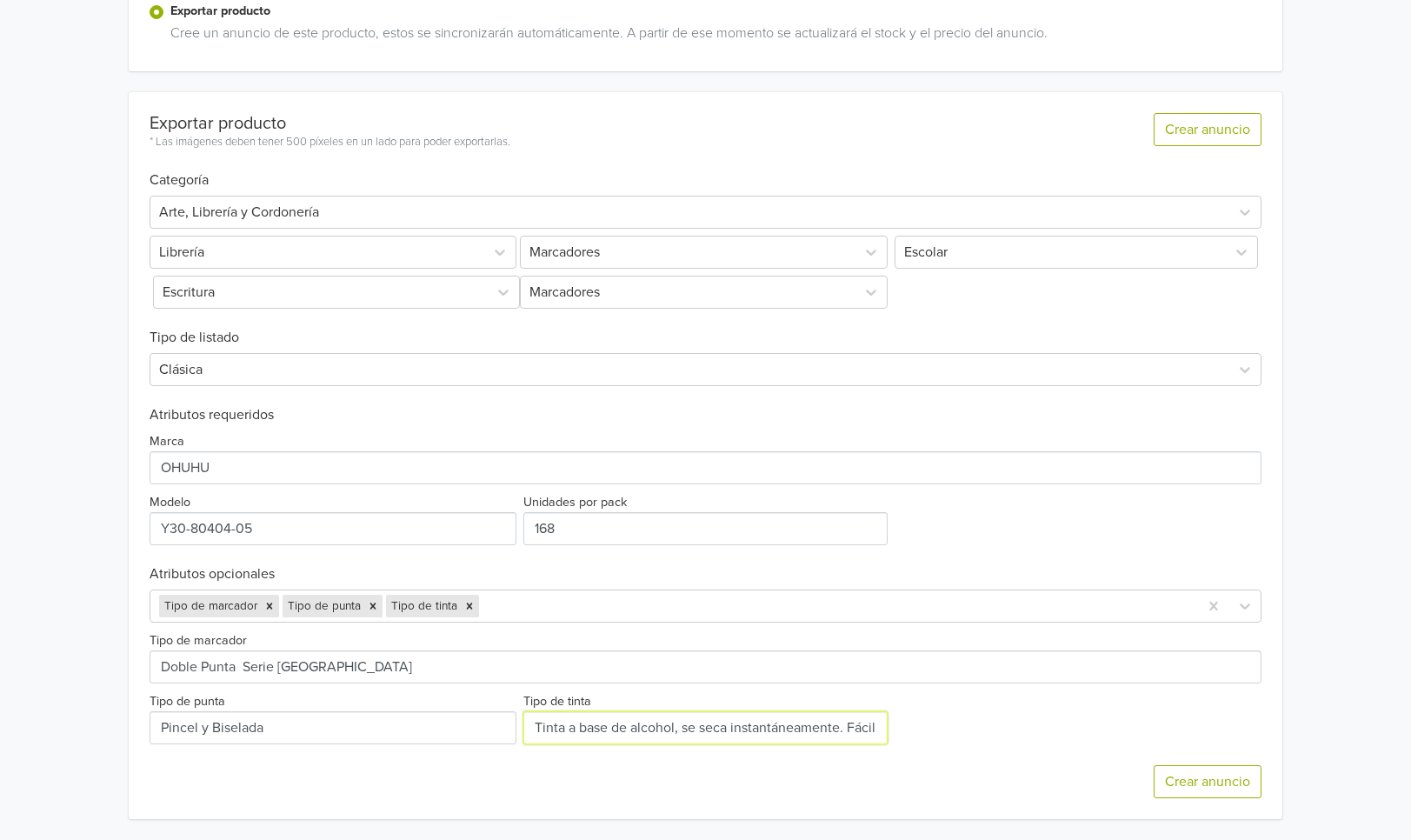
scroll to position [0, 174]
type input "Tinta a base de alcohol, se seca instantáneamente. Fácil de difuminar, no se ma…"
click at [500, 598] on div at bounding box center [836, 605] width 708 height 24
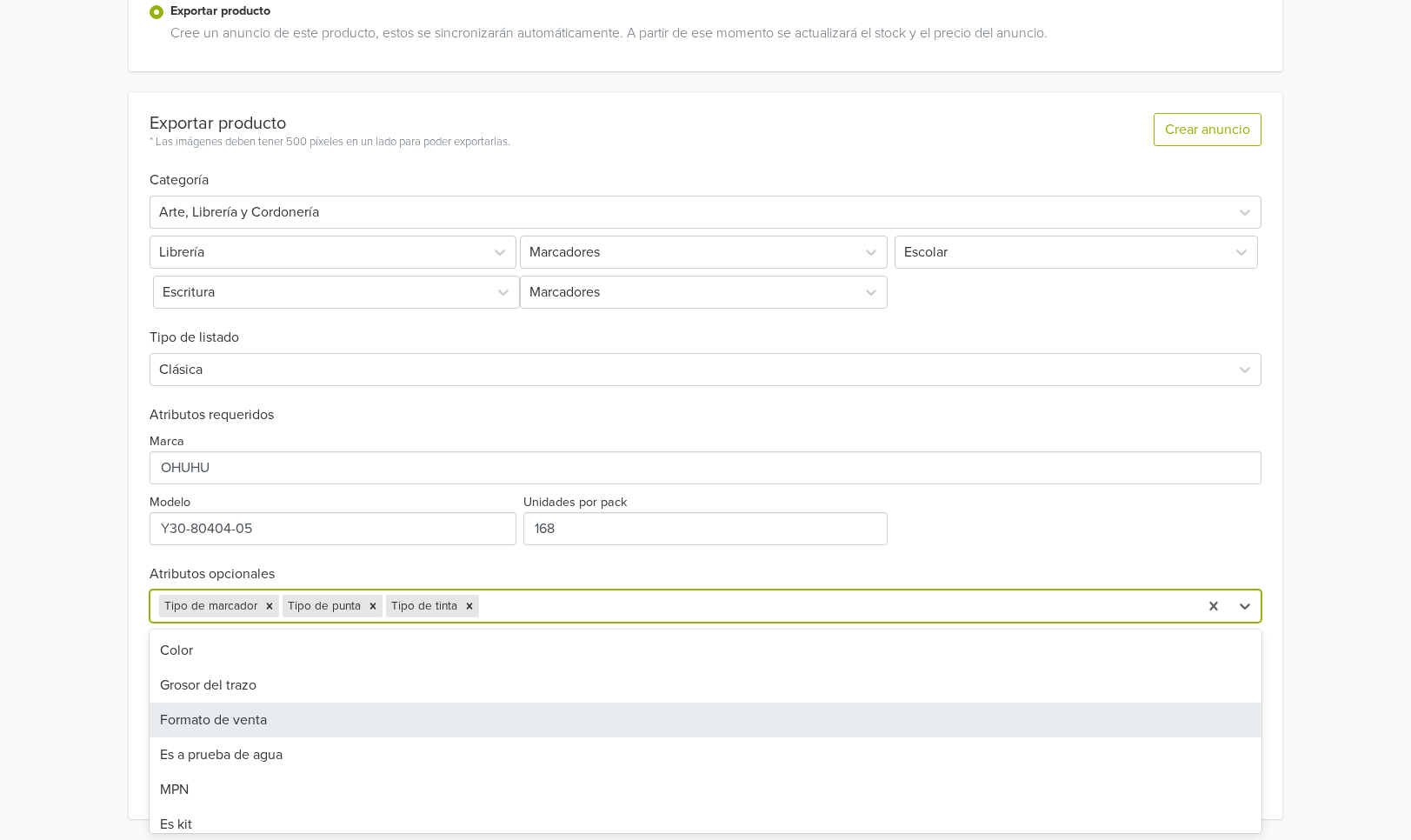
scroll to position [5, 0]
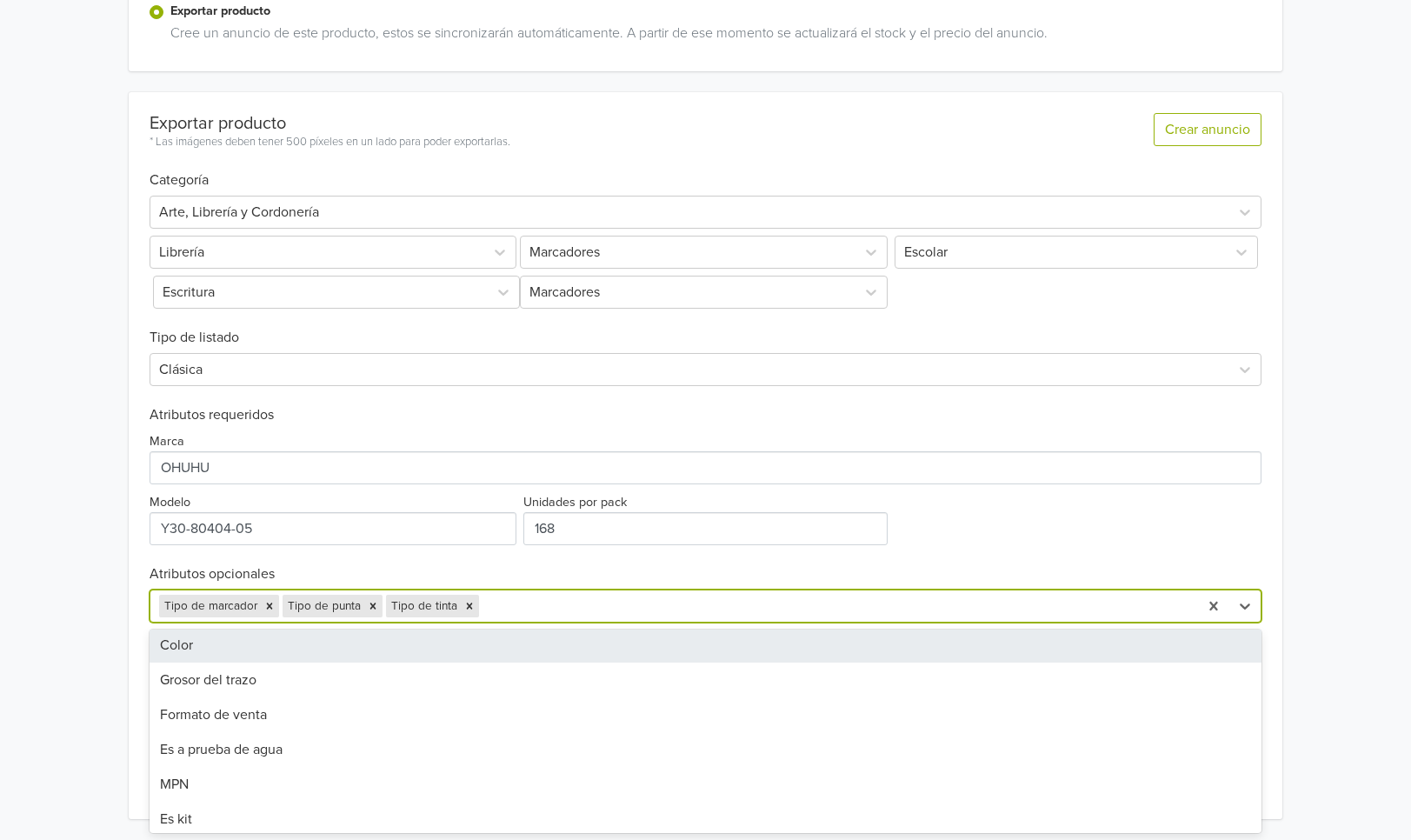
click at [312, 647] on div "Color" at bounding box center [705, 644] width 1113 height 35
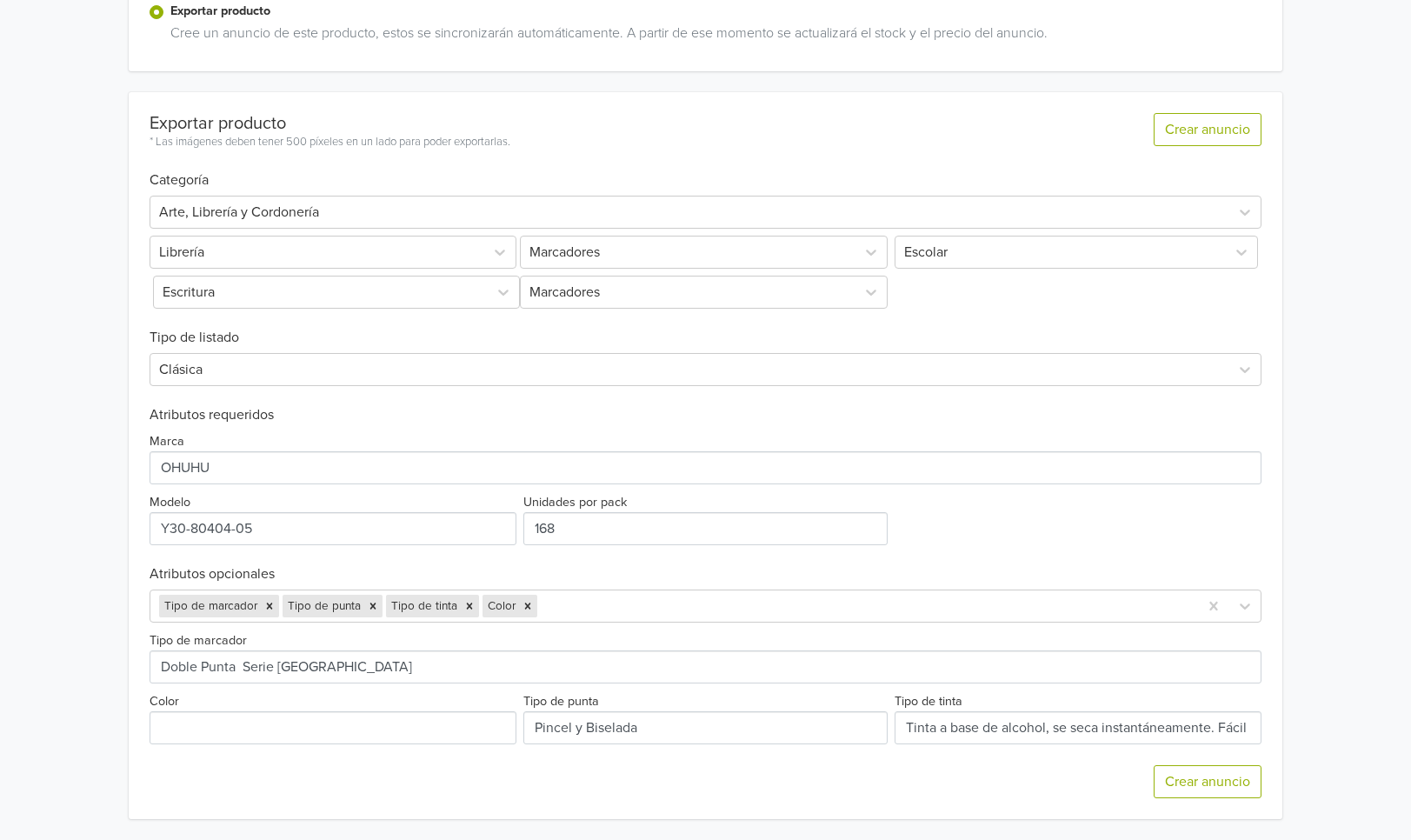
click at [412, 706] on div "Color" at bounding box center [334, 717] width 371 height 54
click at [413, 720] on input "Color" at bounding box center [332, 727] width 367 height 33
click at [410, 729] on input "Color" at bounding box center [332, 727] width 367 height 33
paste input "168 colores"
type input "168 colores incluye Blender"
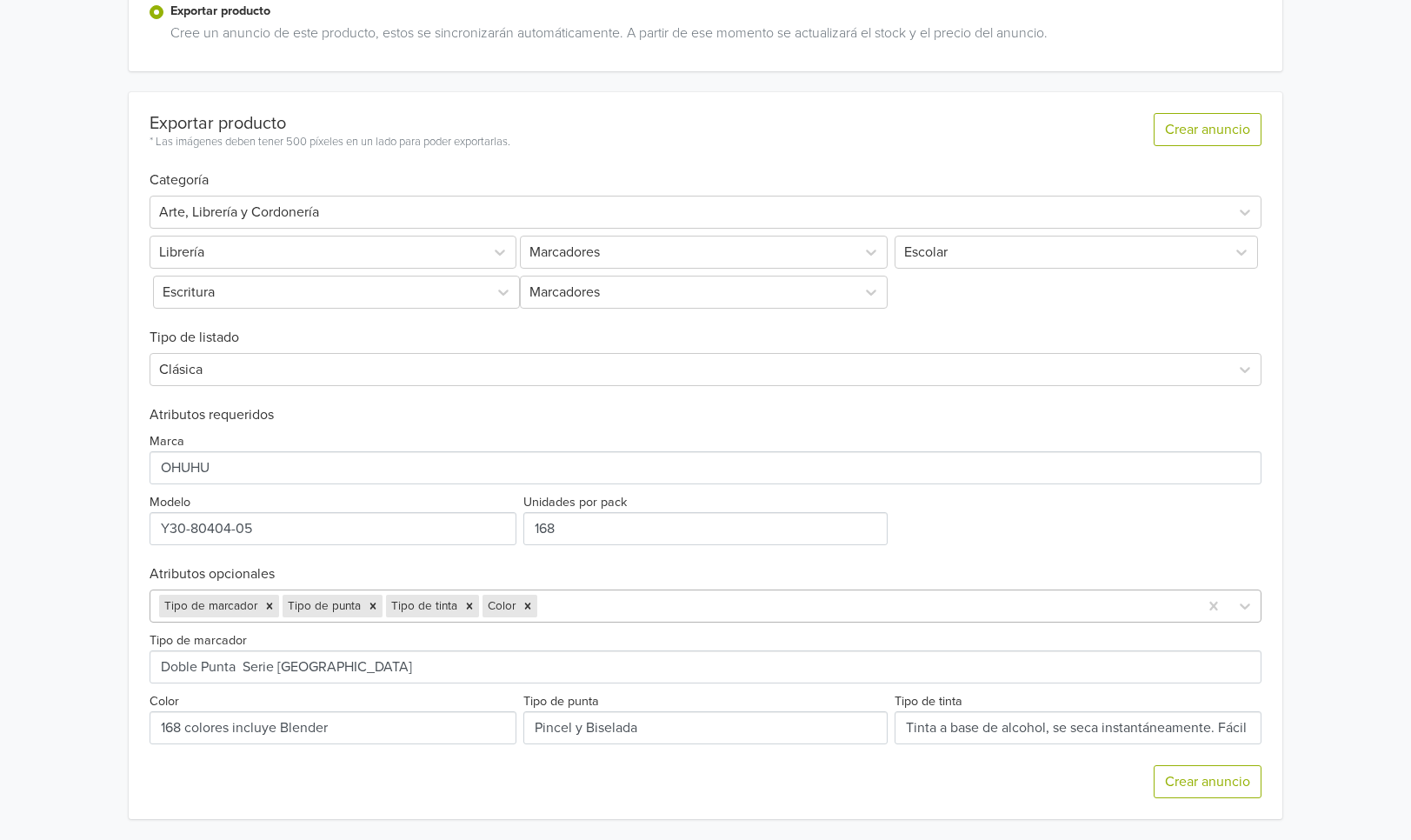
click at [670, 595] on div at bounding box center [865, 605] width 650 height 24
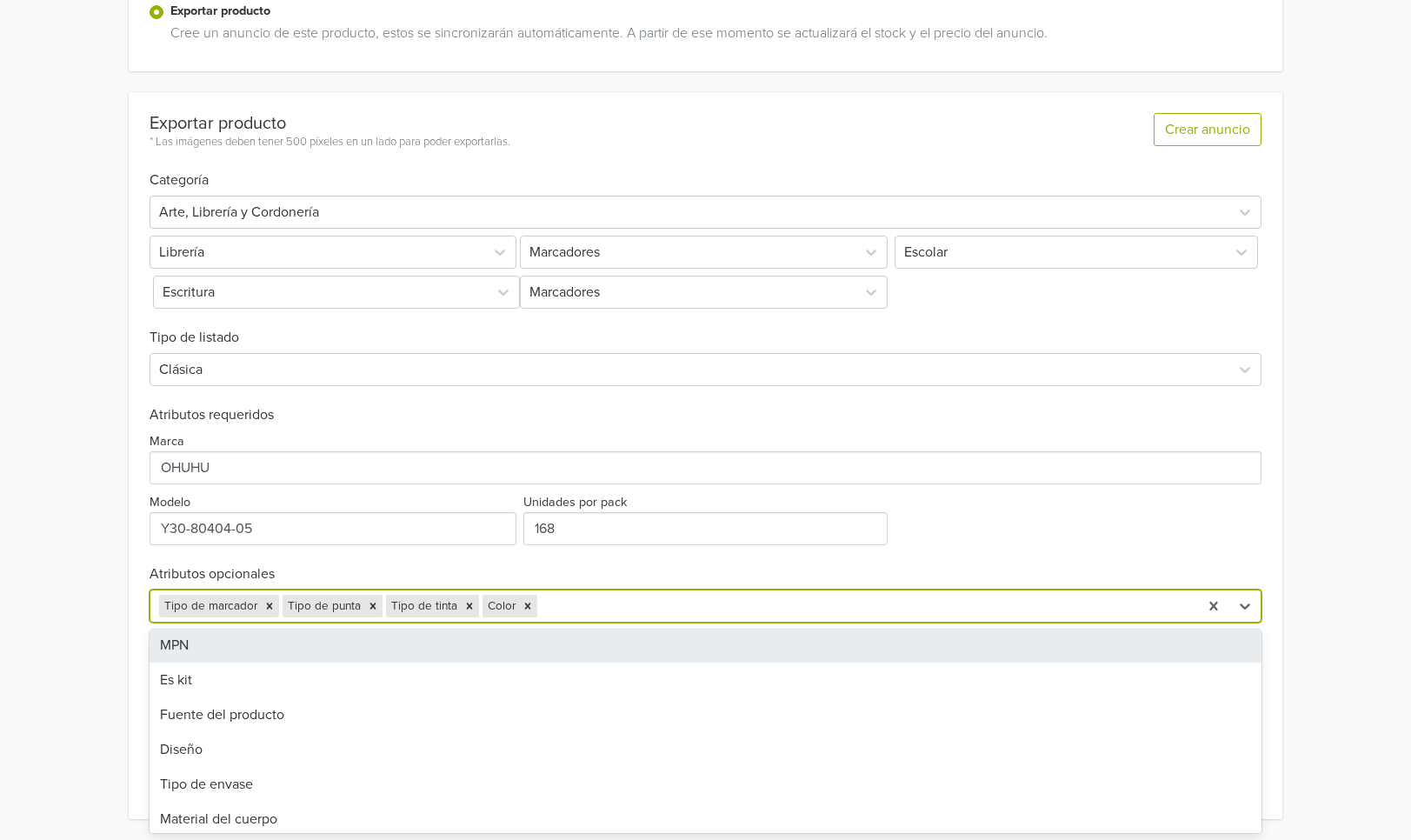
scroll to position [131, 0]
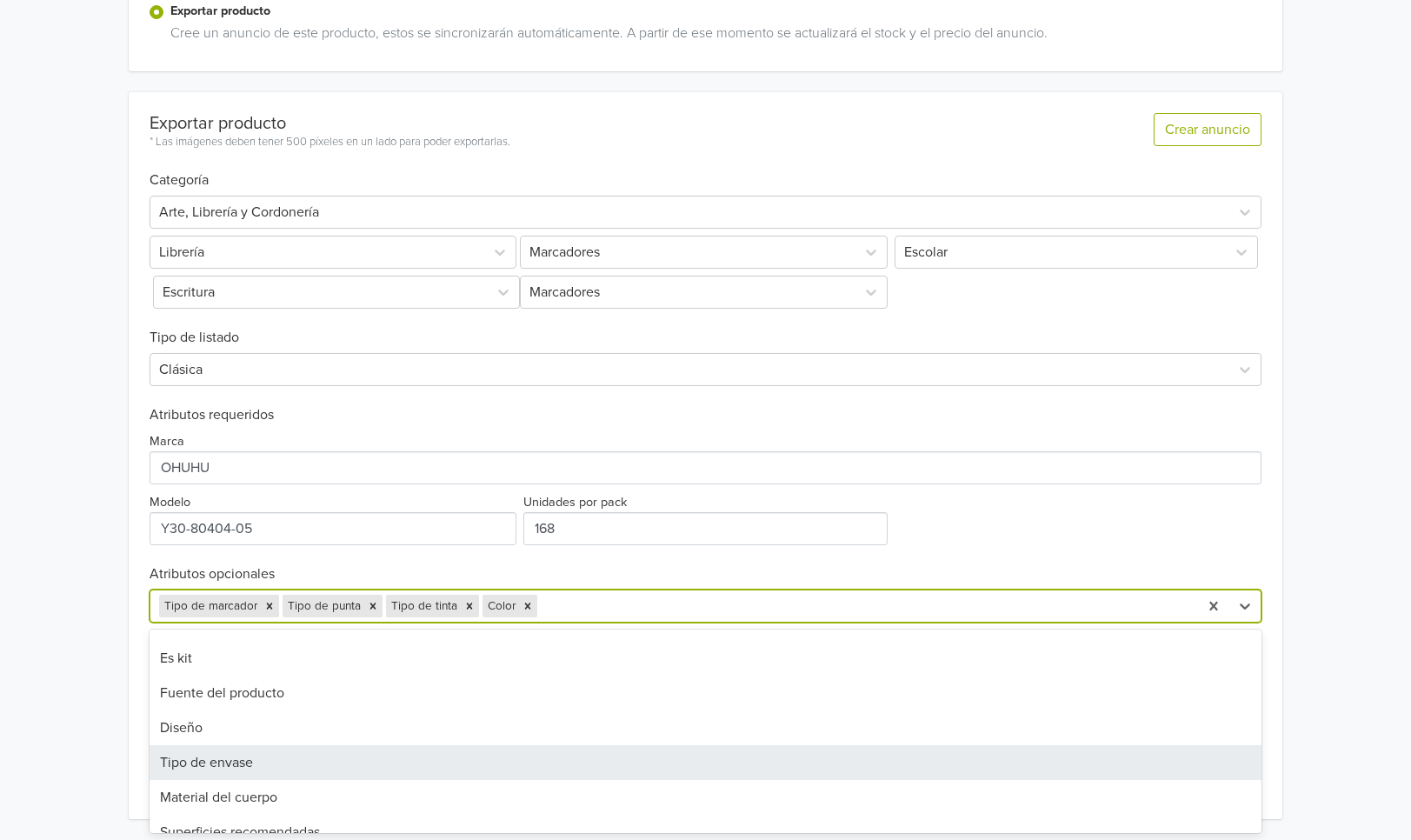
click at [355, 753] on div "Tipo de envase" at bounding box center [705, 762] width 1113 height 35
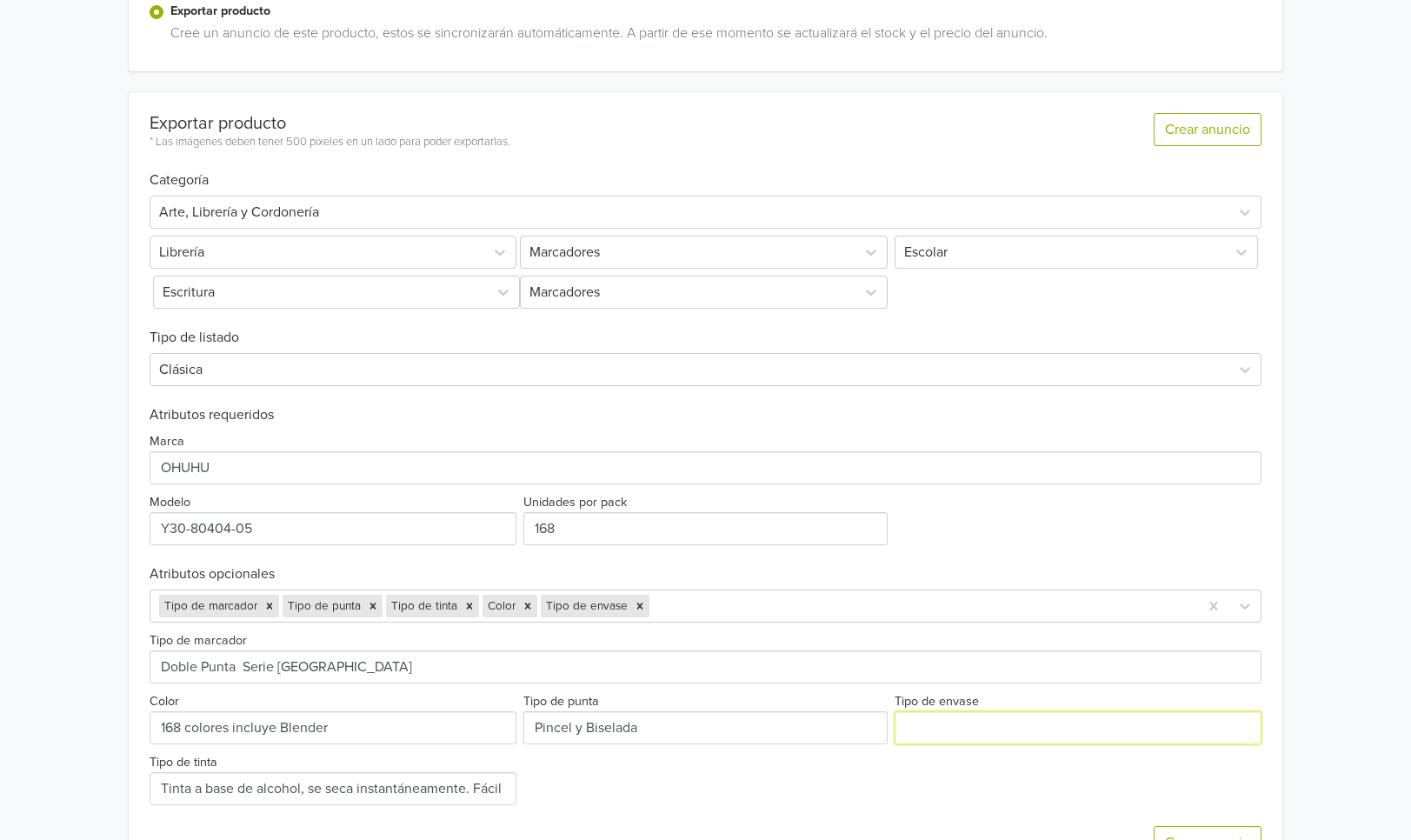
click at [911, 727] on input "Tipo de envase" at bounding box center [1078, 727] width 367 height 33
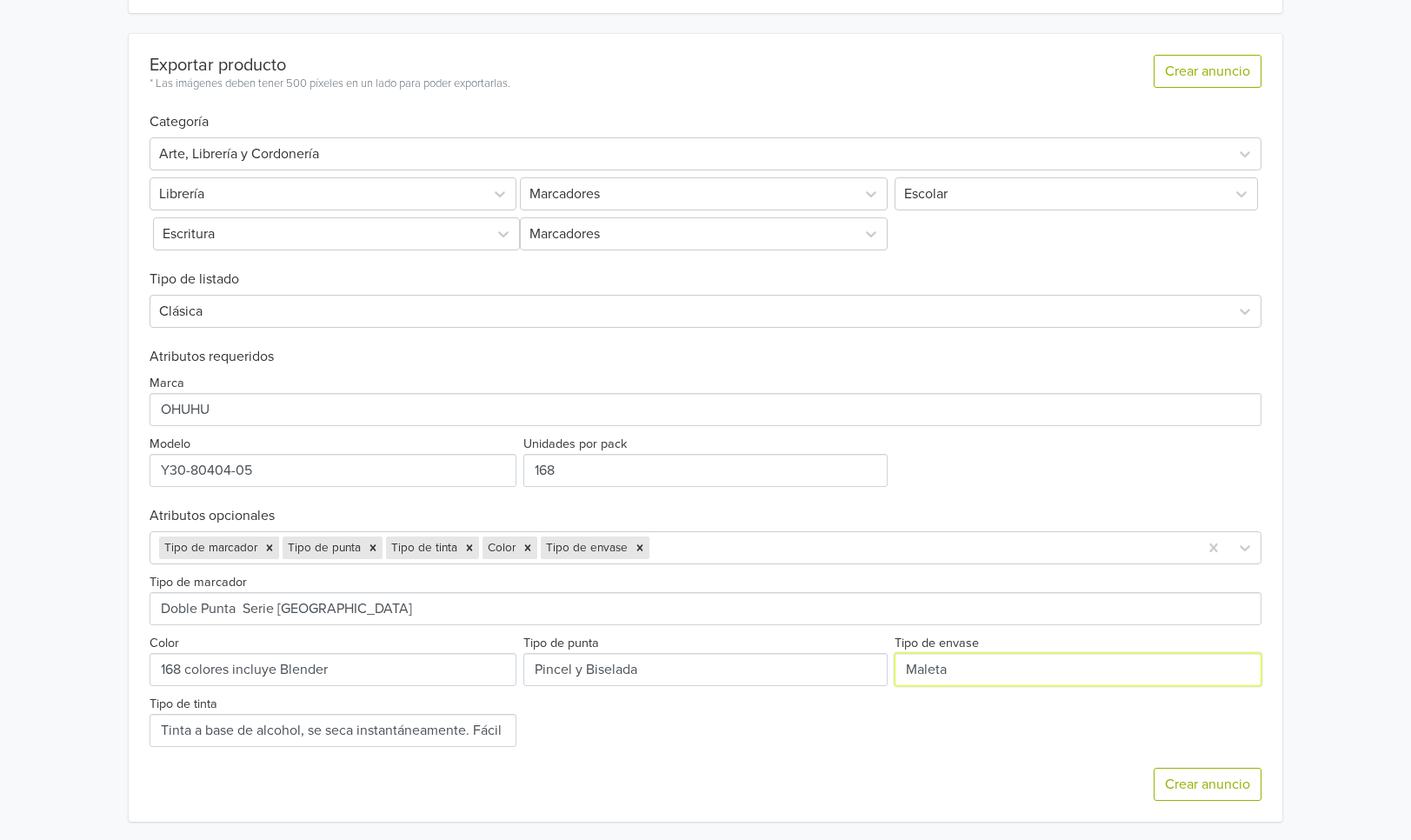
scroll to position [461, 0]
type input "Maleta"
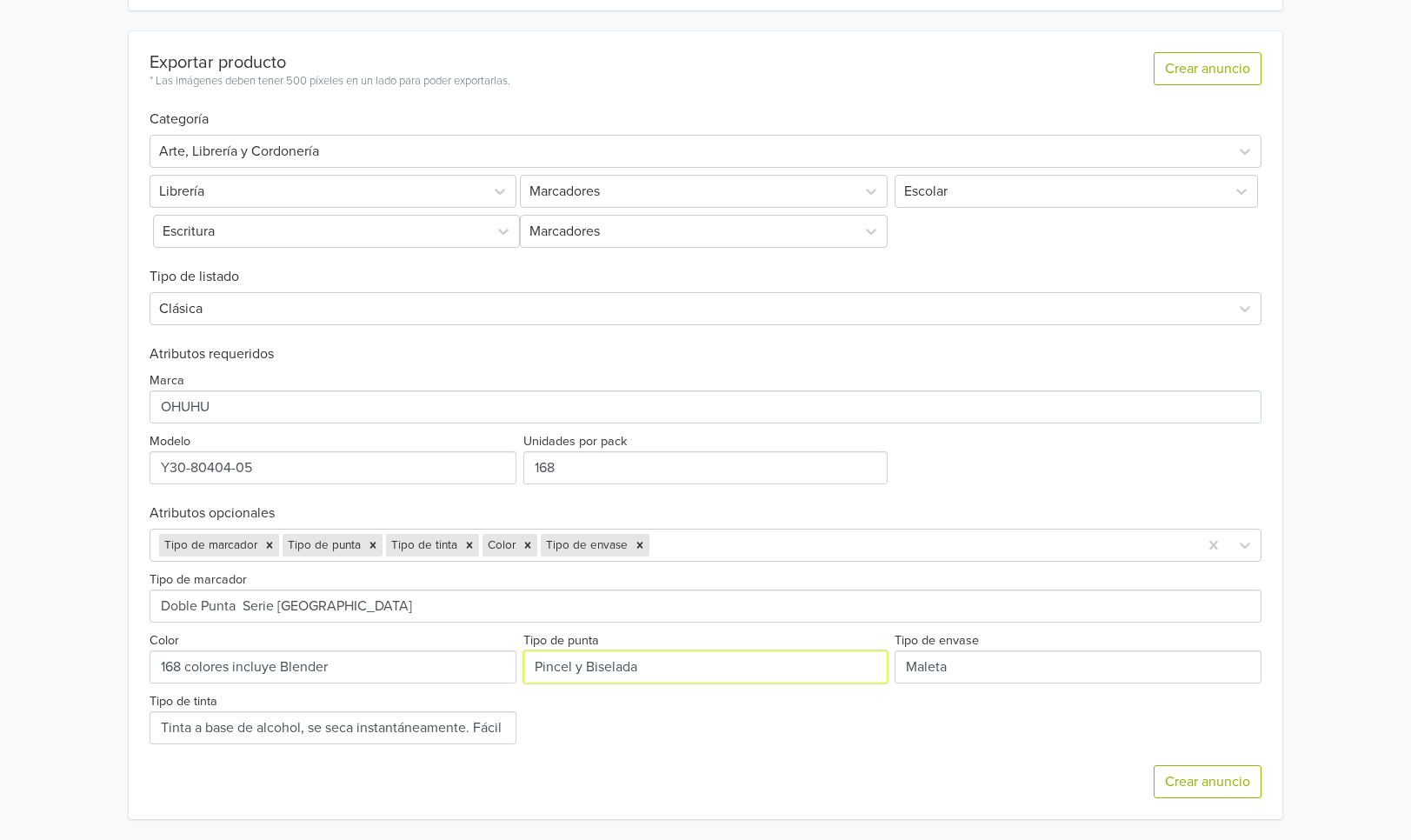
click at [685, 677] on input "Tipo de punta" at bounding box center [705, 666] width 365 height 33
type input "Pincel y Biselada (Reversible)"
click at [955, 748] on div "Crear anuncio" at bounding box center [705, 782] width 1113 height 75
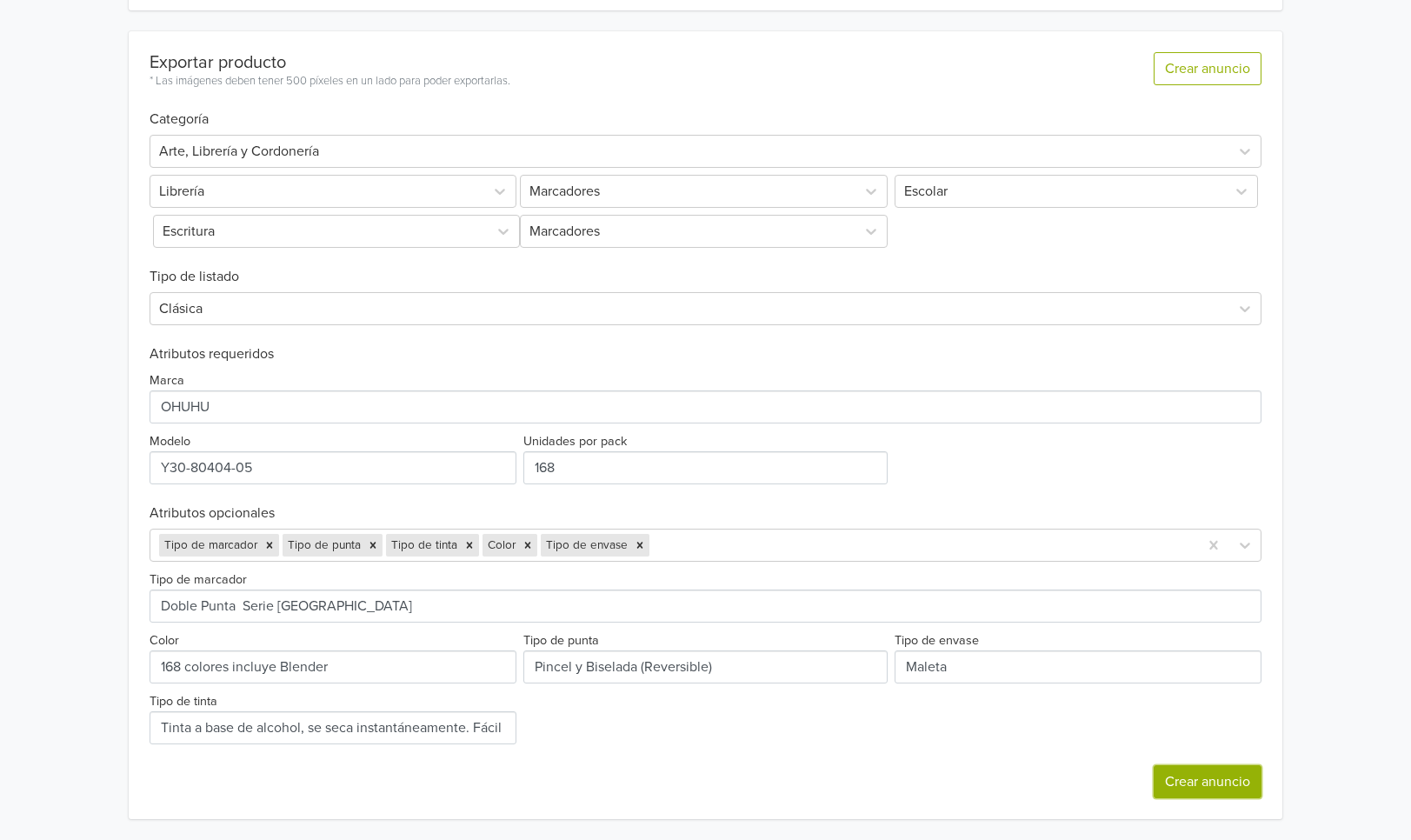
click at [1190, 775] on button "Crear anuncio" at bounding box center [1207, 781] width 108 height 33
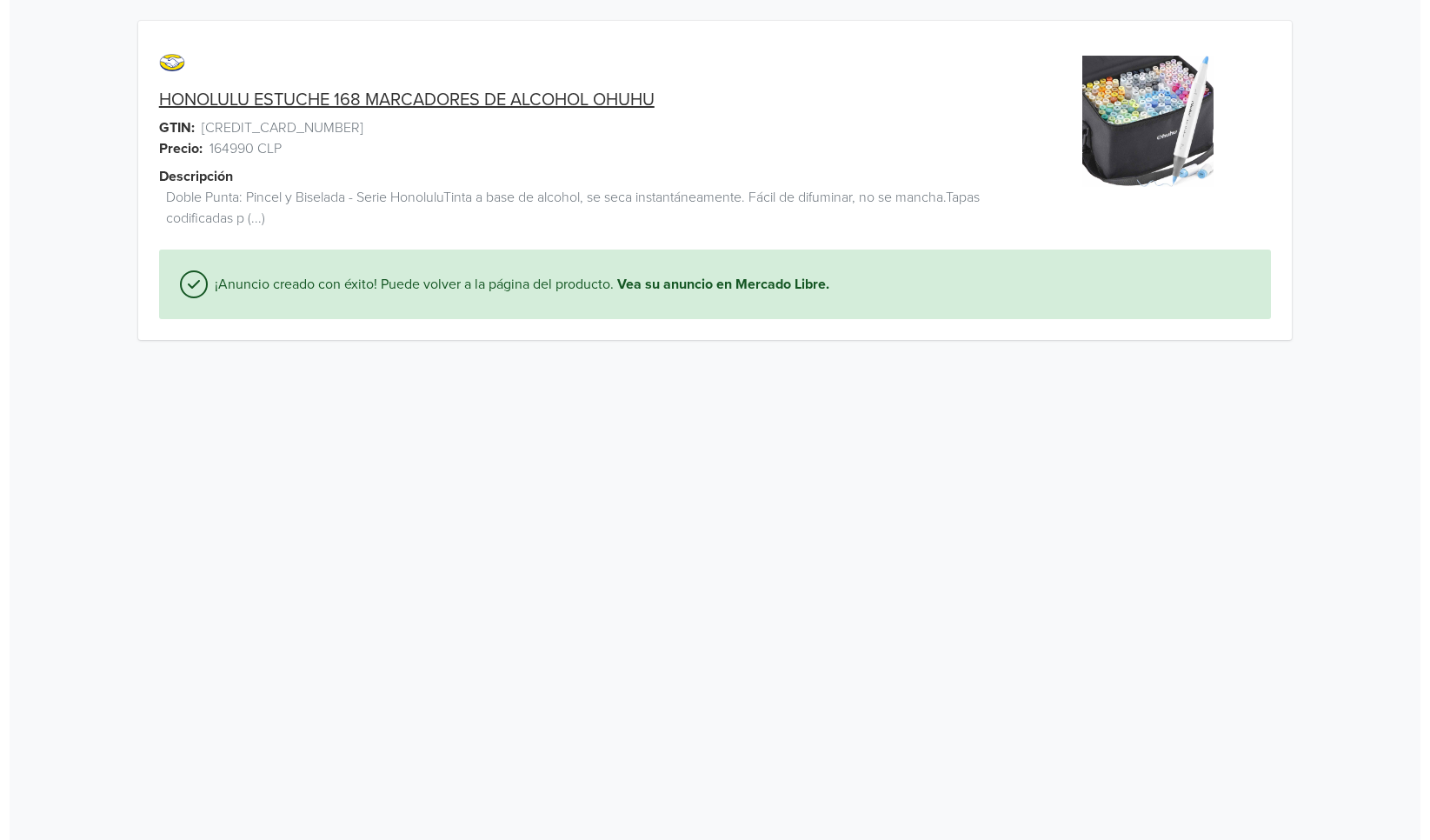
scroll to position [0, 0]
